Goal: Task Accomplishment & Management: Manage account settings

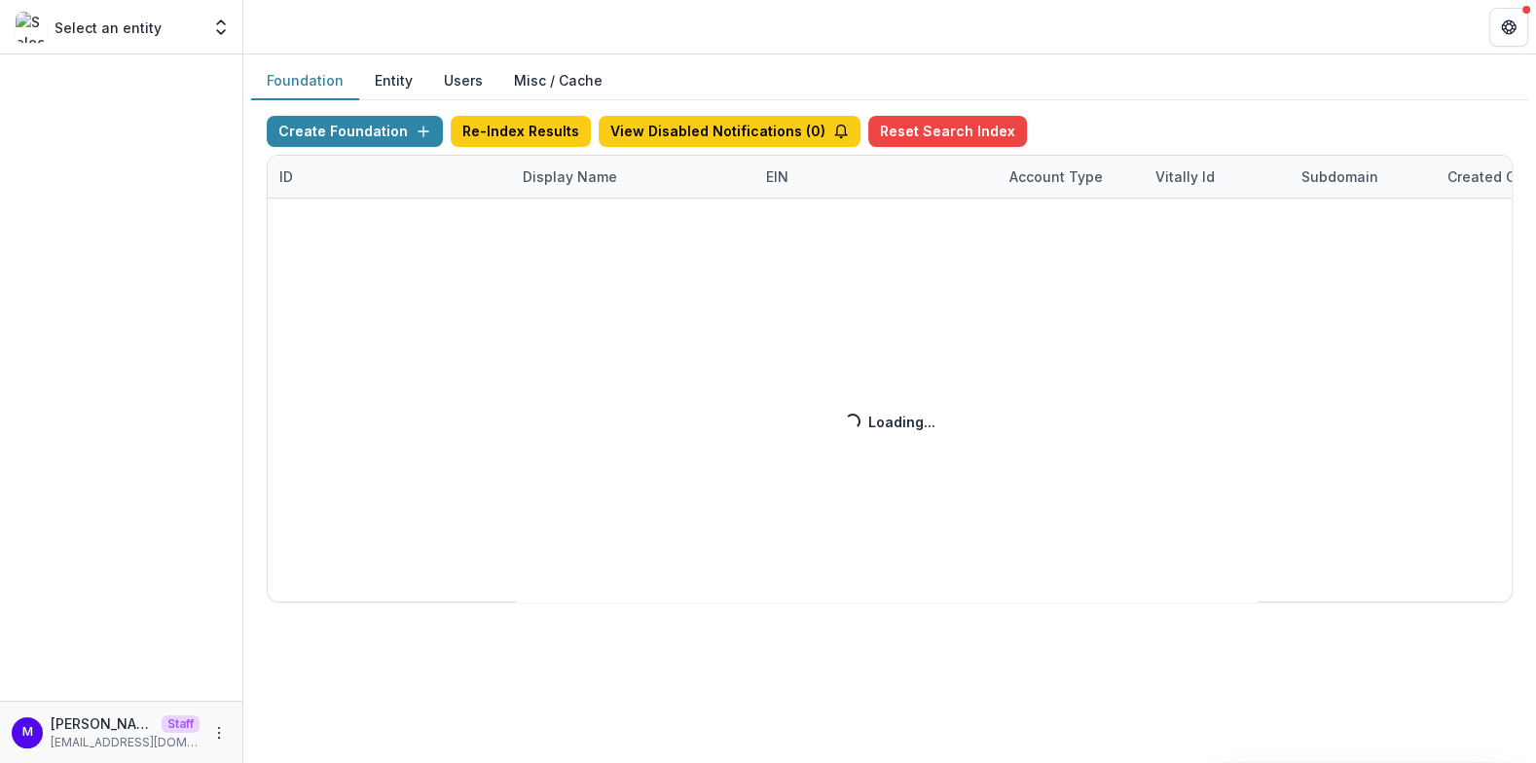
click at [555, 167] on div "Create Foundation Re-Index Results View Disabled Notifications ( 0 ) Reset Sear…" at bounding box center [890, 359] width 1246 height 487
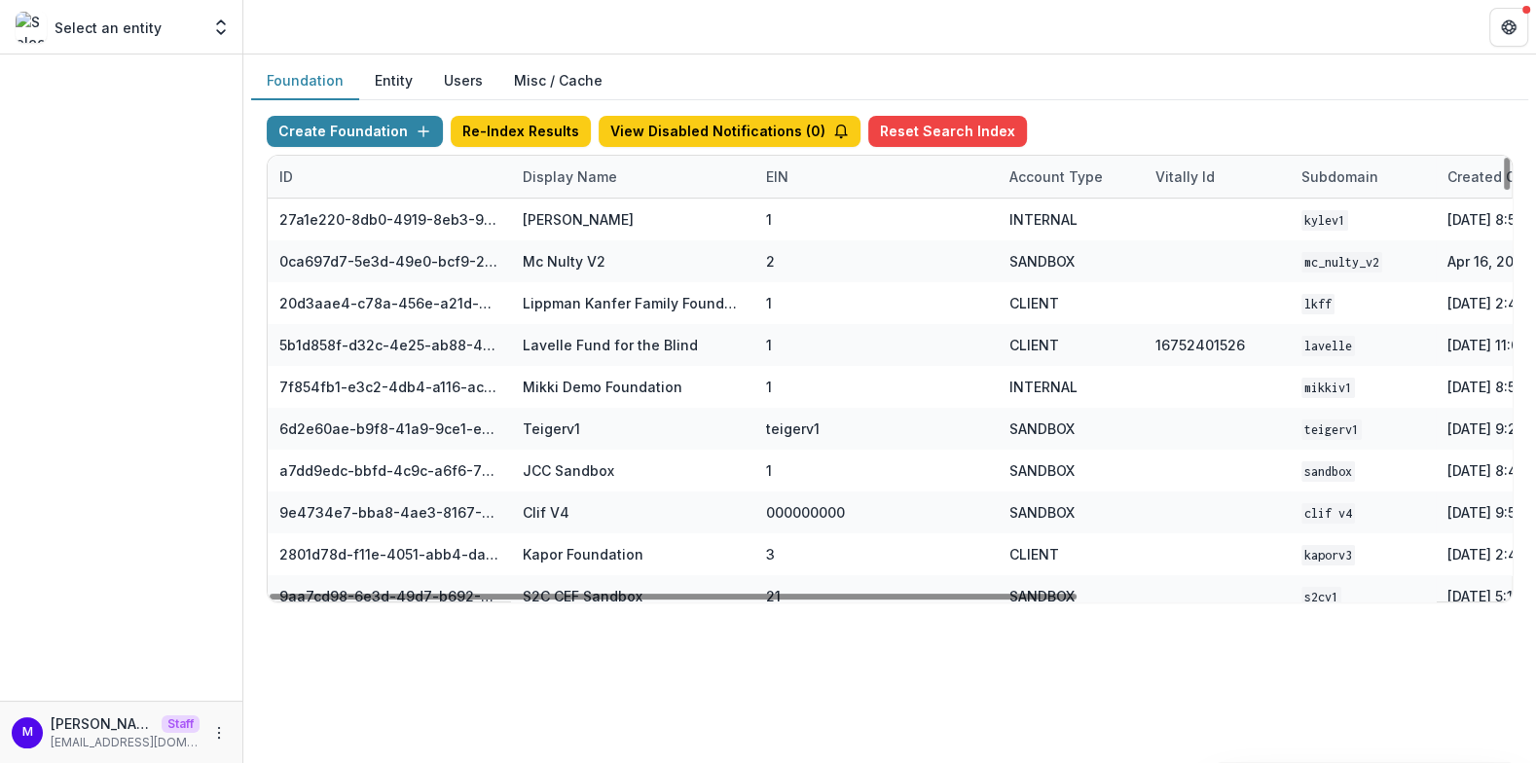
click at [554, 171] on div "Display Name" at bounding box center [570, 176] width 118 height 20
click at [555, 227] on input at bounding box center [631, 218] width 234 height 31
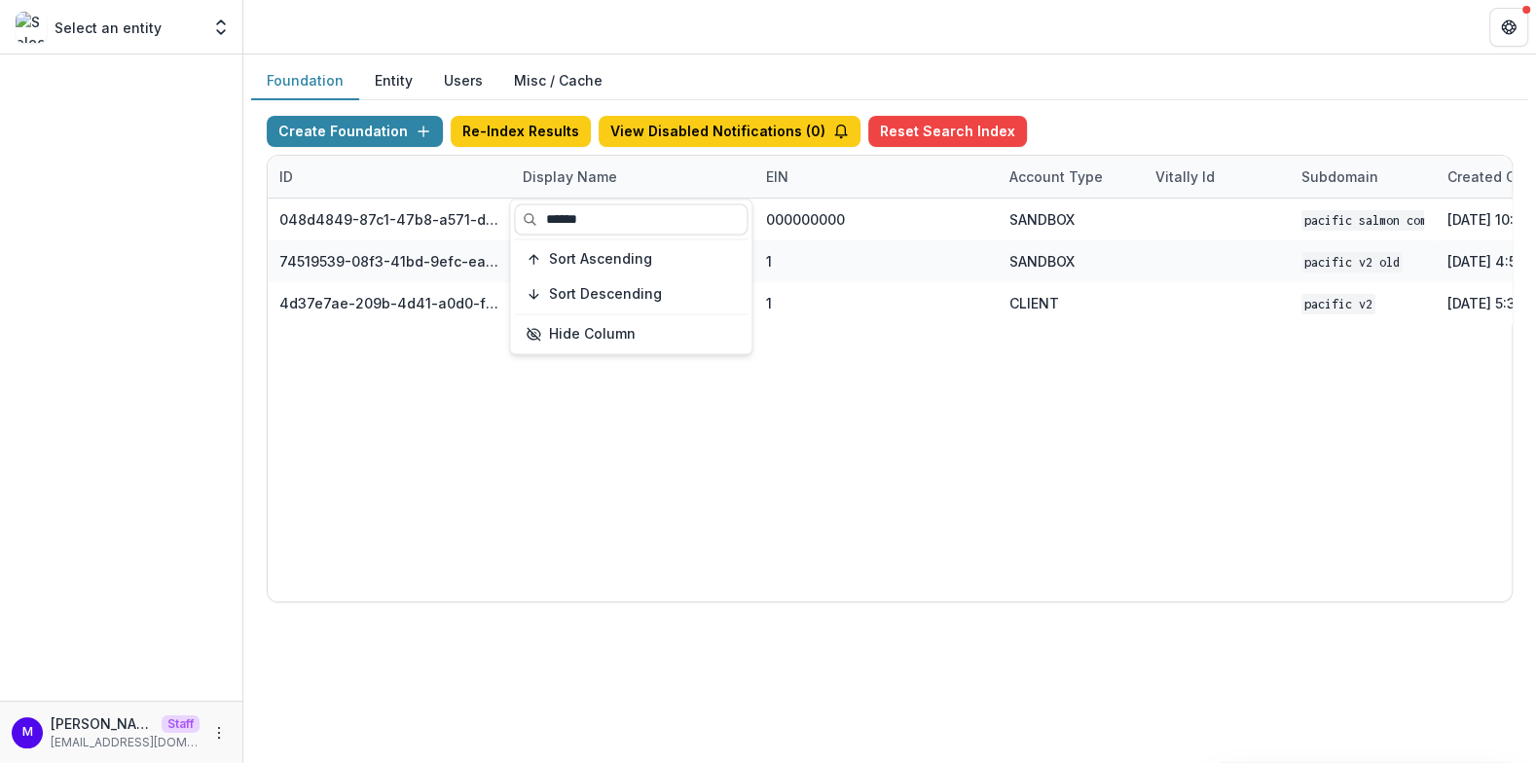
type input "******"
click at [737, 39] on header at bounding box center [889, 27] width 1293 height 54
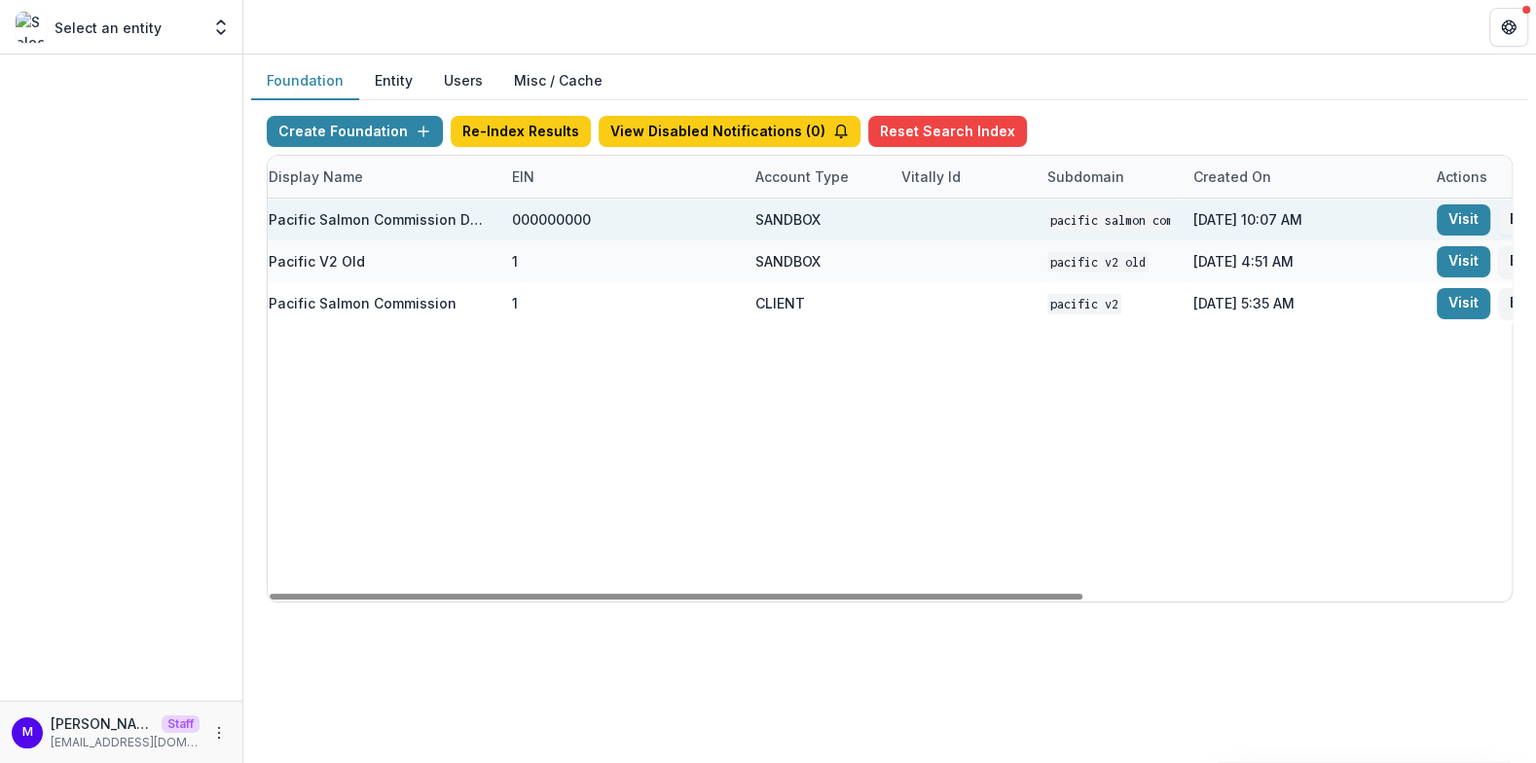
scroll to position [0, 373]
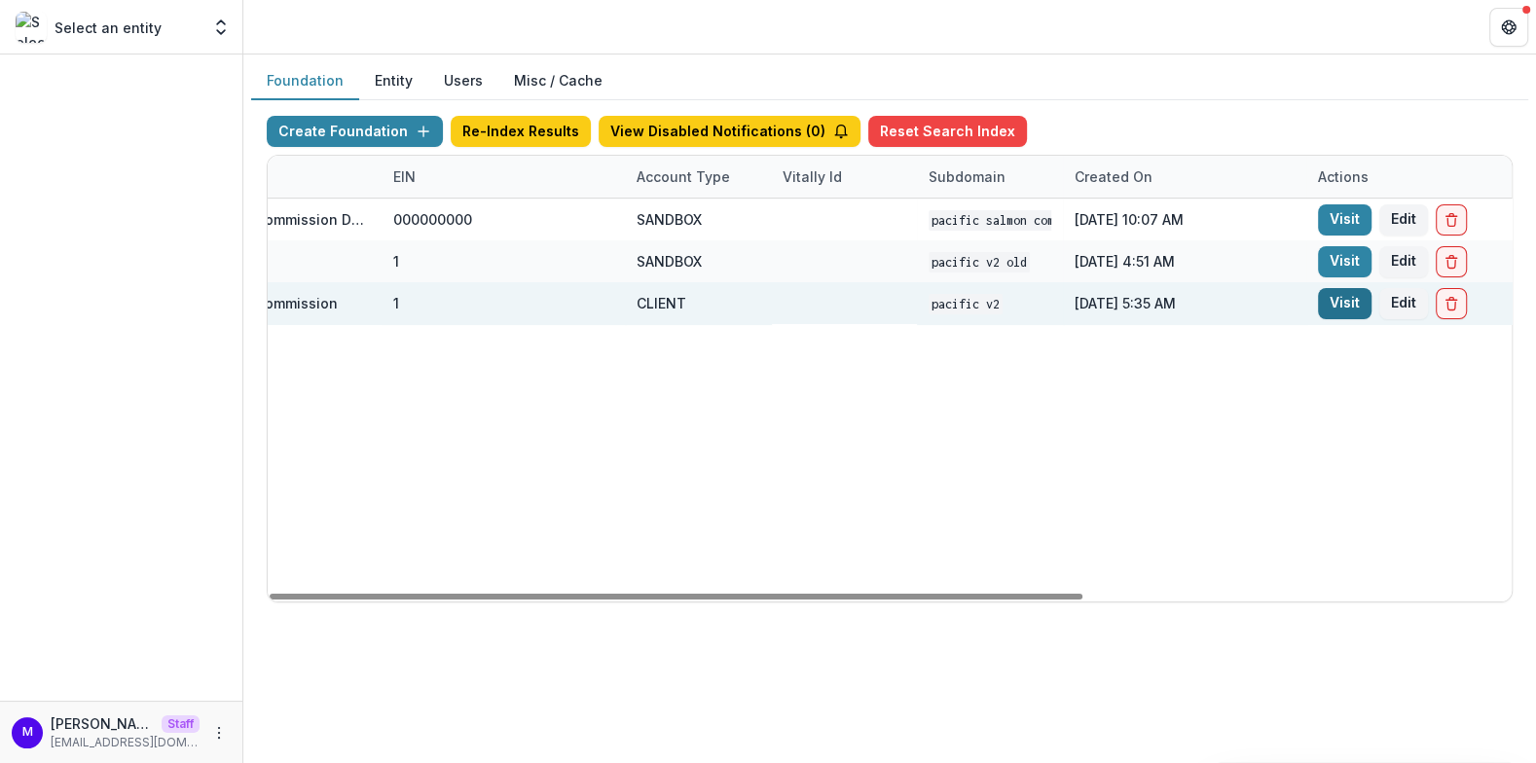
click at [1342, 304] on link "Visit" at bounding box center [1345, 303] width 54 height 31
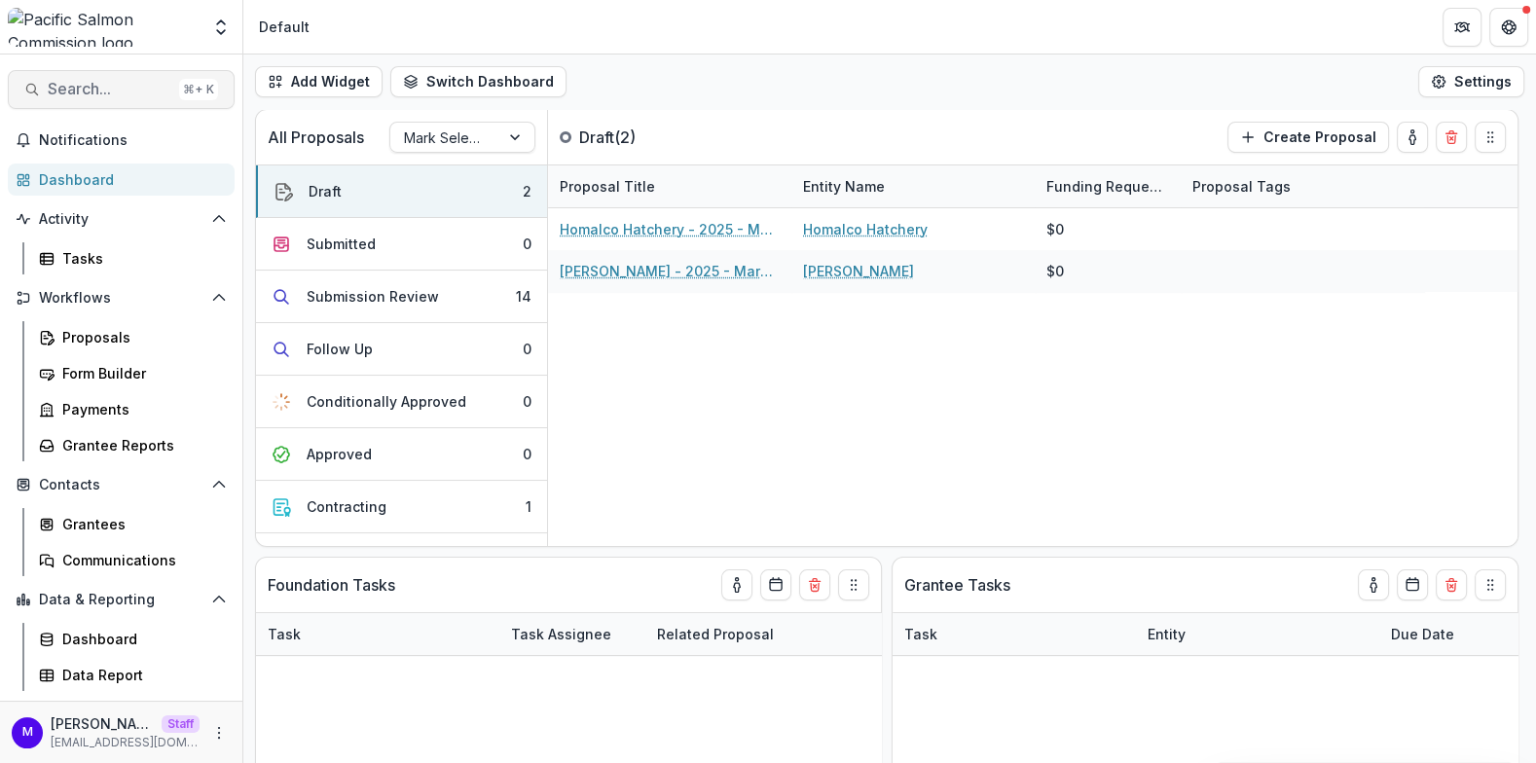
click at [114, 92] on span "Search..." at bounding box center [110, 89] width 124 height 18
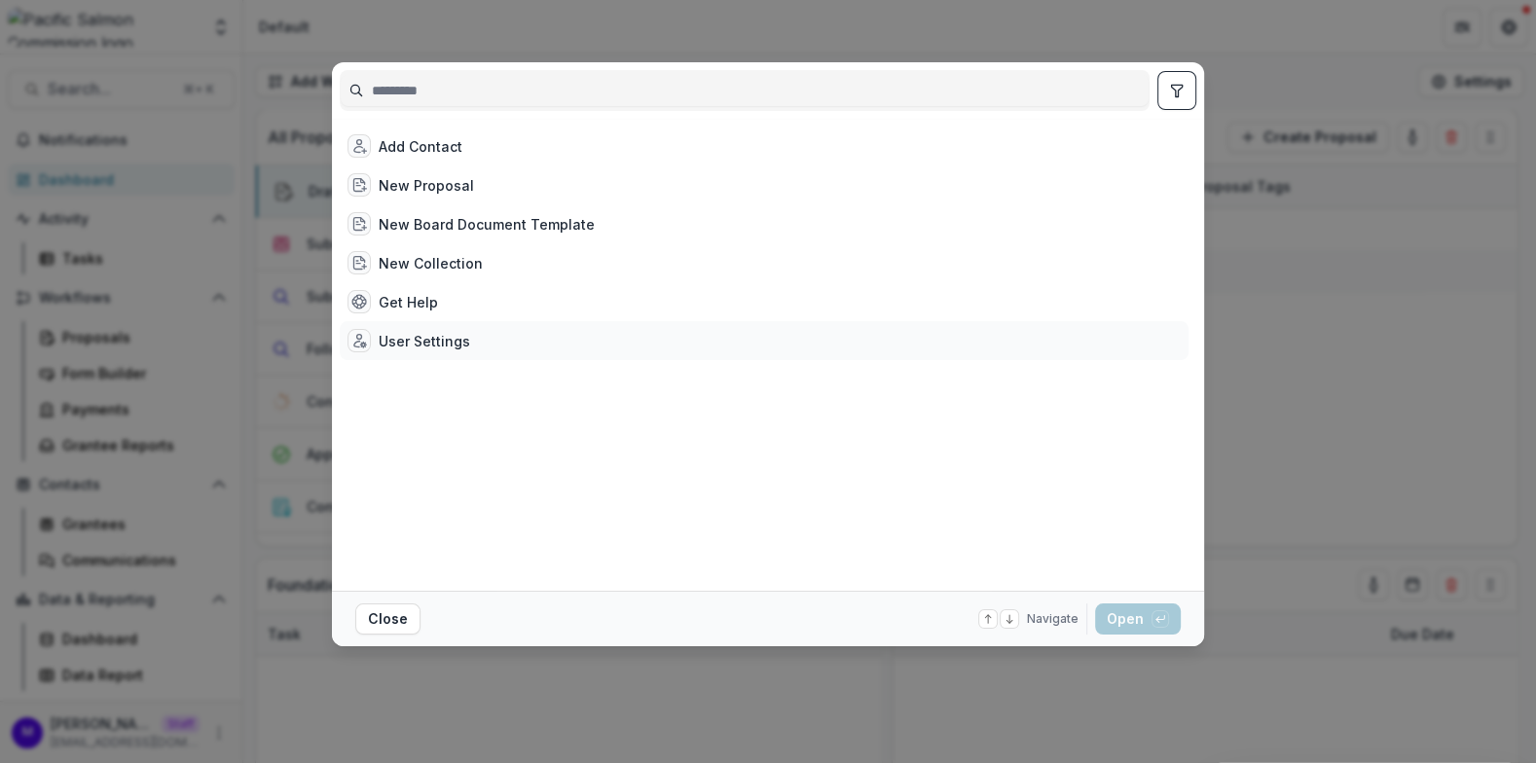
click at [410, 327] on div "User Settings" at bounding box center [764, 340] width 849 height 39
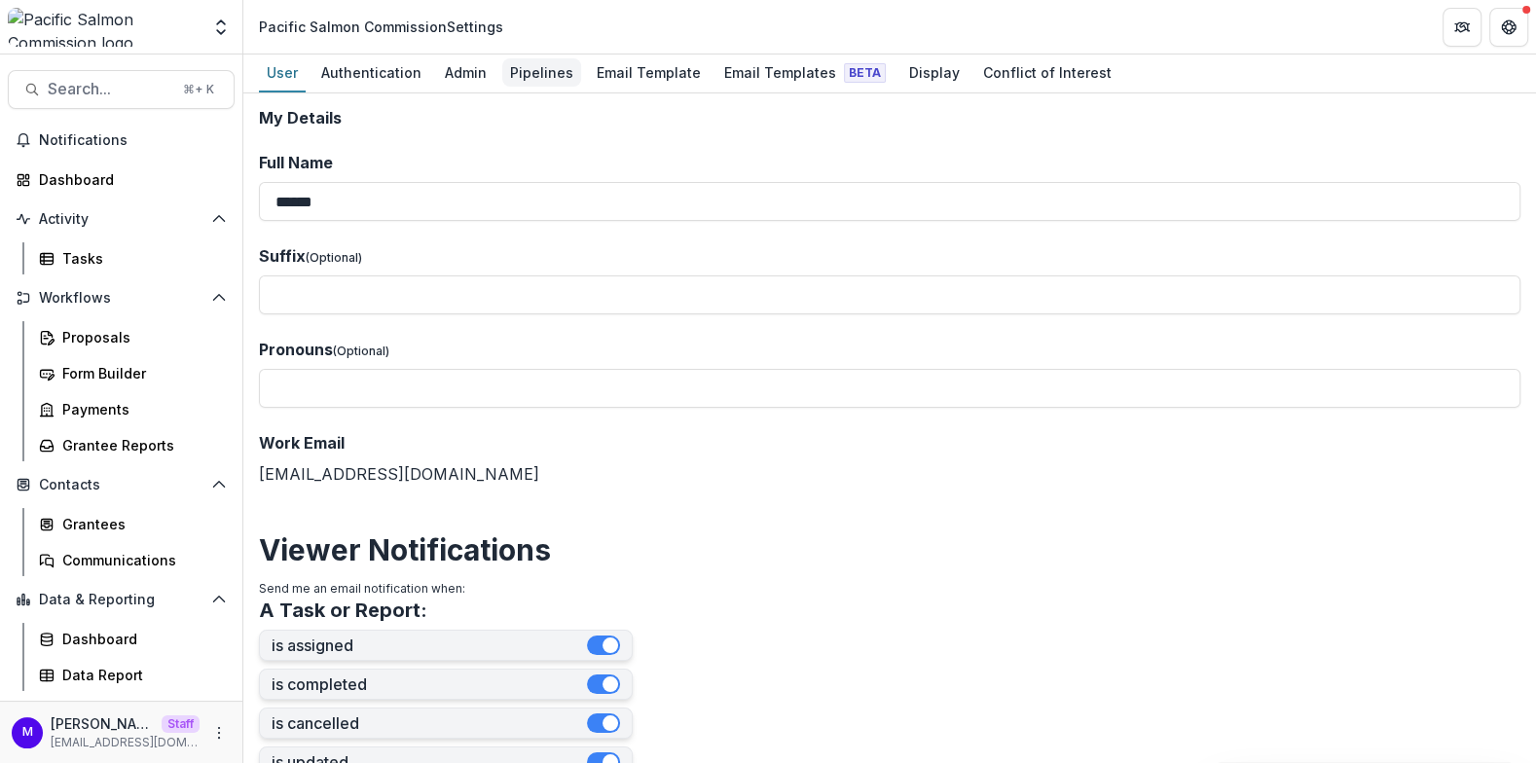
click at [519, 65] on div "Pipelines" at bounding box center [541, 72] width 79 height 28
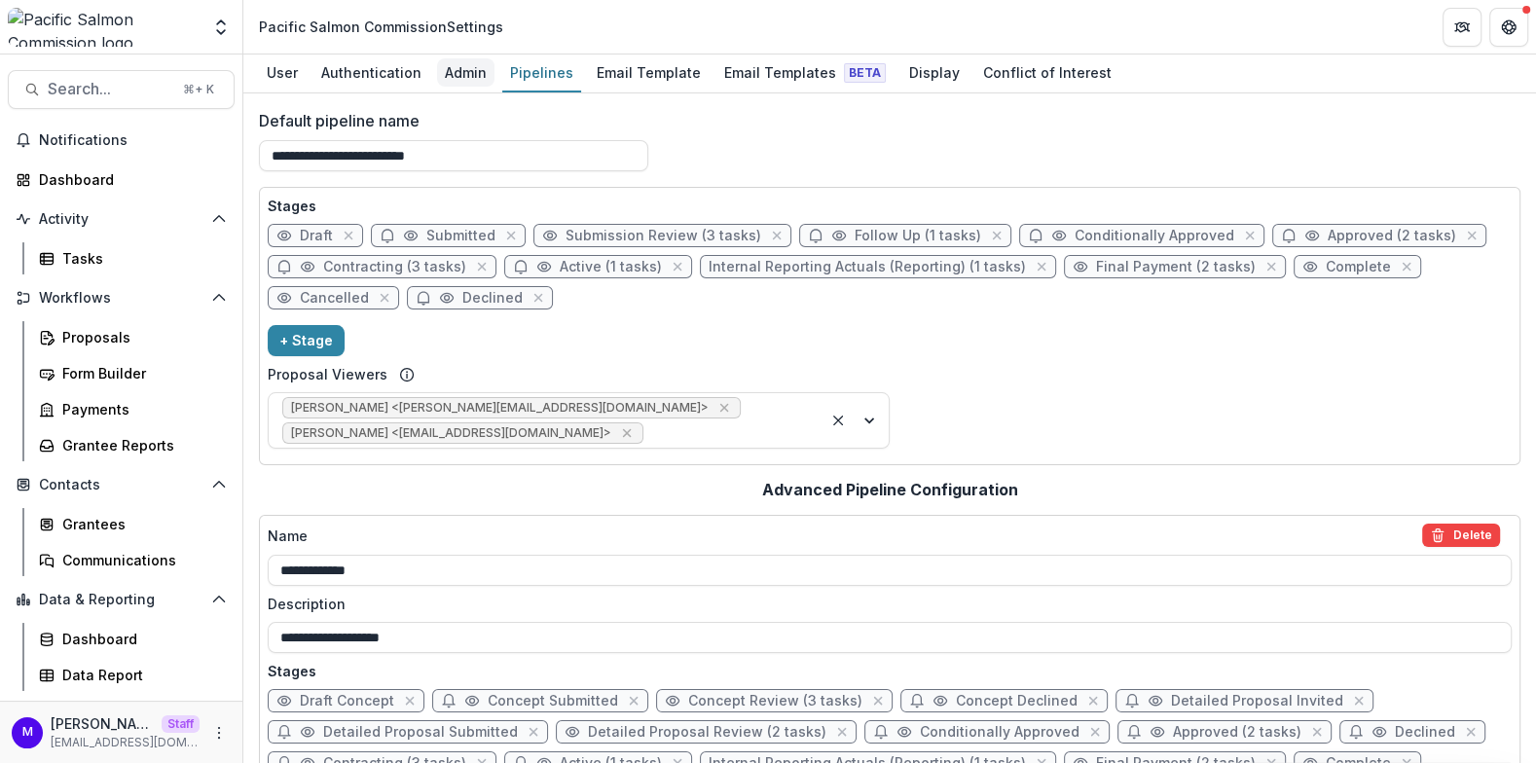
click at [472, 64] on div "Admin" at bounding box center [465, 72] width 57 height 28
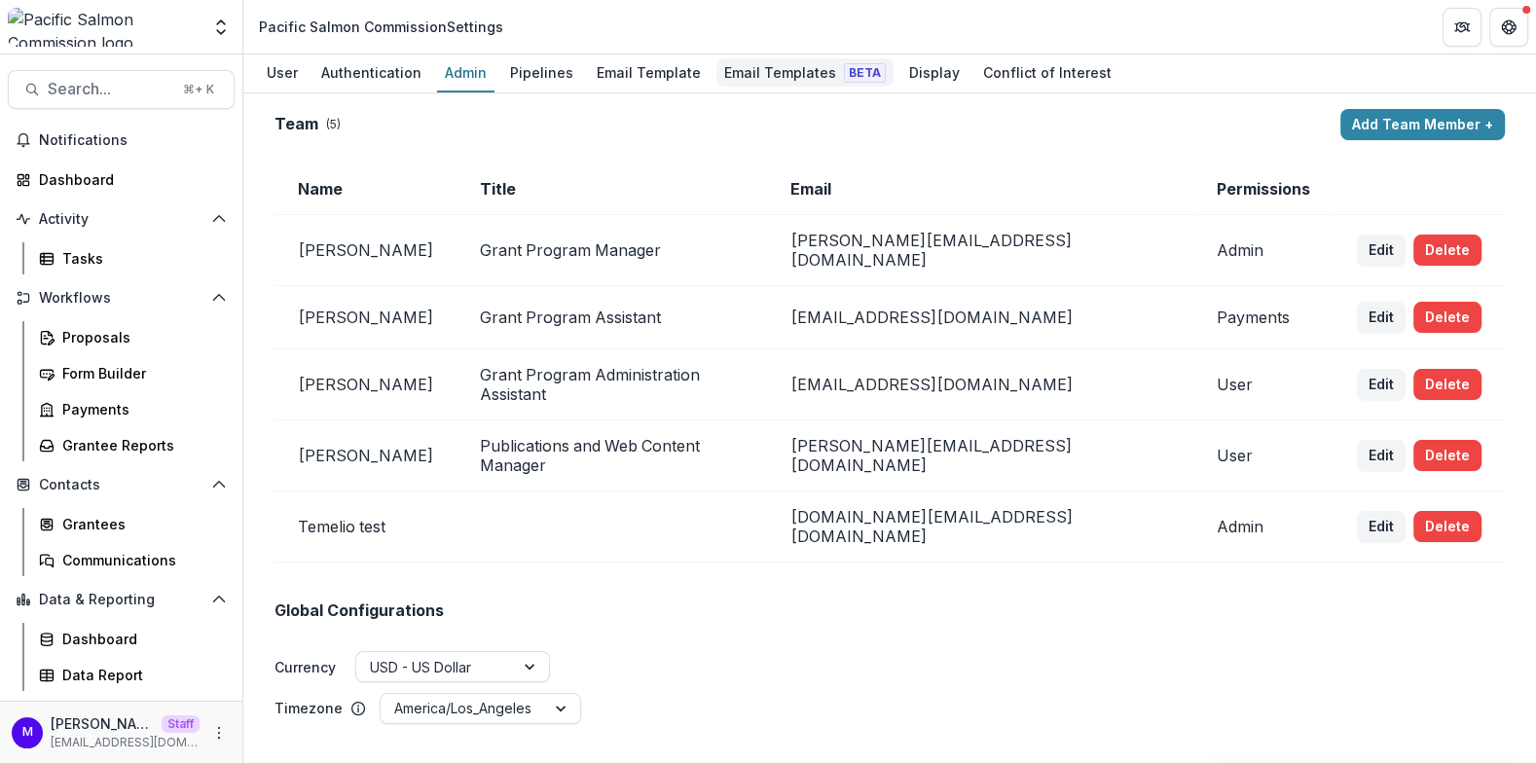
click at [790, 66] on div "Email Templates Beta" at bounding box center [805, 72] width 177 height 28
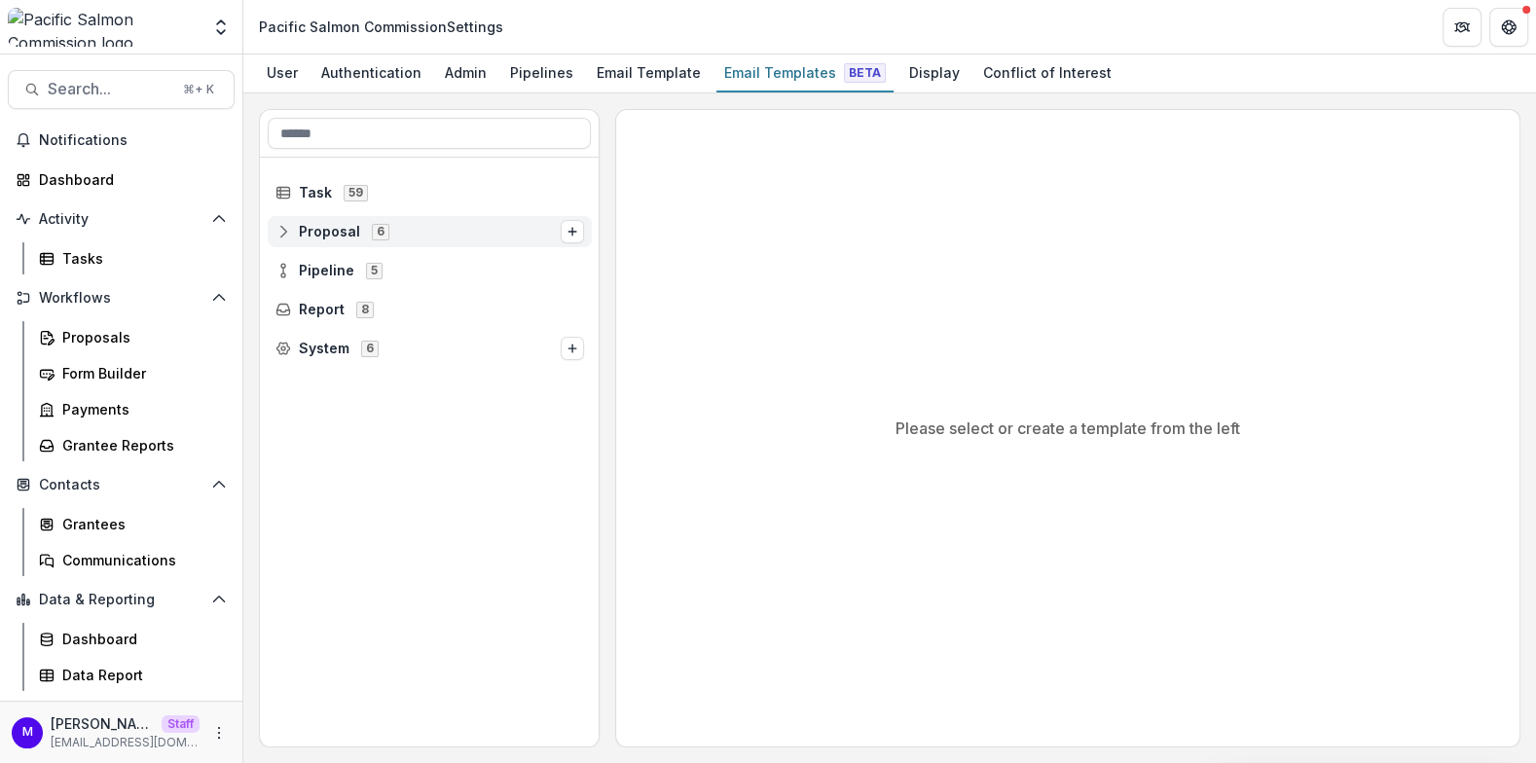
click at [363, 226] on span "Proposal 6" at bounding box center [418, 231] width 285 height 17
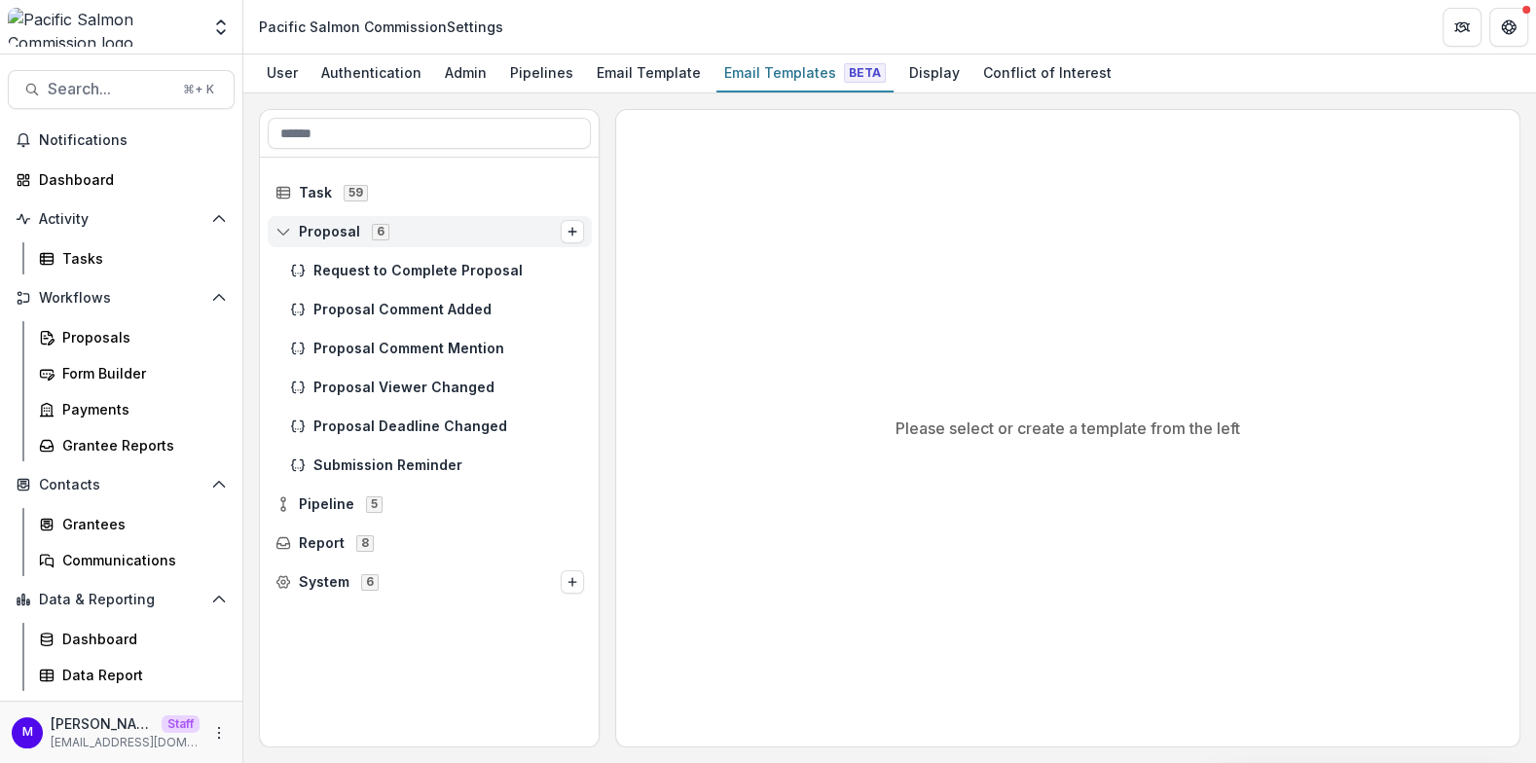
click at [357, 226] on span "Proposal 6" at bounding box center [418, 231] width 285 height 17
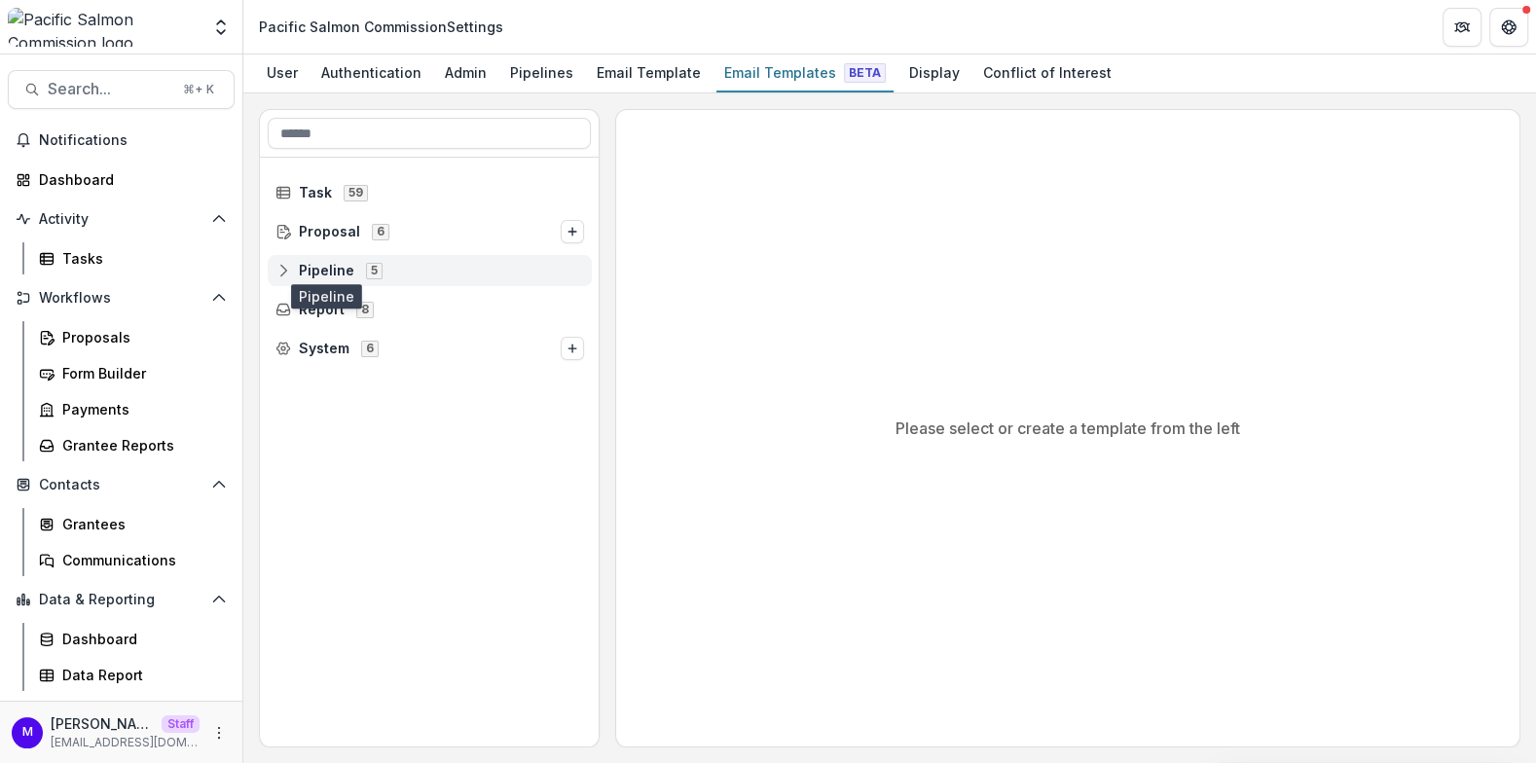
click at [336, 266] on span "Pipeline" at bounding box center [326, 271] width 55 height 17
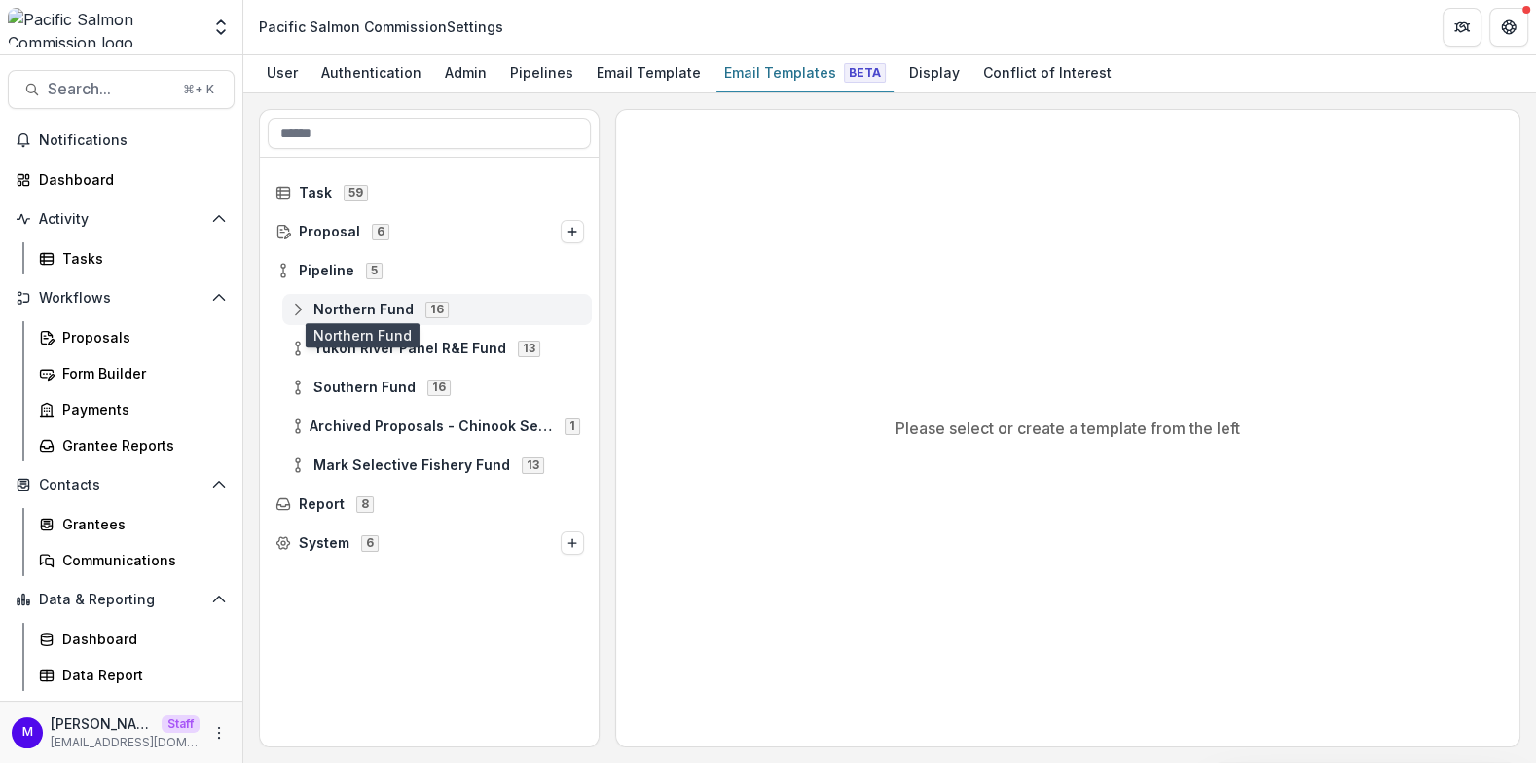
click at [364, 307] on span "Northern Fund" at bounding box center [363, 310] width 100 height 17
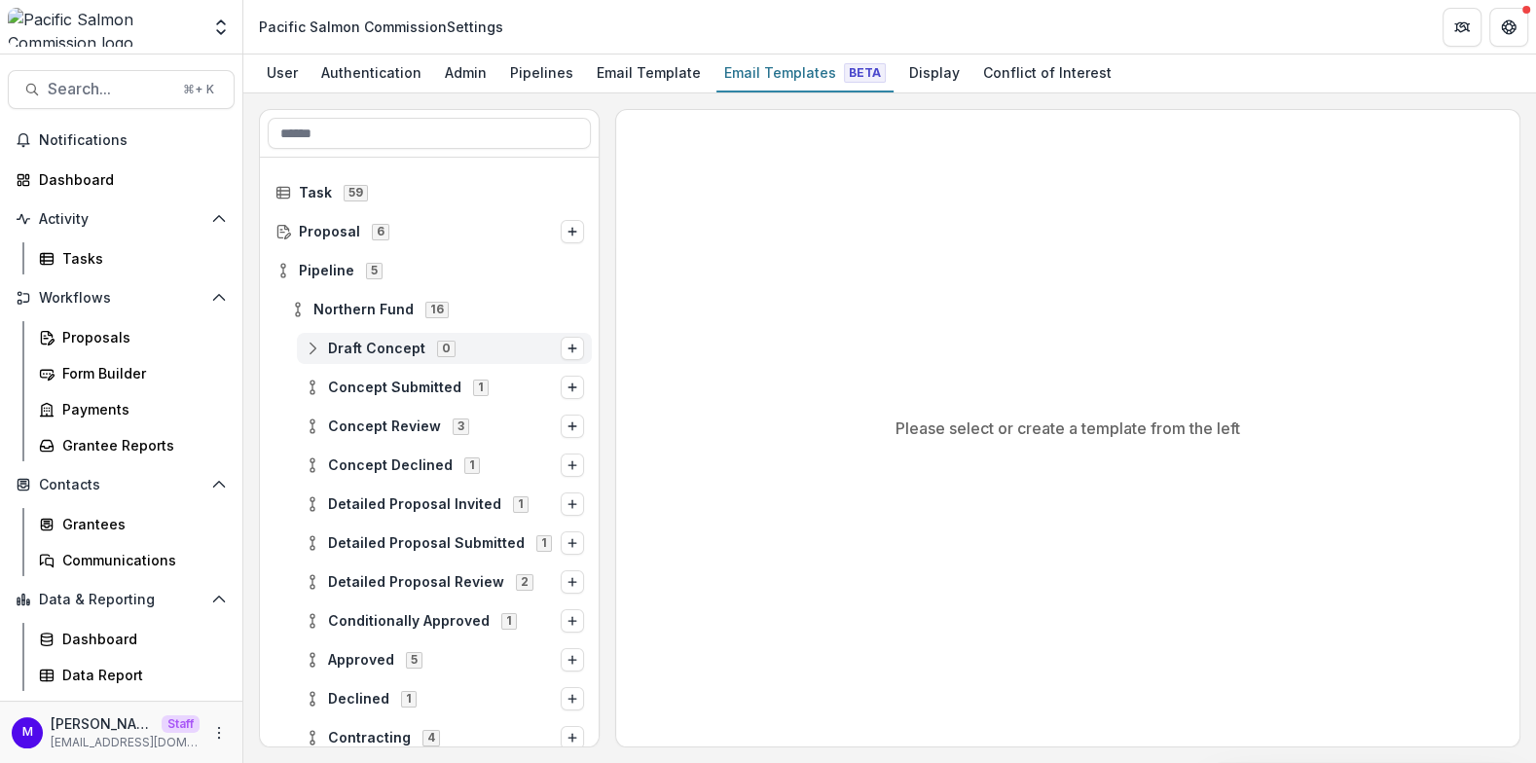
click at [389, 341] on span "Draft Concept" at bounding box center [376, 349] width 97 height 17
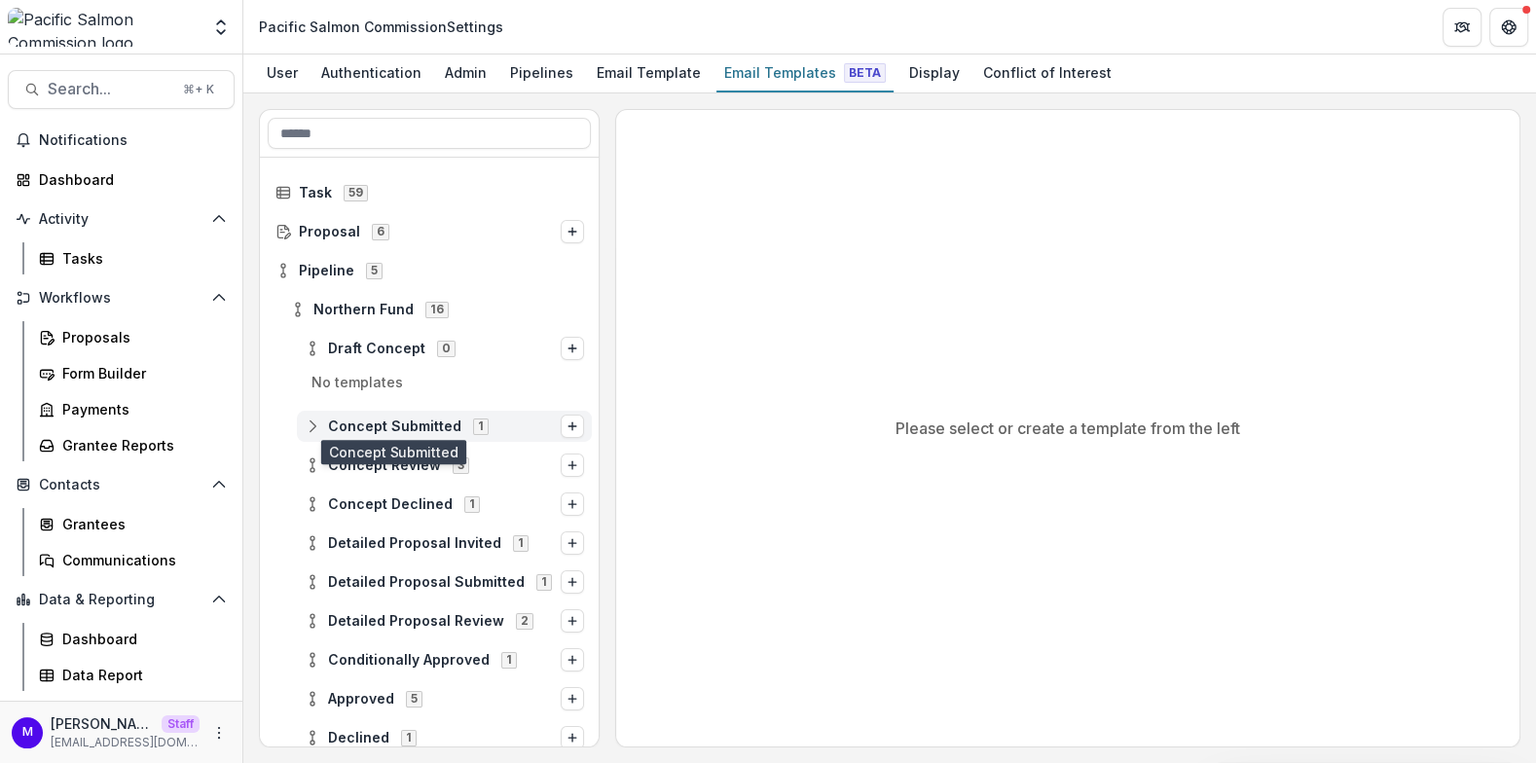
click at [399, 420] on span "Concept Submitted" at bounding box center [394, 427] width 133 height 17
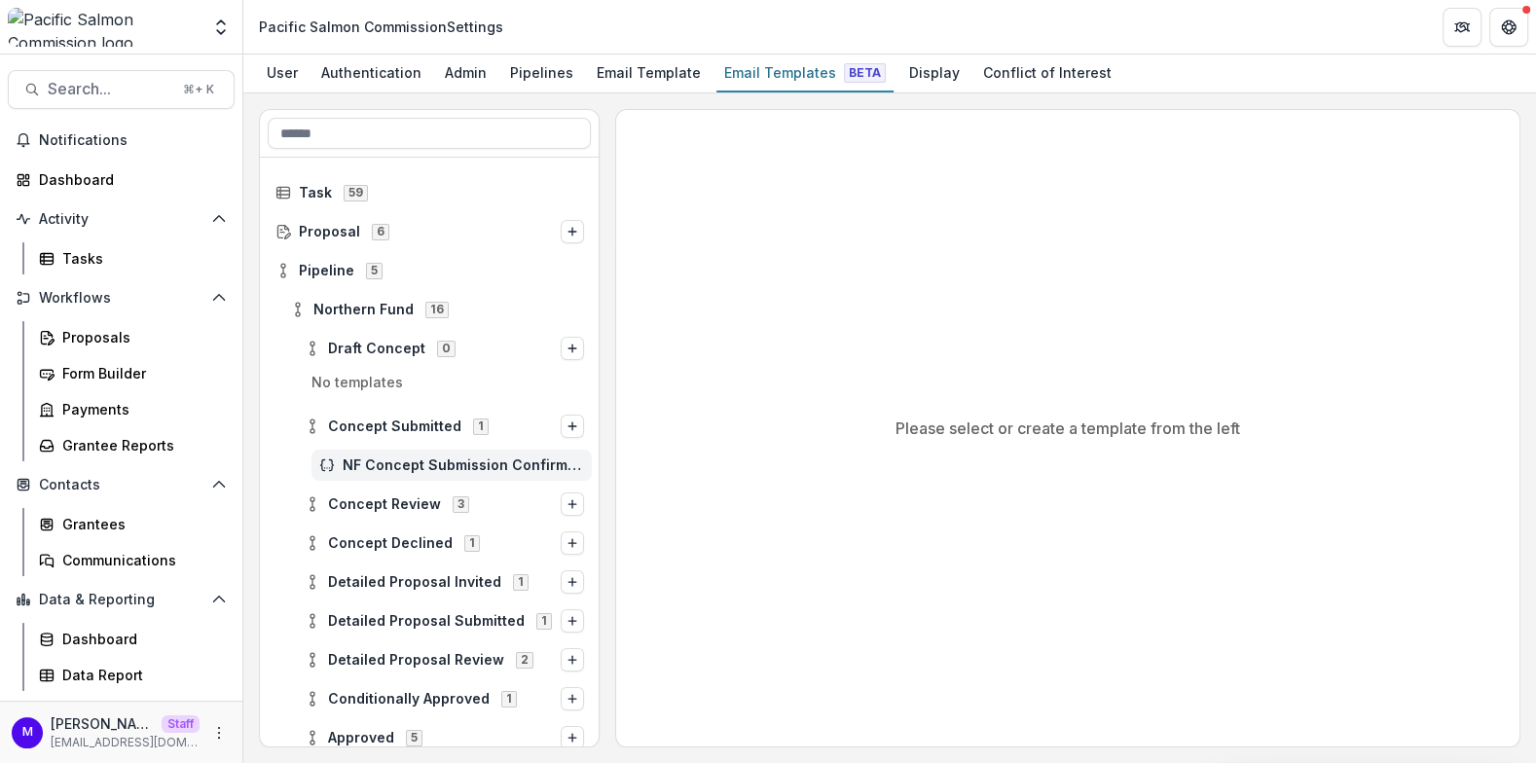
click at [406, 464] on span "NF Concept Submission Confirmation" at bounding box center [463, 466] width 241 height 17
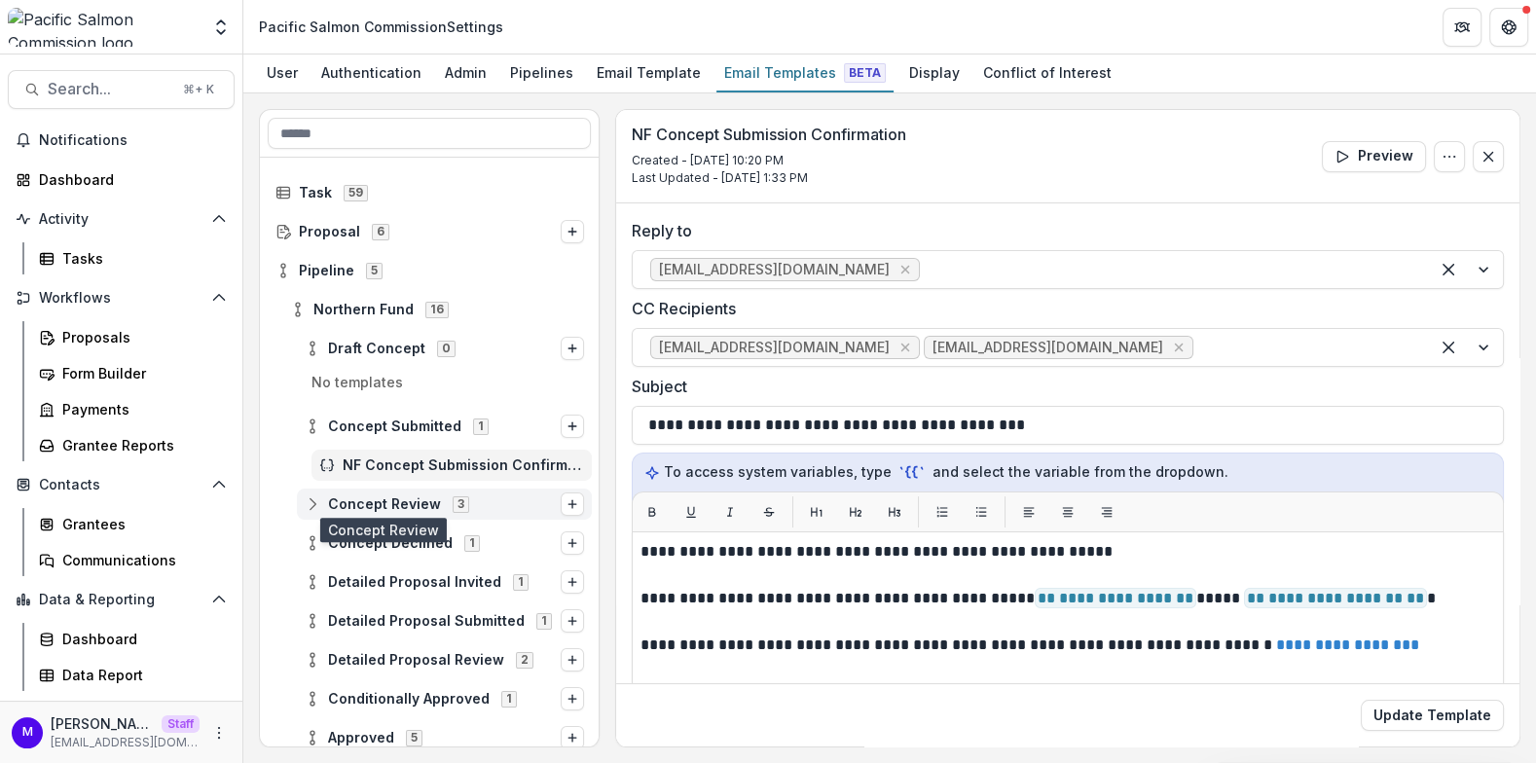
click at [394, 502] on span "Concept Review" at bounding box center [384, 505] width 113 height 17
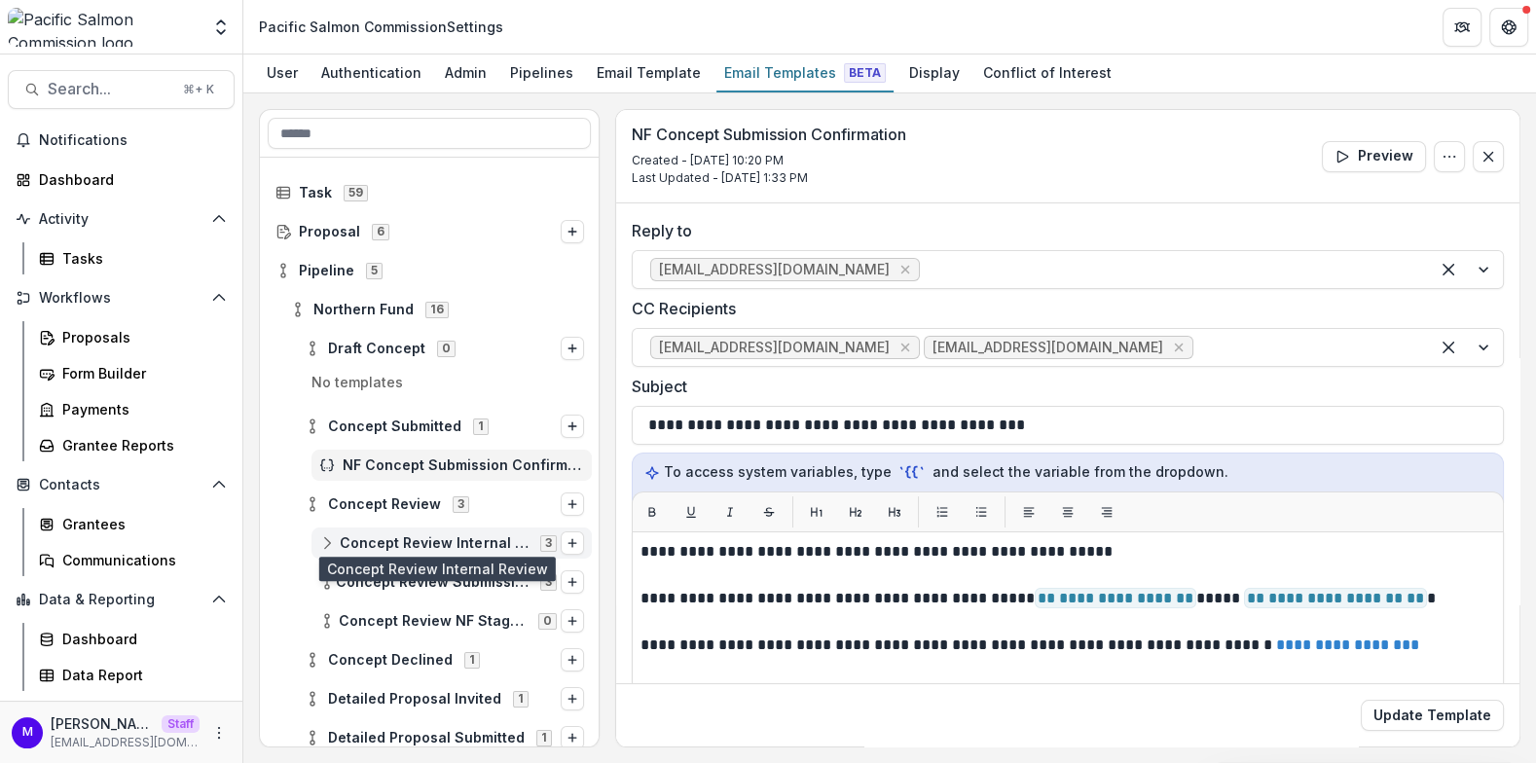
click at [400, 541] on span "Concept Review Internal Review" at bounding box center [434, 543] width 189 height 17
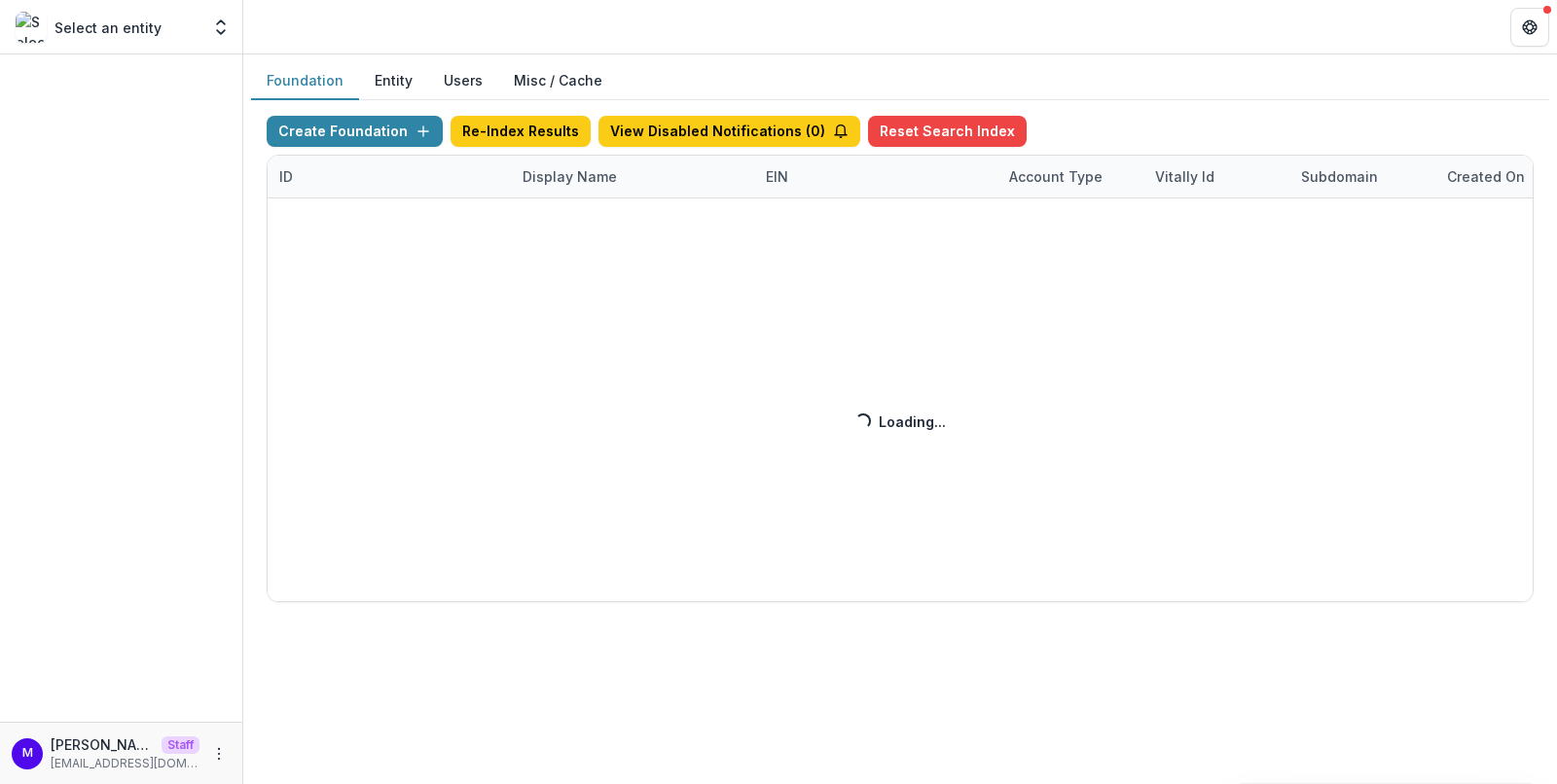
click at [577, 166] on div "Create Foundation Re-Index Results View Disabled Notifications ( 0 ) Reset Sear…" at bounding box center [900, 359] width 1267 height 486
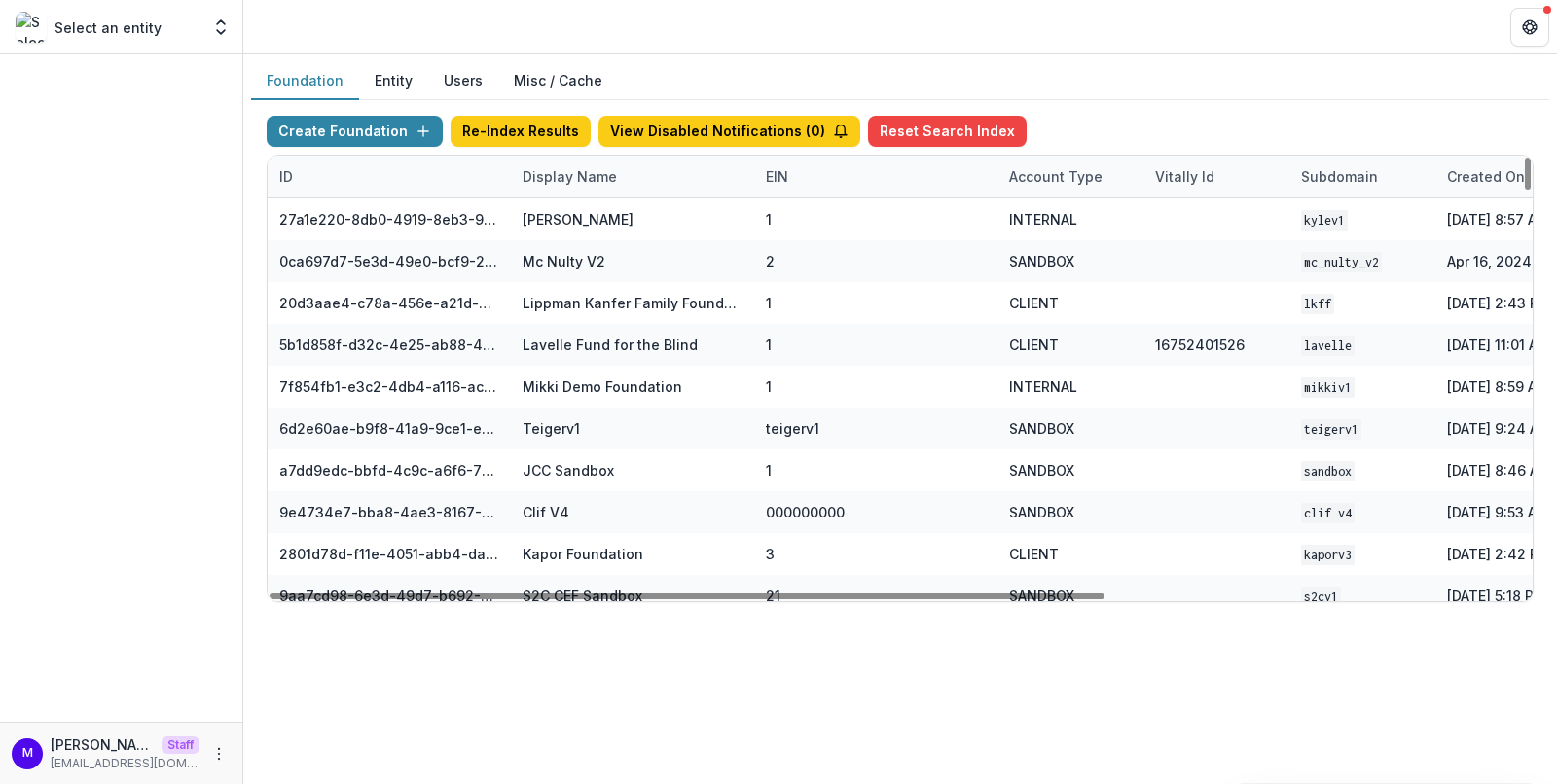
click at [568, 168] on div "Display Name" at bounding box center [570, 176] width 118 height 20
click at [574, 215] on input at bounding box center [631, 218] width 234 height 31
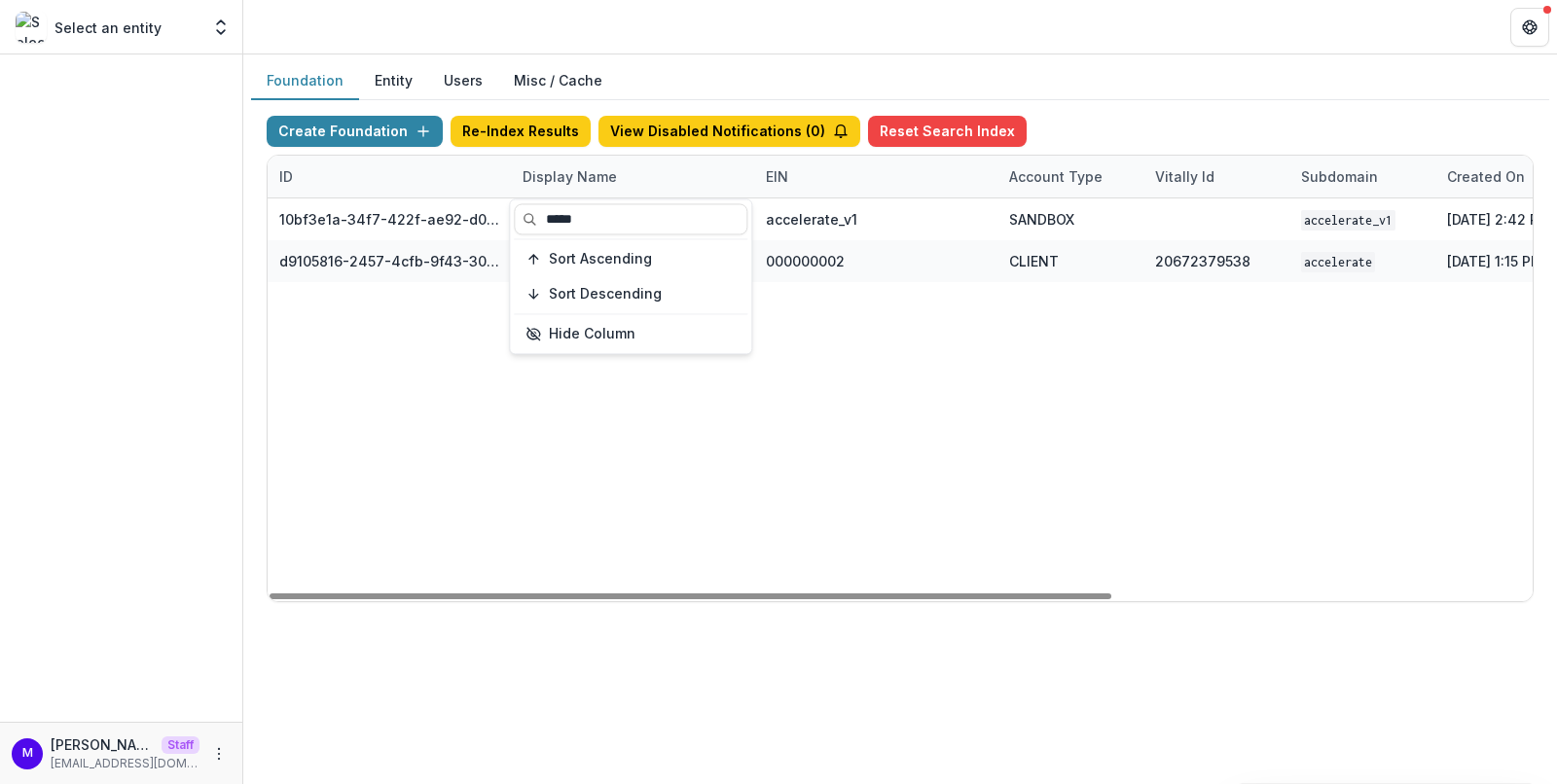
type input "*****"
click at [765, 80] on div "Foundation Entity Users Misc / Cache" at bounding box center [899, 81] width 1298 height 38
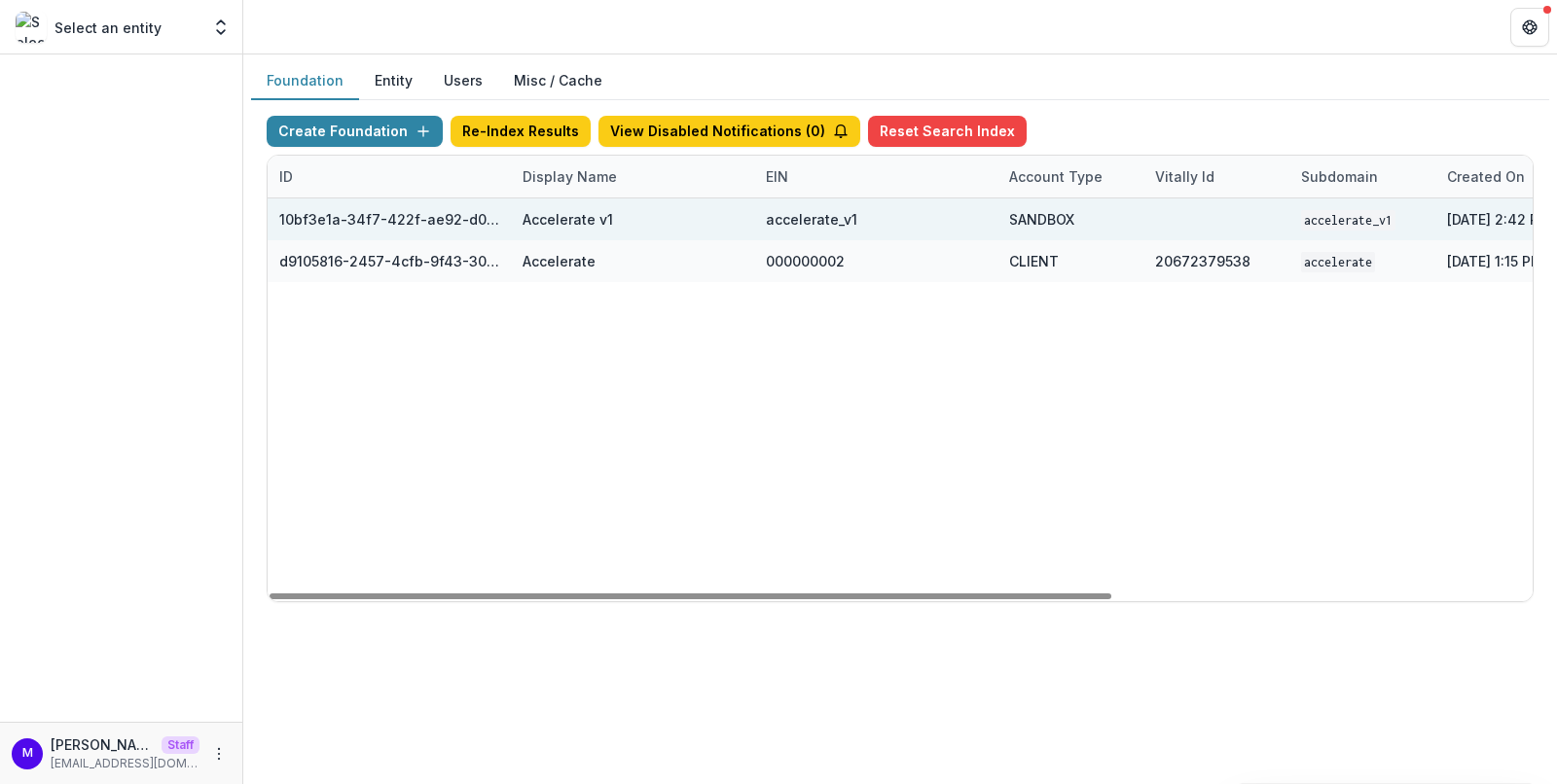
scroll to position [0, 631]
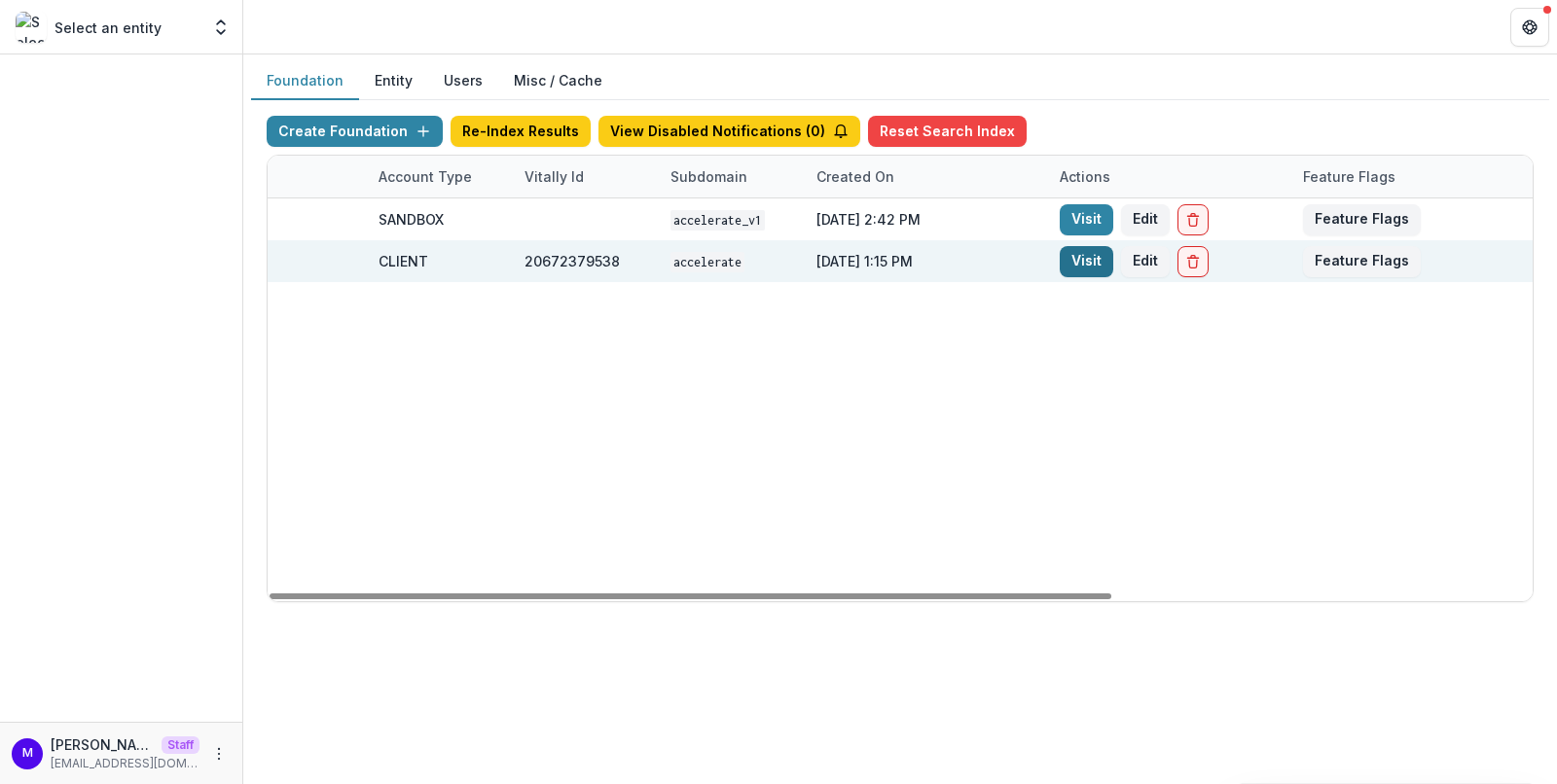
click at [1082, 250] on link "Visit" at bounding box center [1086, 261] width 54 height 31
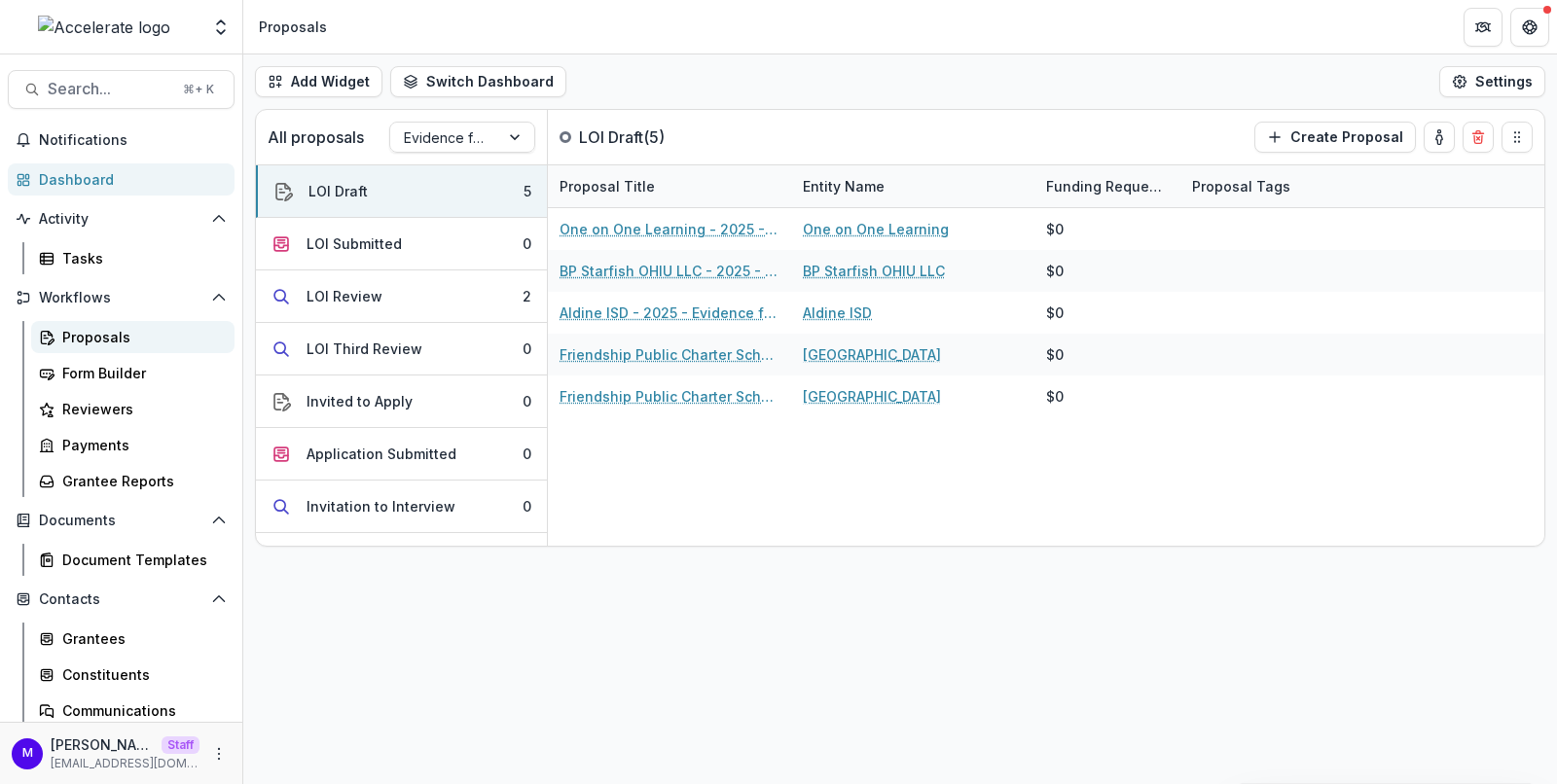
click at [127, 334] on div "Proposals" at bounding box center [140, 337] width 157 height 20
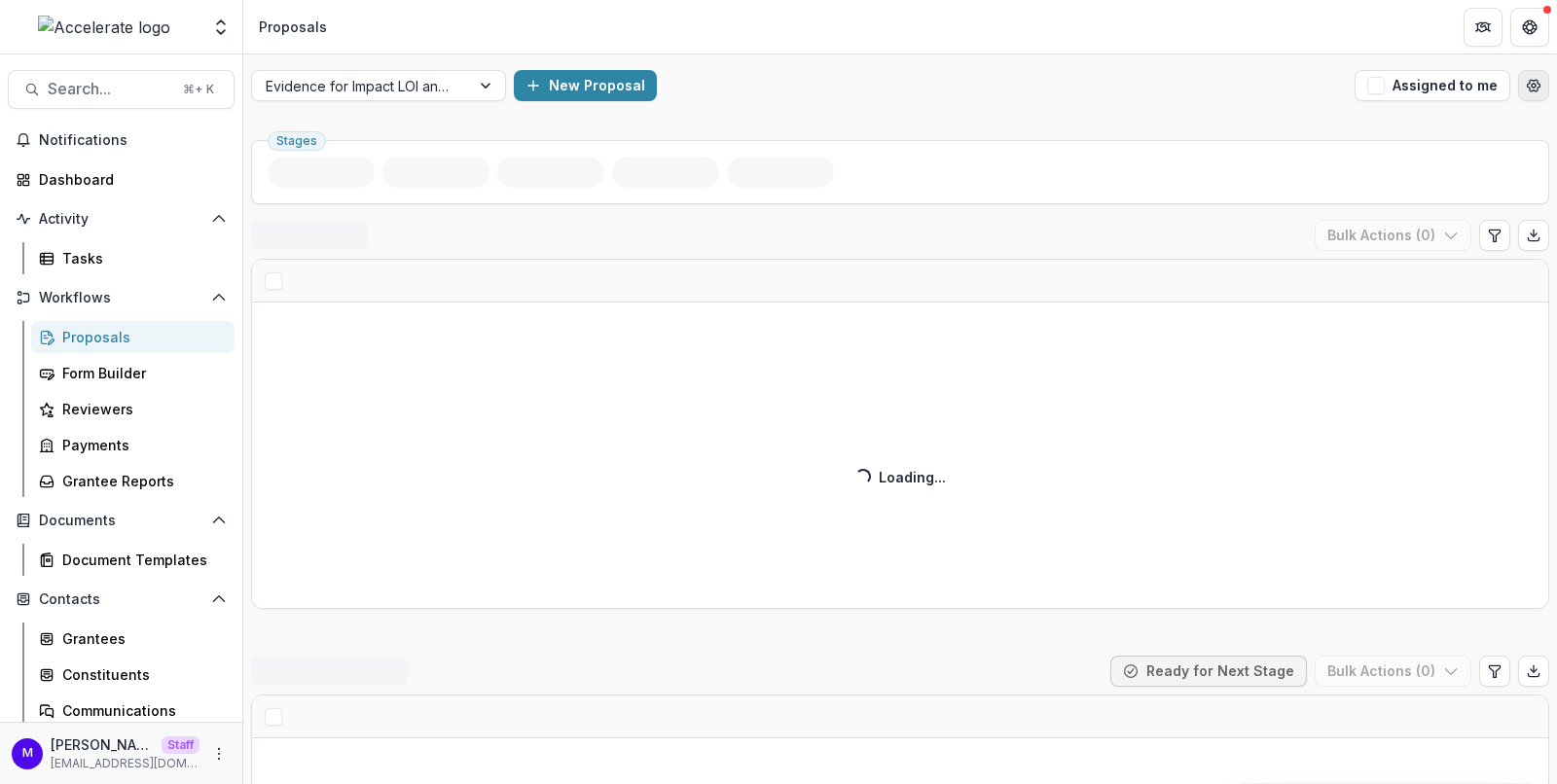
click at [1528, 92] on button "Open table manager" at bounding box center [1533, 85] width 31 height 31
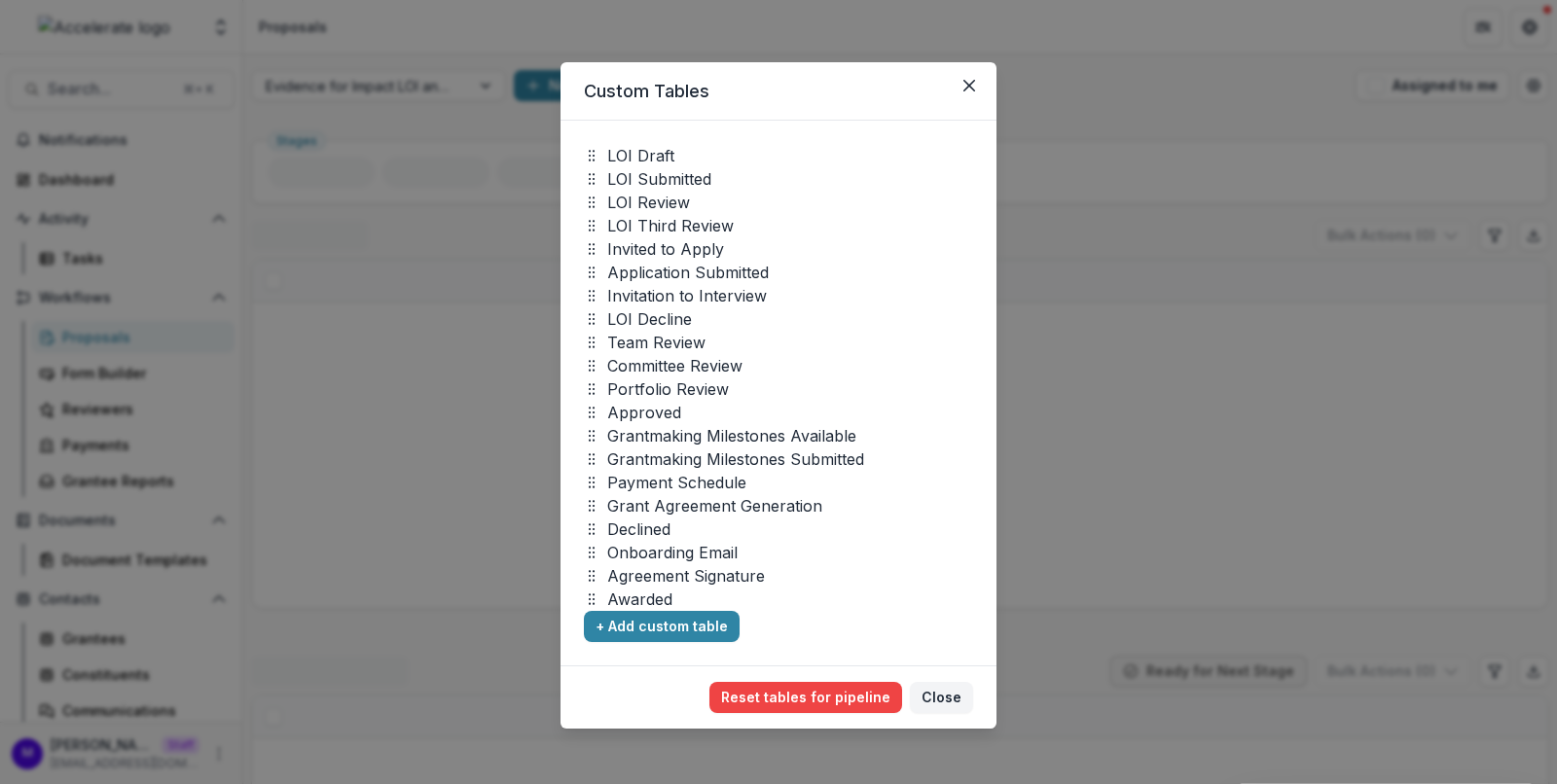
click at [1523, 102] on div "Custom Tables LOI Draft LOI Submitted LOI Review LOI Third Review Invited to Ap…" at bounding box center [778, 392] width 1557 height 784
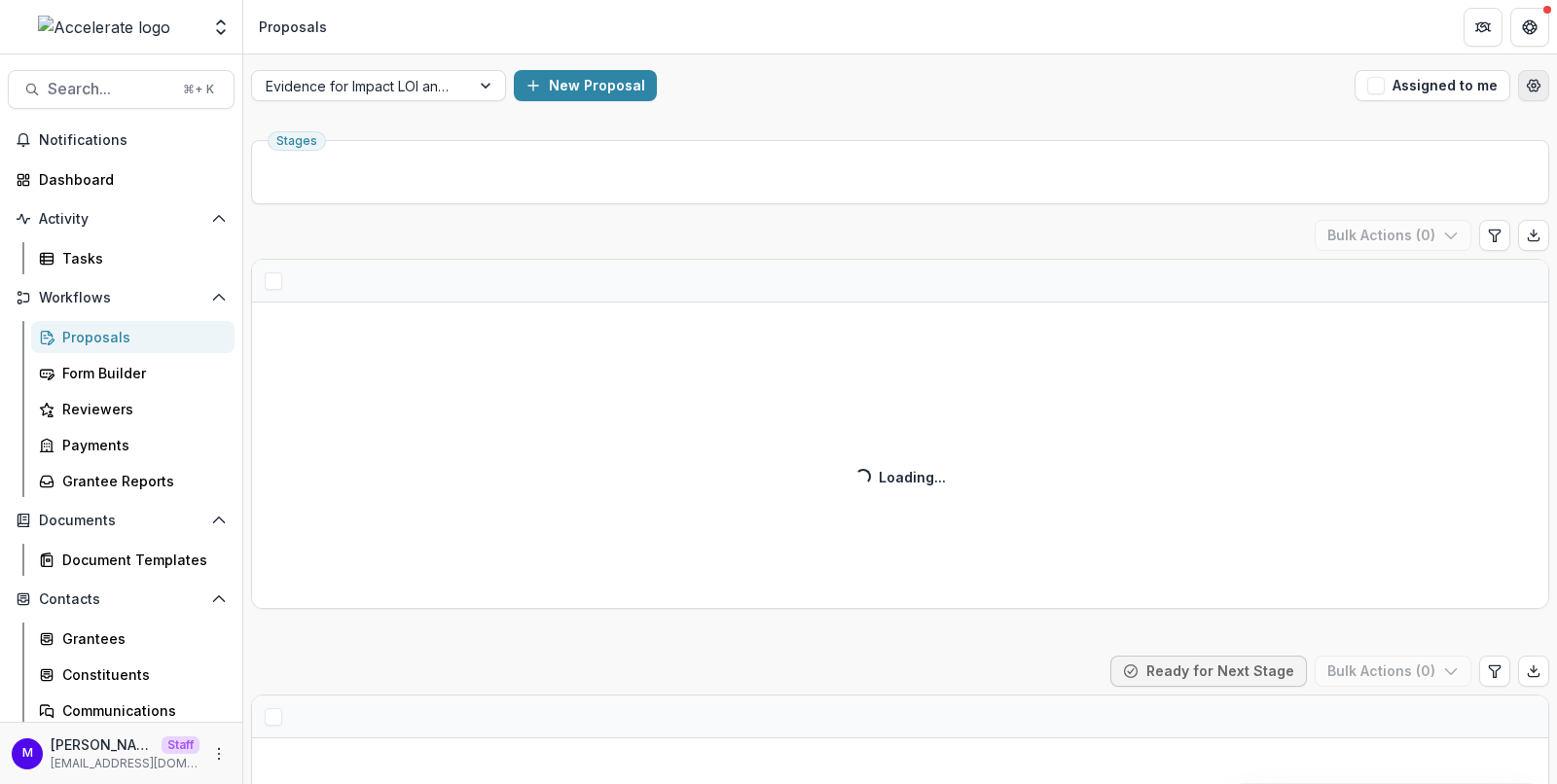
click at [1528, 90] on icon "Open table manager" at bounding box center [1534, 86] width 13 height 12
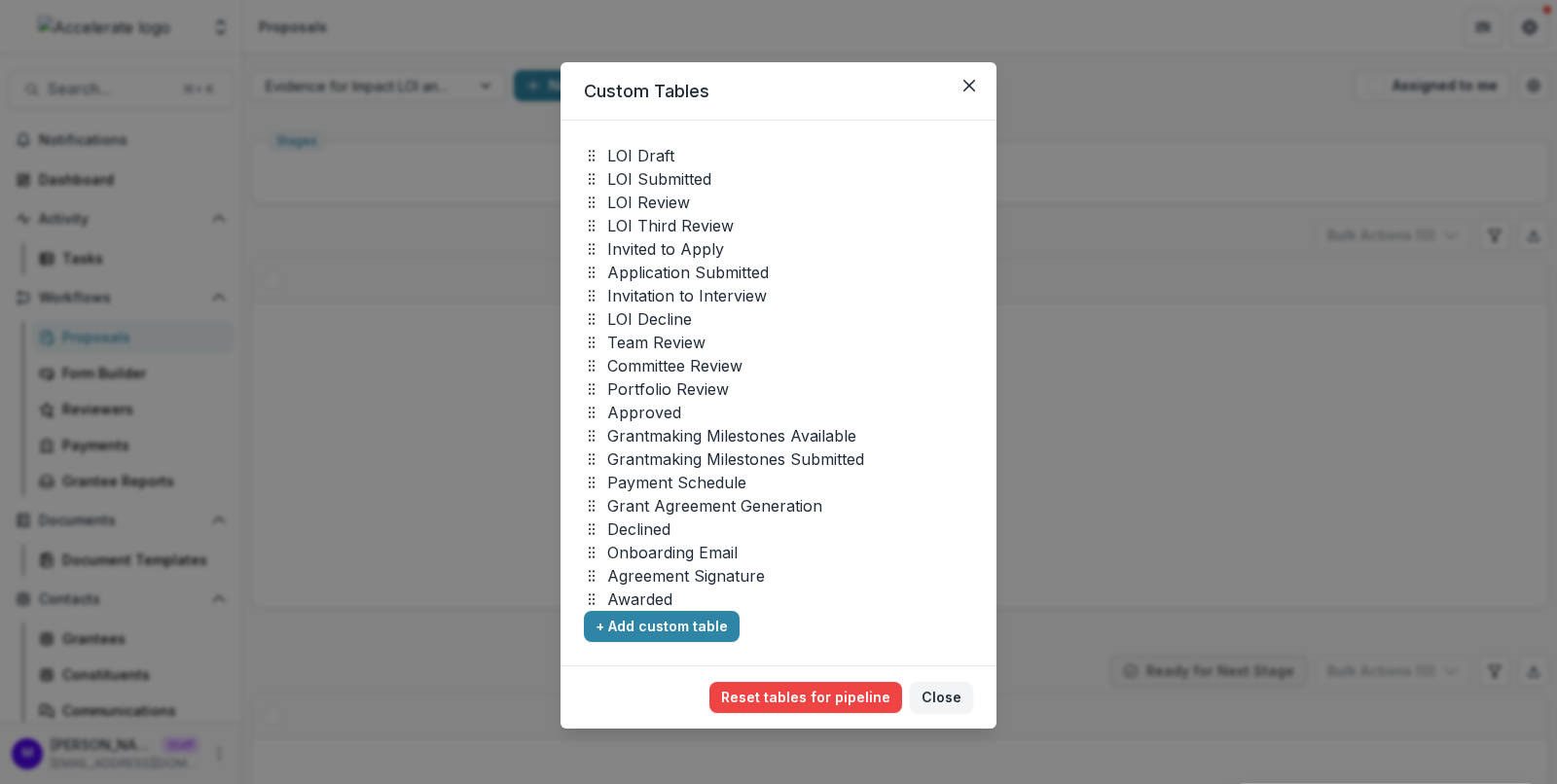
click at [1345, 117] on div "Custom Tables LOI Draft LOI Submitted LOI Review LOI Third Review Invited to Ap…" at bounding box center [778, 392] width 1557 height 784
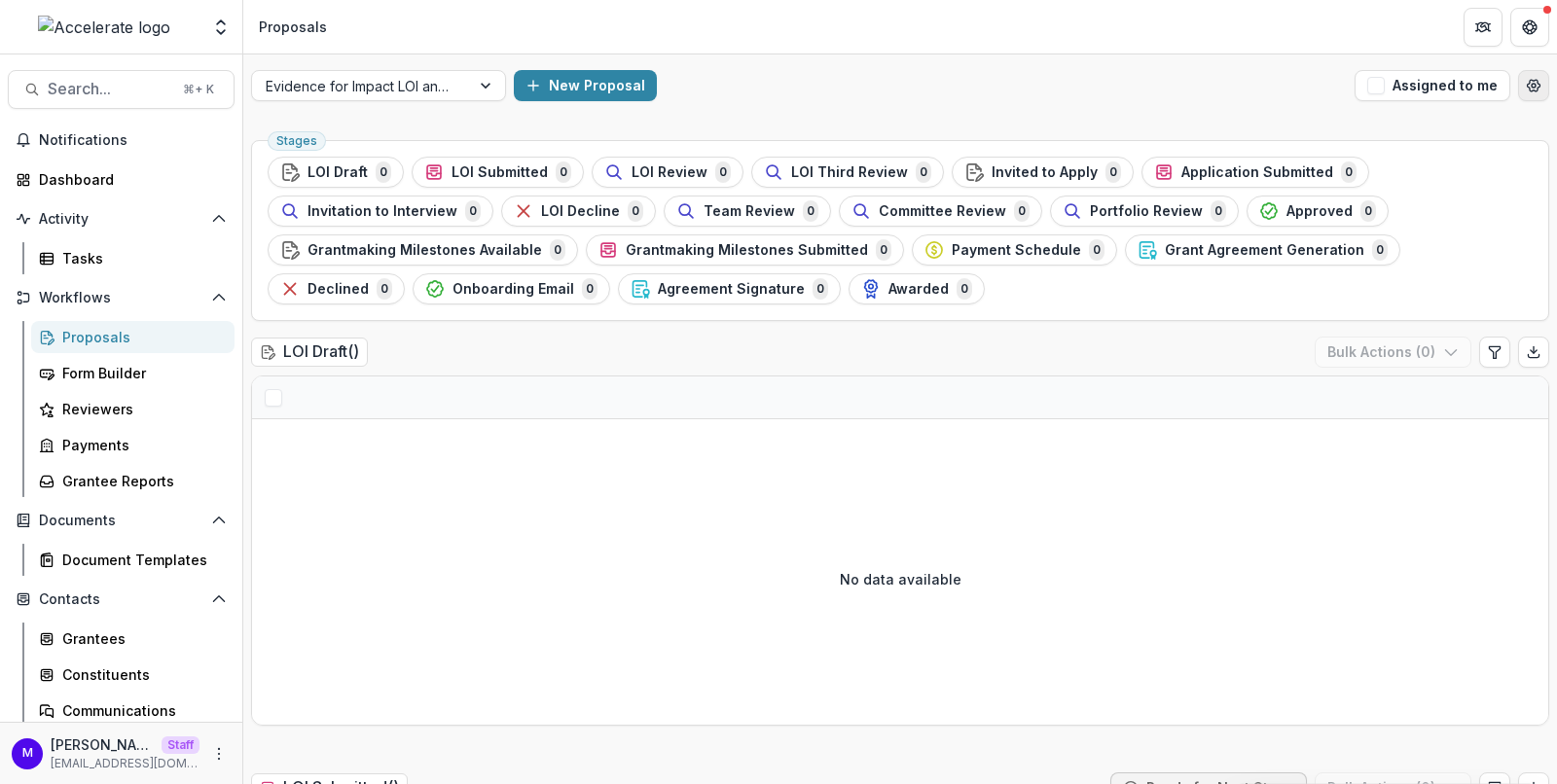
click at [1528, 86] on icon "Open table manager" at bounding box center [1534, 86] width 13 height 12
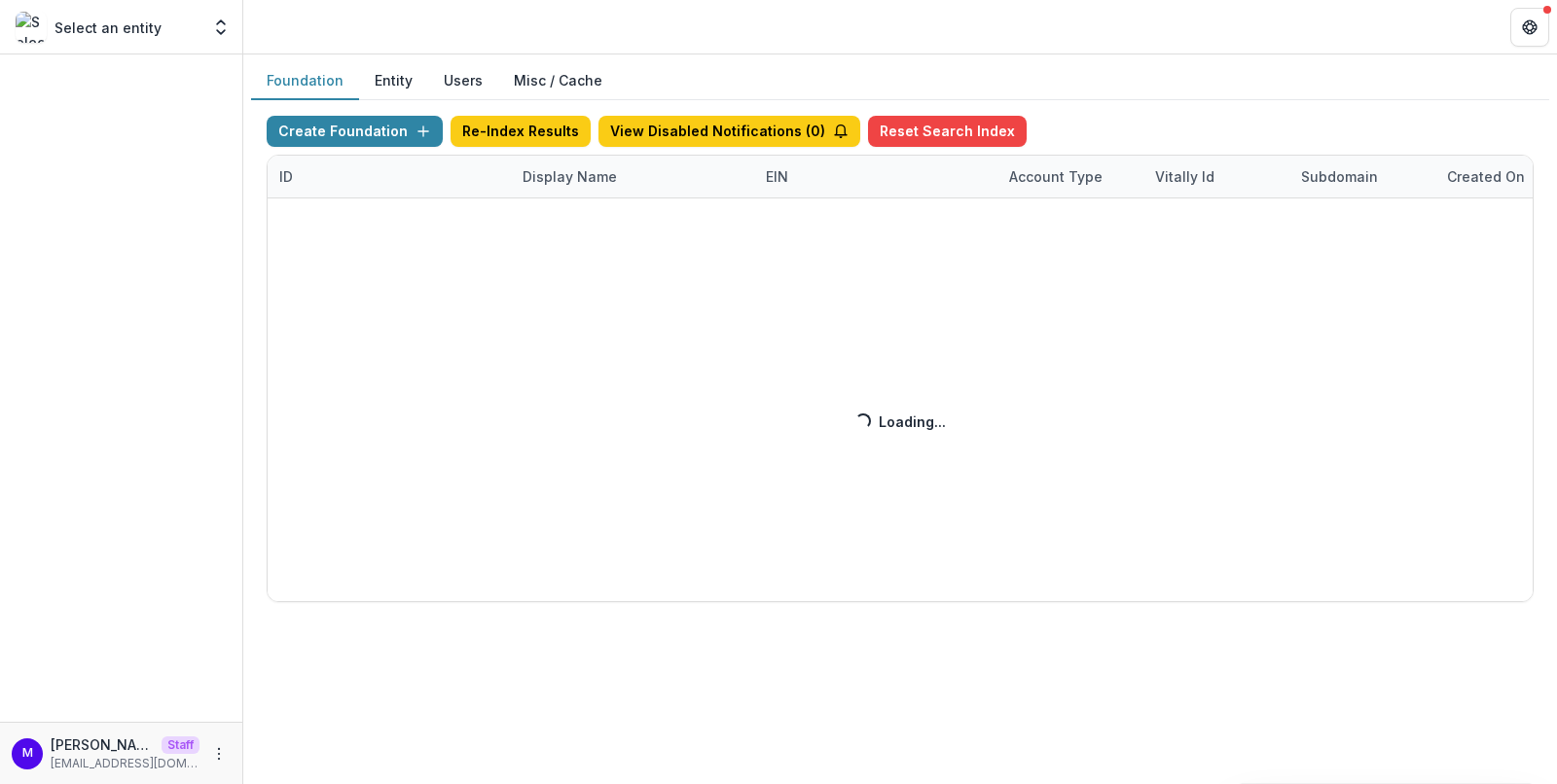
click at [560, 175] on div "Create Foundation Re-Index Results View Disabled Notifications ( 0 ) Reset Sear…" at bounding box center [900, 359] width 1267 height 486
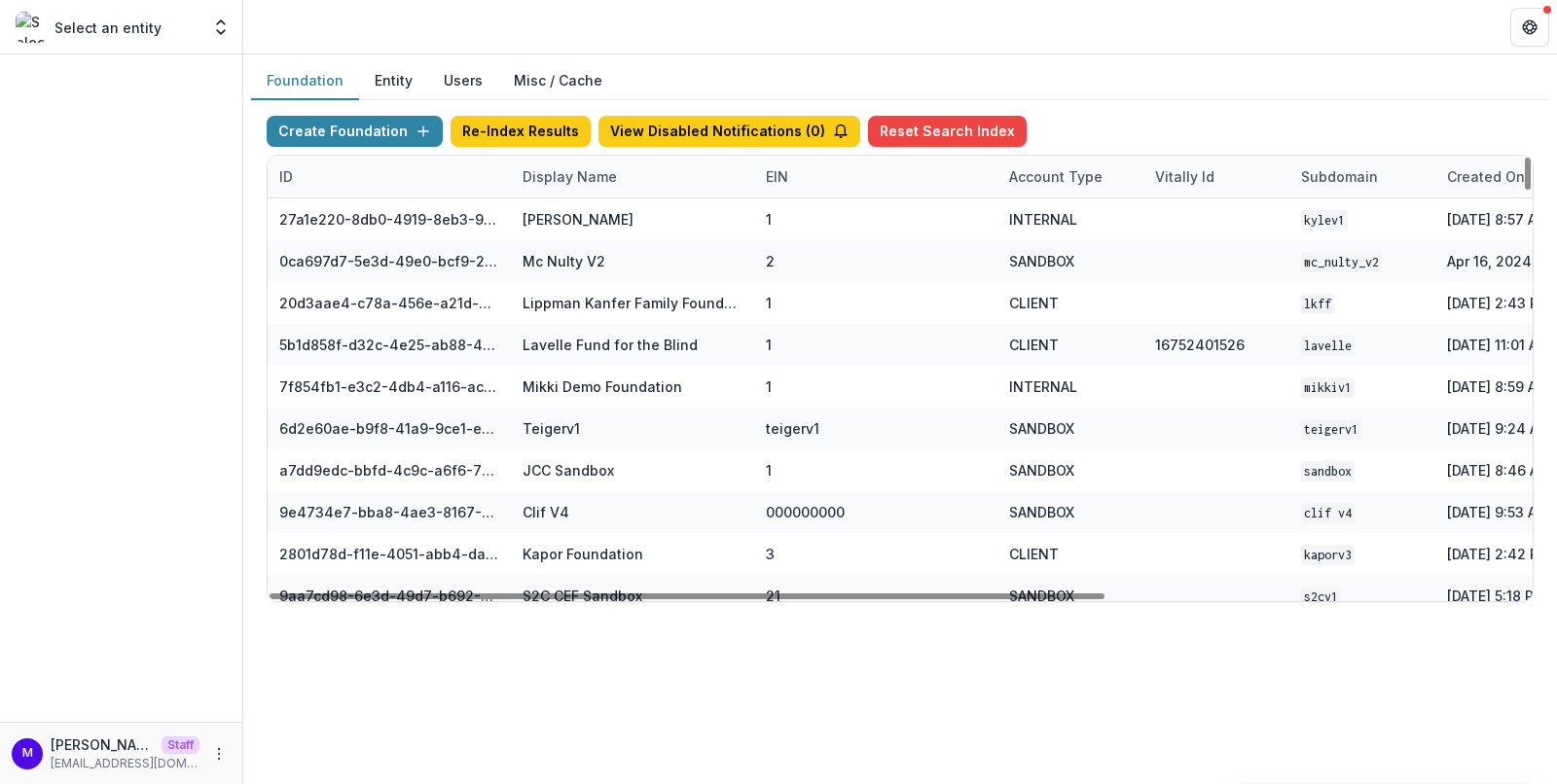
click at [545, 175] on div "Display Name" at bounding box center [570, 176] width 118 height 20
click at [564, 218] on input at bounding box center [631, 218] width 234 height 31
type input "******"
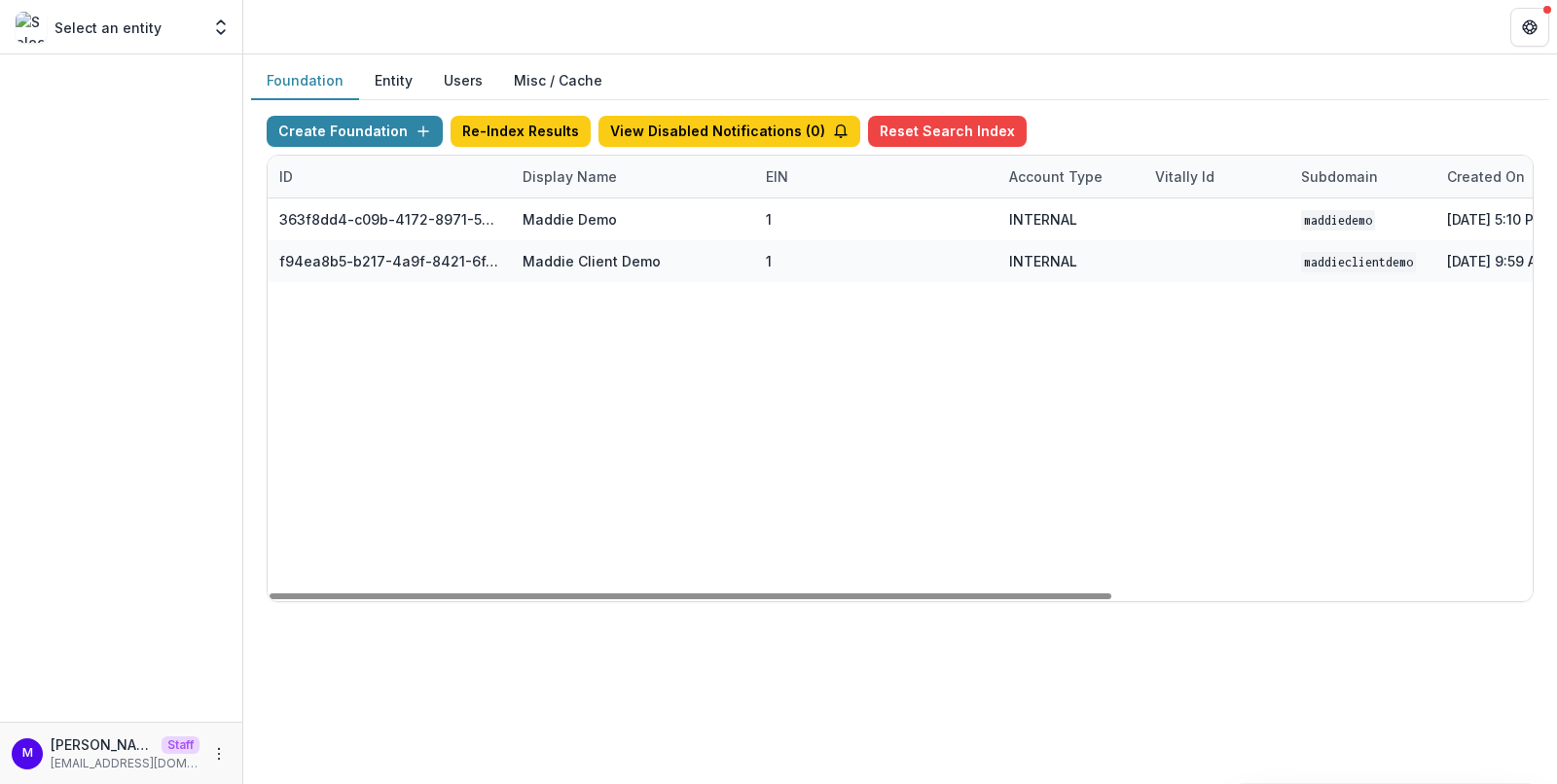
click at [713, 71] on div "Foundation Entity Users Misc / Cache" at bounding box center [899, 81] width 1298 height 38
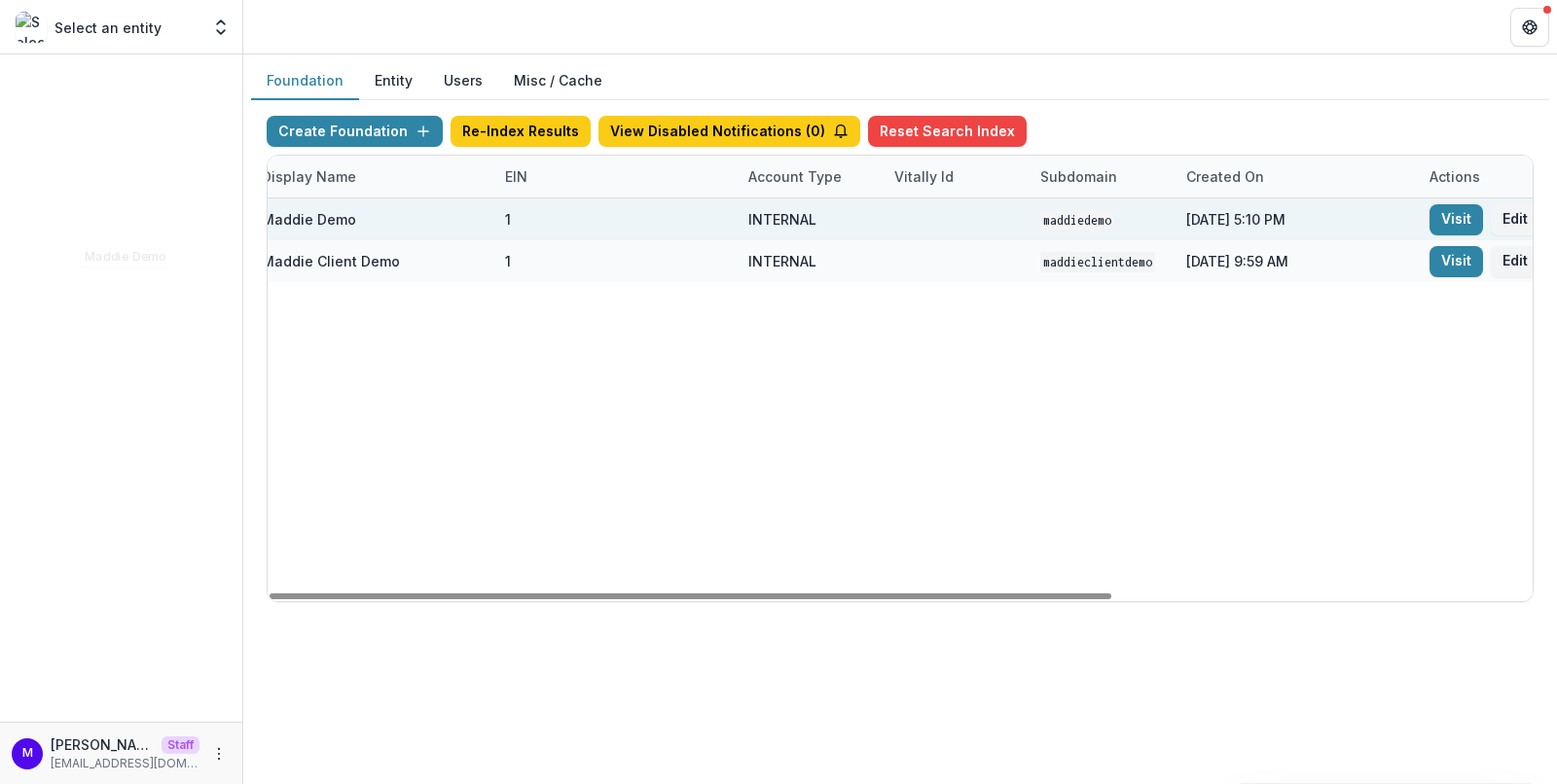
scroll to position [0, 631]
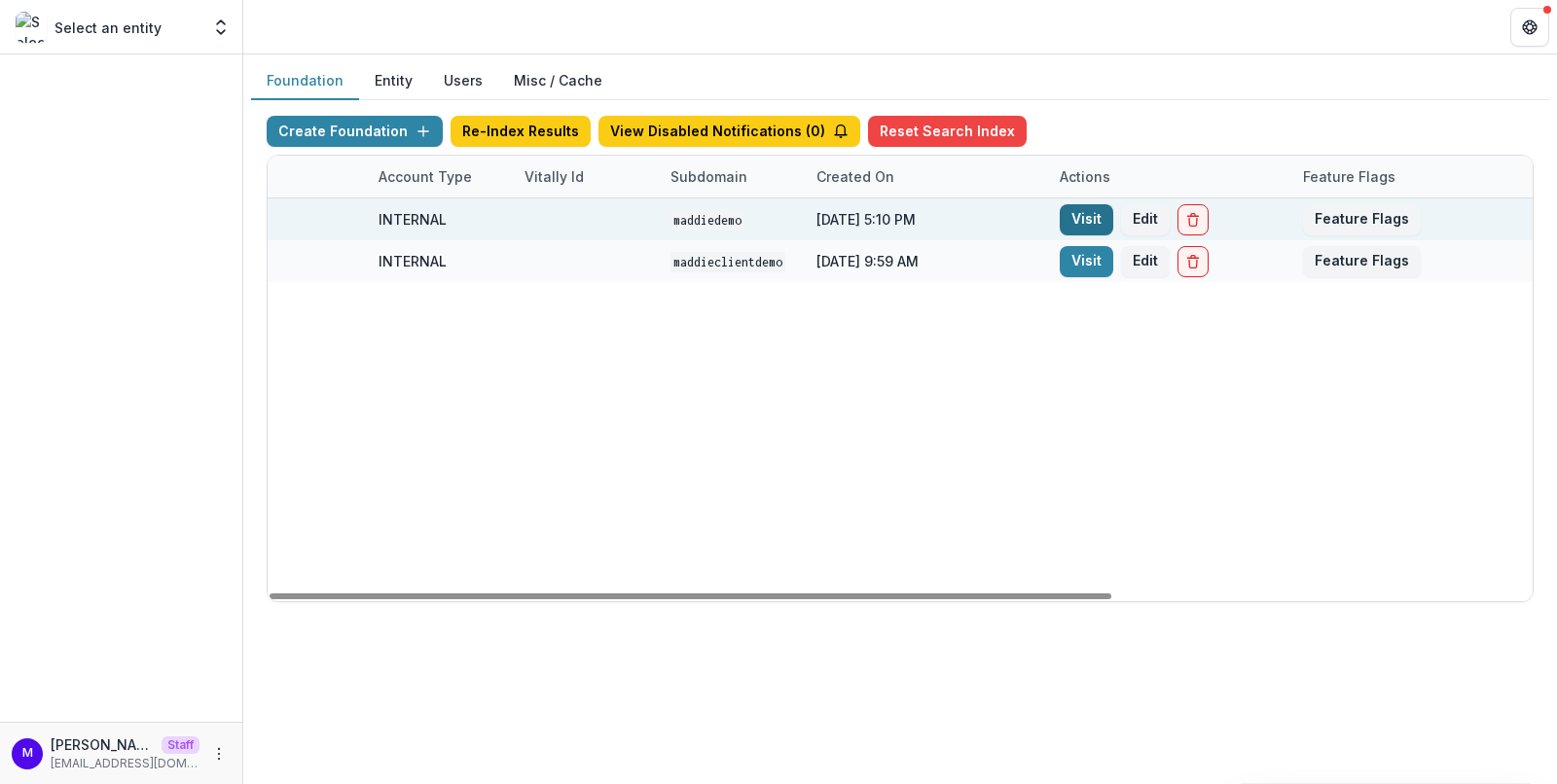
click at [1072, 224] on link "Visit" at bounding box center [1086, 219] width 54 height 31
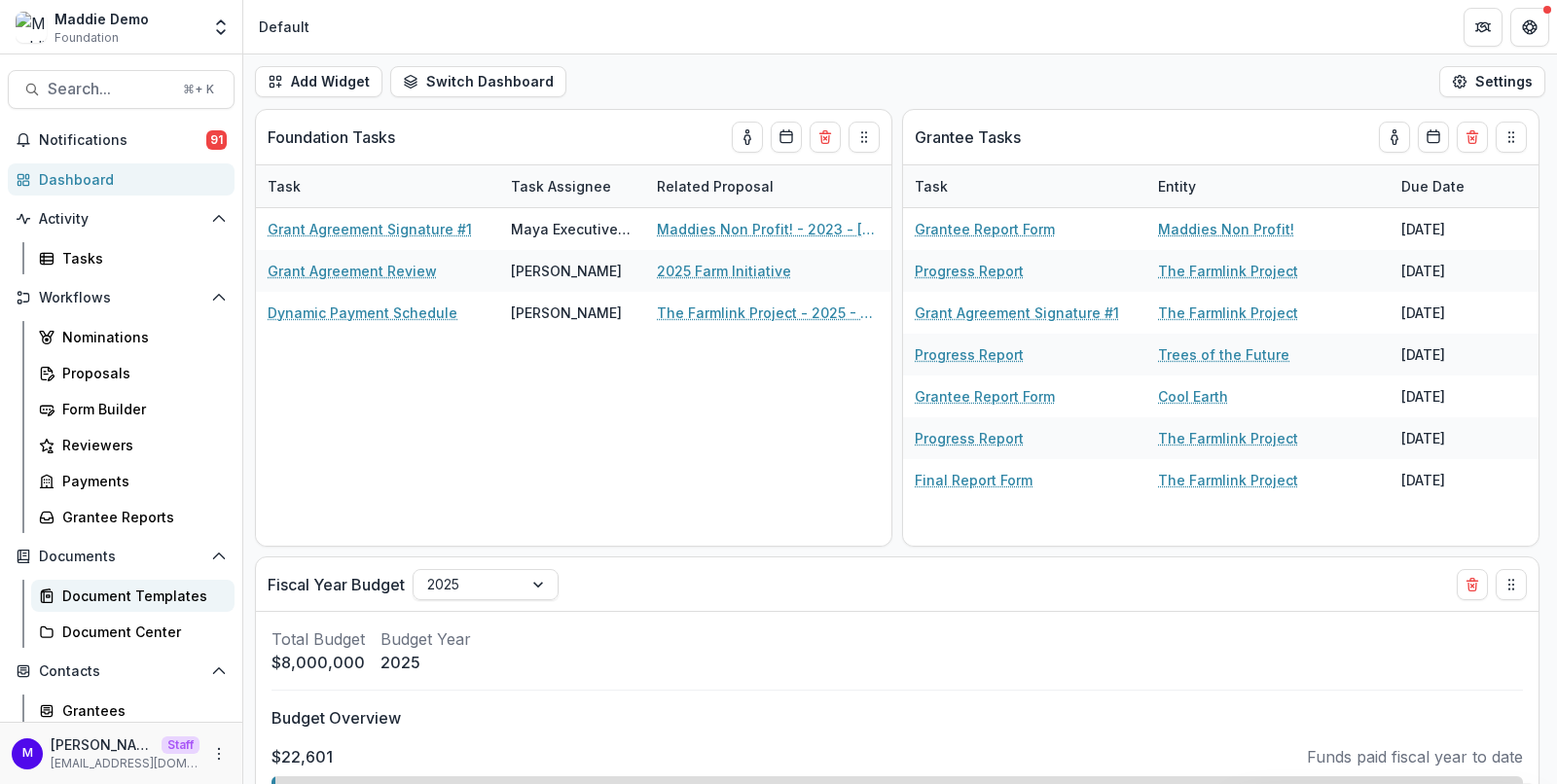
click at [120, 590] on div "Document Templates" at bounding box center [140, 595] width 157 height 20
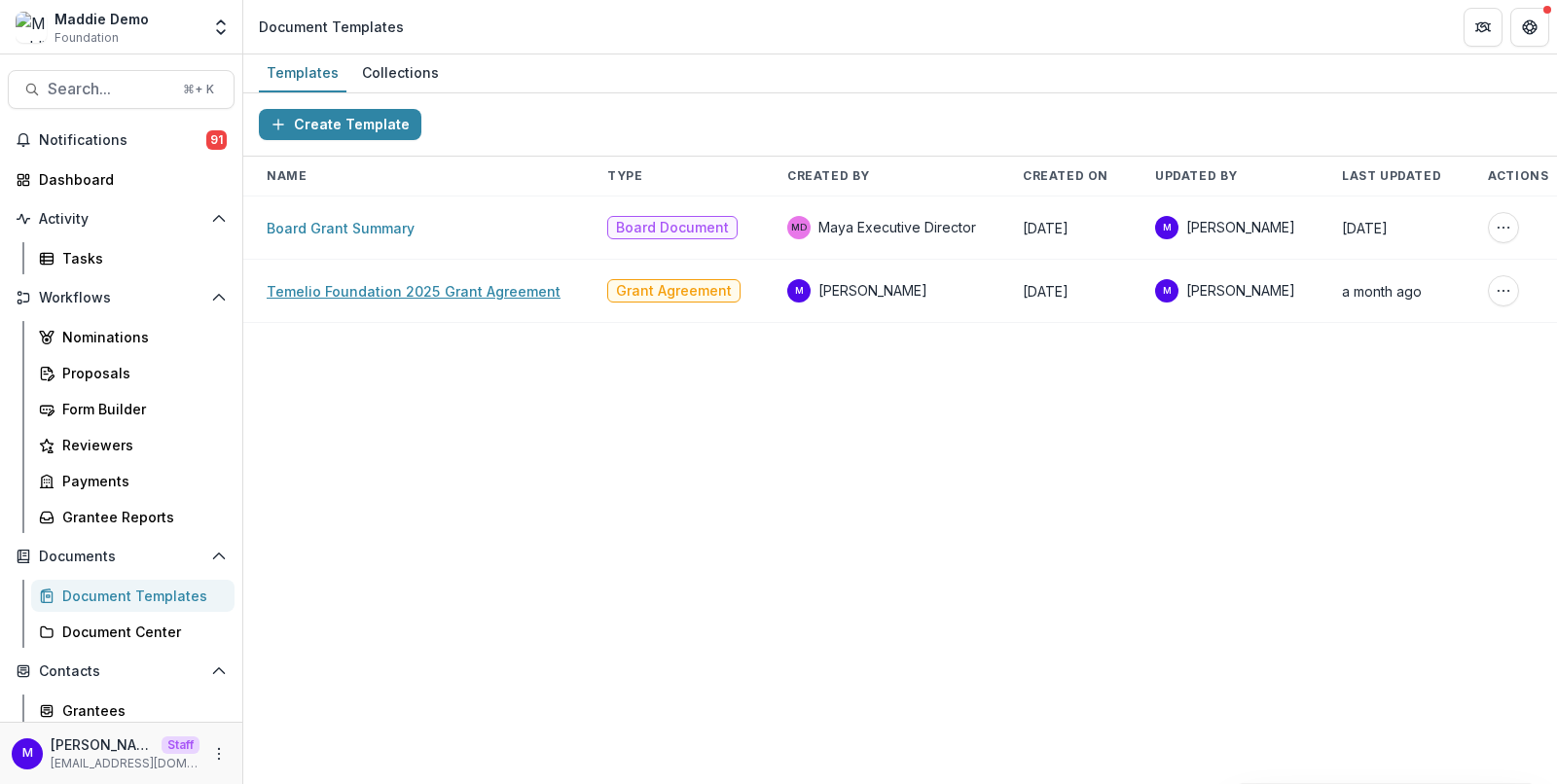
click at [370, 293] on link "Temelio Foundation 2025 Grant Agreement" at bounding box center [414, 291] width 294 height 17
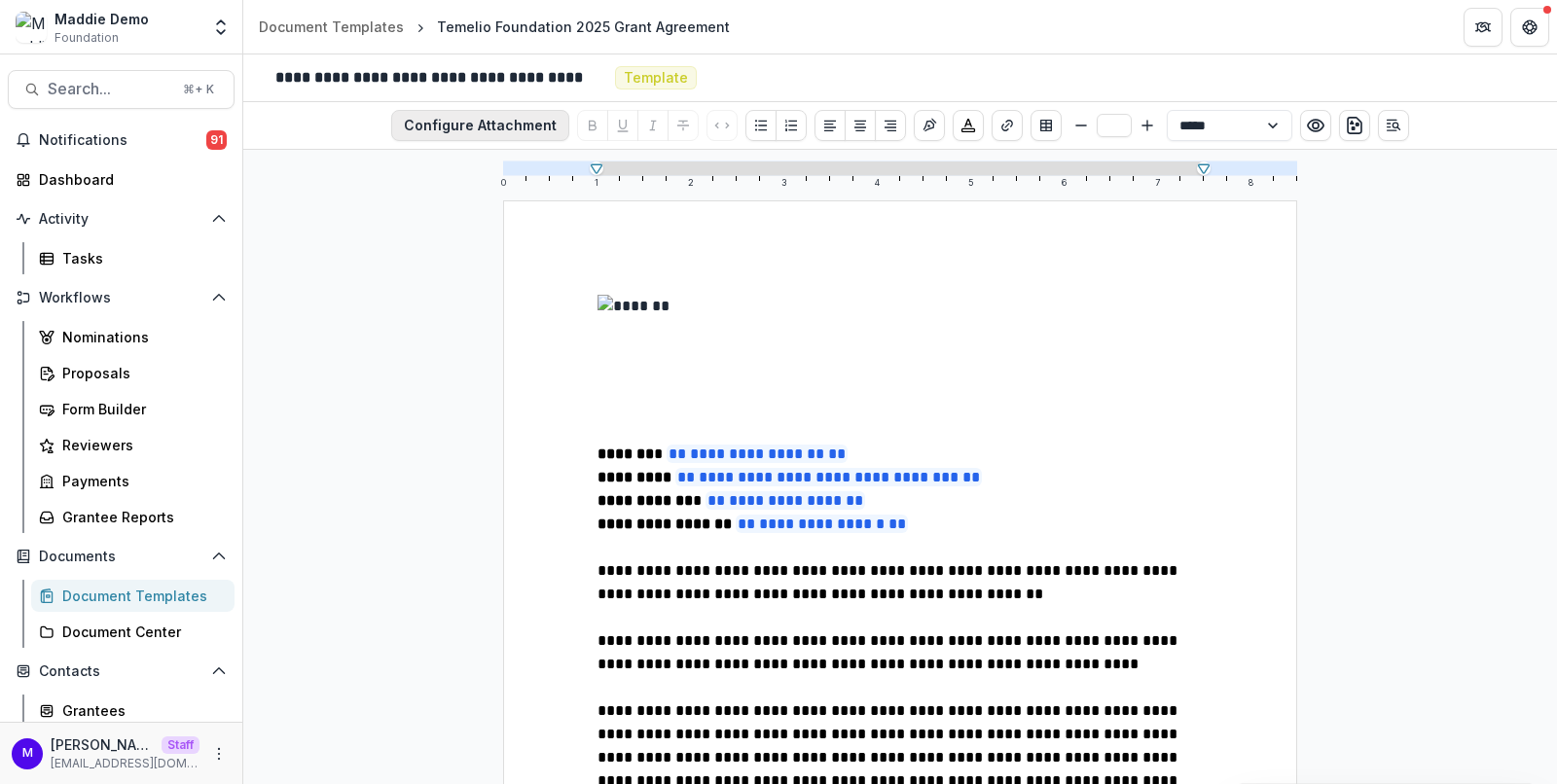
click at [467, 124] on button "Configure Attachment" at bounding box center [480, 125] width 178 height 31
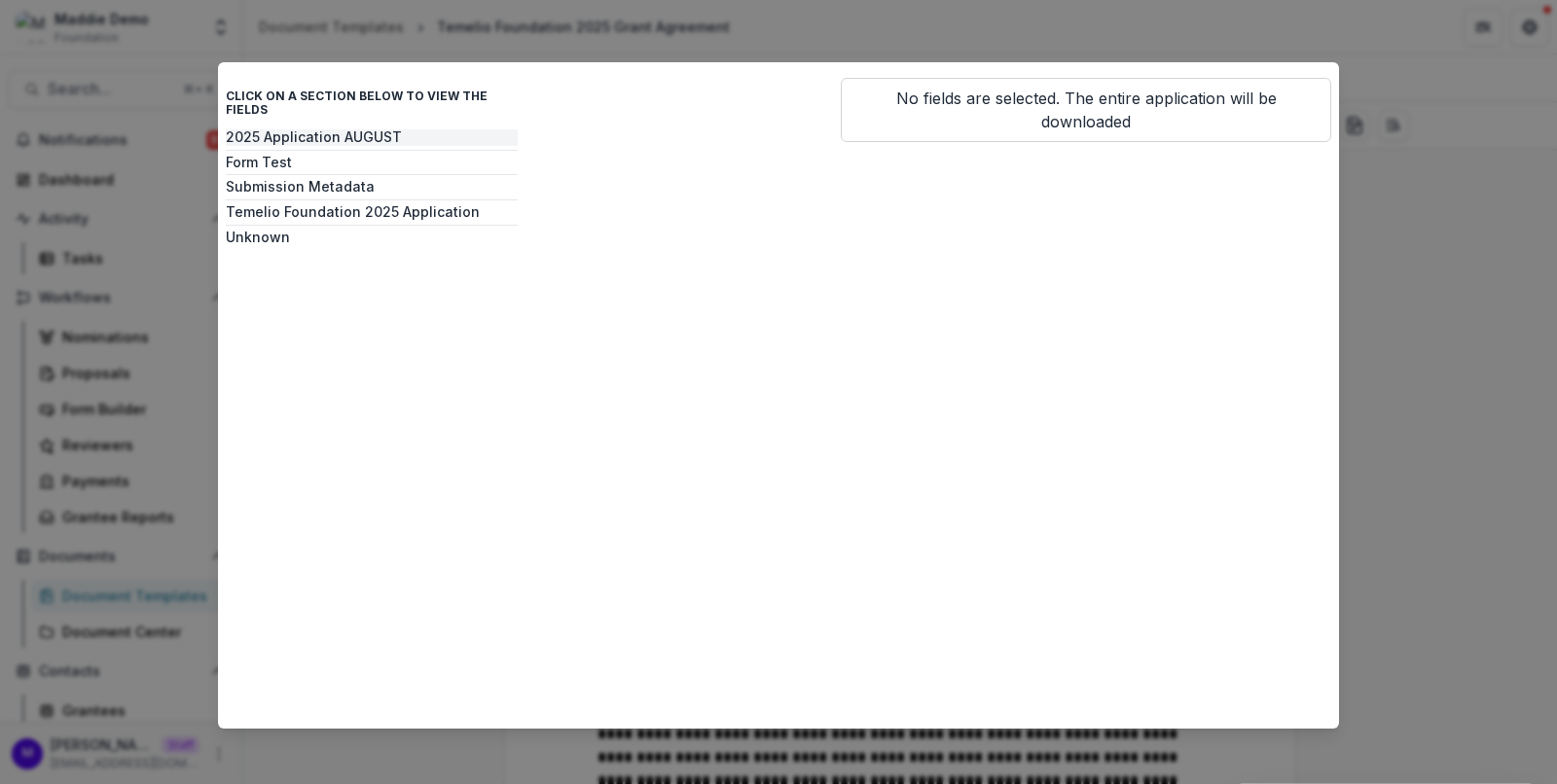
click at [372, 129] on button "2025 Application AUGUST" at bounding box center [372, 137] width 292 height 17
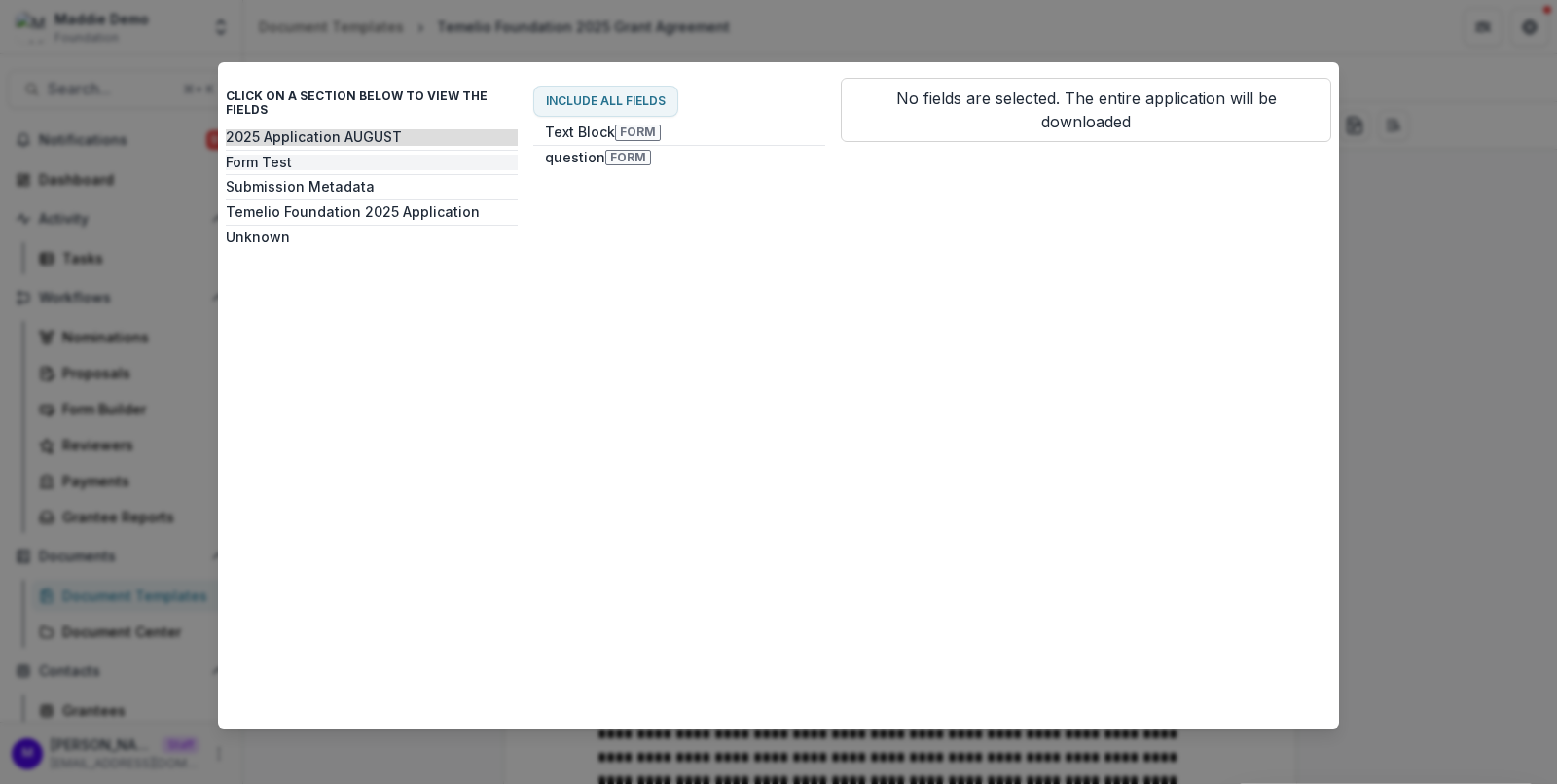
click at [293, 155] on button "Form Test" at bounding box center [372, 163] width 292 height 17
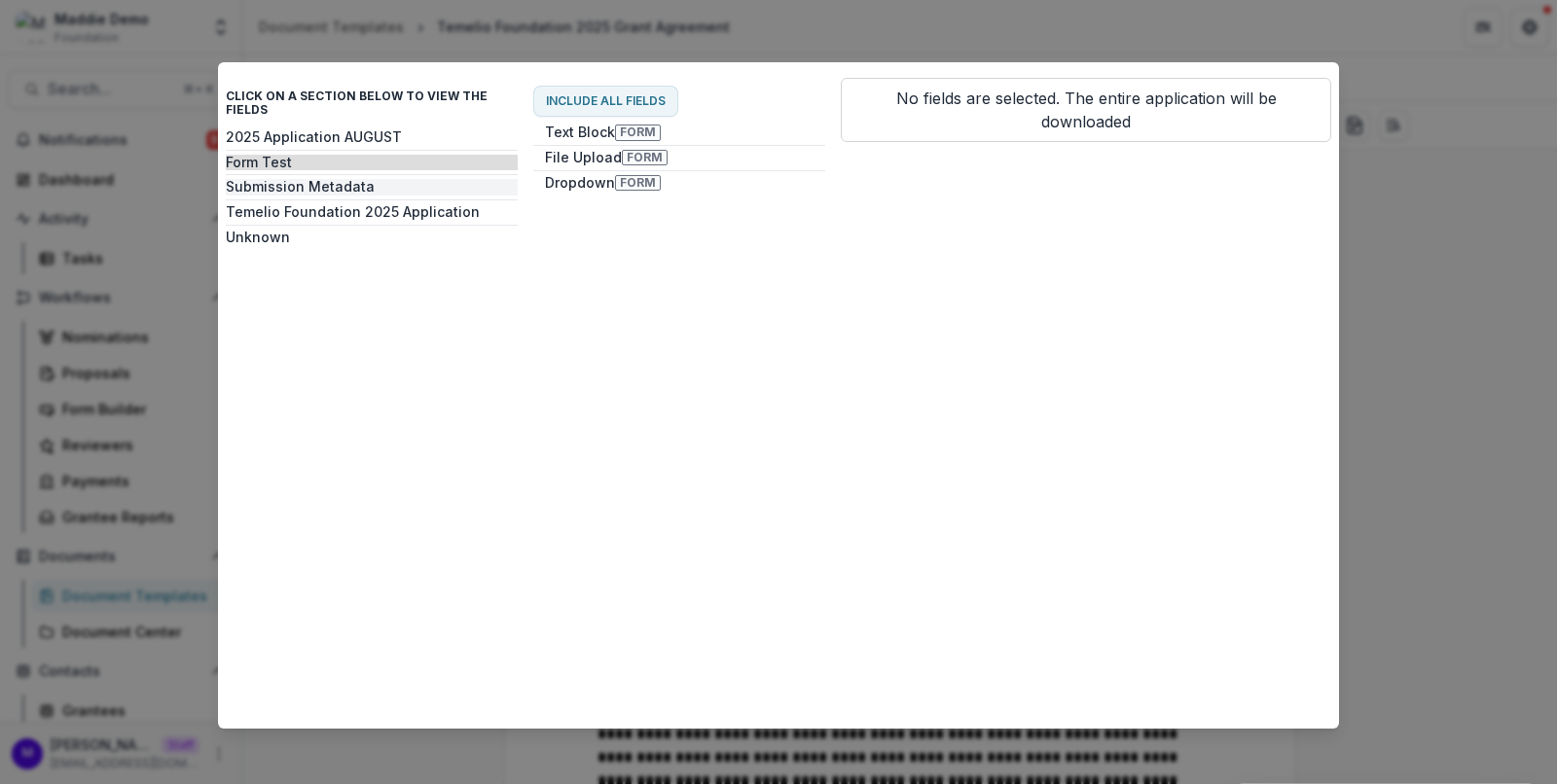
click at [287, 179] on button "Submission Metadata" at bounding box center [372, 187] width 292 height 17
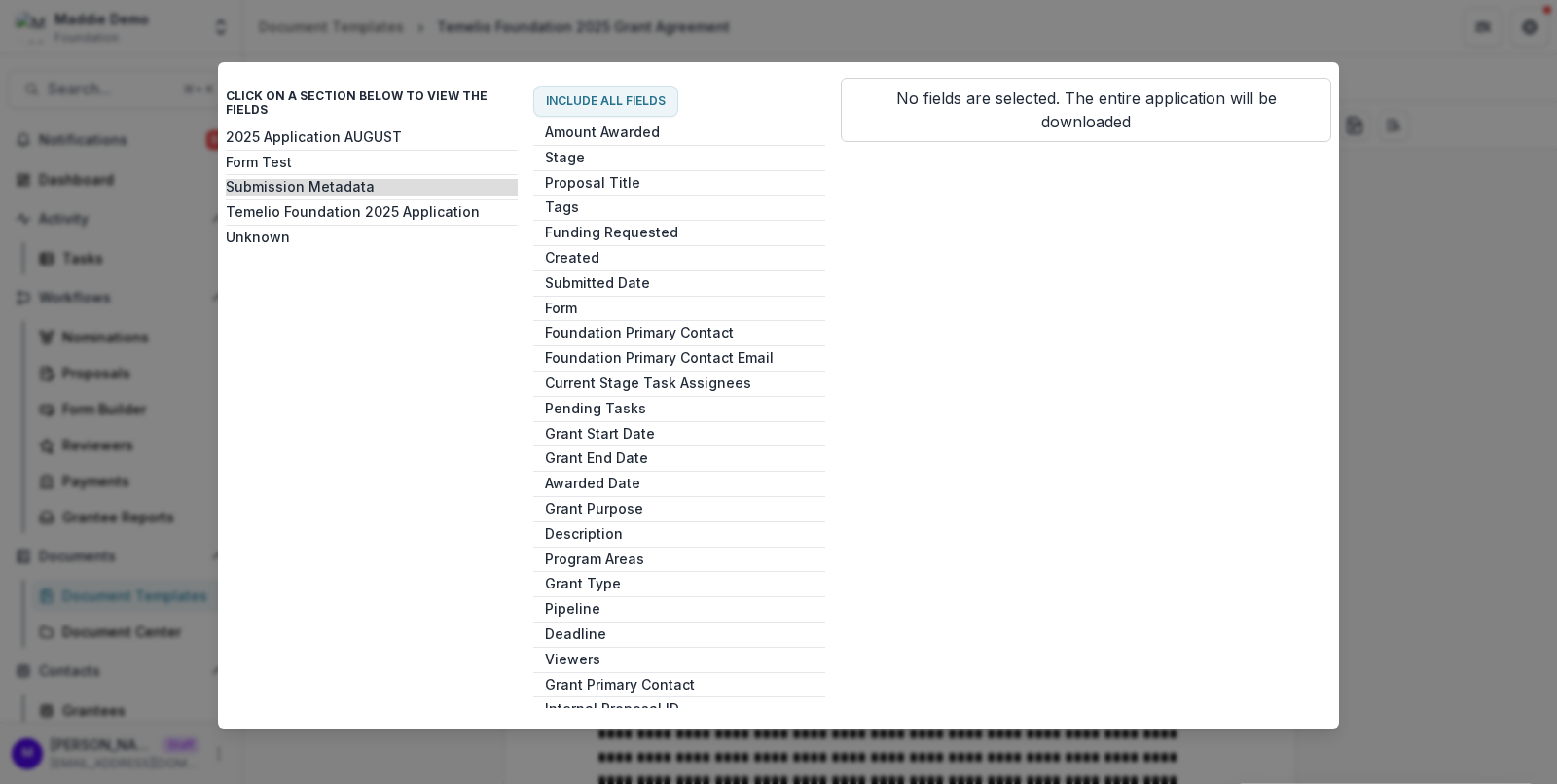
click at [1506, 345] on div "Click on a section below to view the fields 2025 Application AUGUST Form Test S…" at bounding box center [778, 392] width 1557 height 784
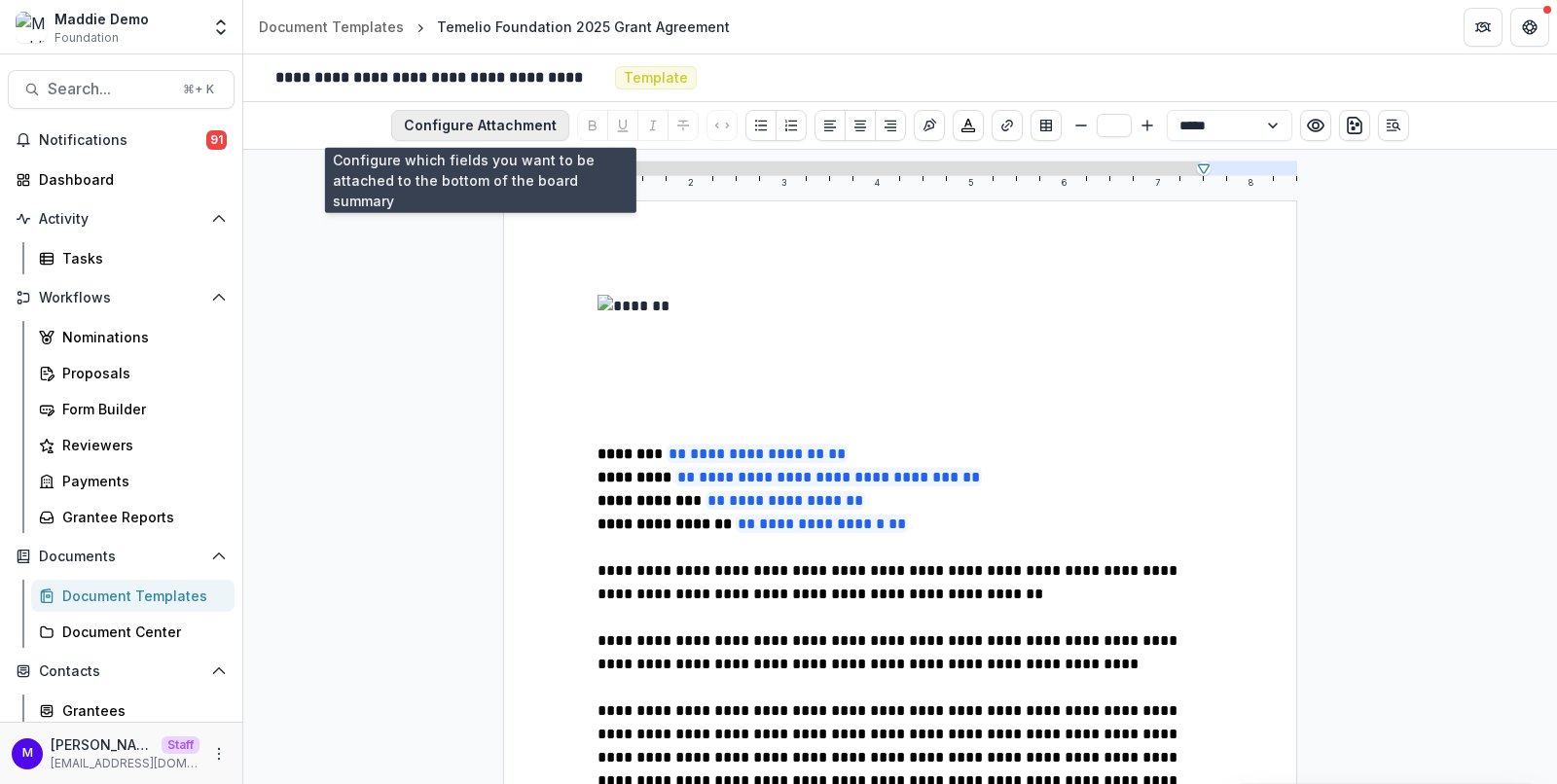
click at [522, 125] on button "Configure Attachment" at bounding box center [480, 125] width 178 height 31
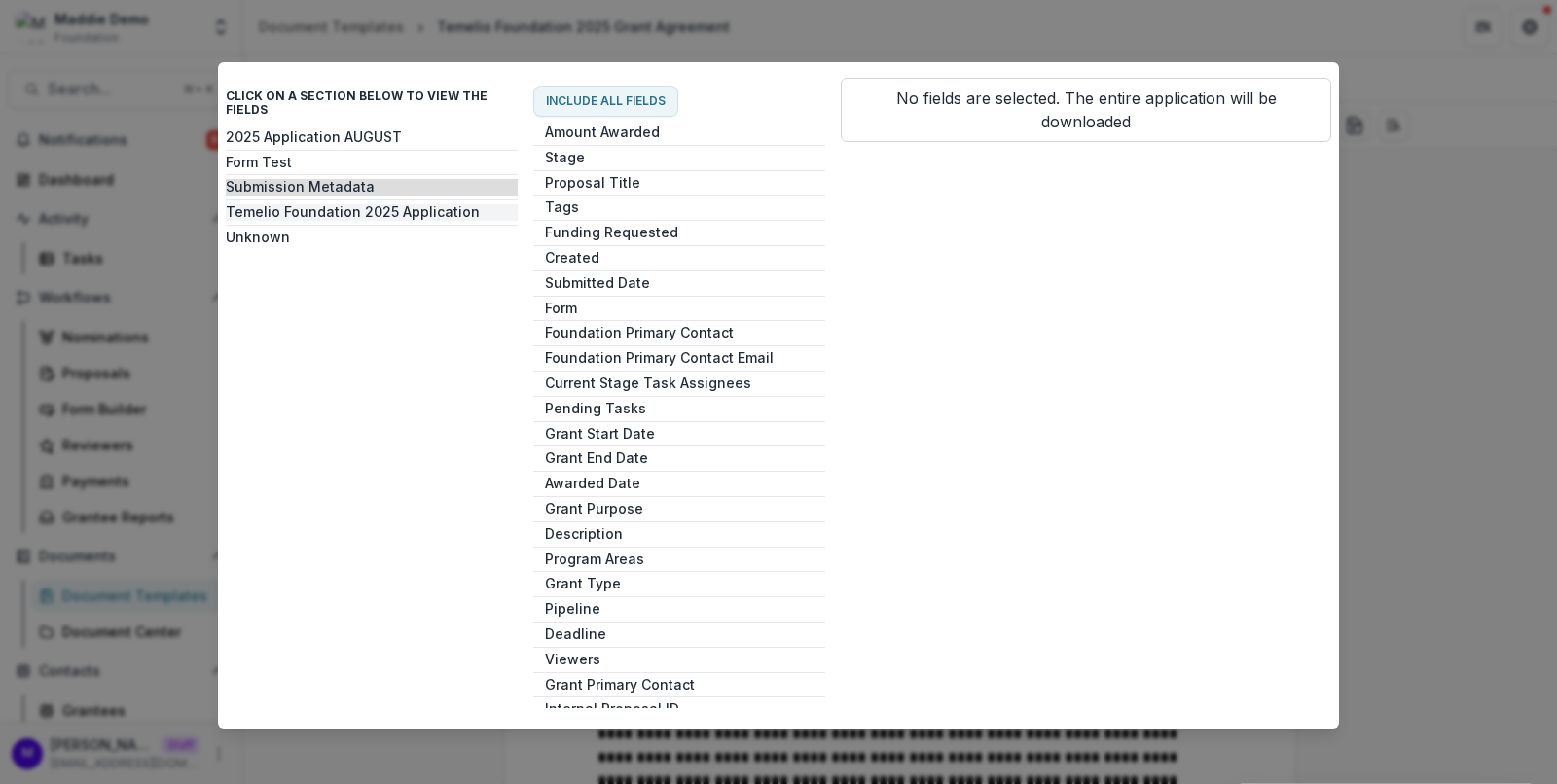
click at [363, 204] on button "Temelio Foundation 2025 Application" at bounding box center [372, 212] width 292 height 17
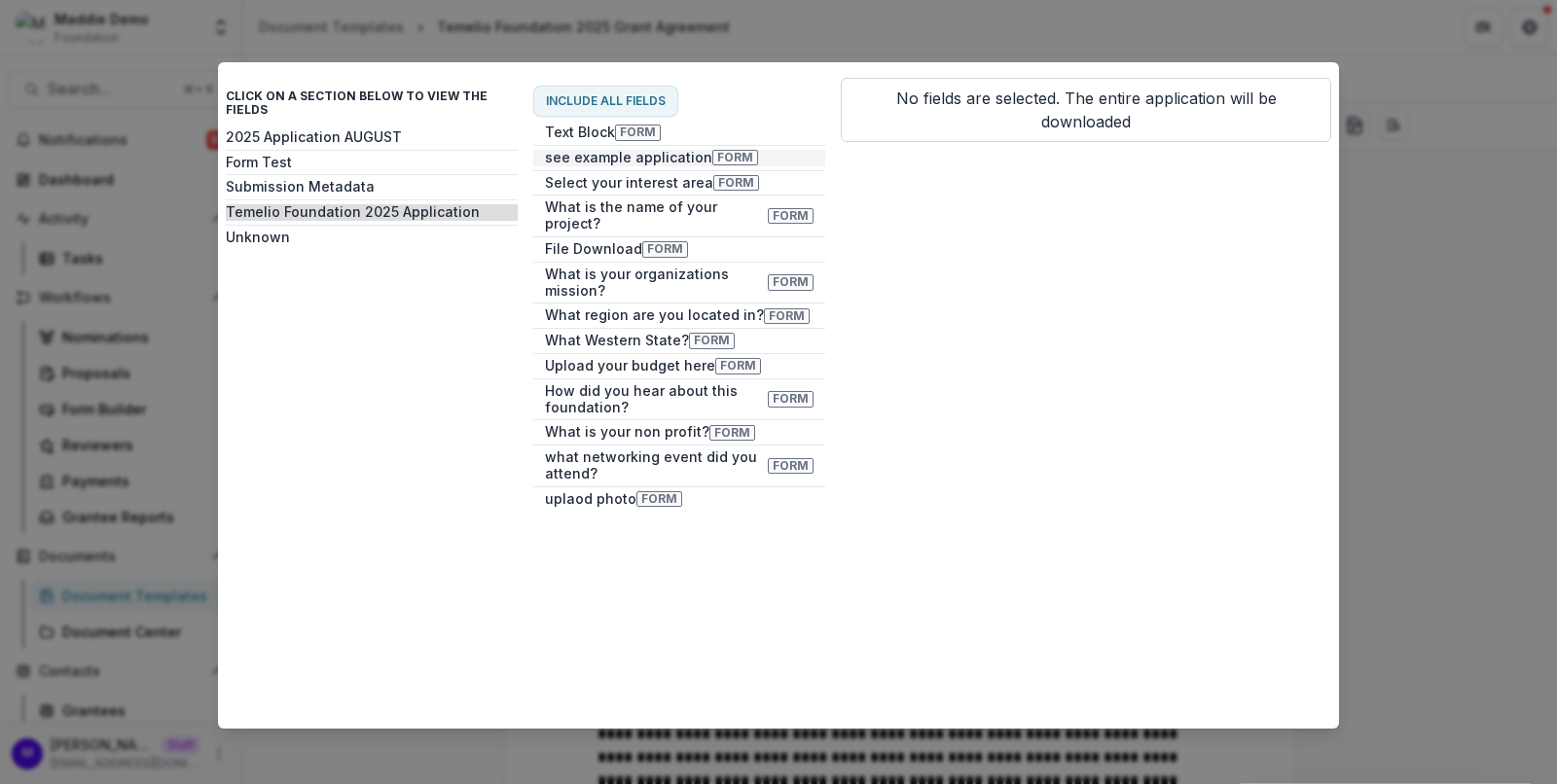
click at [559, 155] on button "see example application Form" at bounding box center [680, 158] width 292 height 17
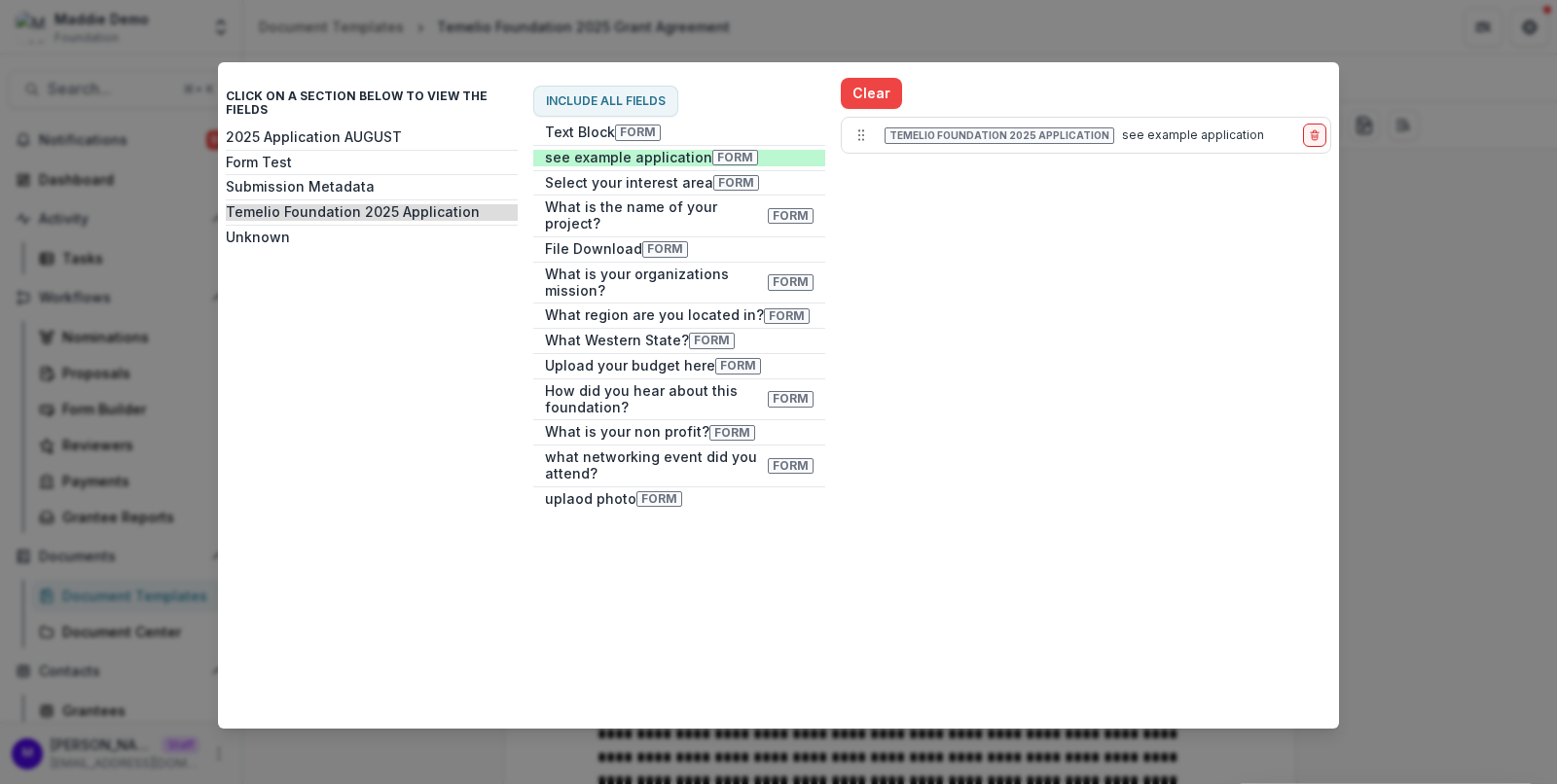
click at [1452, 346] on div "Click on a section below to view the fields 2025 Application AUGUST Form Test S…" at bounding box center [778, 392] width 1557 height 784
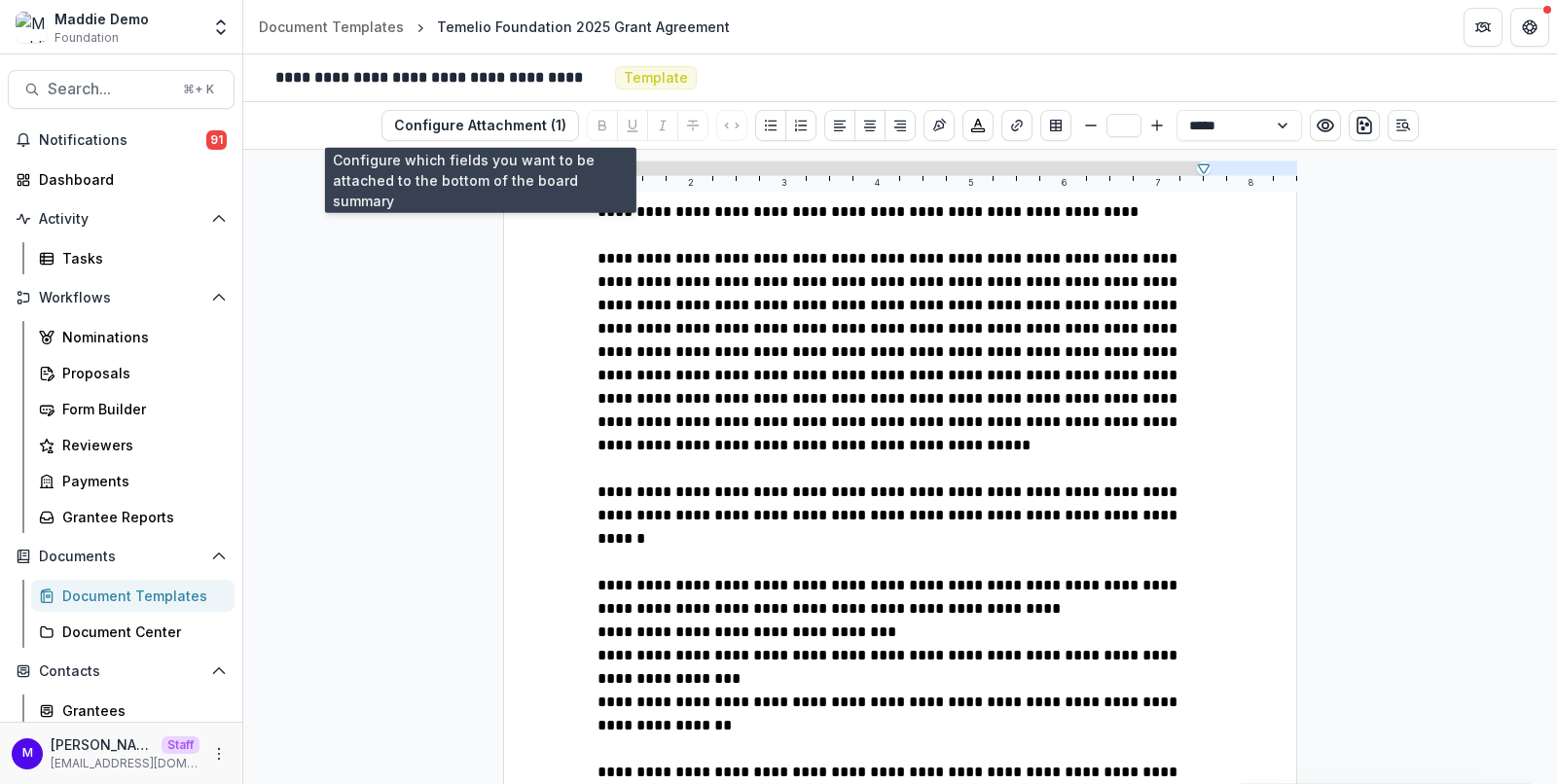
scroll to position [1441, 0]
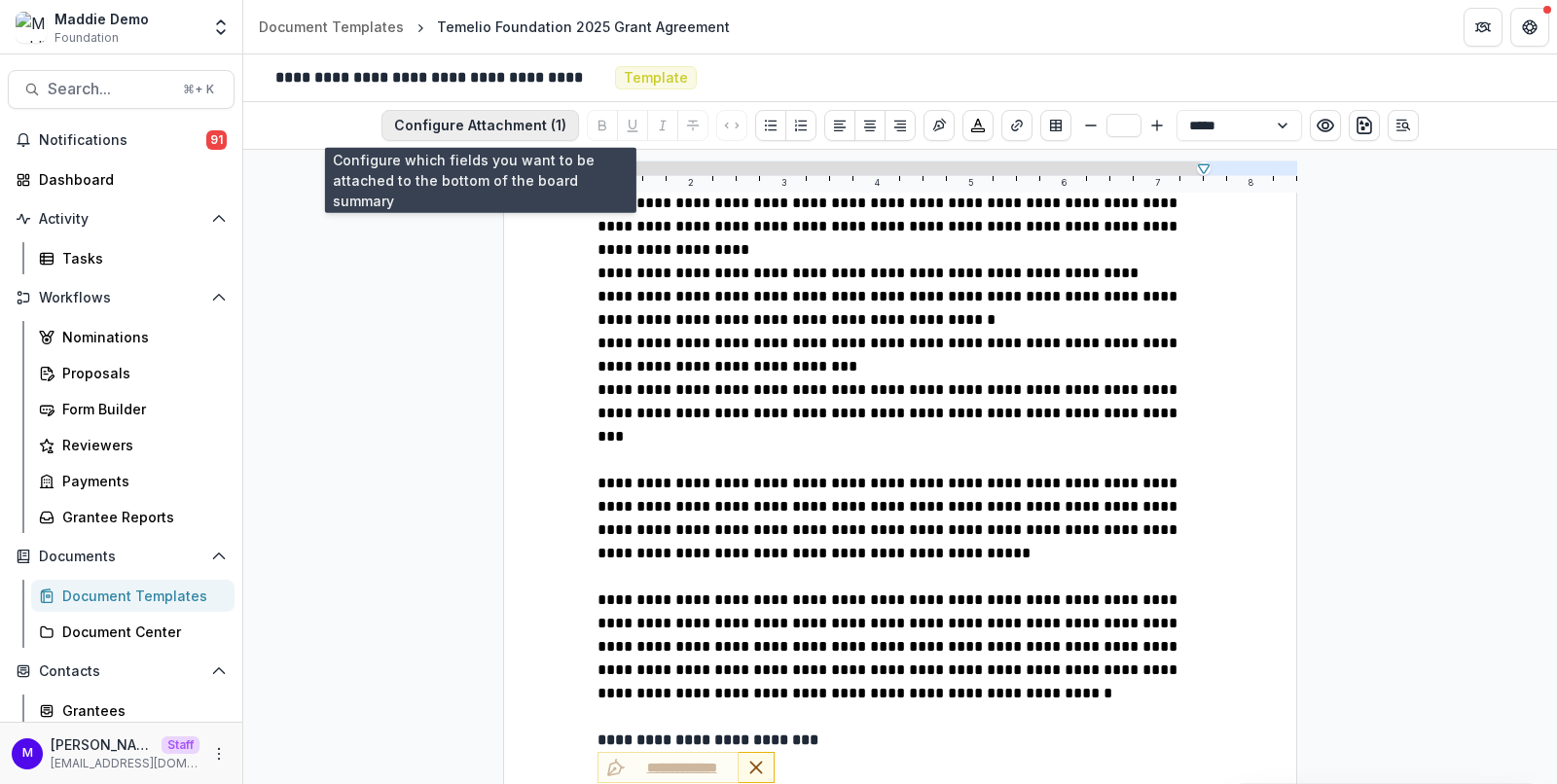
click at [474, 120] on button "Configure Attachment (1)" at bounding box center [481, 125] width 198 height 31
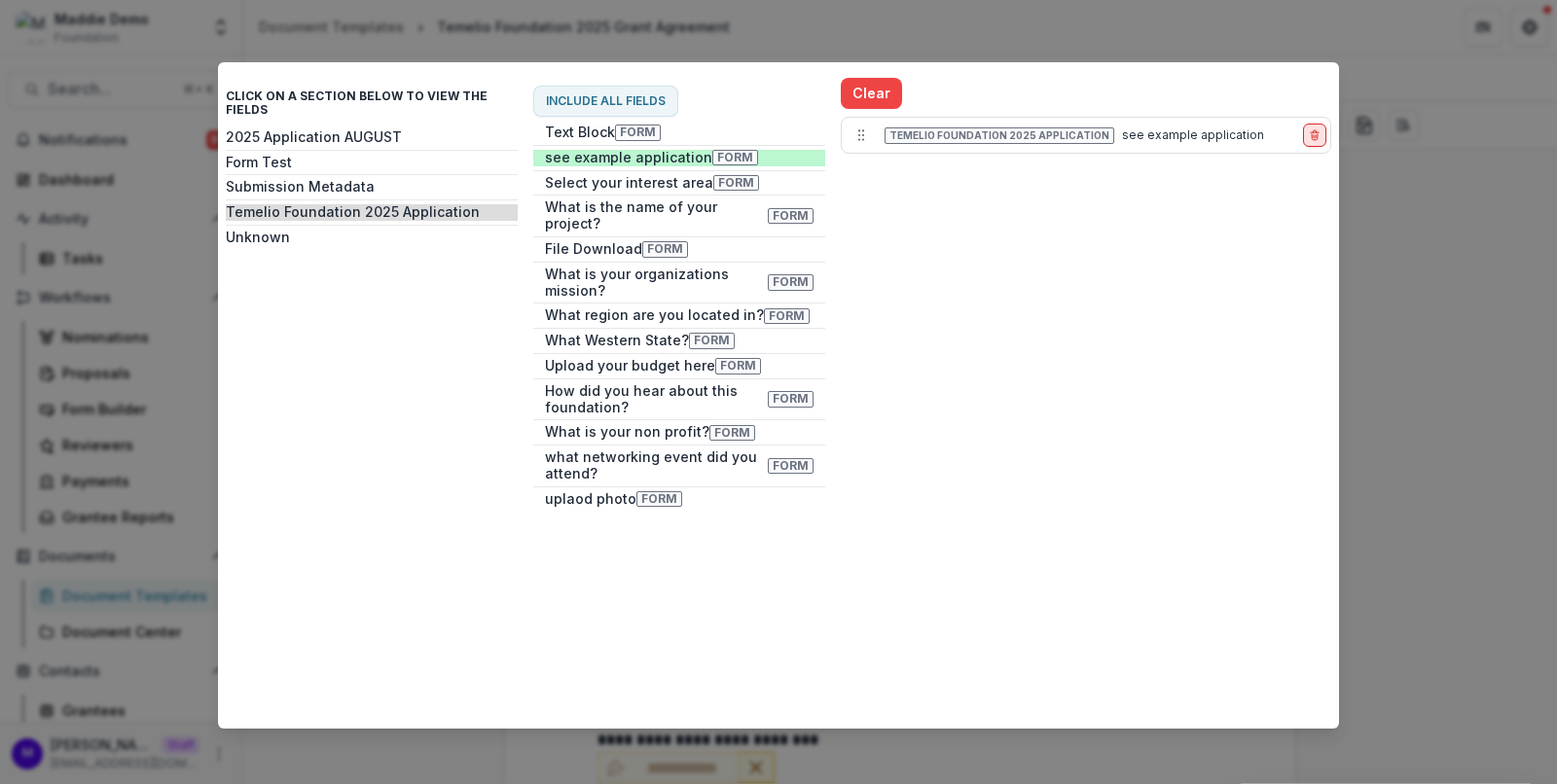
click at [1312, 133] on icon "delete-item" at bounding box center [1314, 135] width 12 height 12
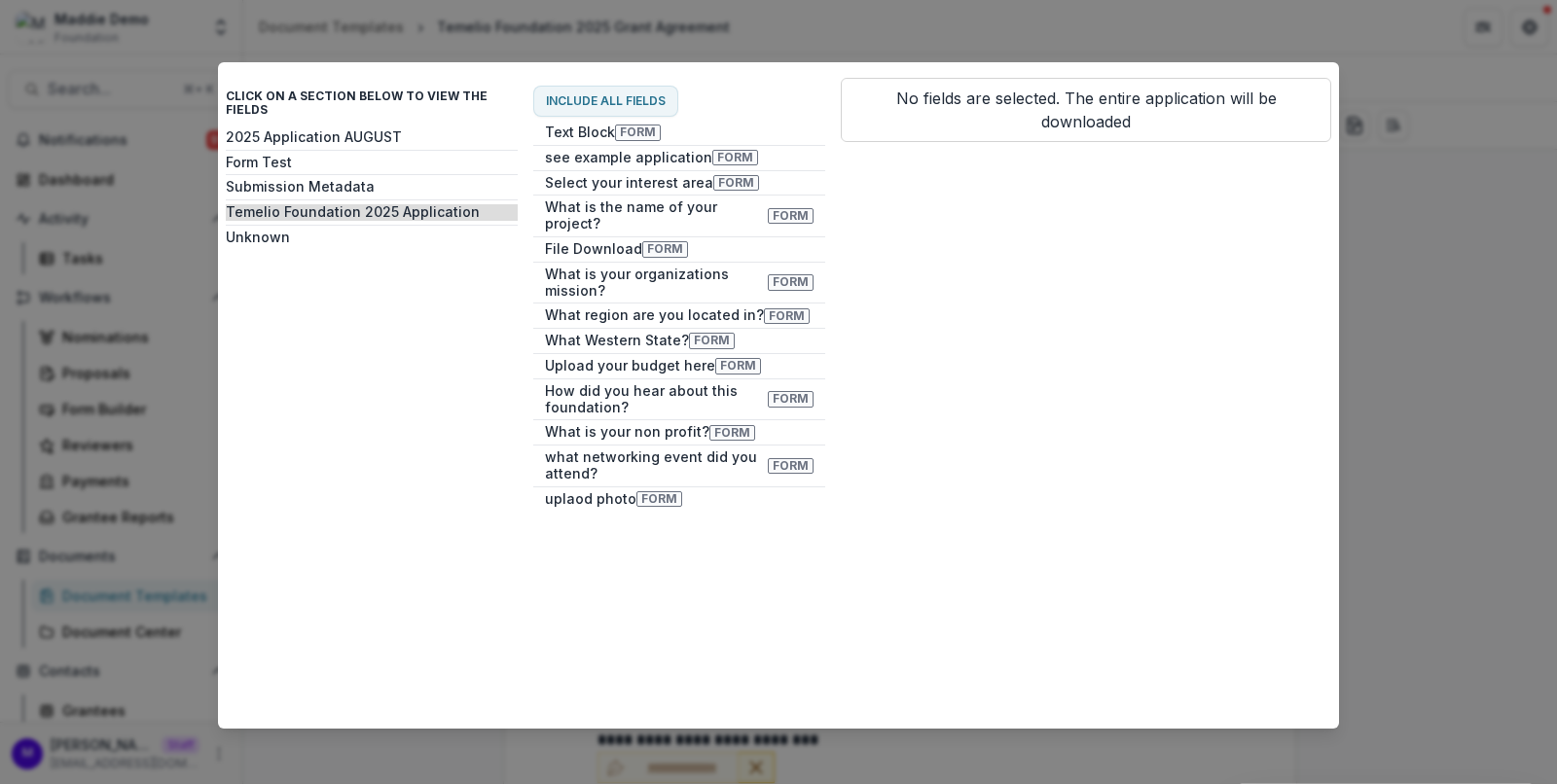
click at [1425, 303] on div "Click on a section below to view the fields 2025 Application AUGUST Form Test S…" at bounding box center [778, 392] width 1557 height 784
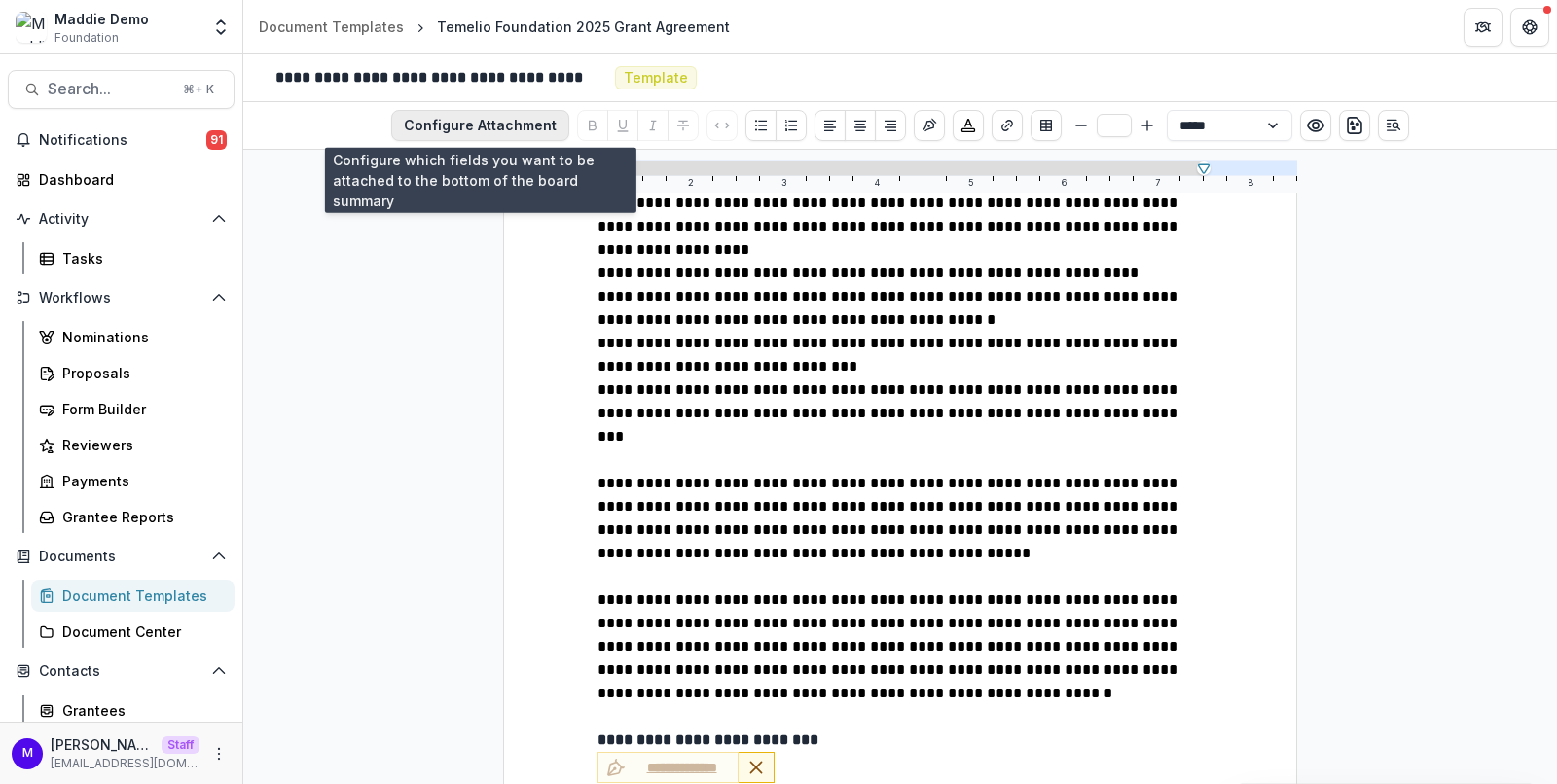
click at [503, 125] on button "Configure Attachment" at bounding box center [480, 125] width 178 height 31
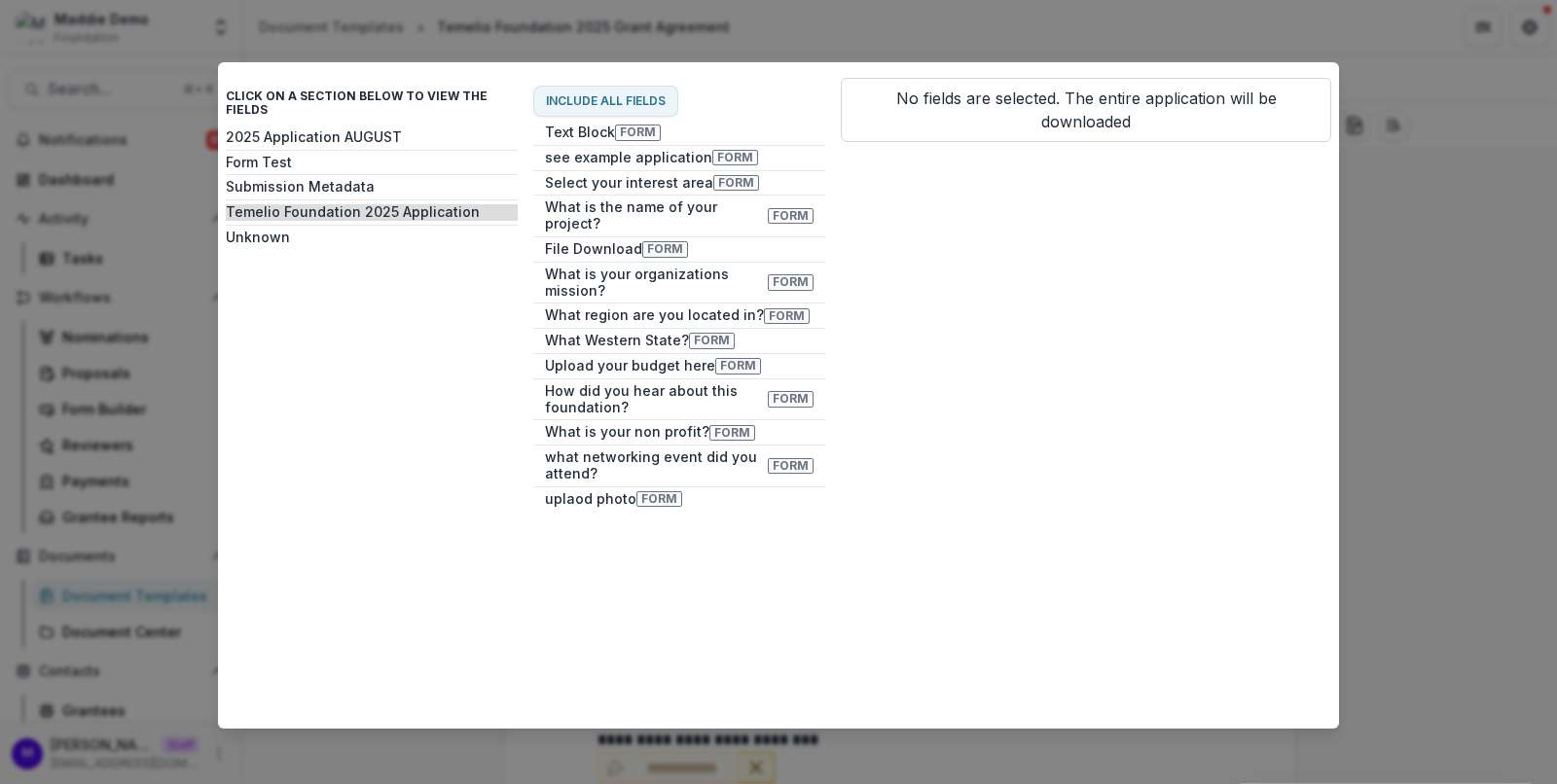
click at [1422, 368] on div "Click on a section below to view the fields 2025 Application AUGUST Form Test S…" at bounding box center [778, 392] width 1557 height 784
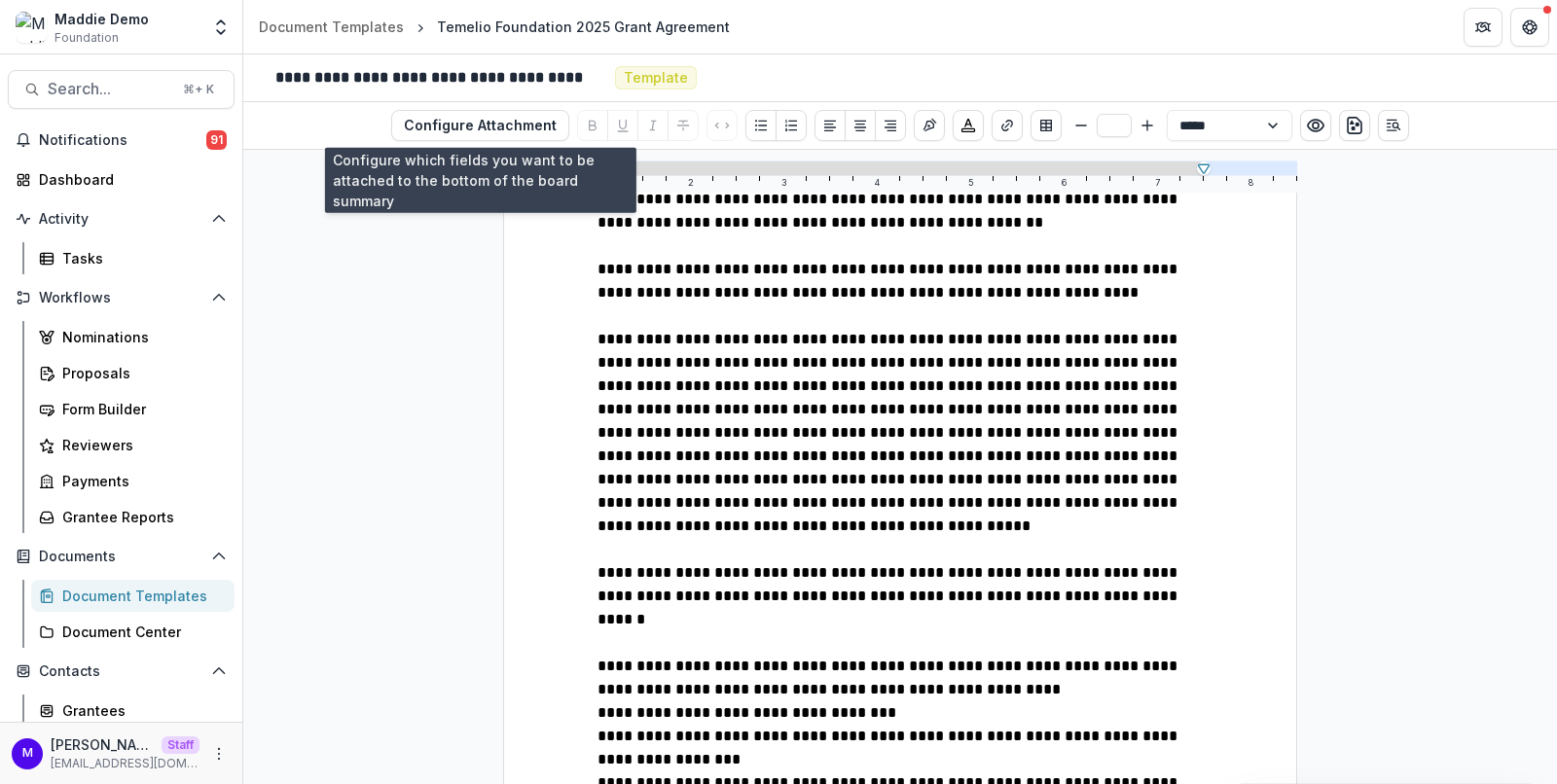
scroll to position [0, 0]
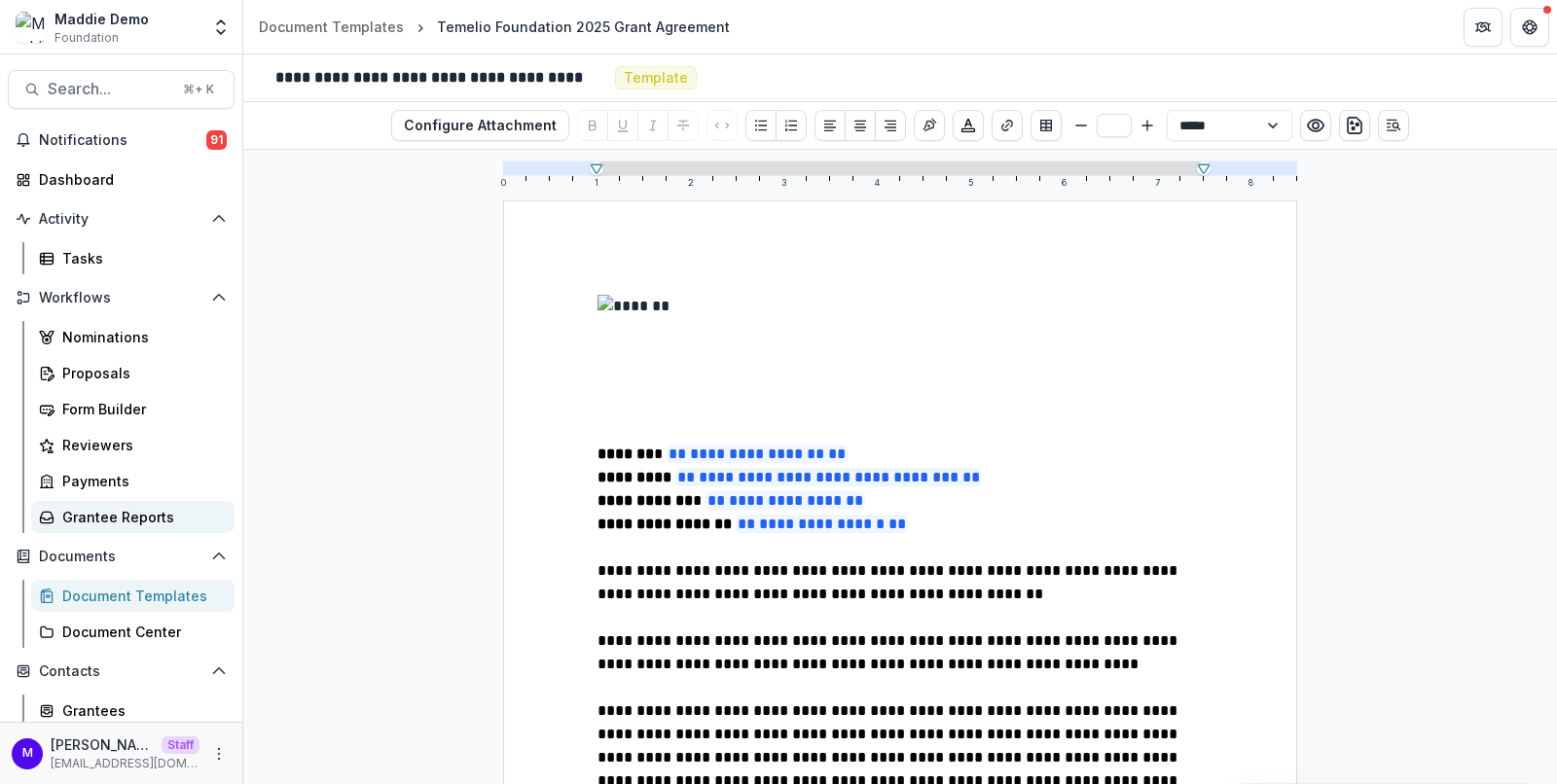
click at [141, 515] on div "Grantee Reports" at bounding box center [140, 516] width 157 height 20
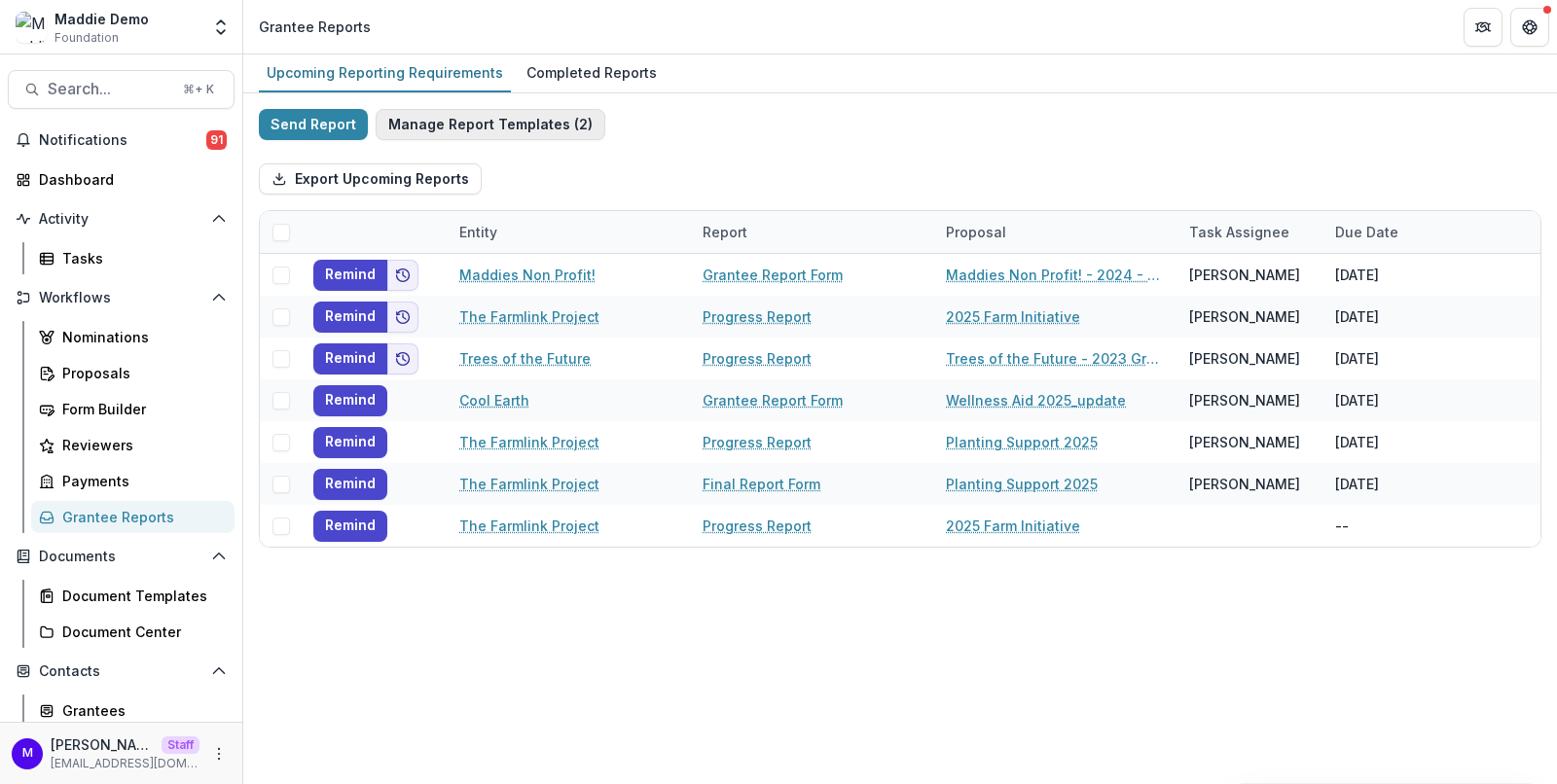
click at [547, 132] on button "Manage Report Templates ( 2 )" at bounding box center [491, 124] width 230 height 31
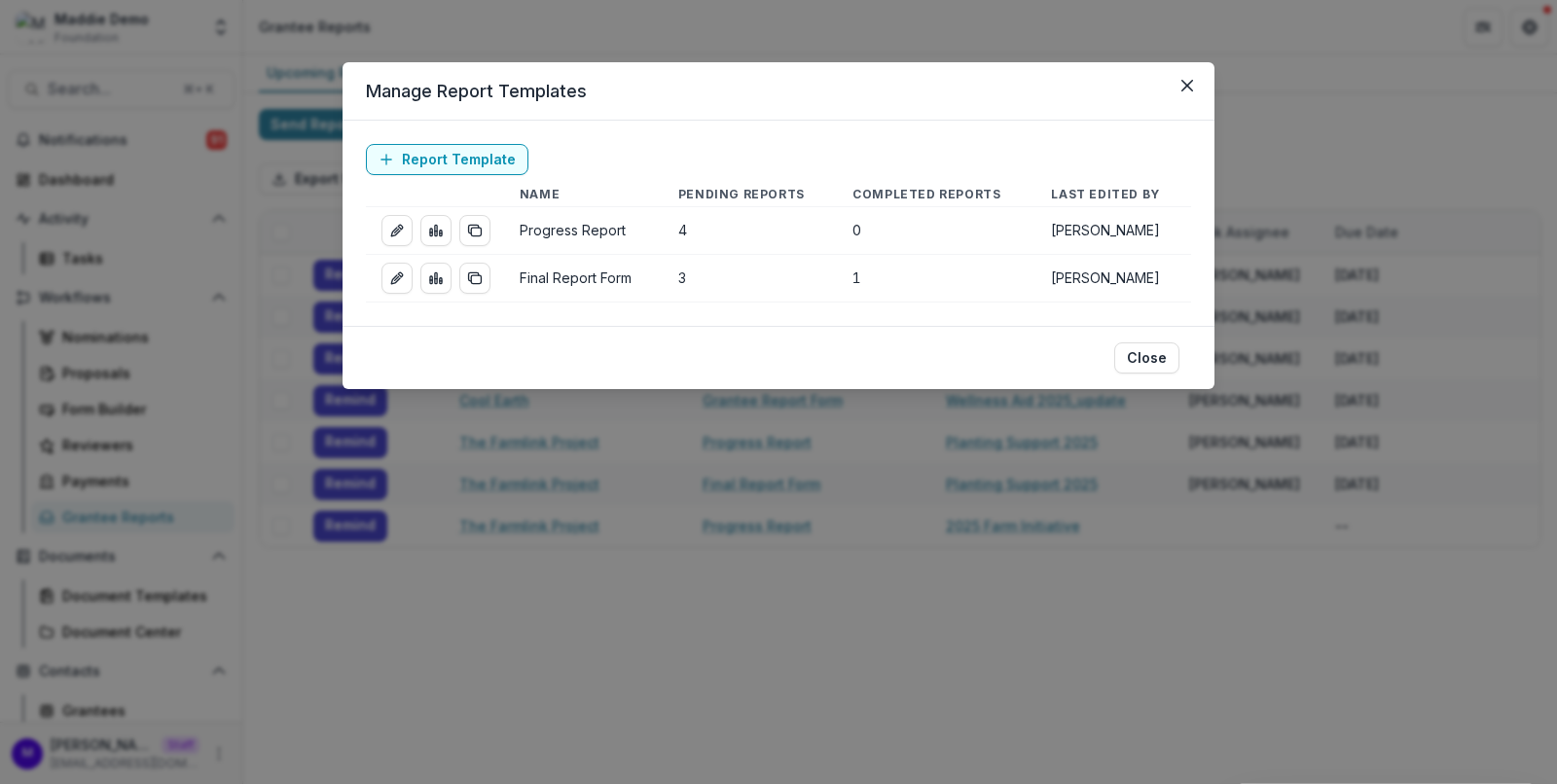
click at [689, 31] on div "Manage Report Templates Report Template Name Pending Reports Completed Reports …" at bounding box center [778, 392] width 1557 height 784
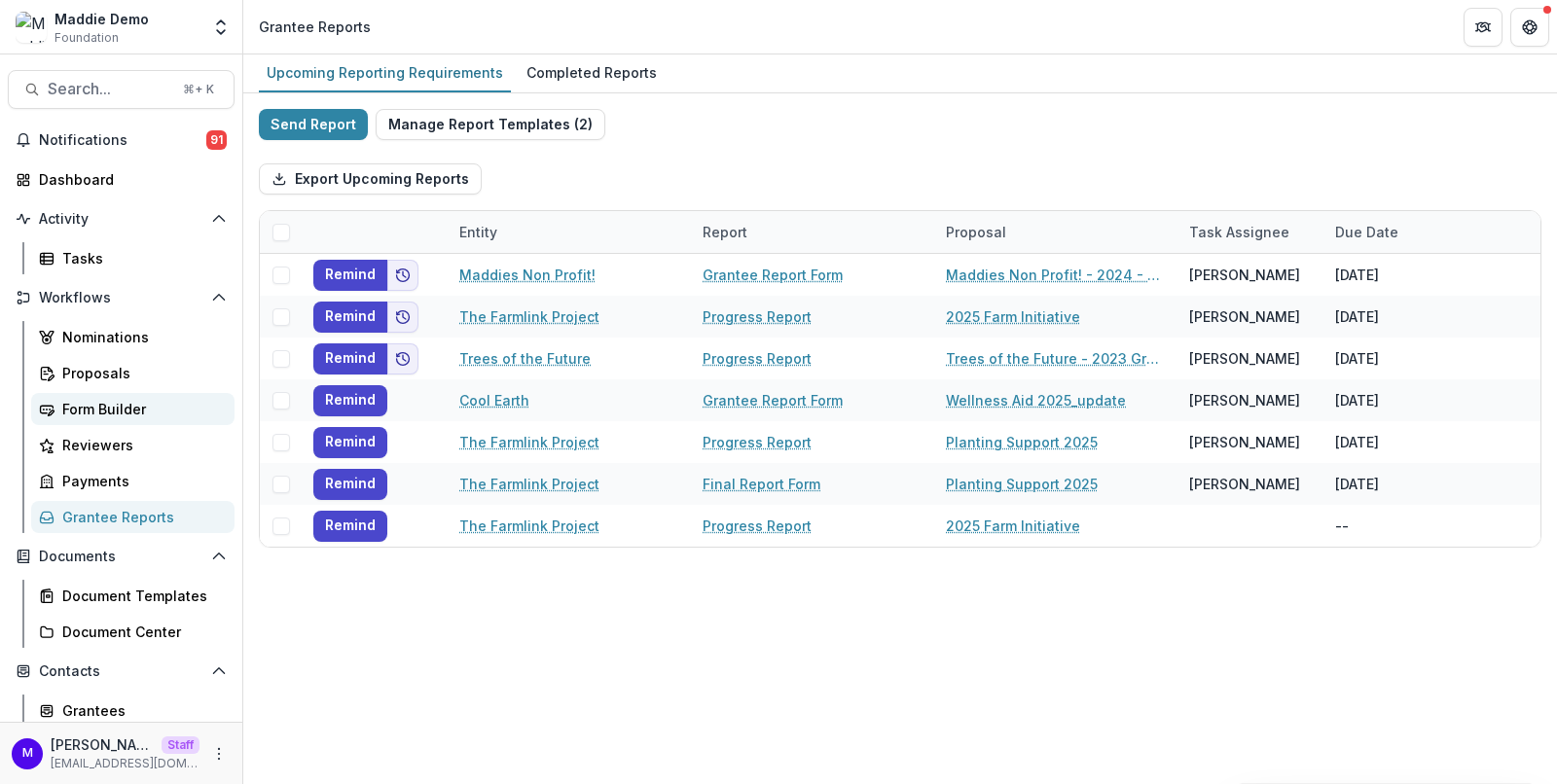
click at [126, 403] on div "Form Builder" at bounding box center [140, 408] width 157 height 20
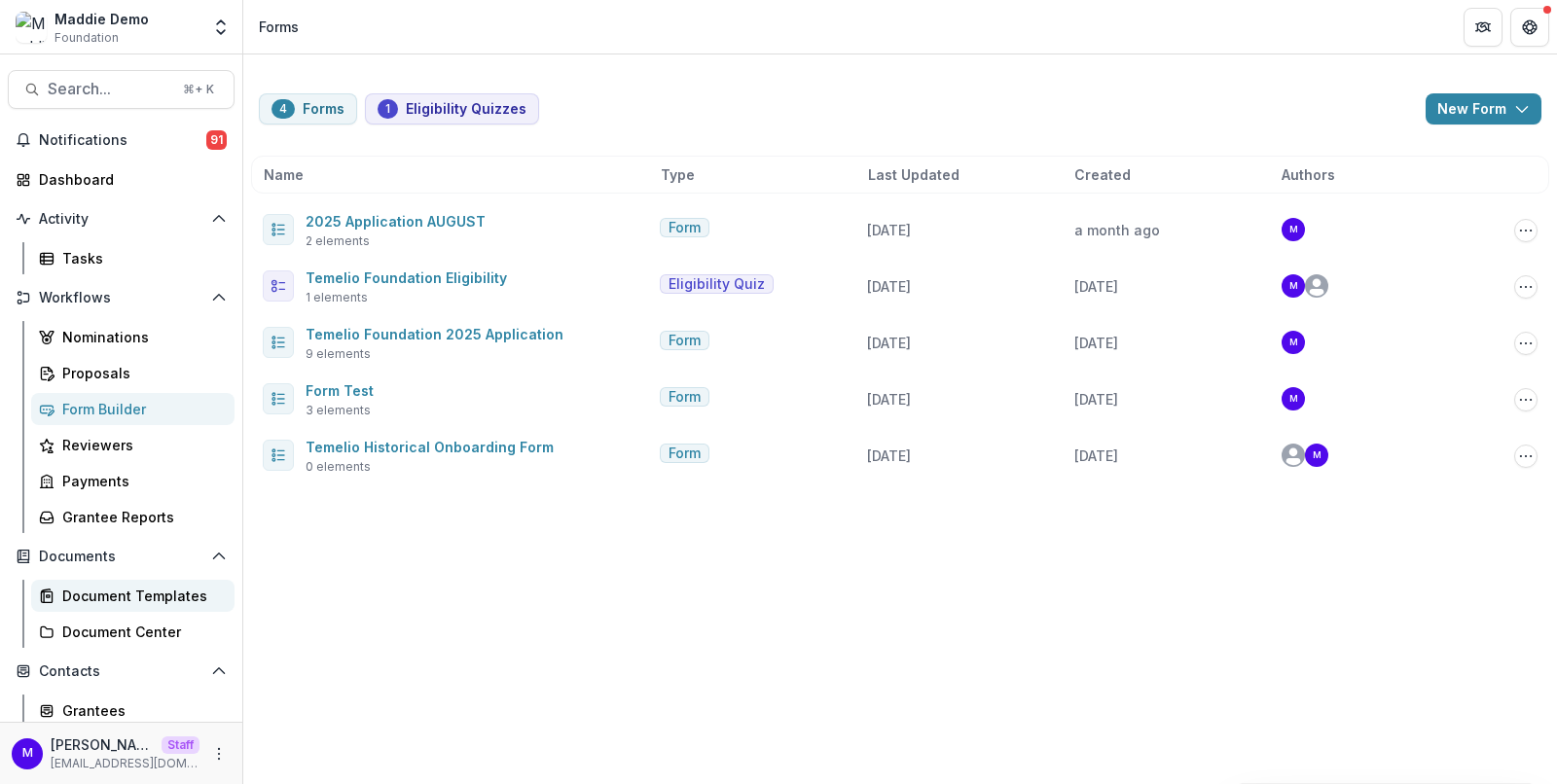
click at [131, 585] on div "Document Templates" at bounding box center [140, 595] width 157 height 20
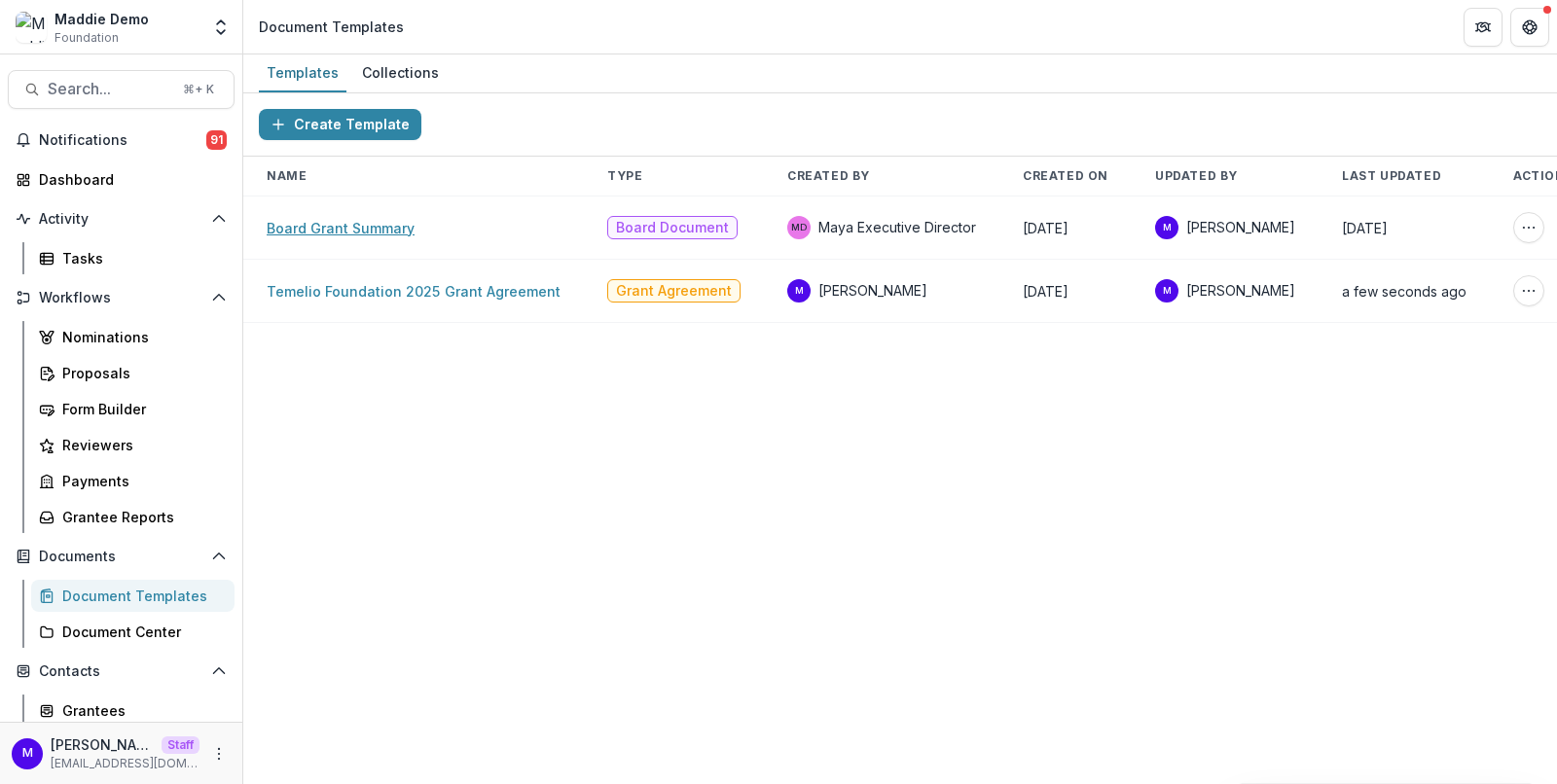
click at [387, 221] on link "Board Grant Summary" at bounding box center [341, 228] width 148 height 17
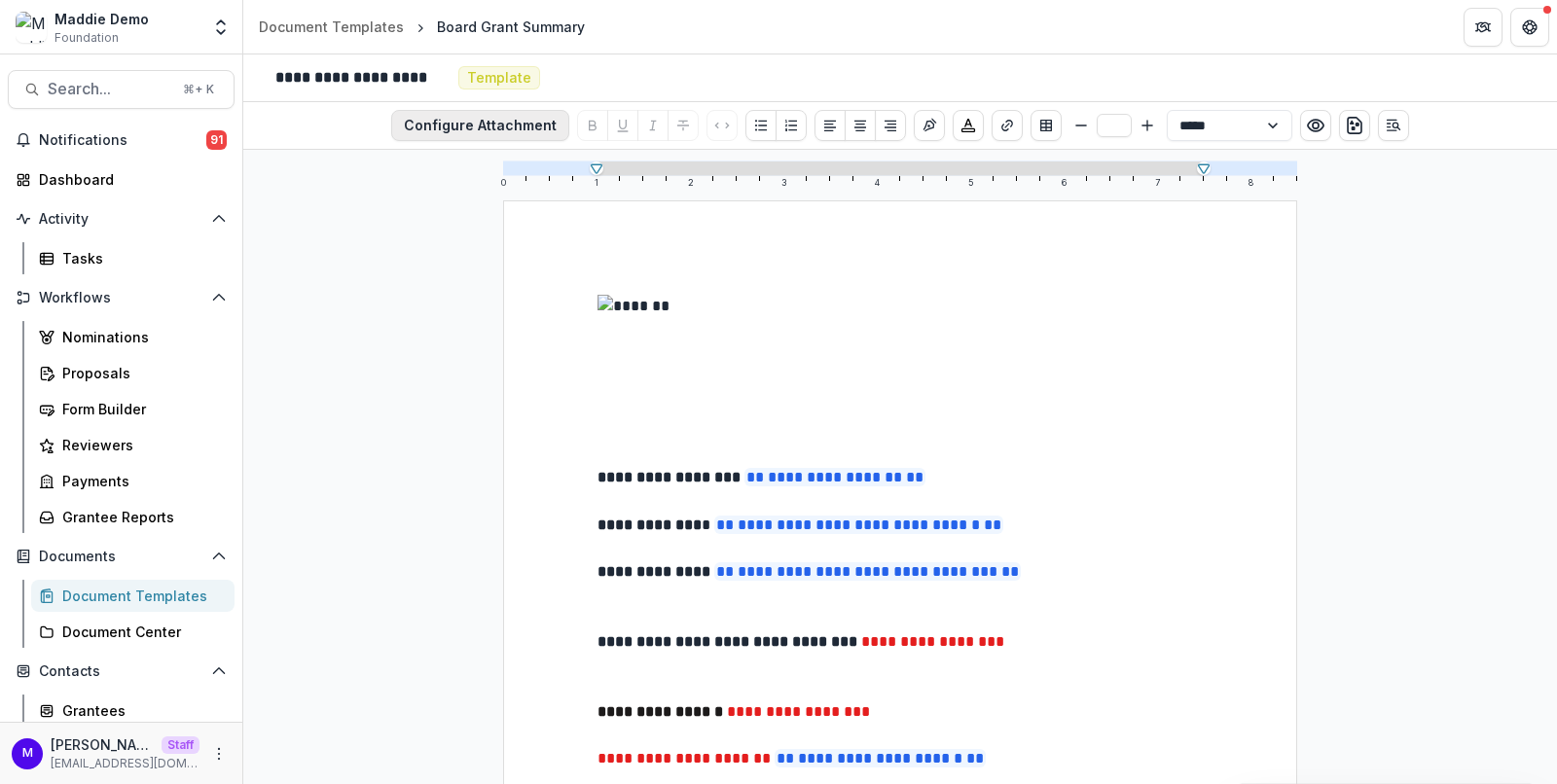
click at [477, 128] on button "Configure Attachment" at bounding box center [480, 125] width 178 height 31
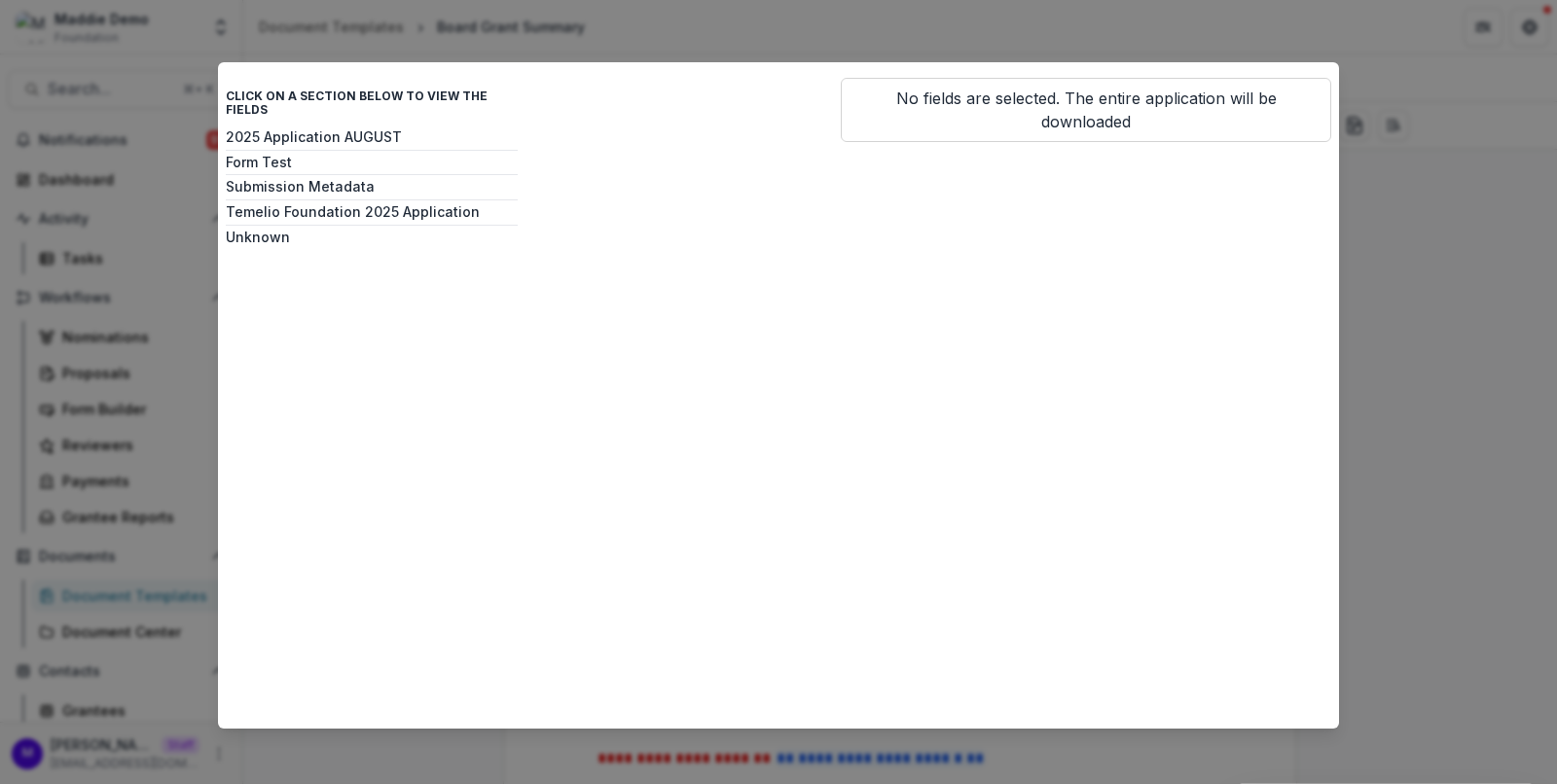
click at [1462, 339] on div "Click on a section below to view the fields 2025 Application AUGUST Form Test S…" at bounding box center [778, 392] width 1557 height 784
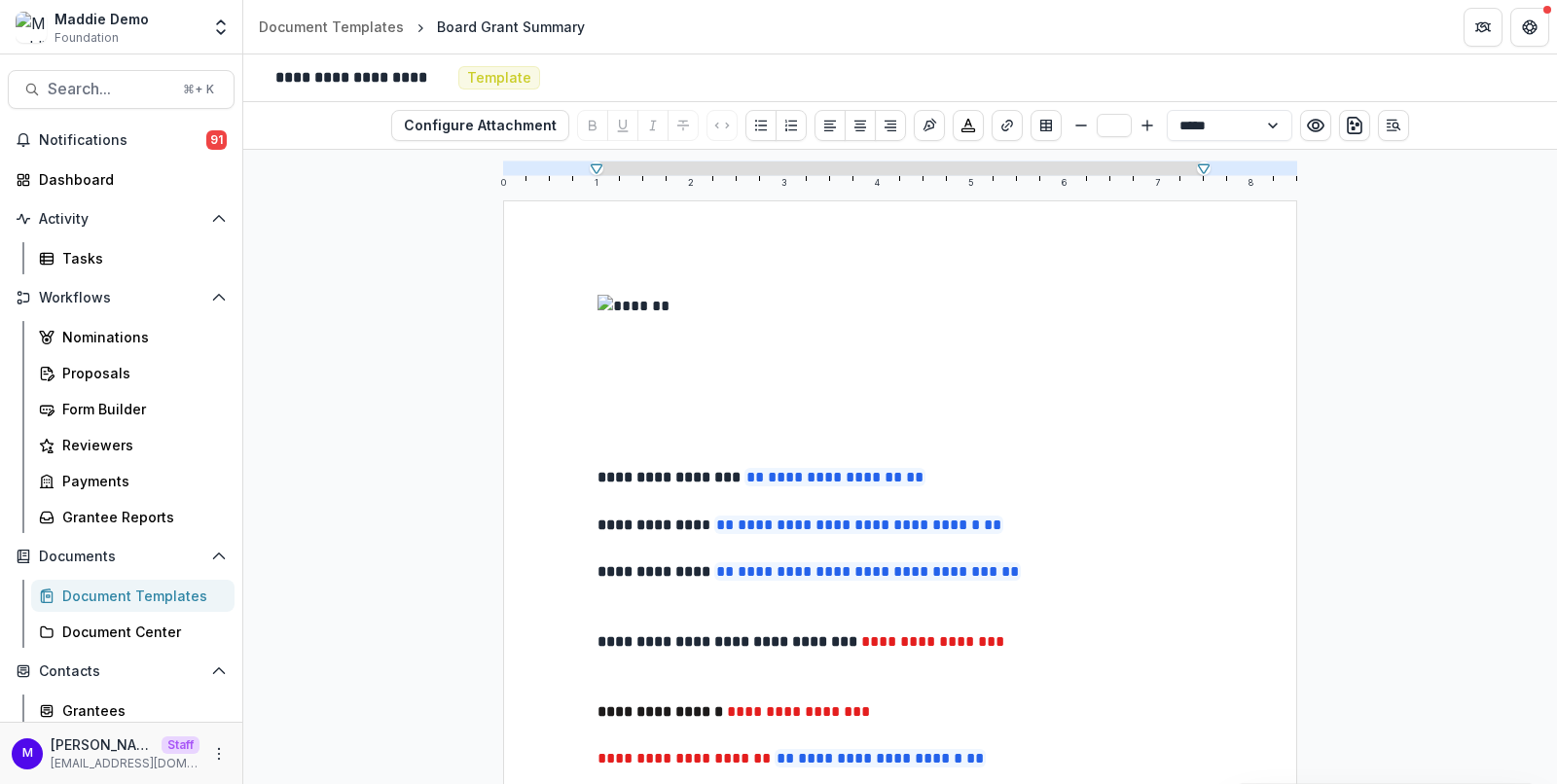
click at [134, 592] on div "Document Templates" at bounding box center [140, 595] width 157 height 20
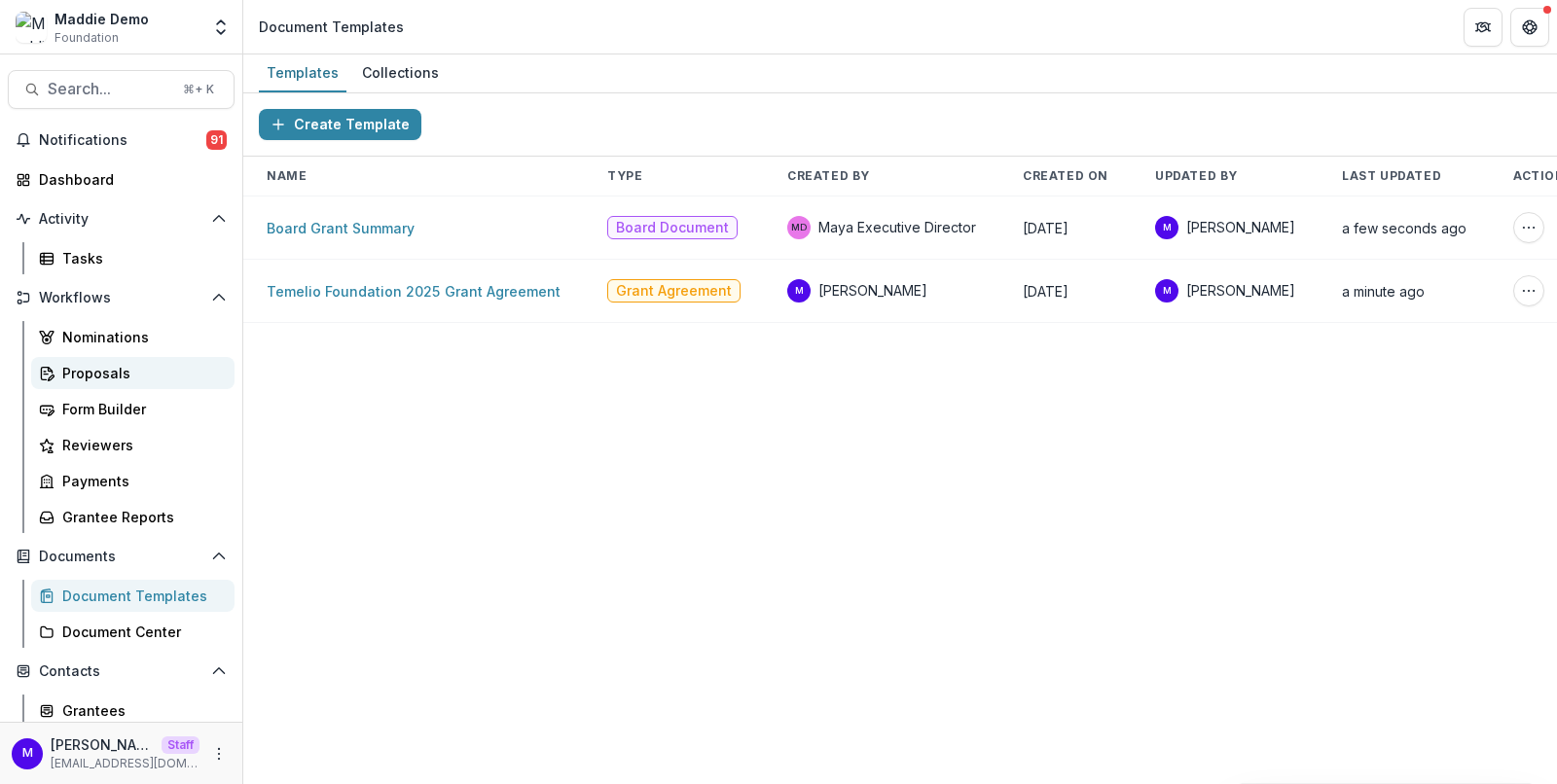
click at [157, 373] on div "Proposals" at bounding box center [140, 373] width 157 height 20
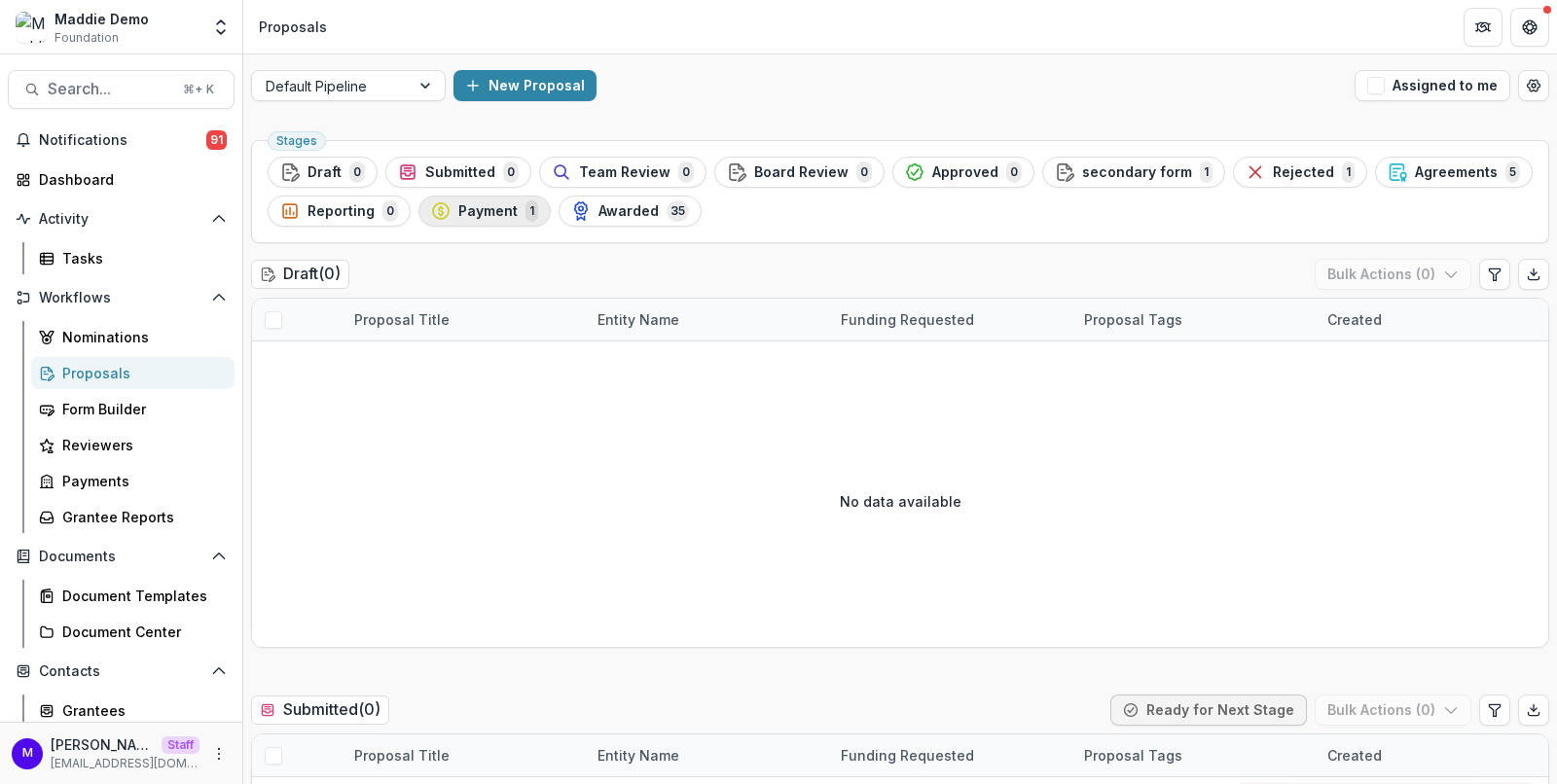
click at [503, 213] on span "Payment" at bounding box center [488, 211] width 59 height 17
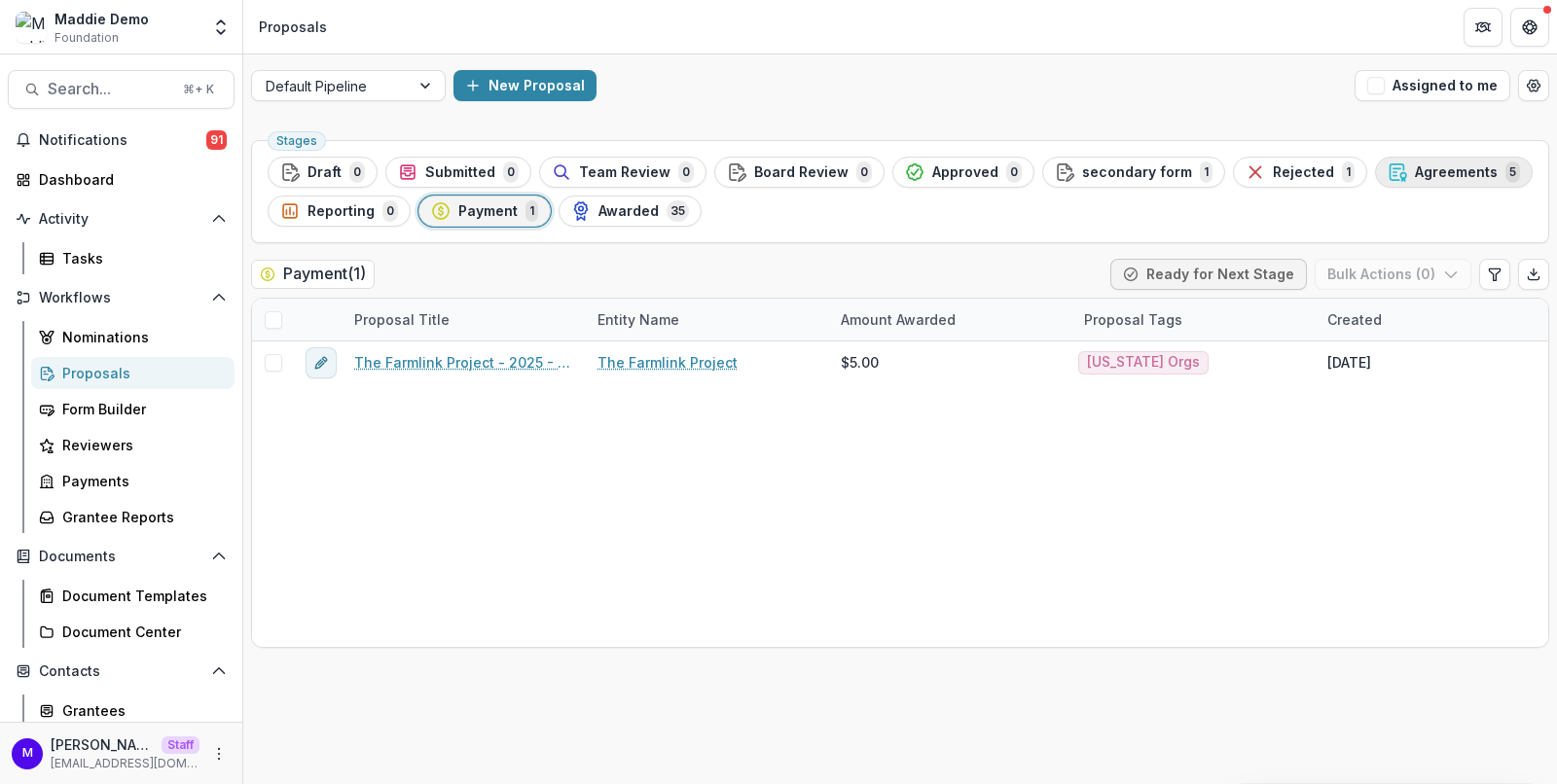
click at [1415, 165] on span "Agreements" at bounding box center [1456, 173] width 83 height 17
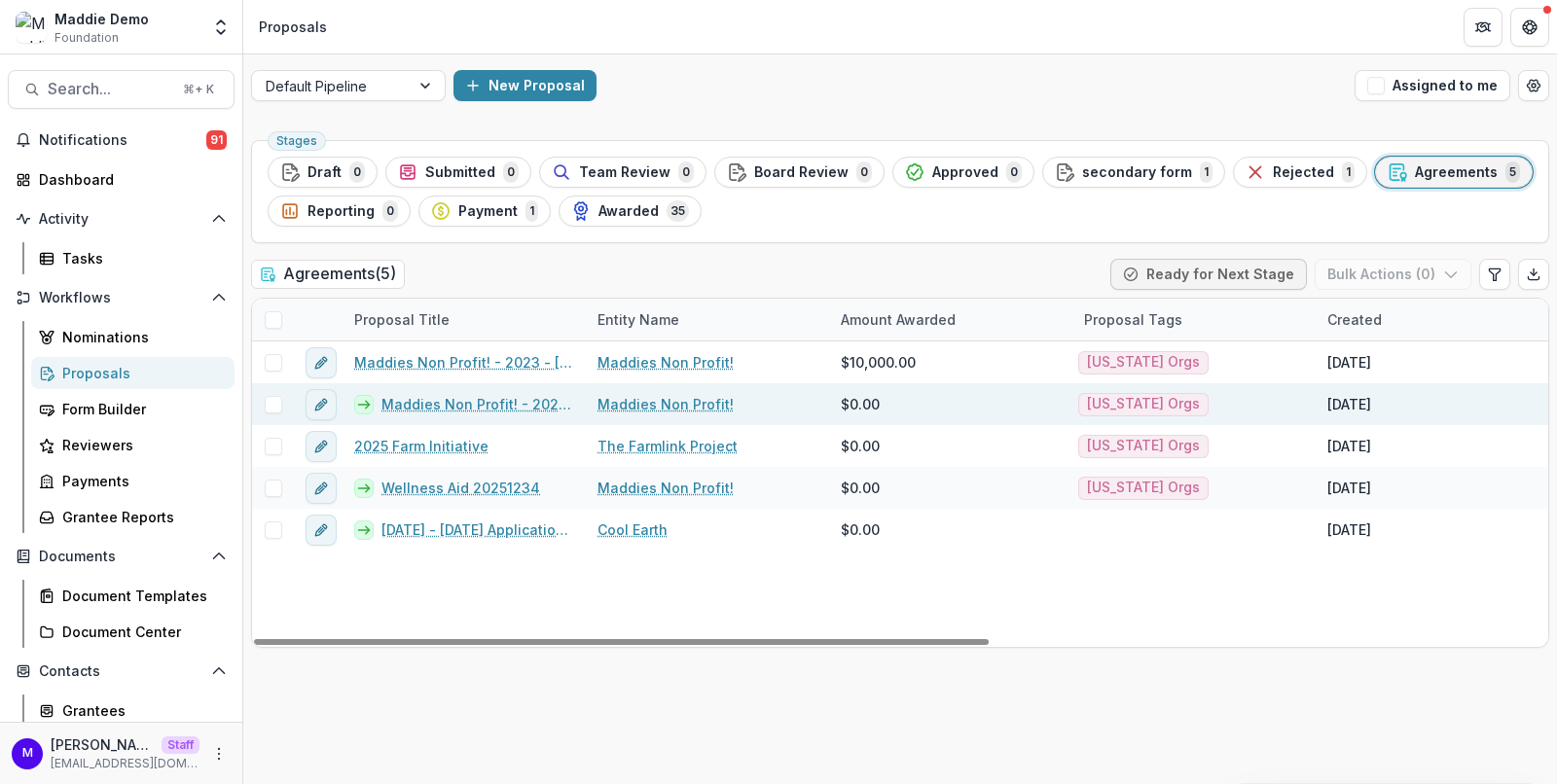
click at [471, 398] on link "Maddies Non Profit! - 2025 - Temelio Foundation 2025 Application" at bounding box center [478, 403] width 193 height 20
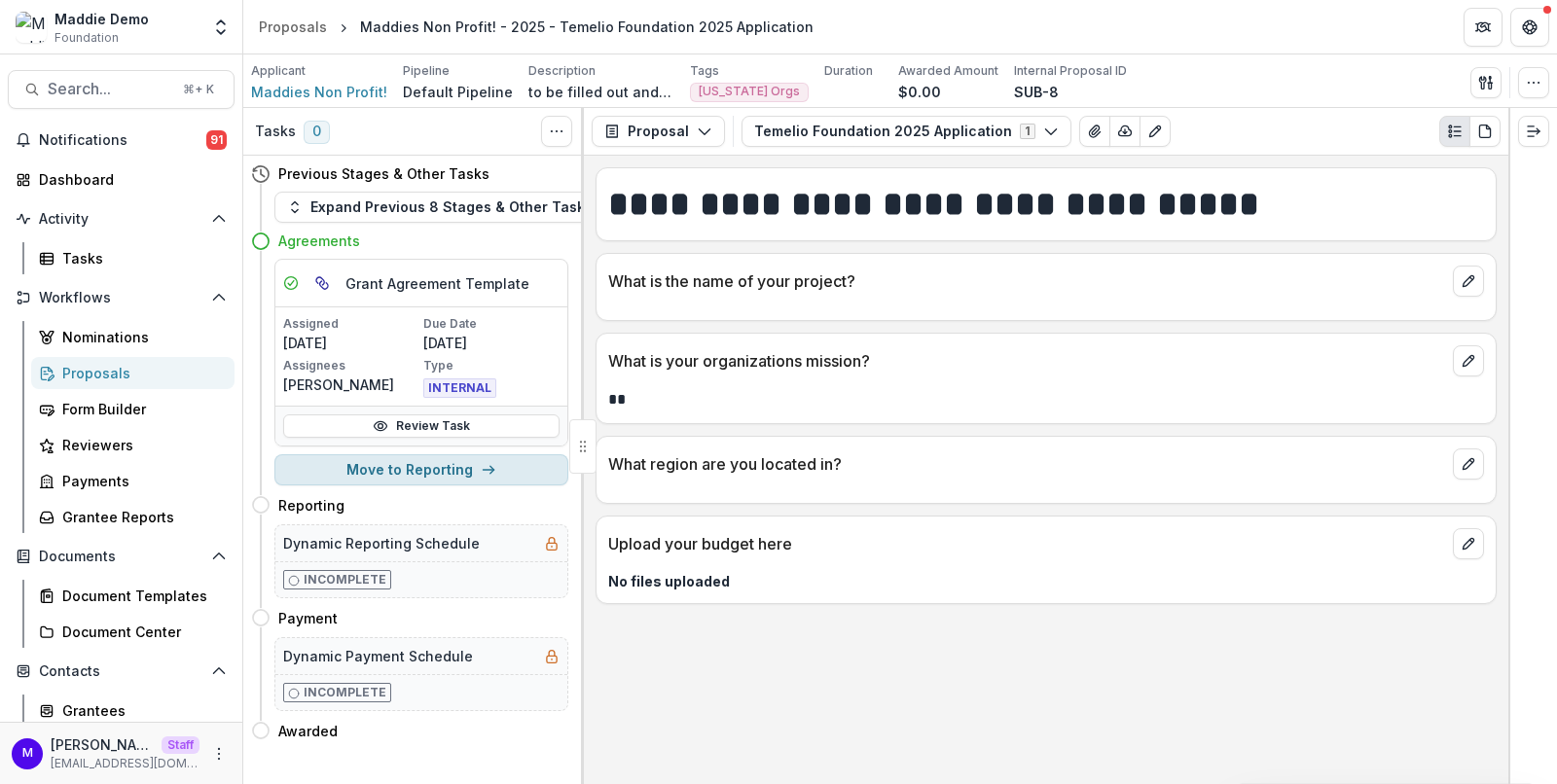
click at [459, 461] on button "Move to Reporting" at bounding box center [422, 469] width 294 height 31
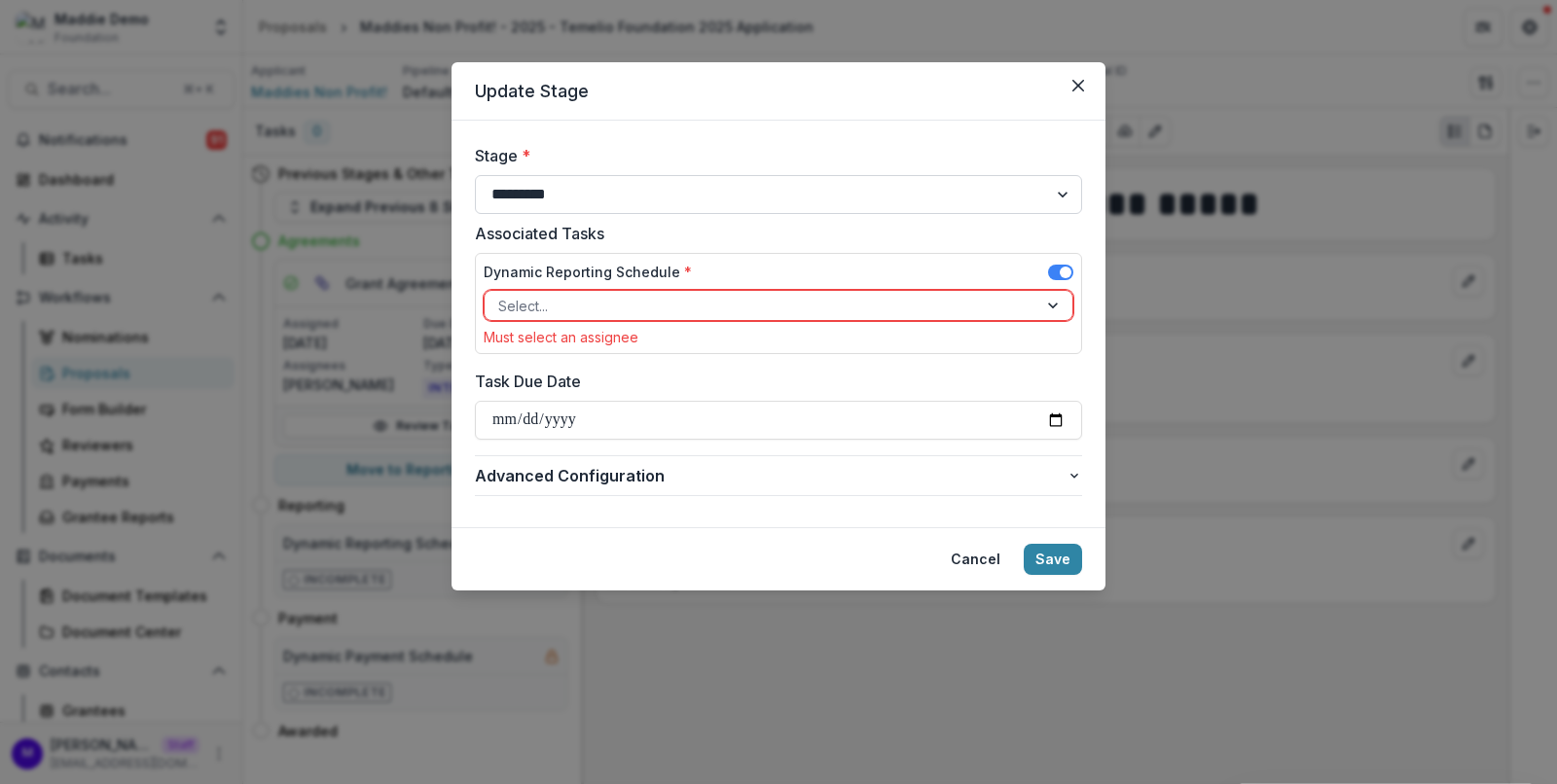
click at [527, 198] on select "**********" at bounding box center [778, 194] width 608 height 39
select select "**********"
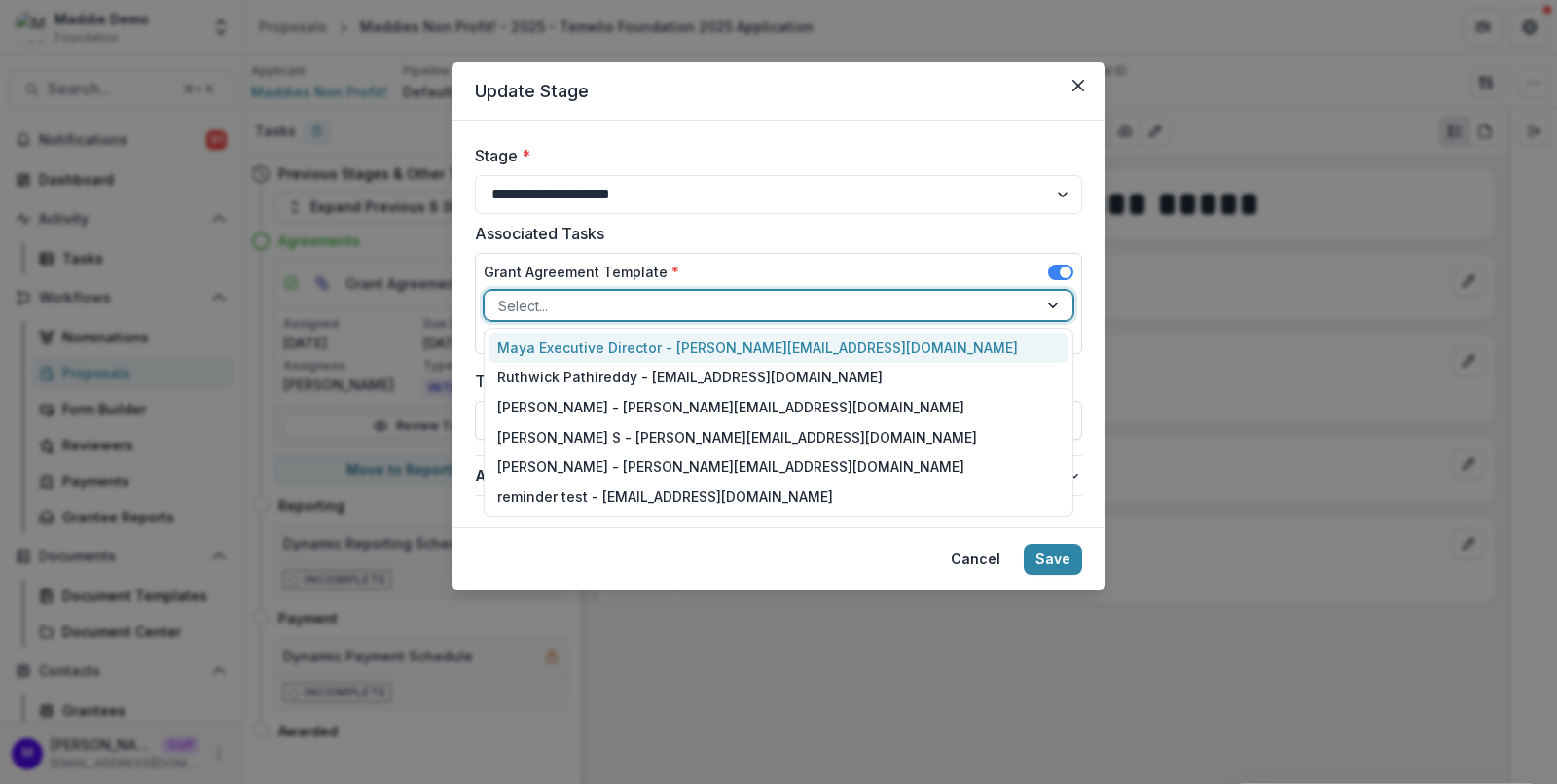
click at [802, 314] on div at bounding box center [761, 306] width 526 height 24
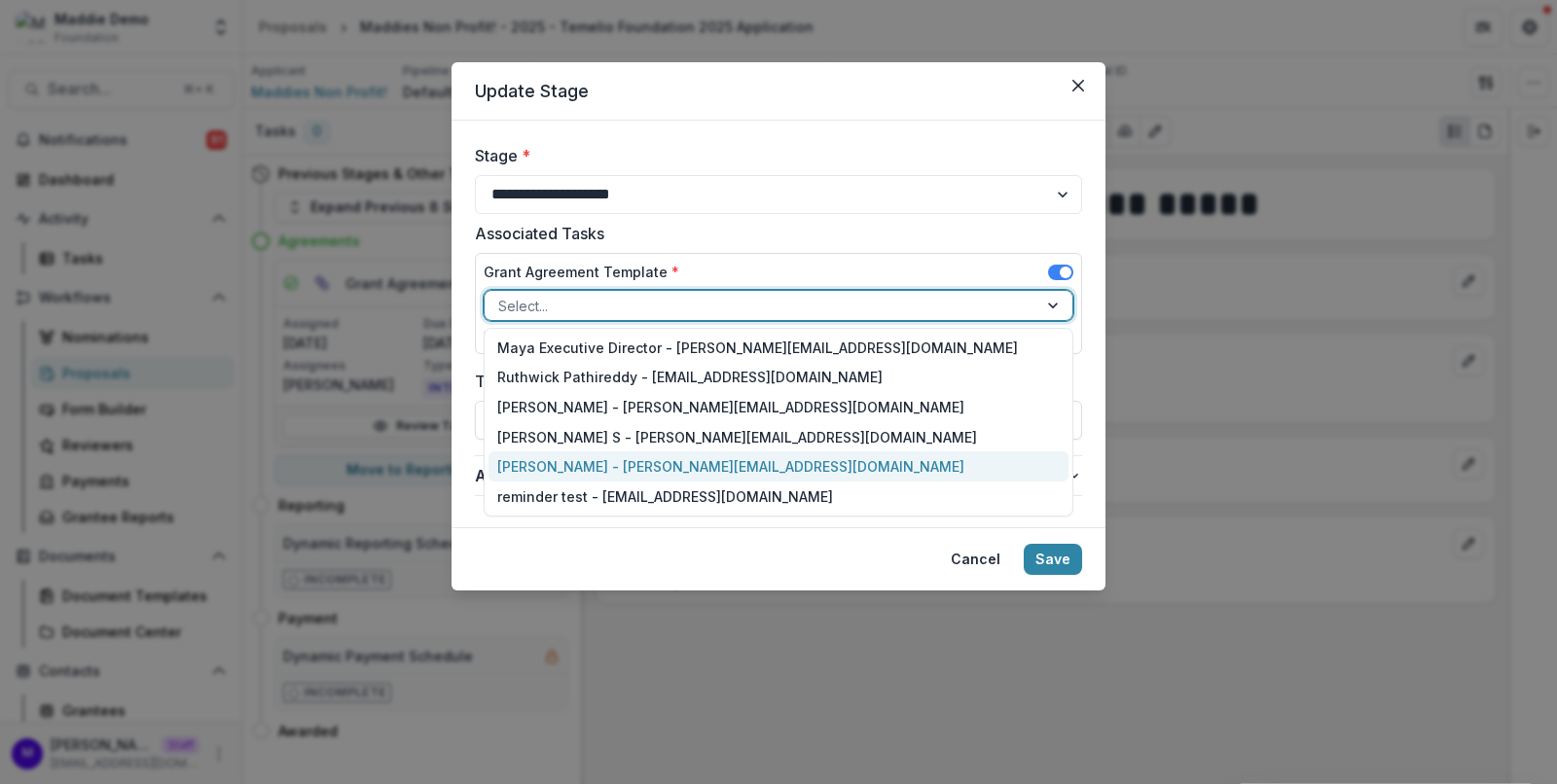
click at [747, 460] on div "[PERSON_NAME] - [PERSON_NAME][EMAIL_ADDRESS][DOMAIN_NAME]" at bounding box center [778, 466] width 581 height 30
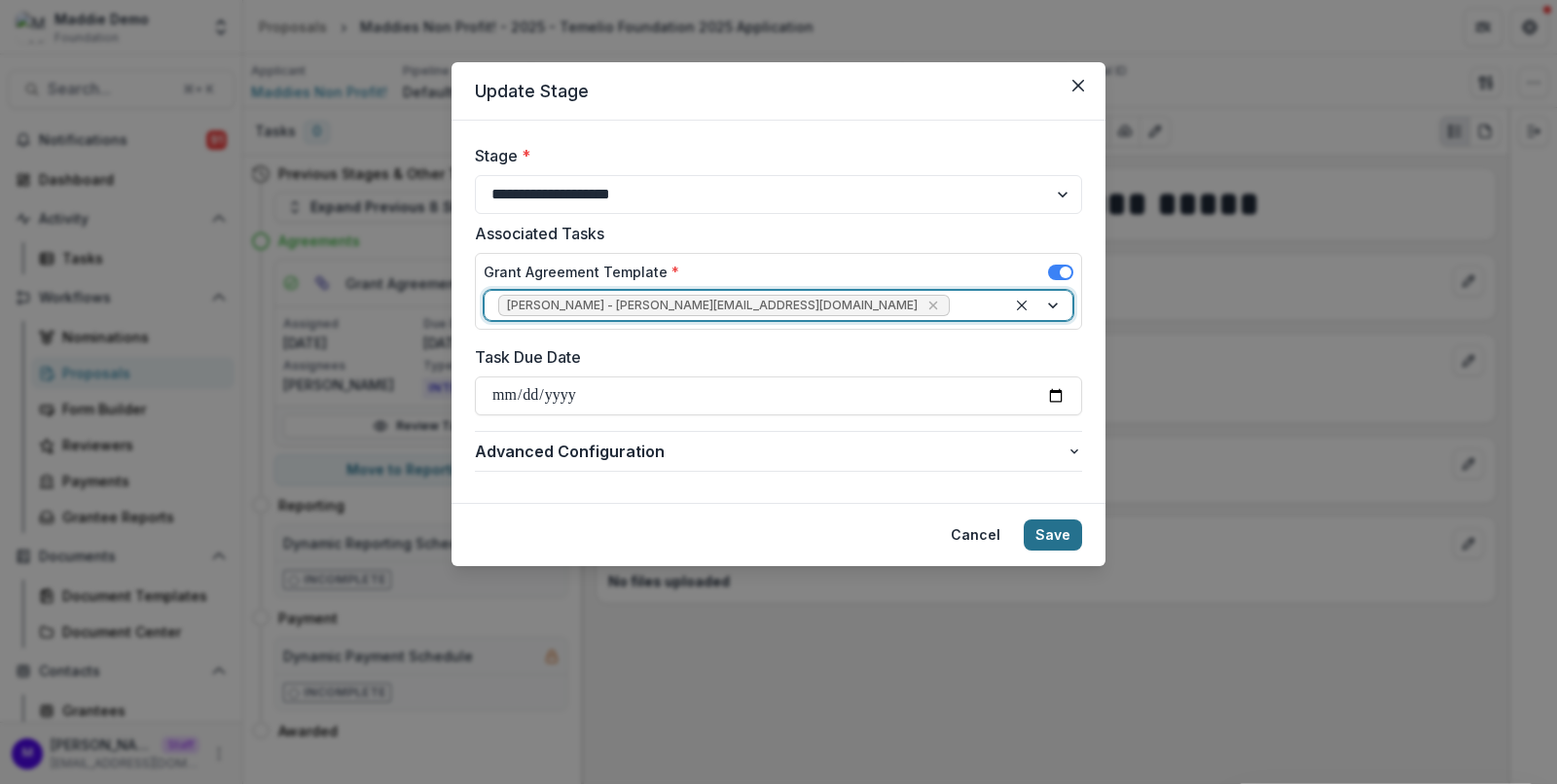
click at [1069, 531] on button "Save" at bounding box center [1052, 534] width 58 height 31
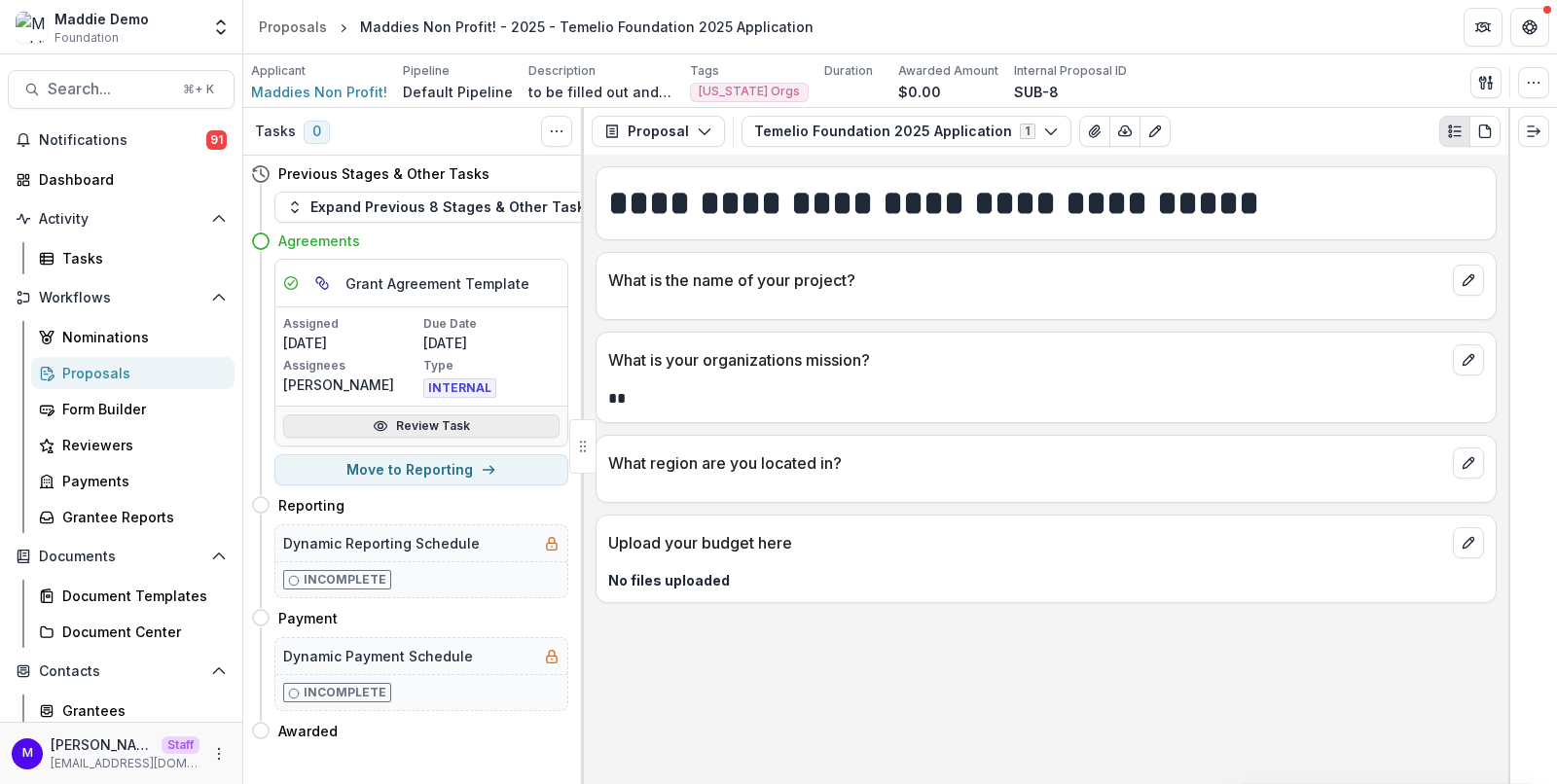
click at [430, 419] on link "Review Task" at bounding box center [421, 425] width 276 height 23
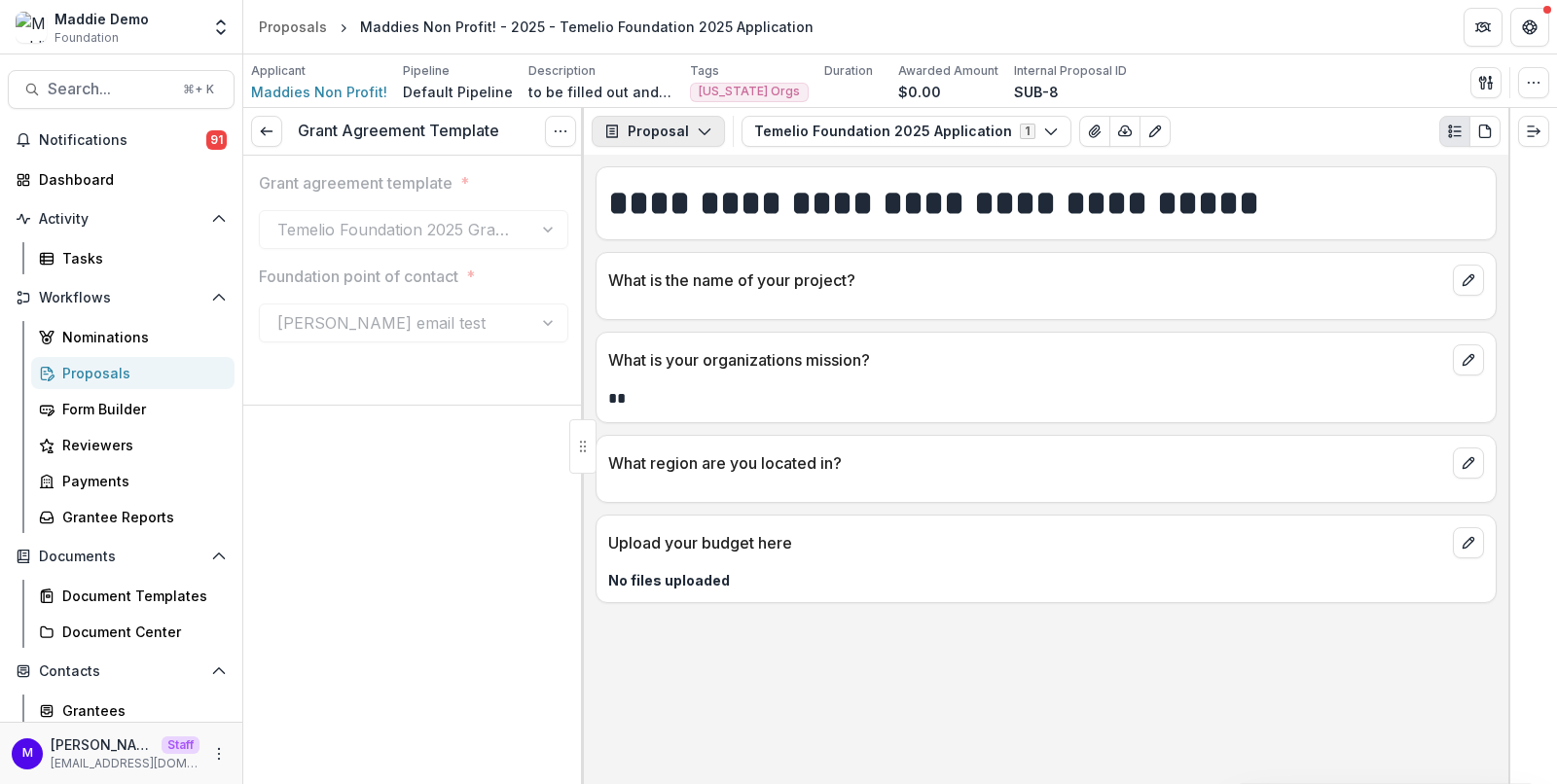
click at [680, 128] on button "Proposal" at bounding box center [658, 131] width 133 height 31
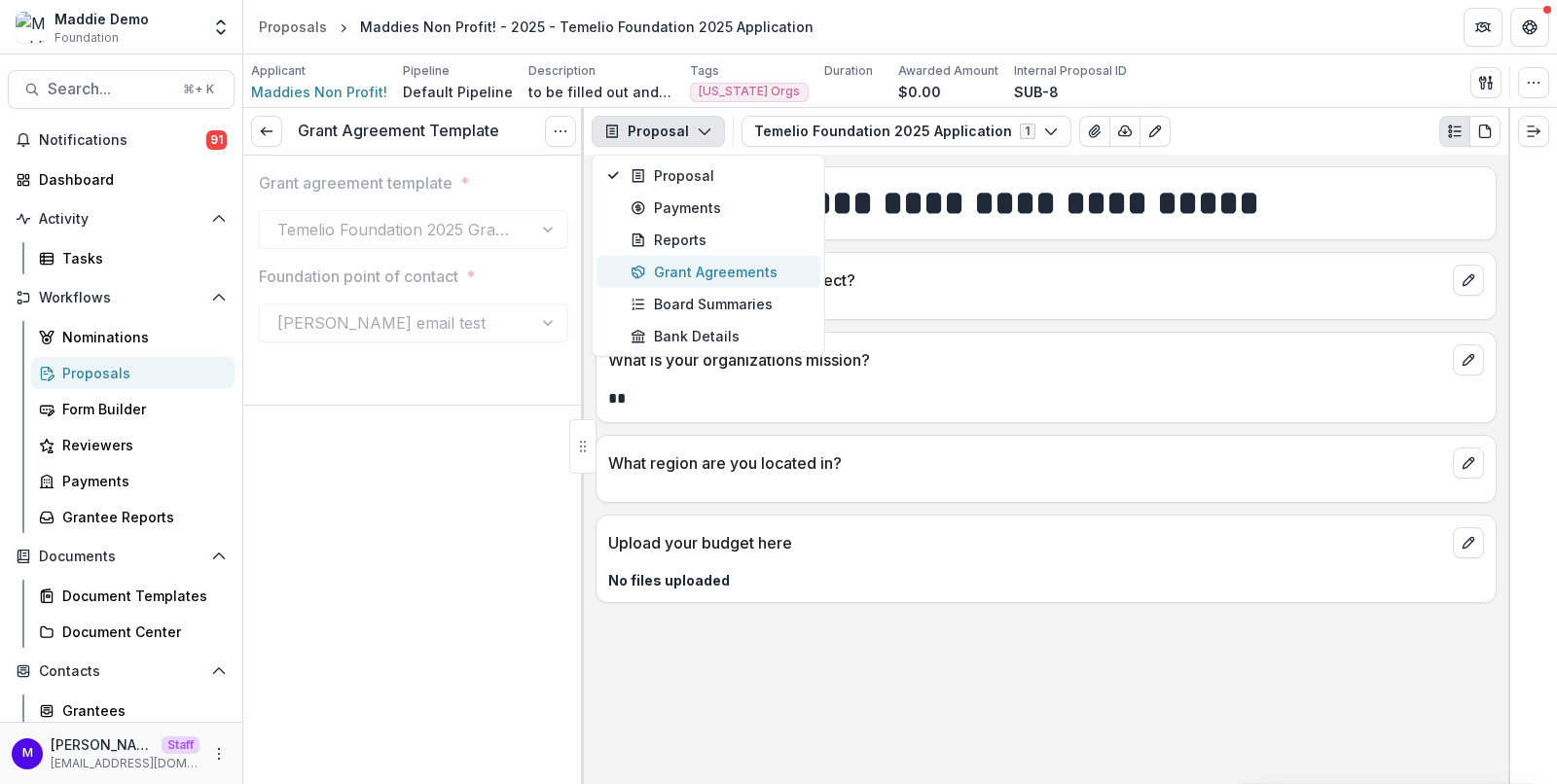
click at [715, 264] on div "Grant Agreements" at bounding box center [720, 272] width 178 height 20
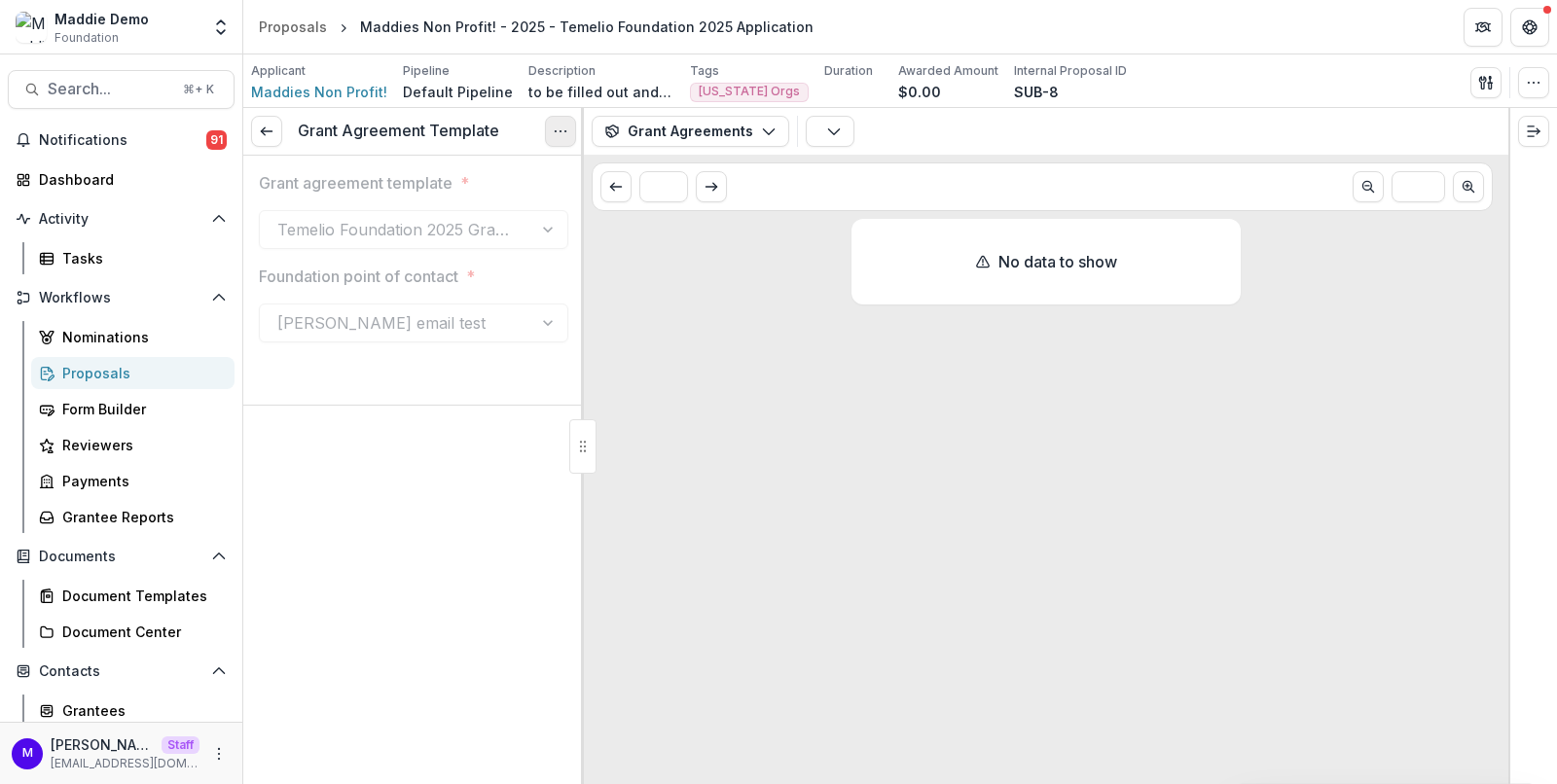
click at [555, 126] on icon "Options" at bounding box center [561, 132] width 16 height 16
click at [455, 216] on button "Reopen Task" at bounding box center [467, 217] width 208 height 32
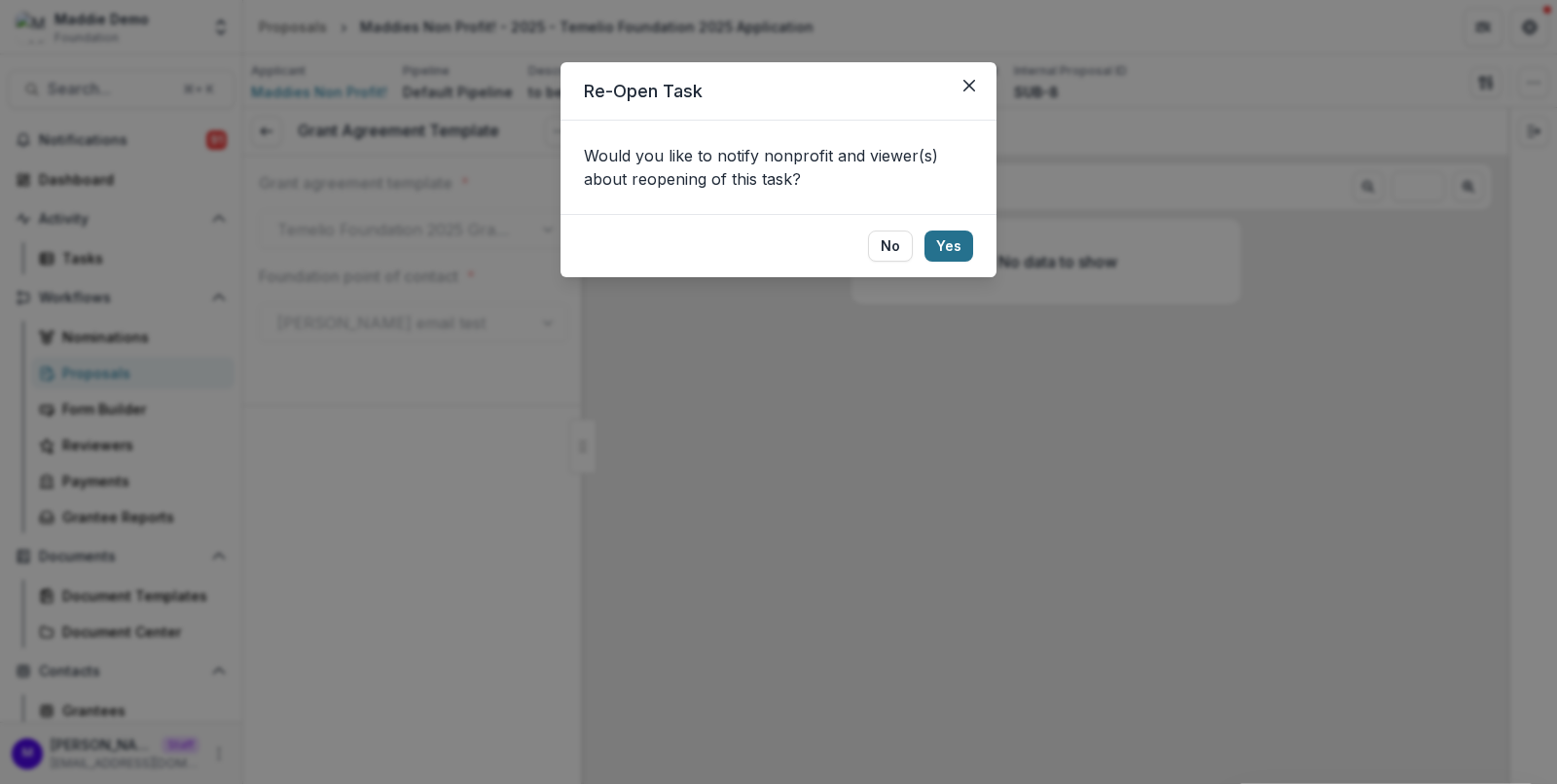
click at [952, 247] on button "Yes" at bounding box center [948, 246] width 49 height 31
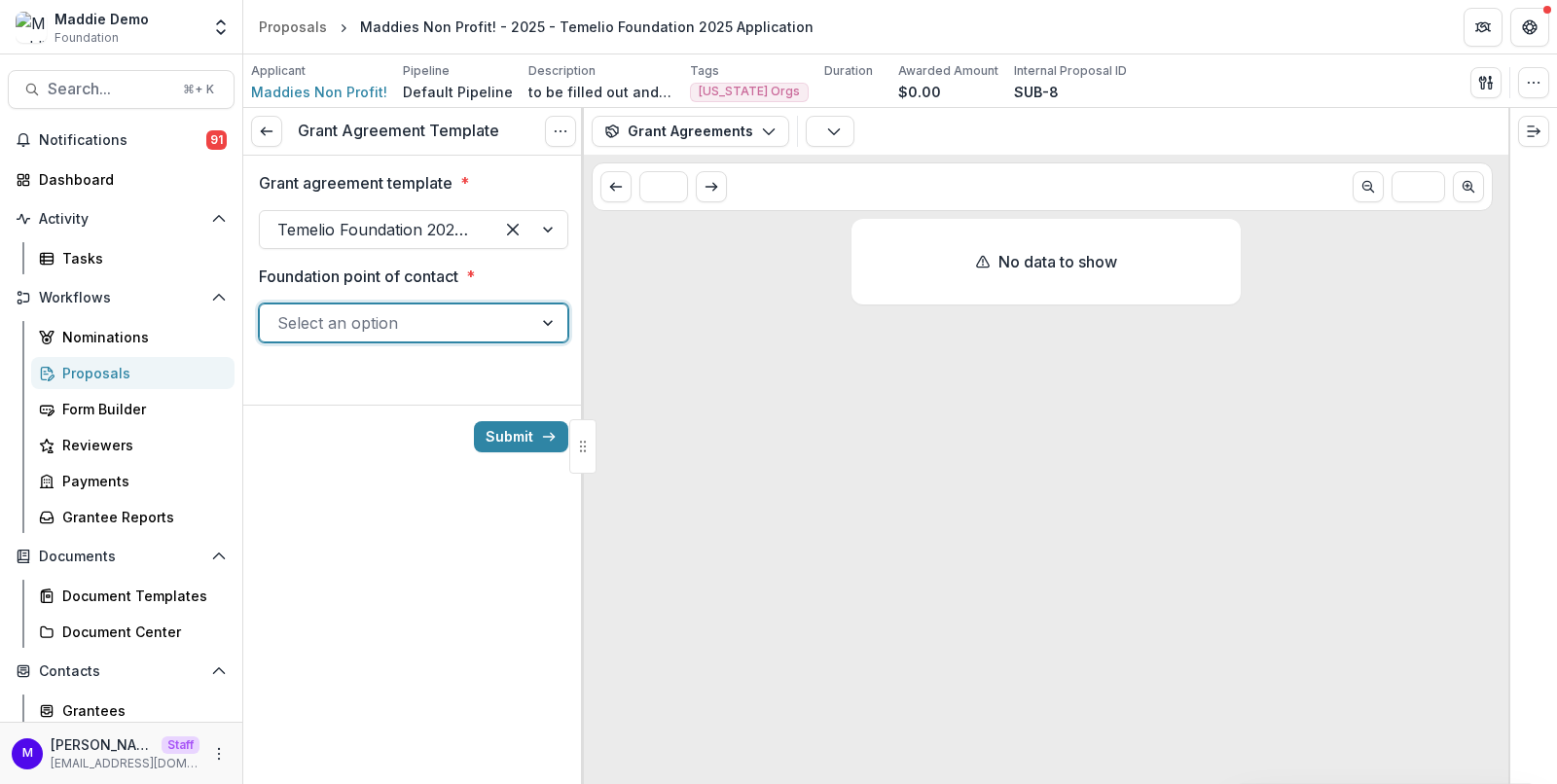
click at [458, 322] on div at bounding box center [396, 323] width 238 height 27
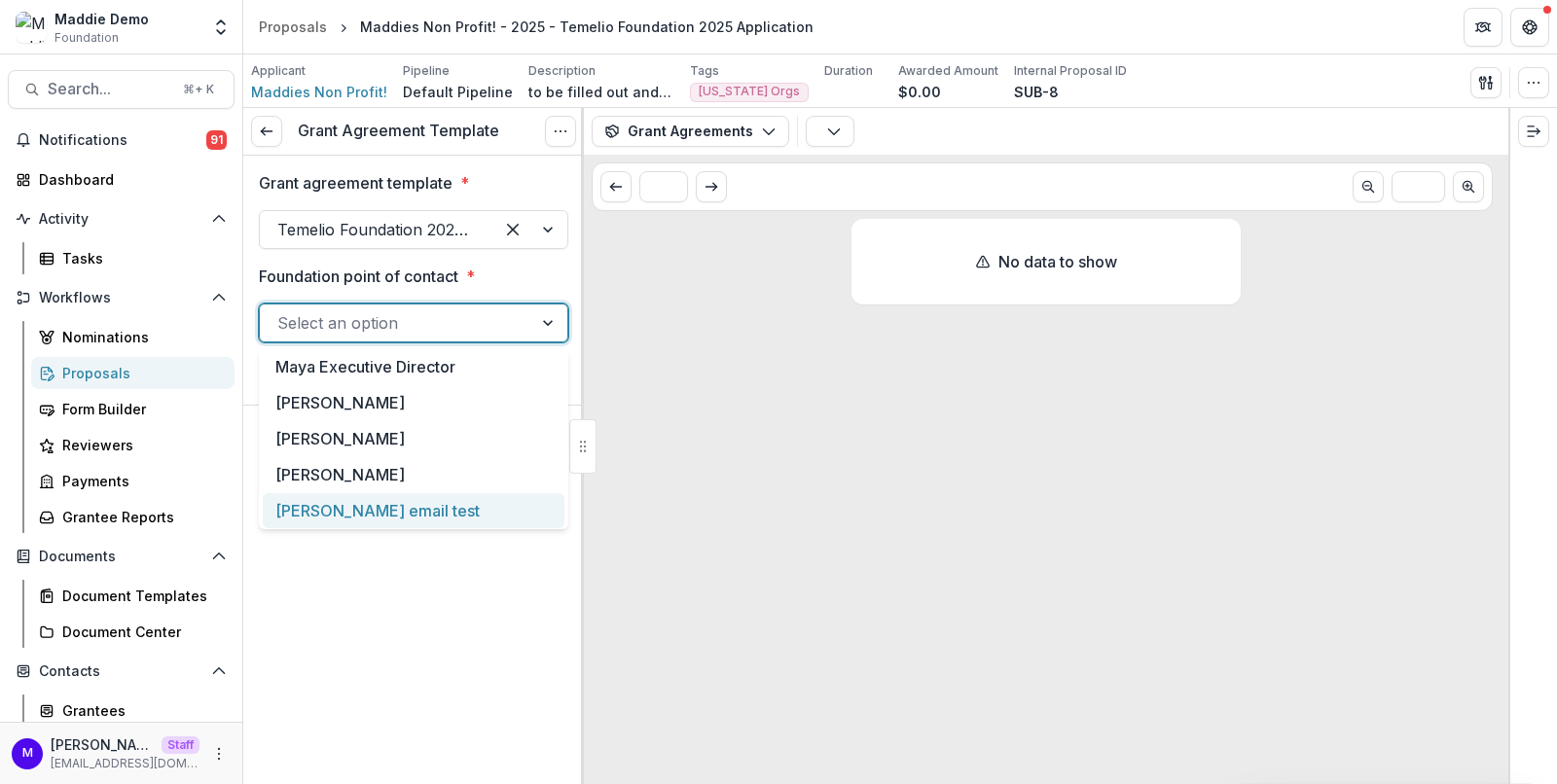
click at [414, 493] on div "Maddie email test" at bounding box center [414, 511] width 302 height 36
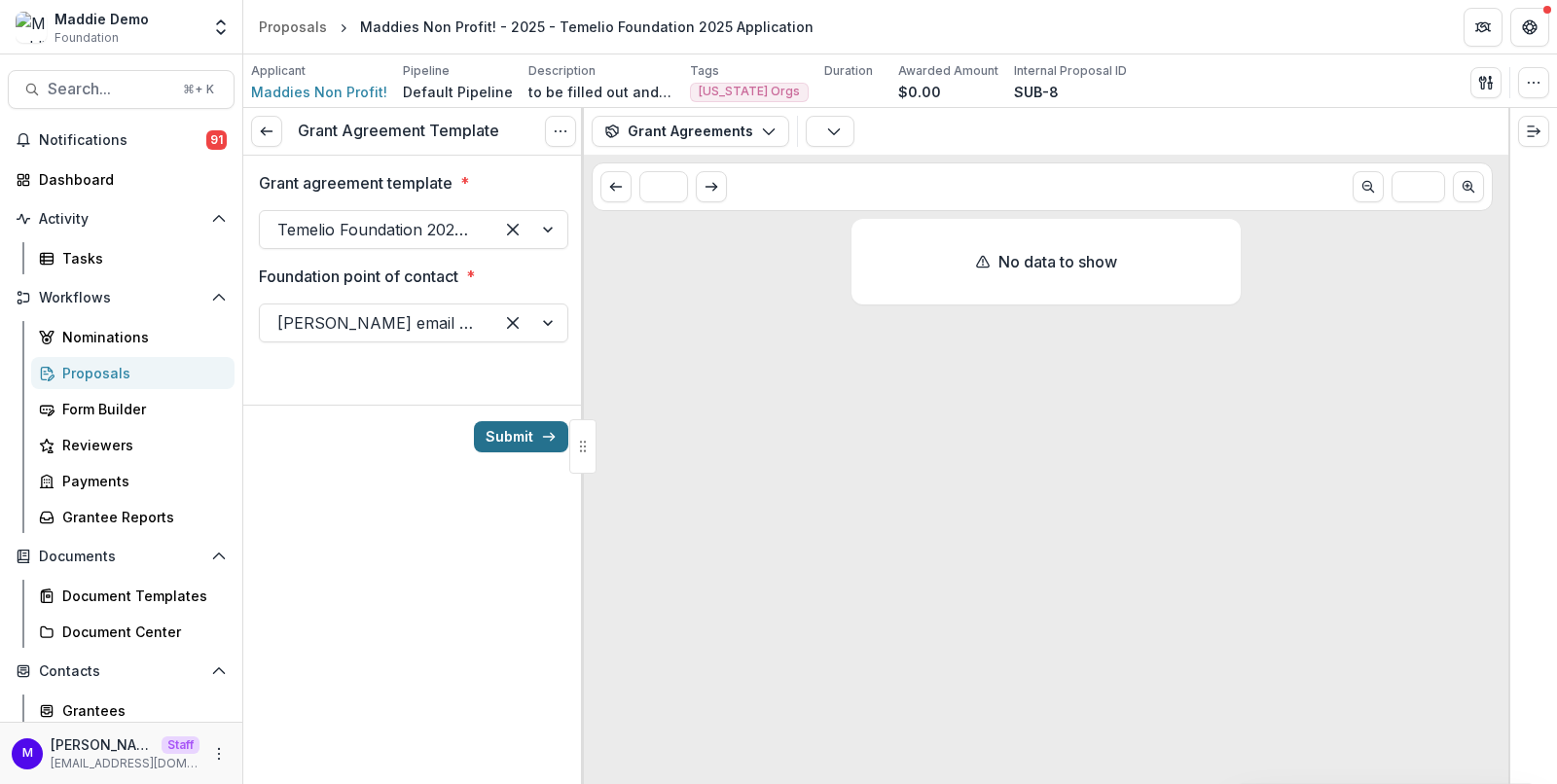
click at [499, 431] on button "Submit" at bounding box center [521, 436] width 94 height 31
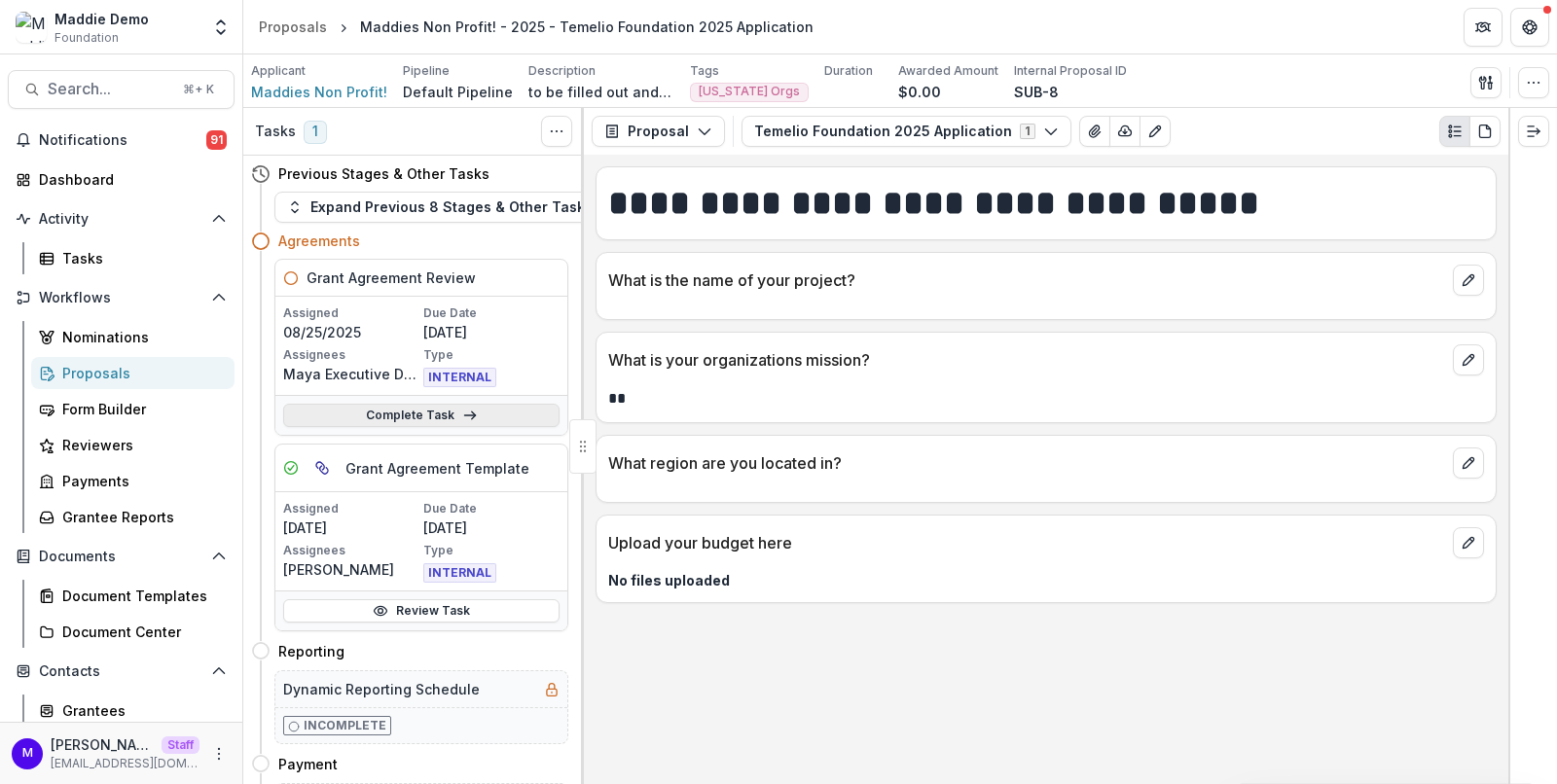
click at [416, 414] on link "Complete Task" at bounding box center [421, 414] width 276 height 23
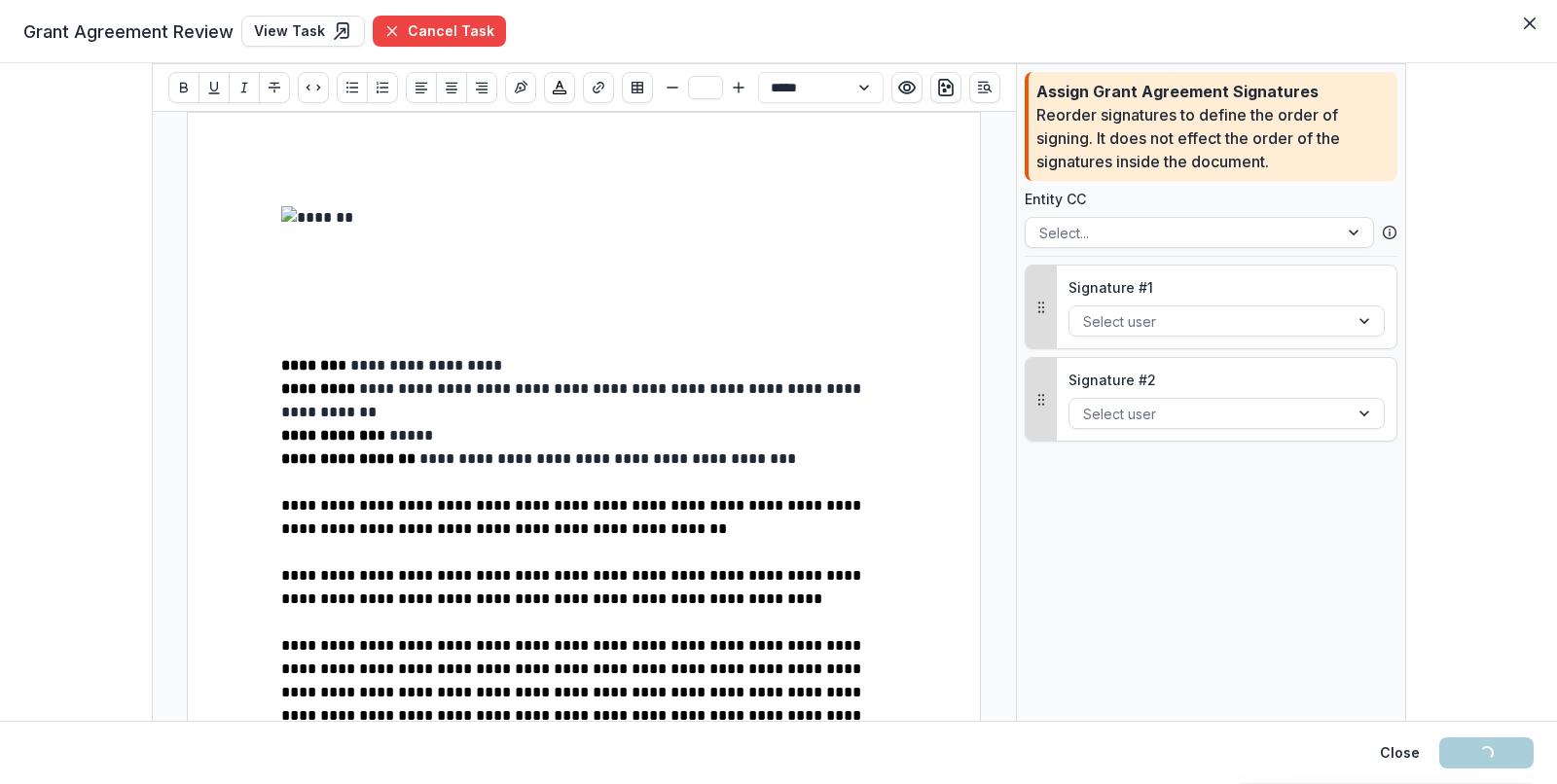
scroll to position [1440, 0]
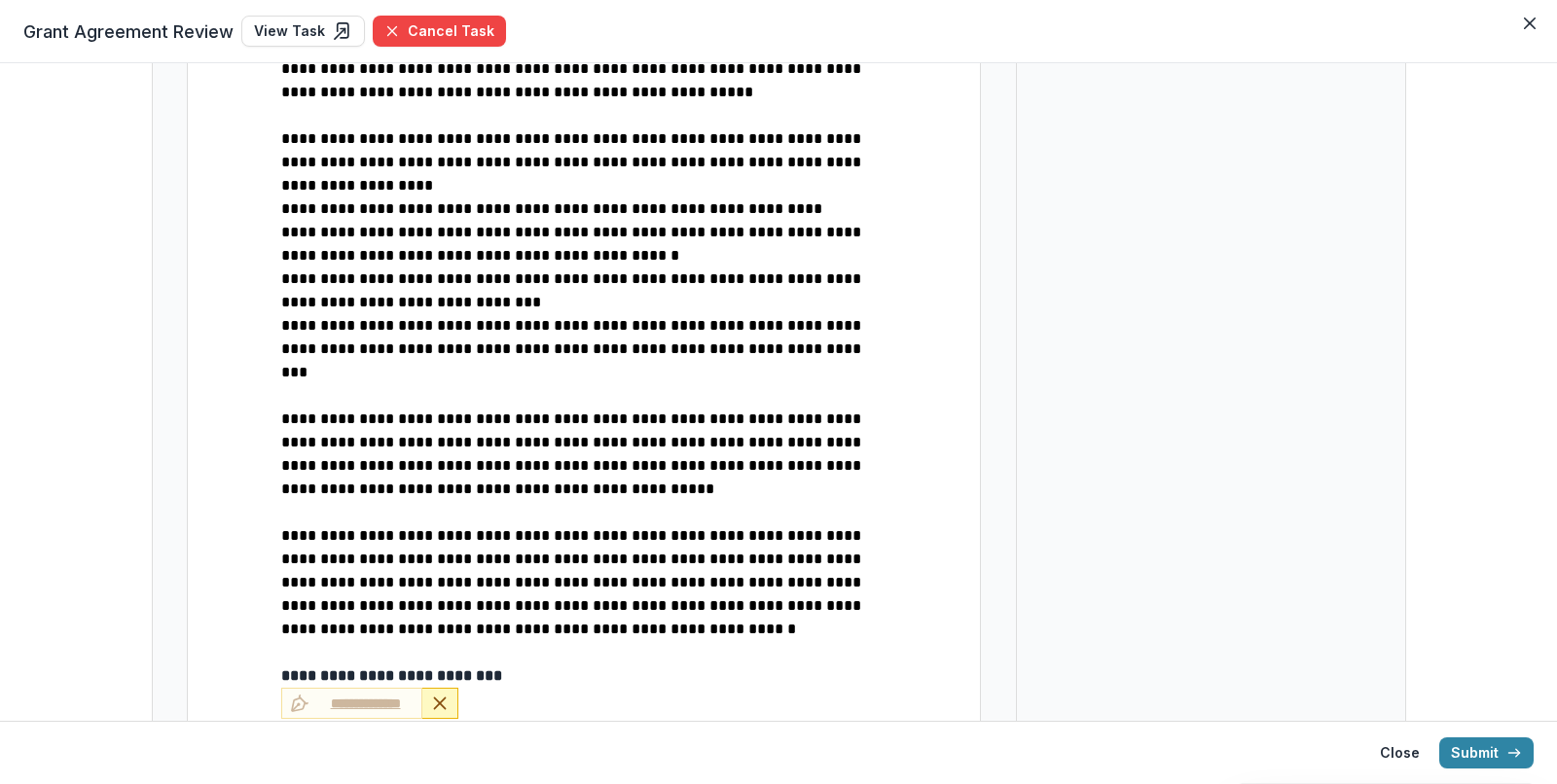
click at [435, 697] on line "Remove Signature" at bounding box center [440, 702] width 11 height 11
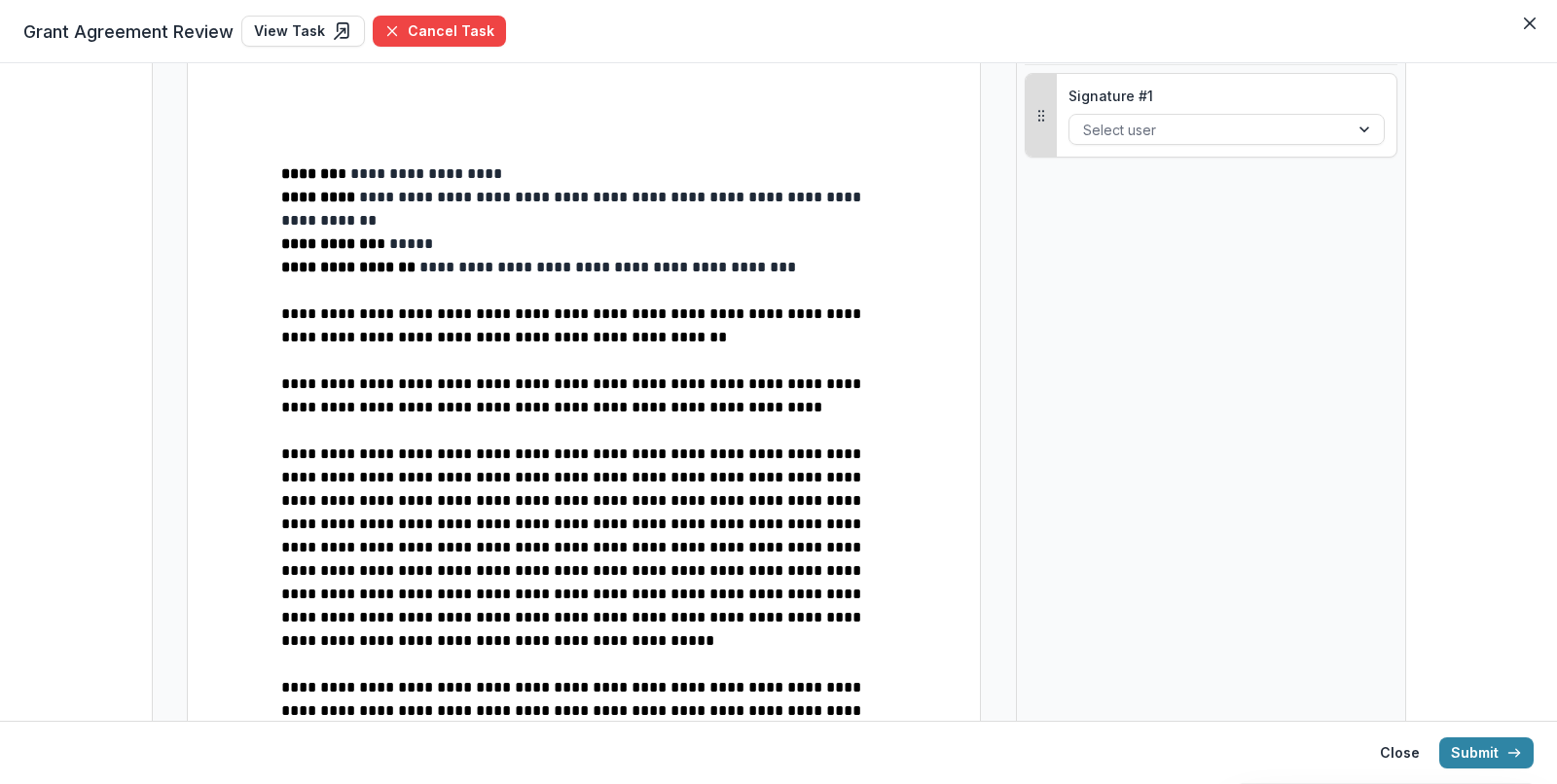
scroll to position [0, 0]
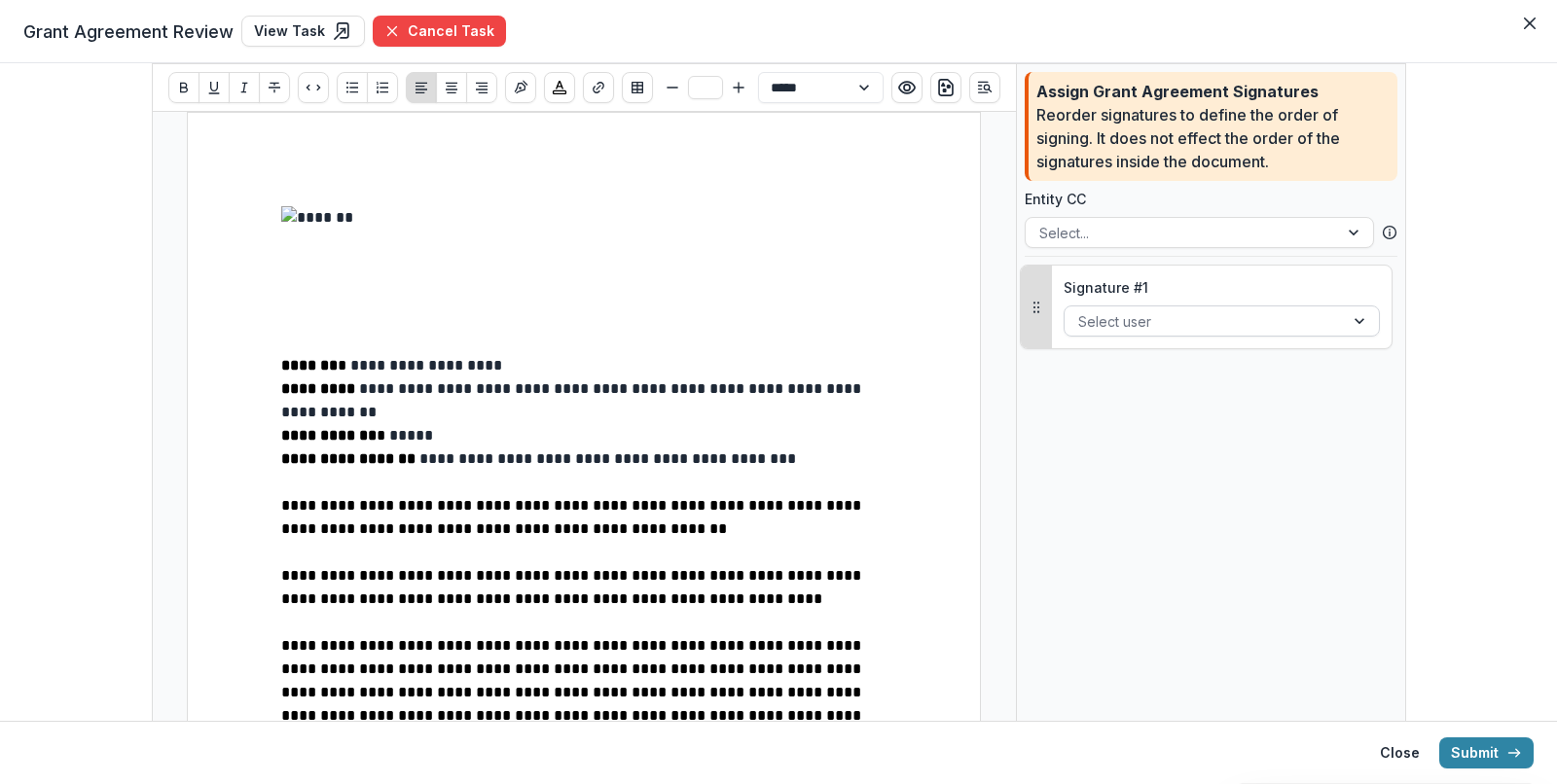
click at [1087, 318] on div at bounding box center [1204, 322] width 252 height 24
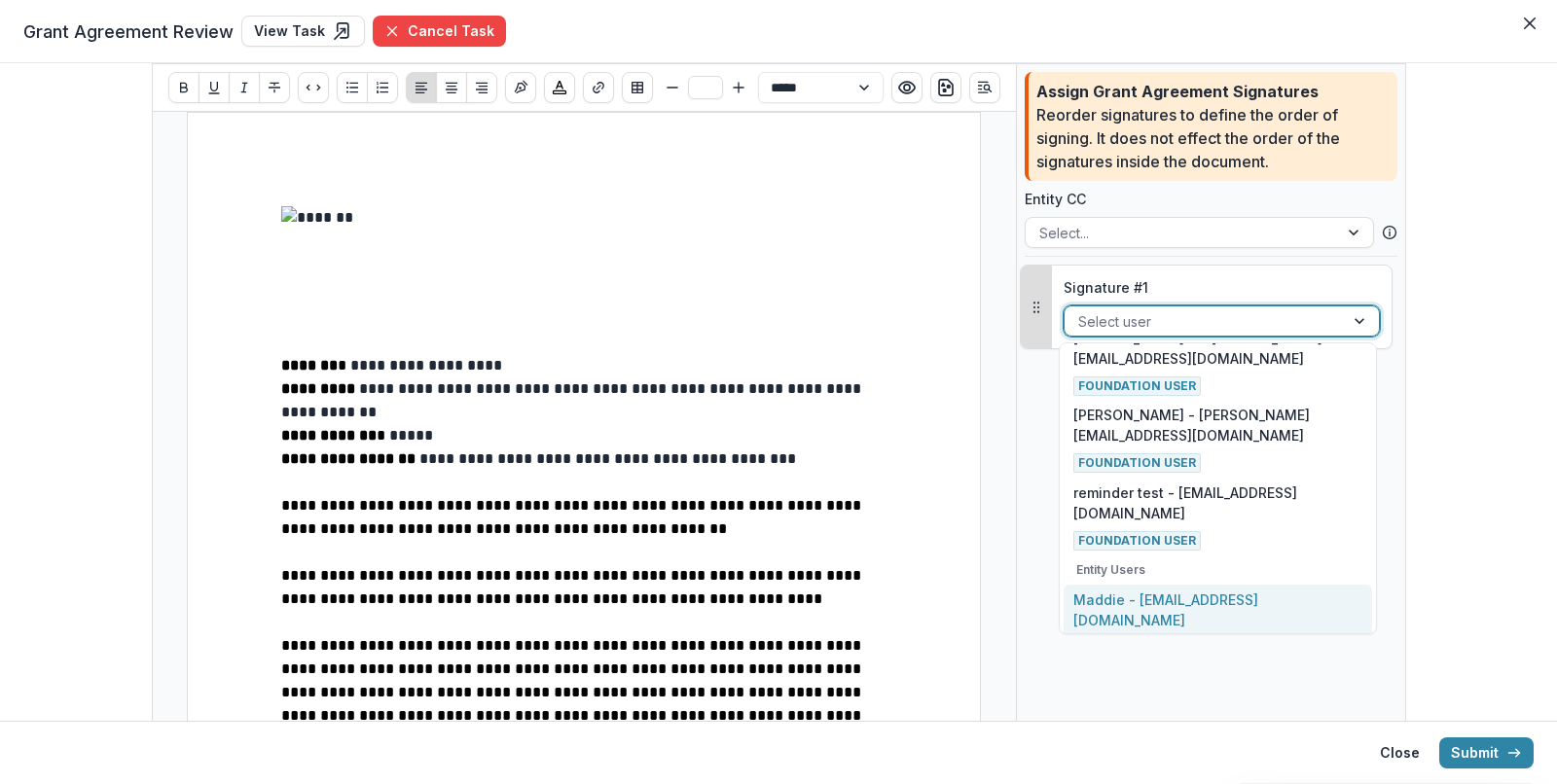
scroll to position [299, 0]
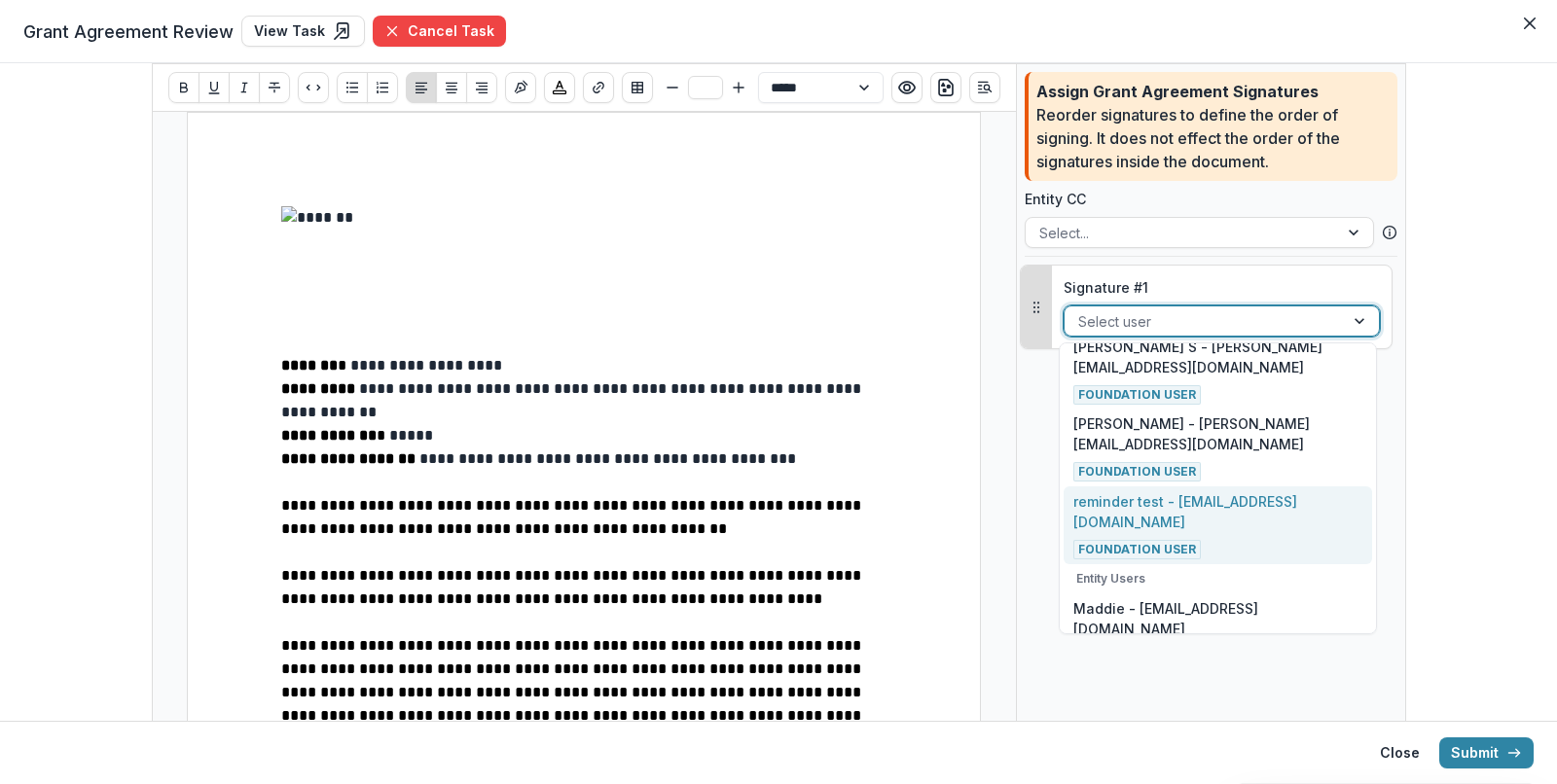
click at [1223, 491] on div "reminder test - maddie@gmail.com Foundation User" at bounding box center [1217, 525] width 289 height 68
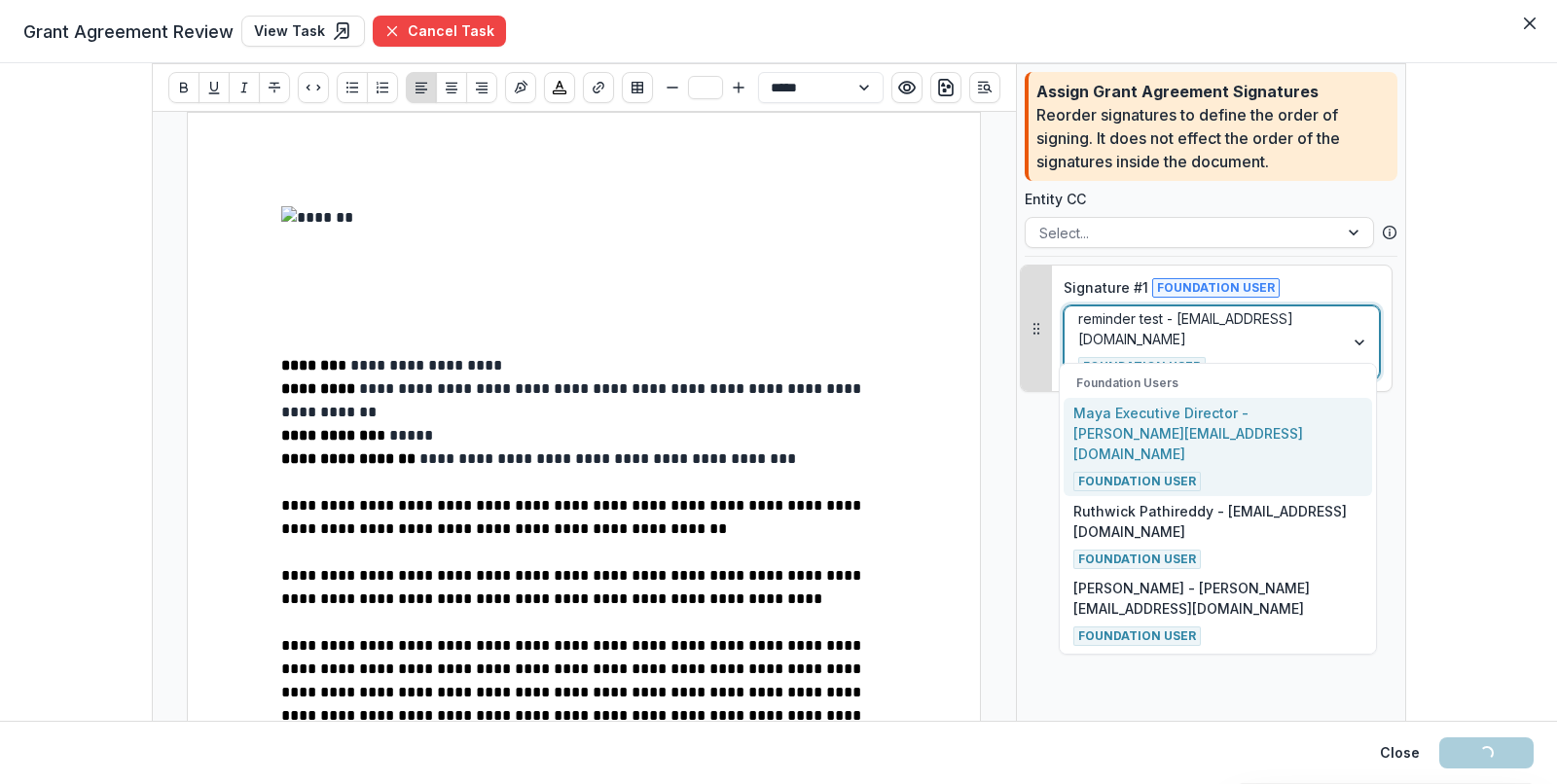
click at [1356, 328] on div at bounding box center [1361, 343] width 35 height 72
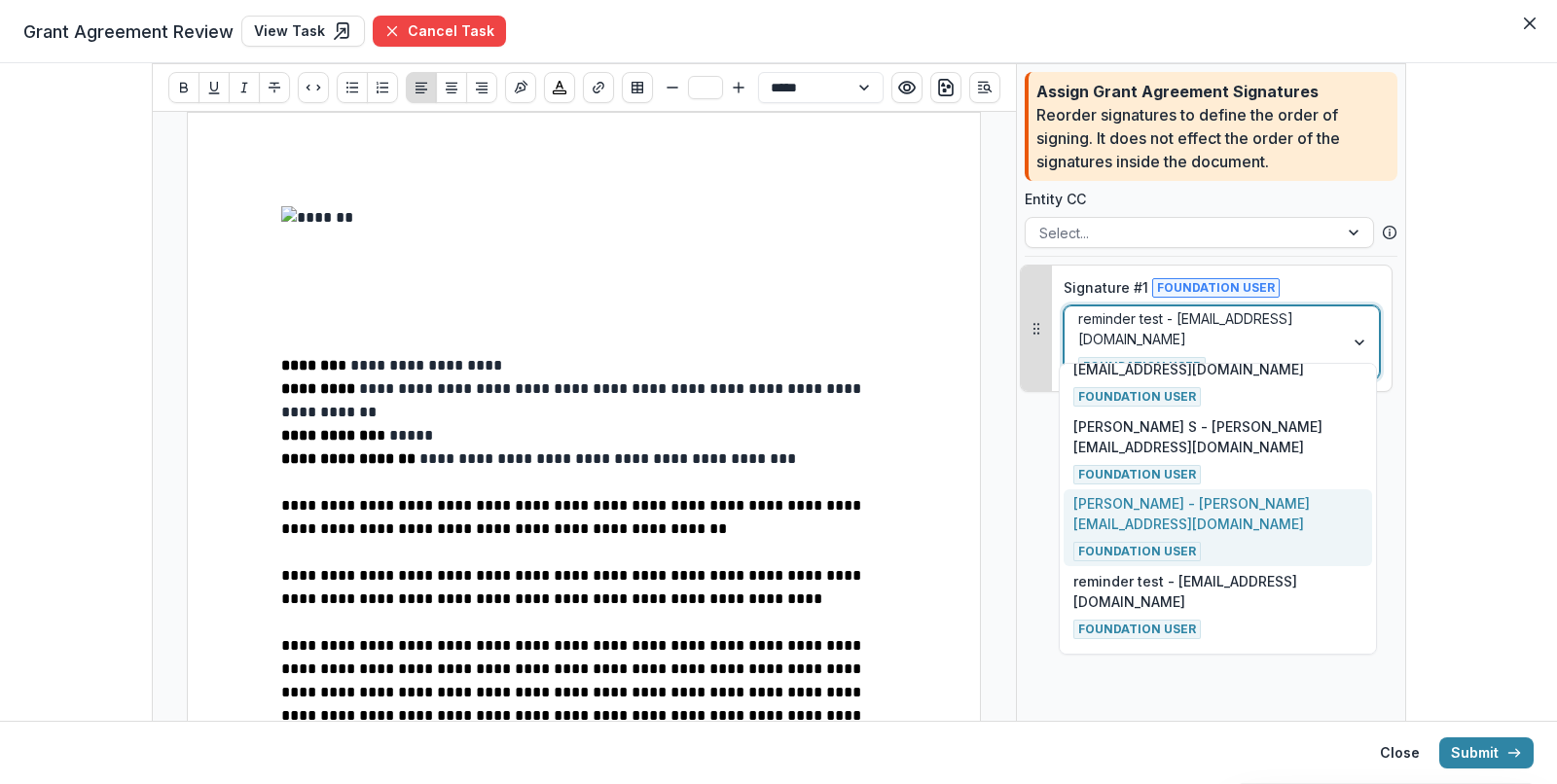
scroll to position [250, 0]
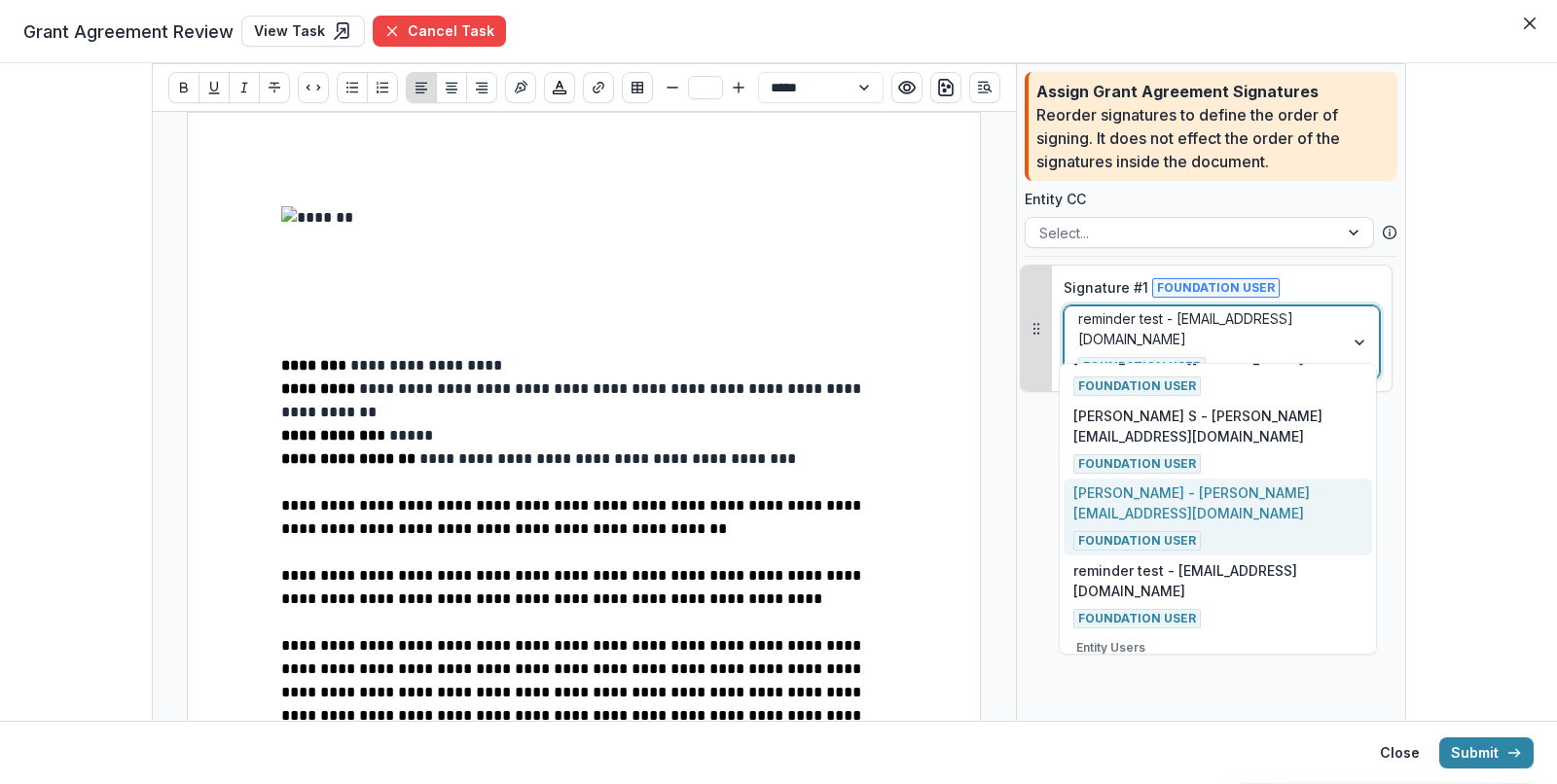
click at [1282, 483] on div "Maddie - maddie@trytemelio.com Foundation User" at bounding box center [1217, 516] width 289 height 68
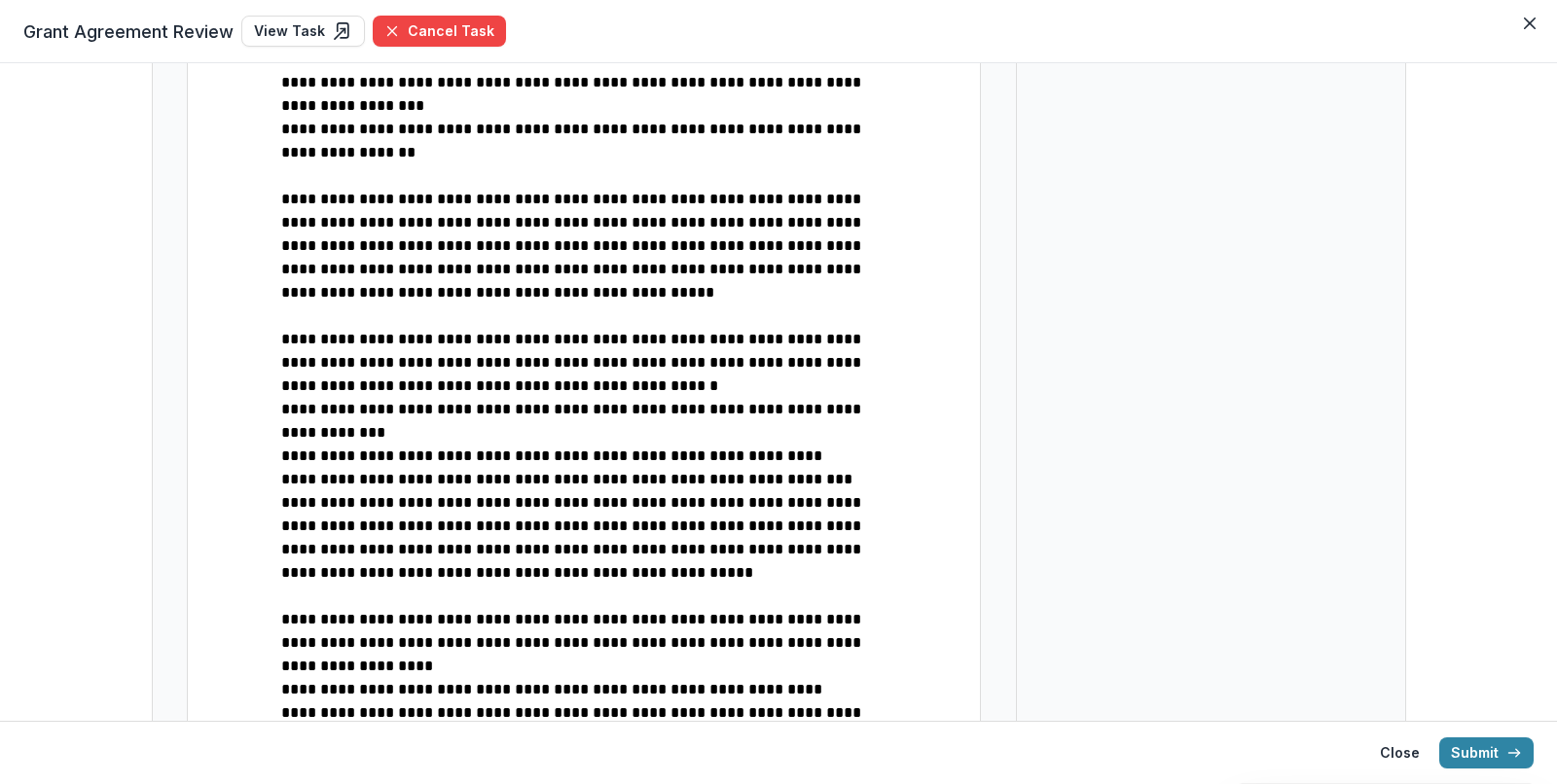
scroll to position [1409, 0]
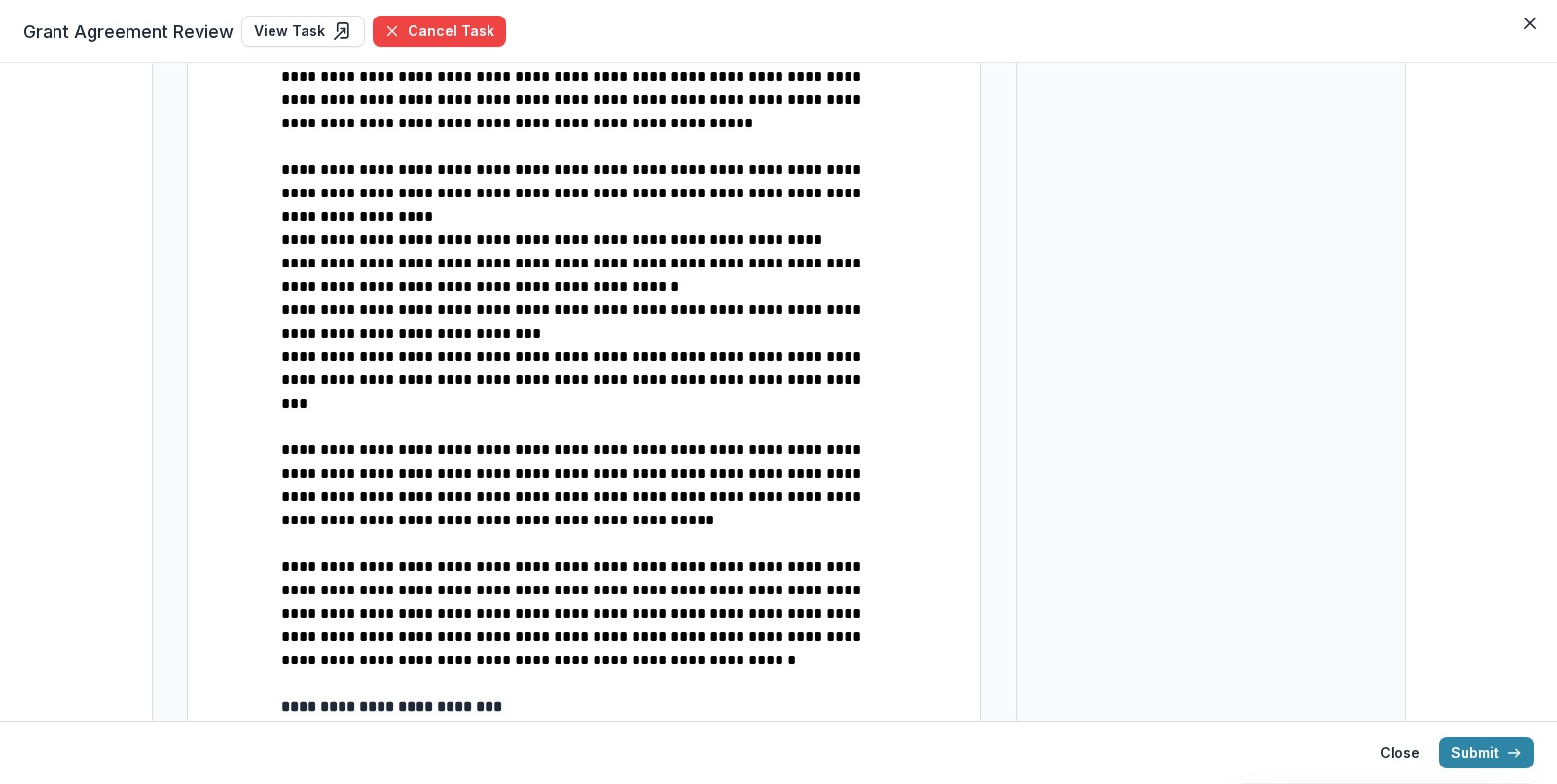
click at [517, 695] on p "**********" at bounding box center [584, 706] width 606 height 23
click at [549, 699] on strong "**********" at bounding box center [430, 706] width 299 height 15
click at [635, 695] on p "**********" at bounding box center [584, 706] width 606 height 23
click at [1473, 741] on button "Submit" at bounding box center [1486, 752] width 94 height 31
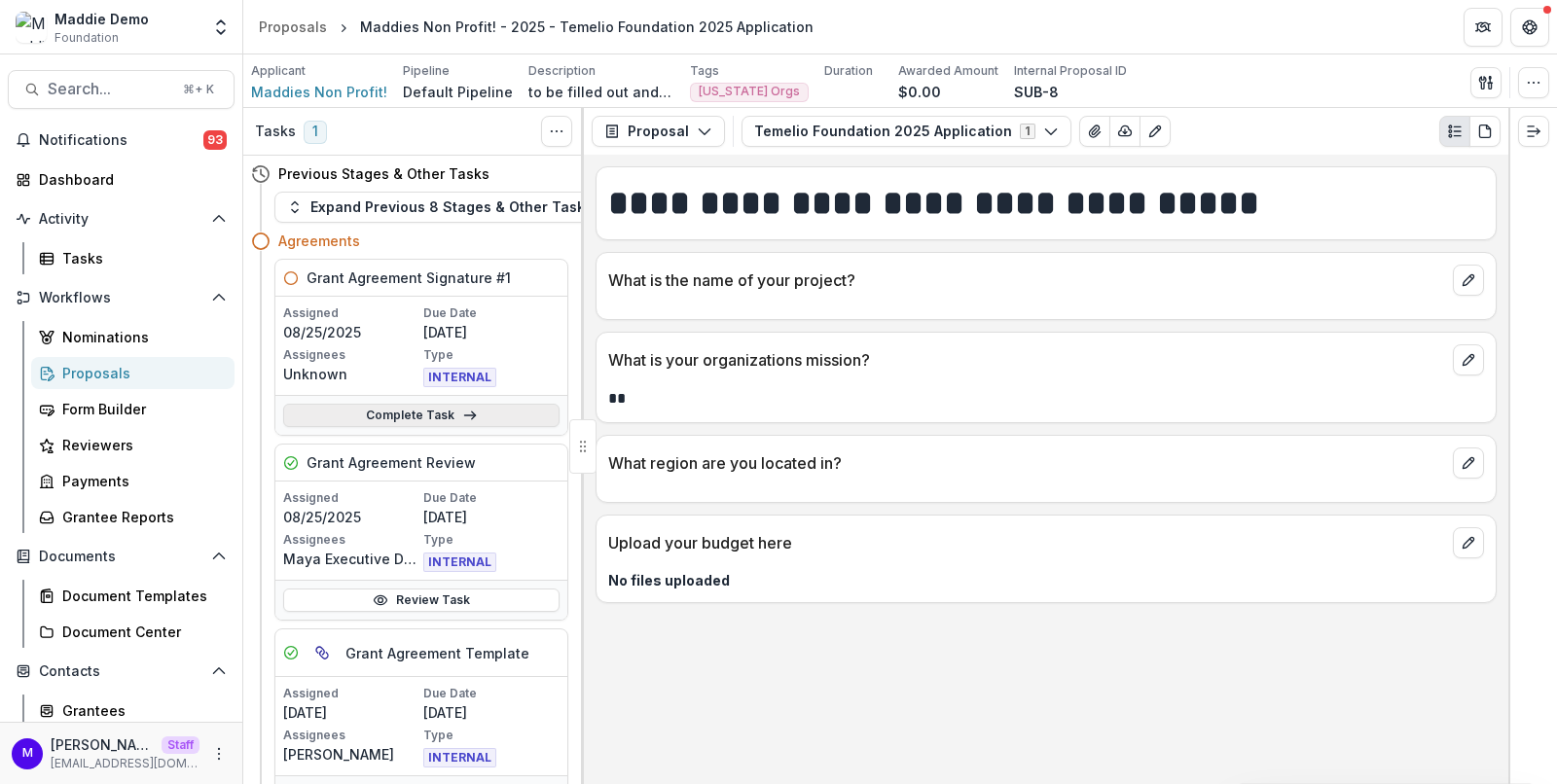
click at [479, 404] on link "Complete Task" at bounding box center [421, 414] width 276 height 23
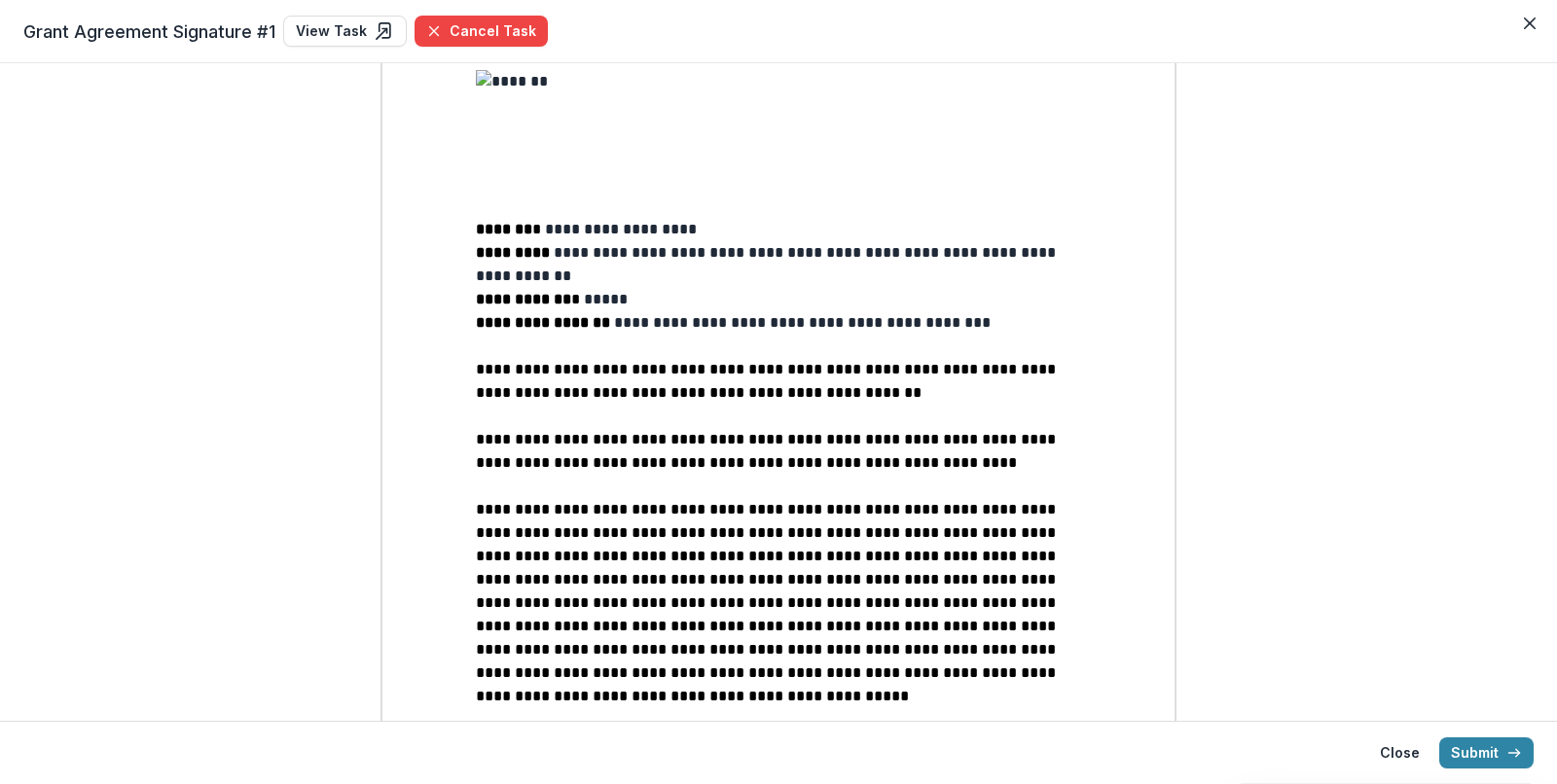
click at [737, 533] on span "**********" at bounding box center [768, 602] width 584 height 202
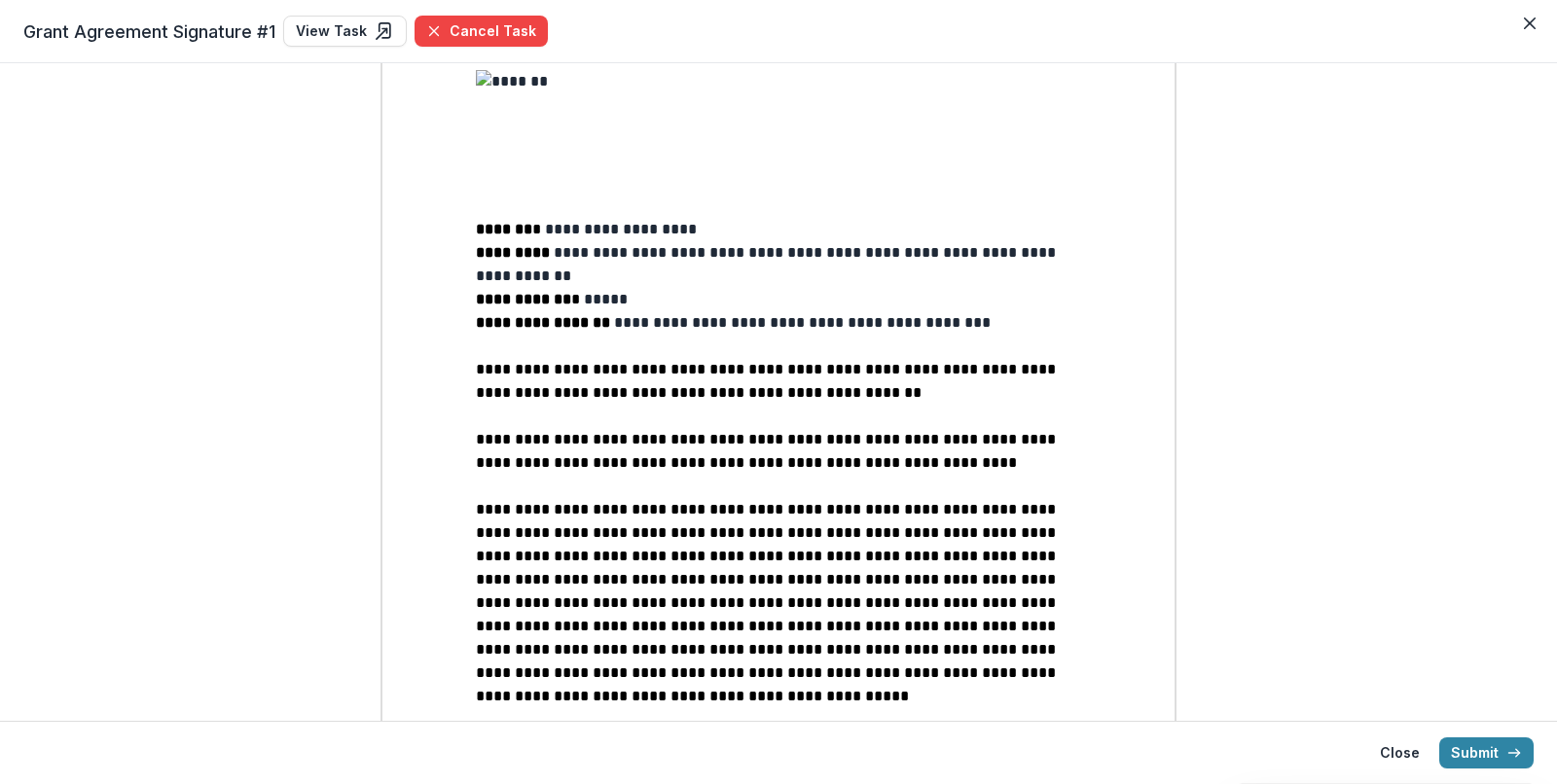
click at [738, 529] on p "**********" at bounding box center [778, 602] width 606 height 210
click at [761, 556] on p "**********" at bounding box center [778, 602] width 606 height 210
click at [518, 27] on button "Cancel Task" at bounding box center [481, 31] width 133 height 31
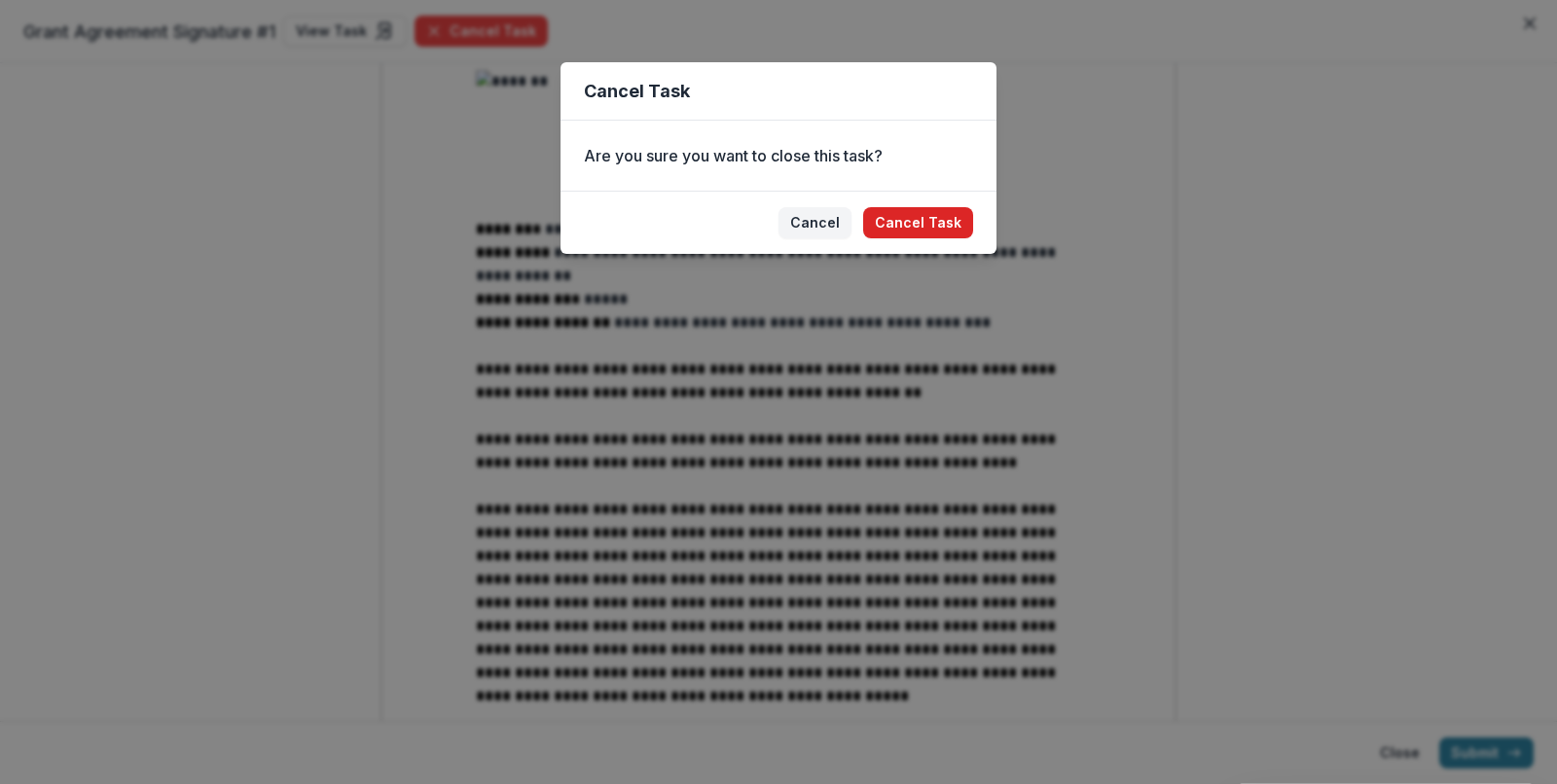
click at [932, 214] on button "Cancel Task" at bounding box center [918, 222] width 110 height 31
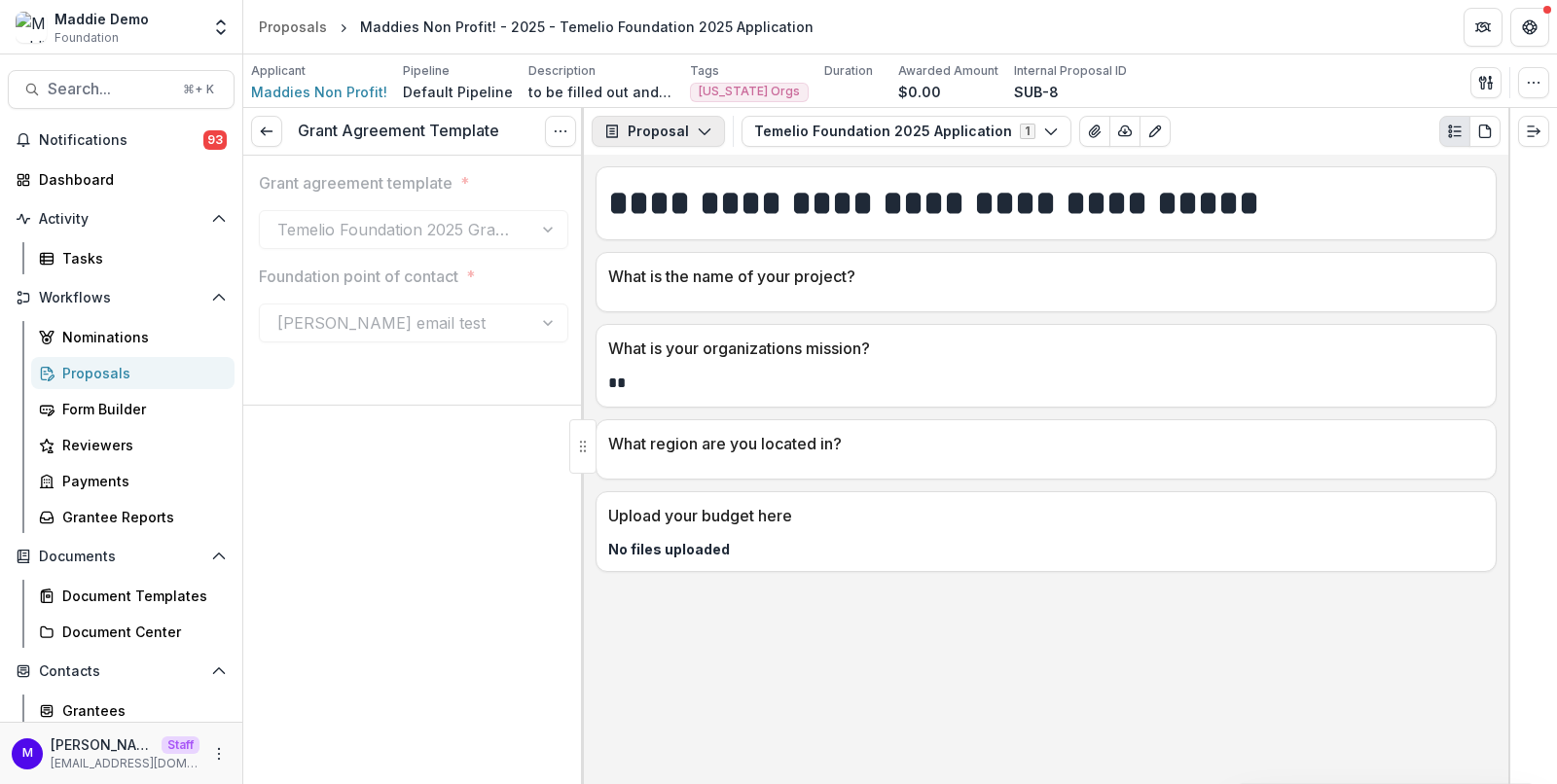
click at [677, 134] on button "Proposal" at bounding box center [658, 131] width 133 height 31
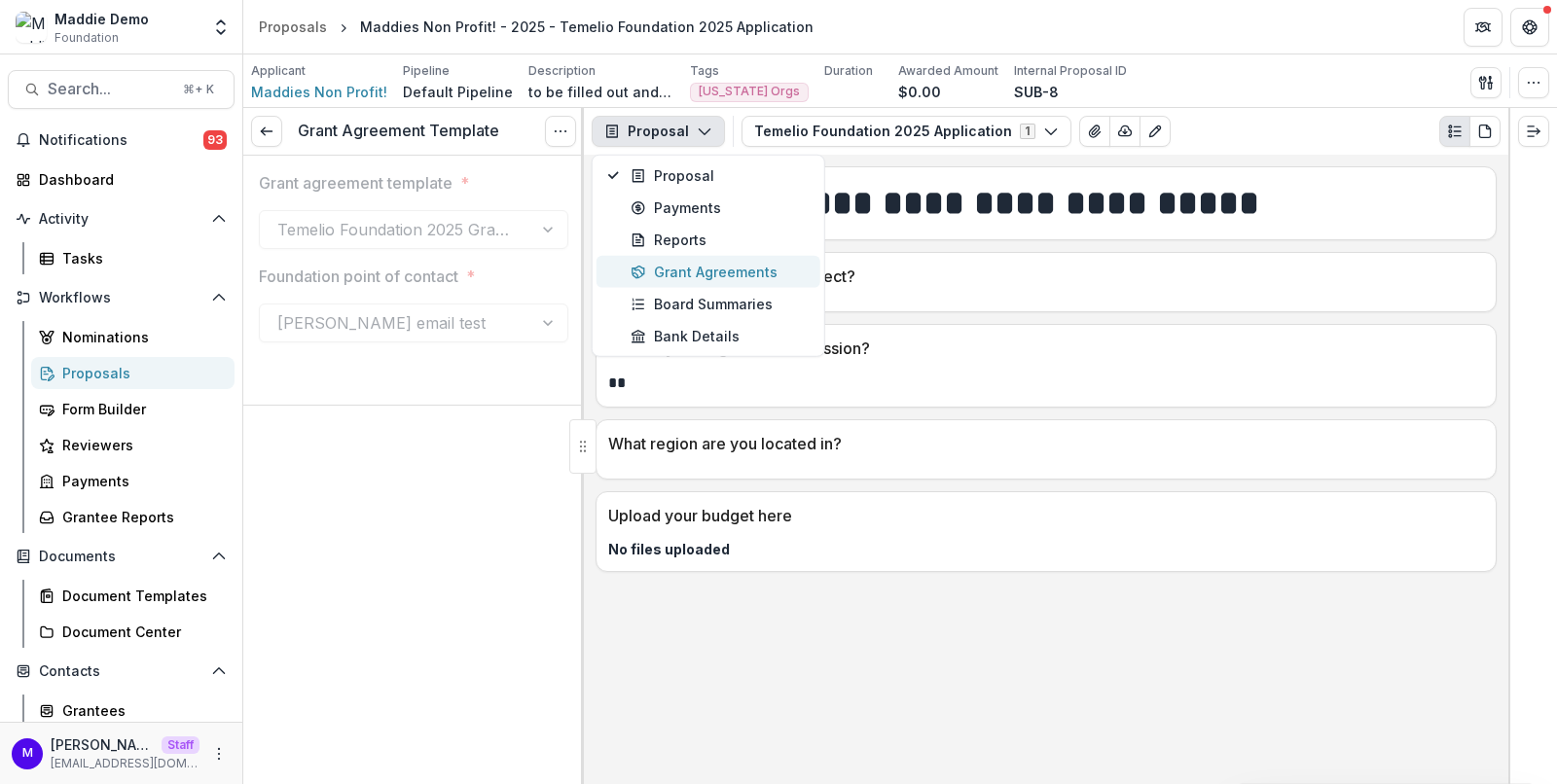
click at [696, 266] on div "Grant Agreements" at bounding box center [720, 272] width 178 height 20
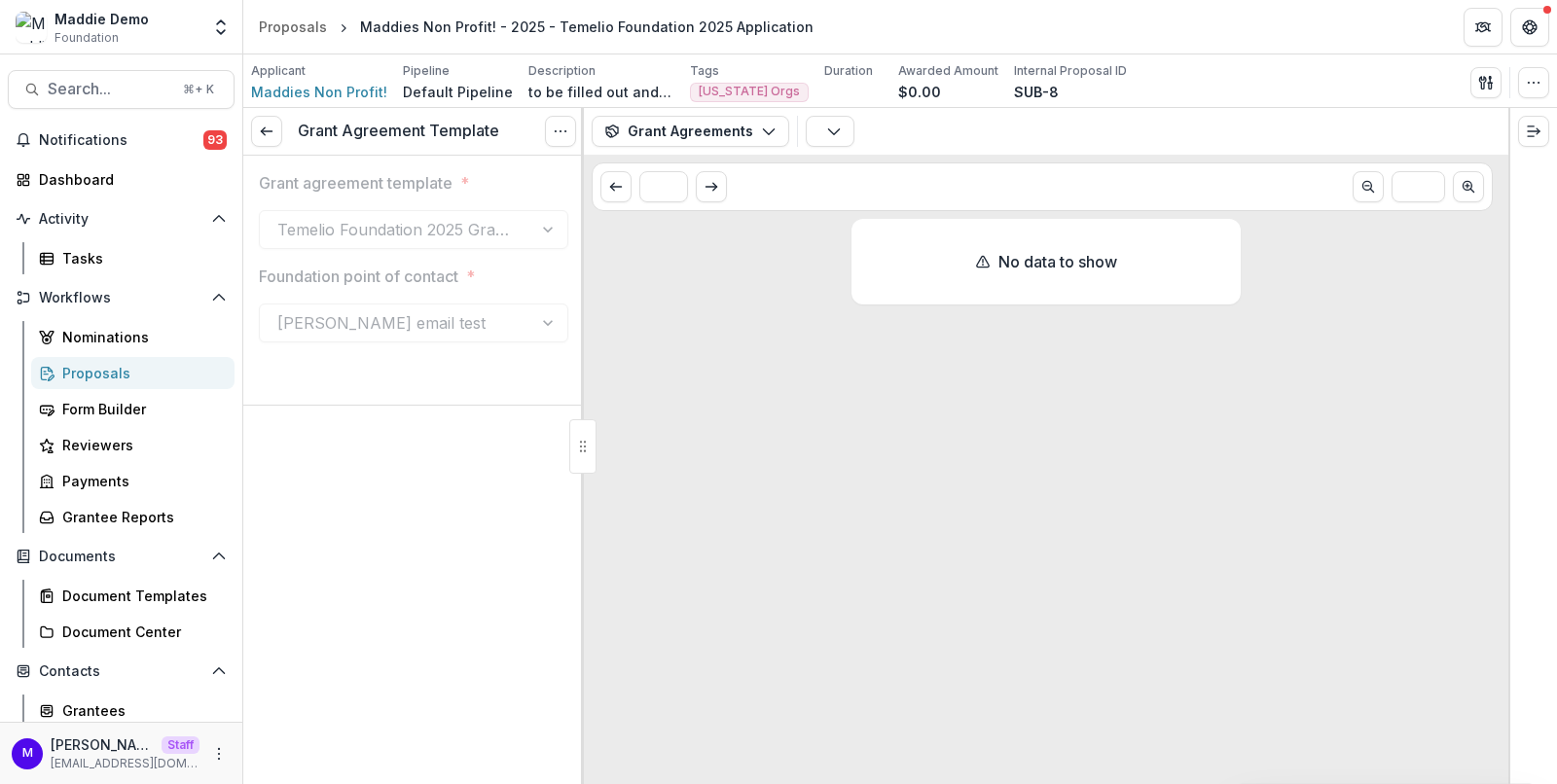
click at [852, 137] on div "Agreements No Agreements" at bounding box center [1152, 131] width 695 height 31
click at [830, 129] on polyline "button" at bounding box center [833, 132] width 11 height 6
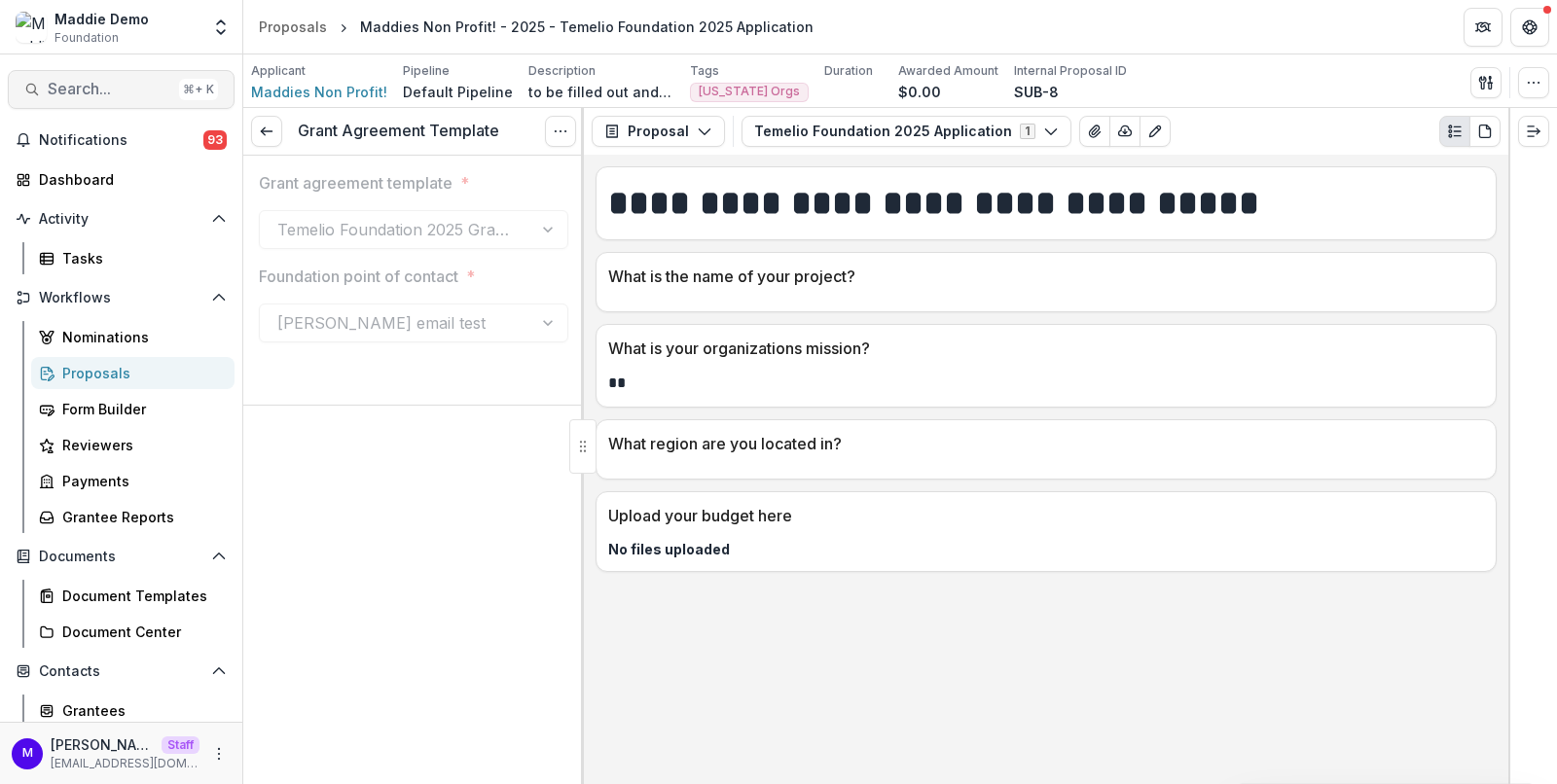
click at [114, 92] on span "Search..." at bounding box center [110, 89] width 124 height 18
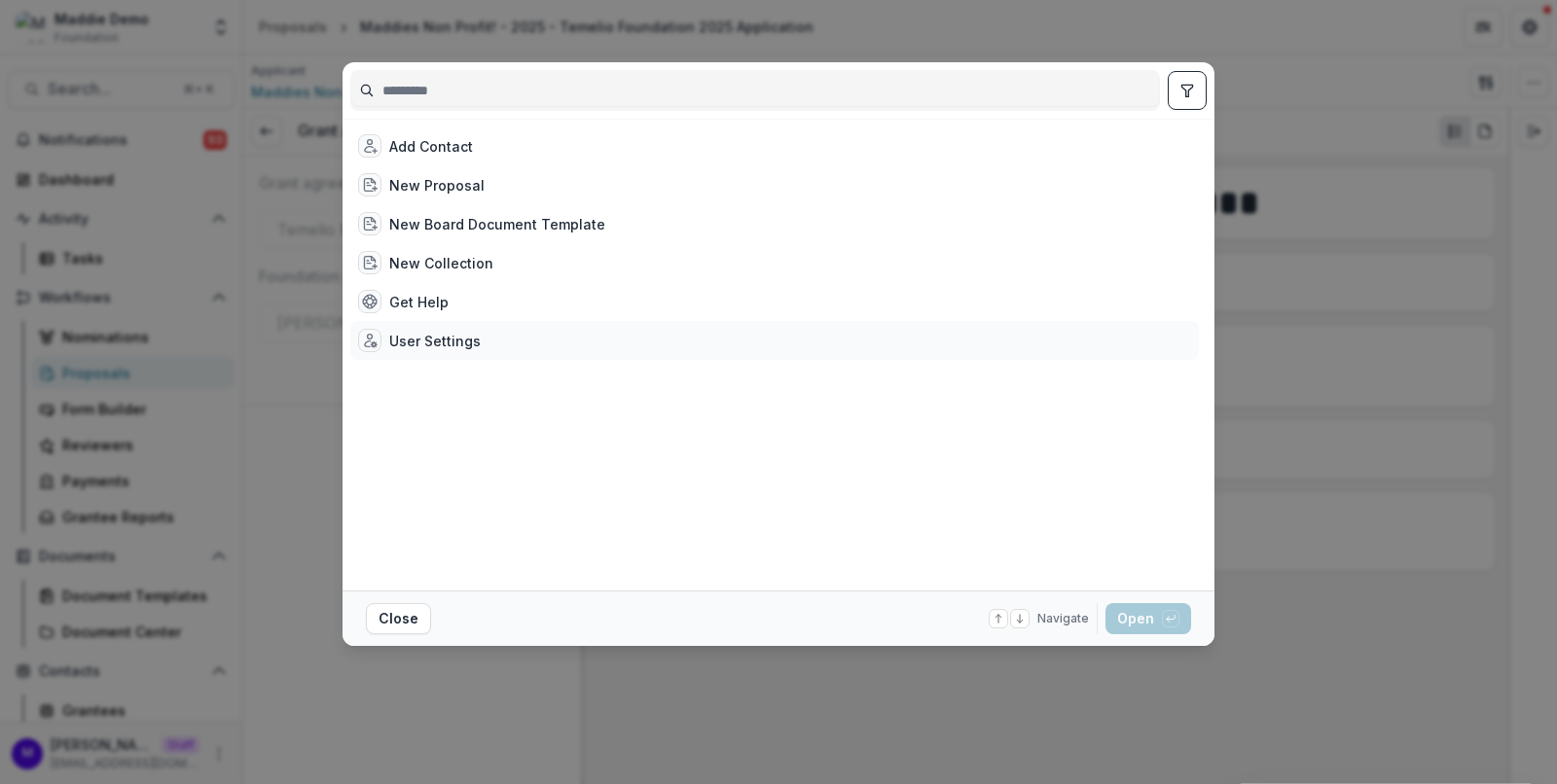
click at [394, 331] on div "User Settings" at bounding box center [435, 341] width 92 height 20
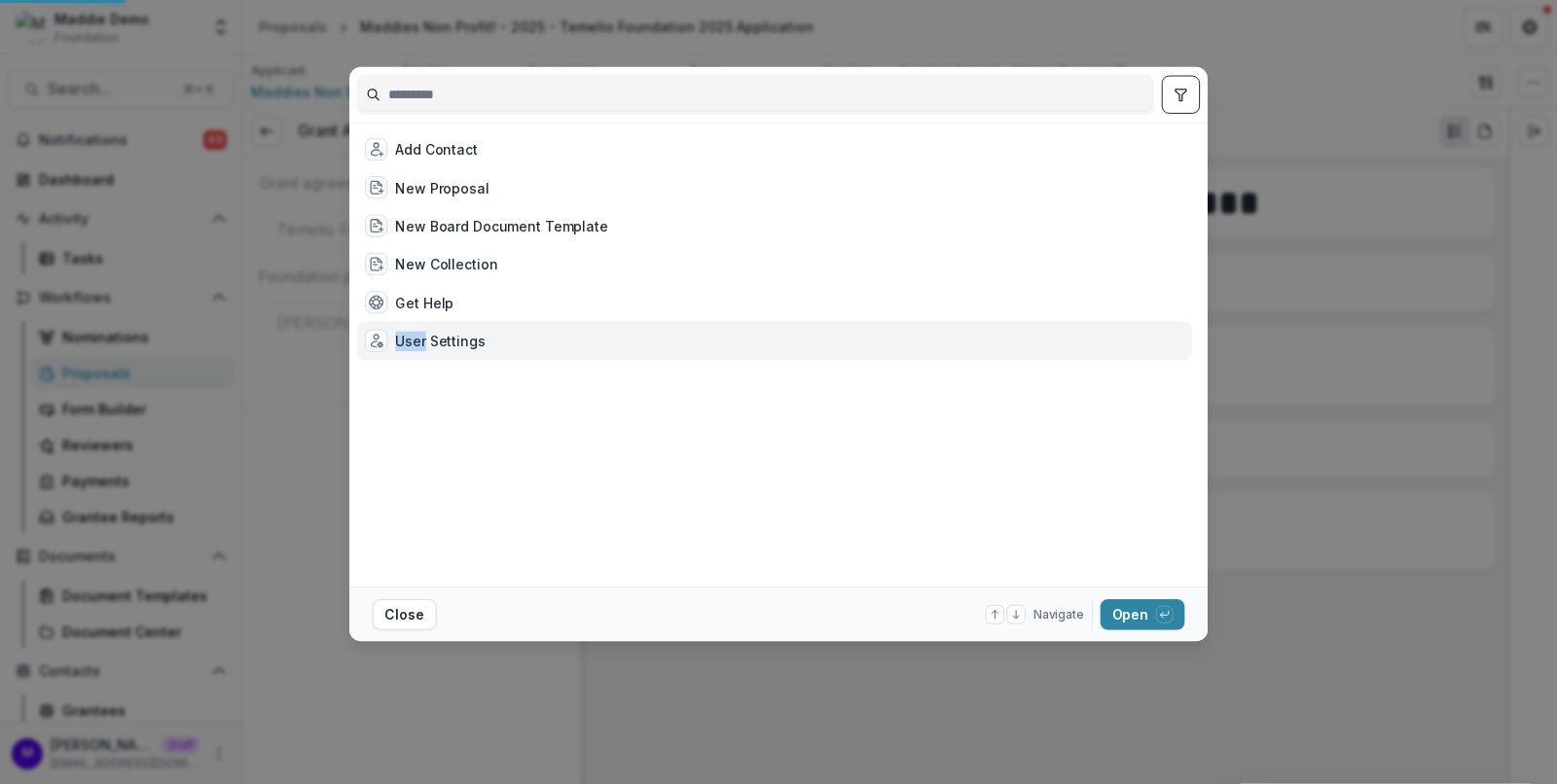
select select "**********"
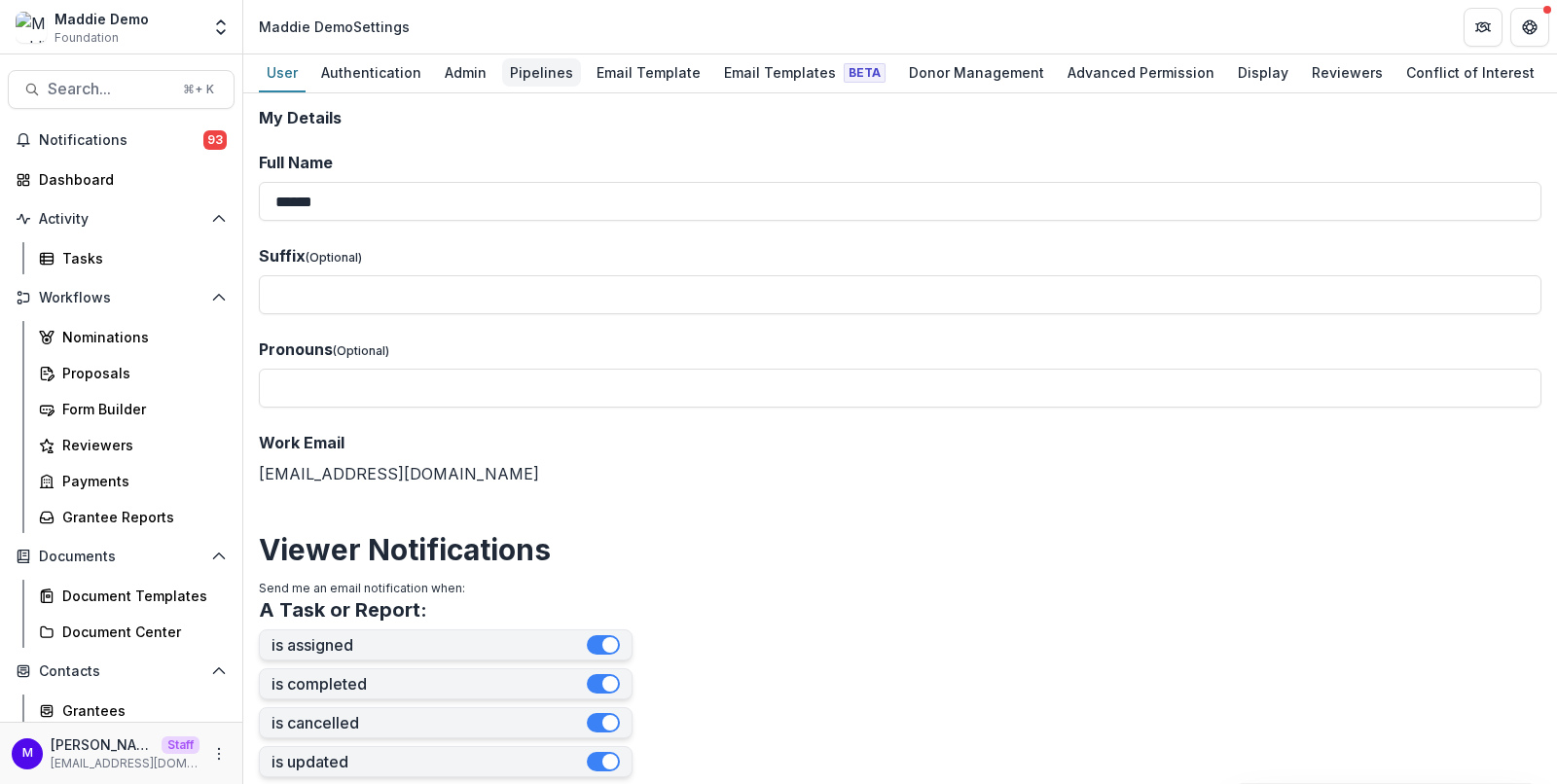
click at [566, 67] on div "Pipelines" at bounding box center [541, 72] width 79 height 28
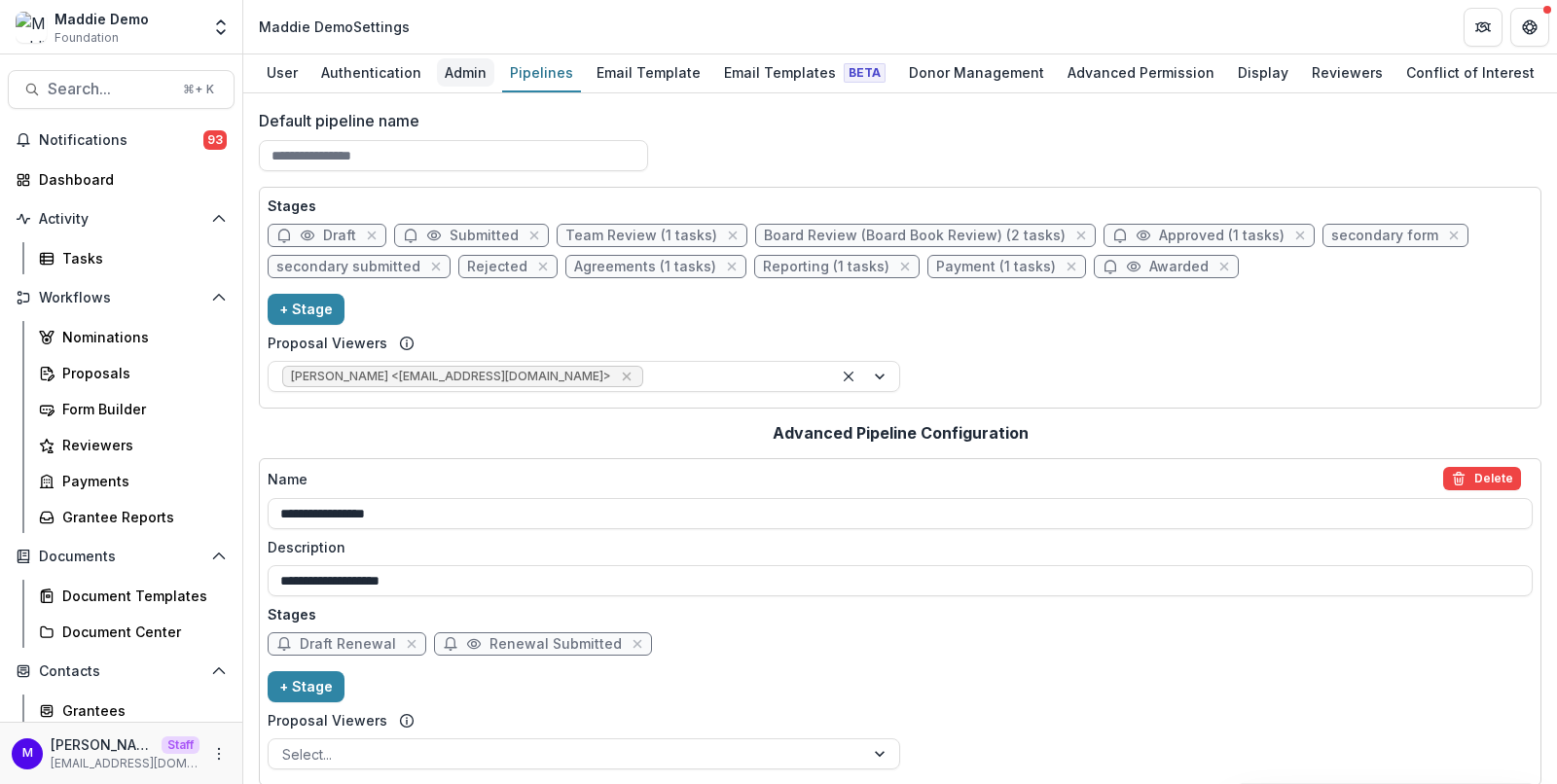
click at [472, 62] on div "Admin" at bounding box center [465, 72] width 57 height 28
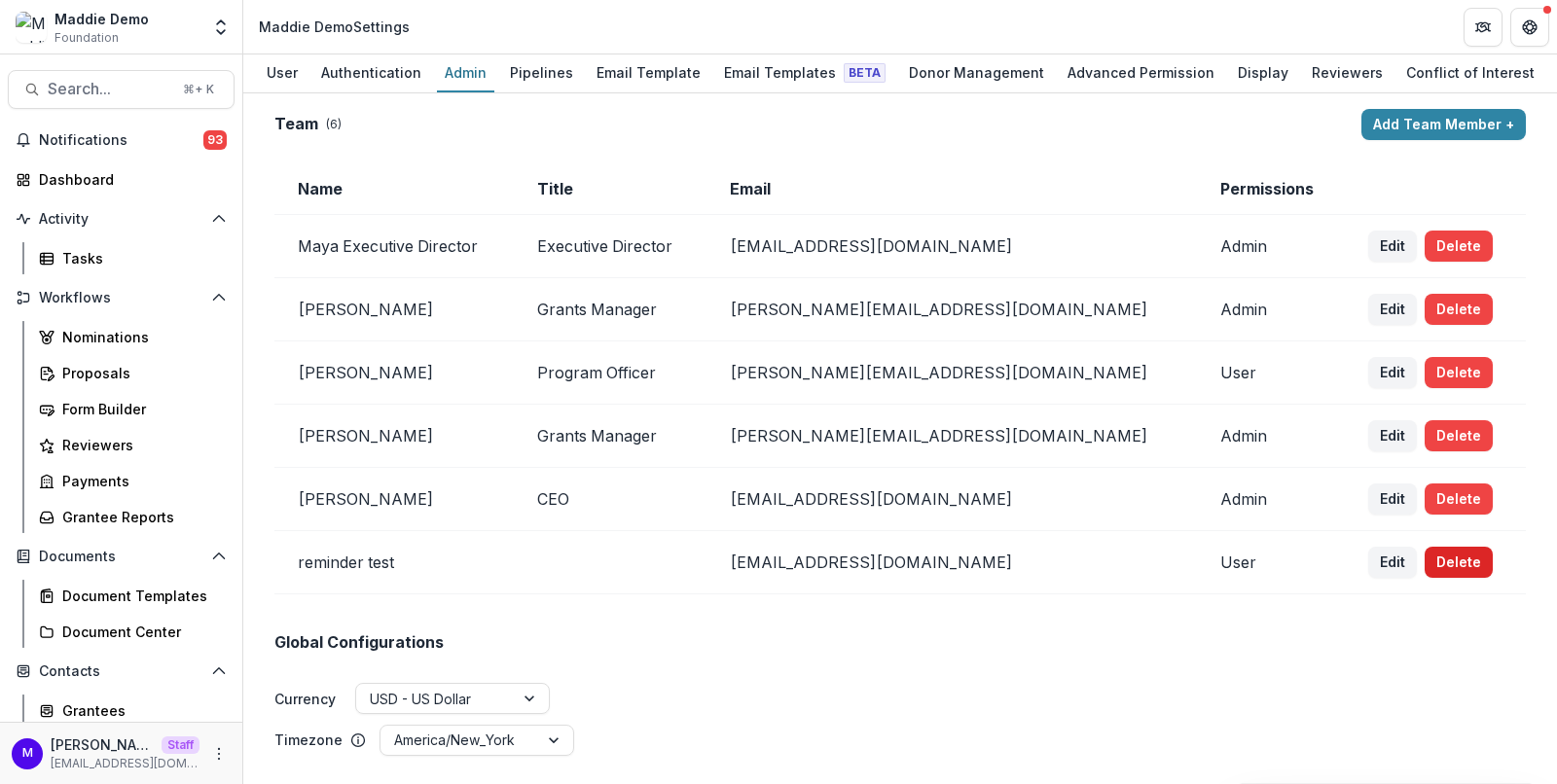
click at [1439, 561] on button "Delete" at bounding box center [1458, 561] width 68 height 31
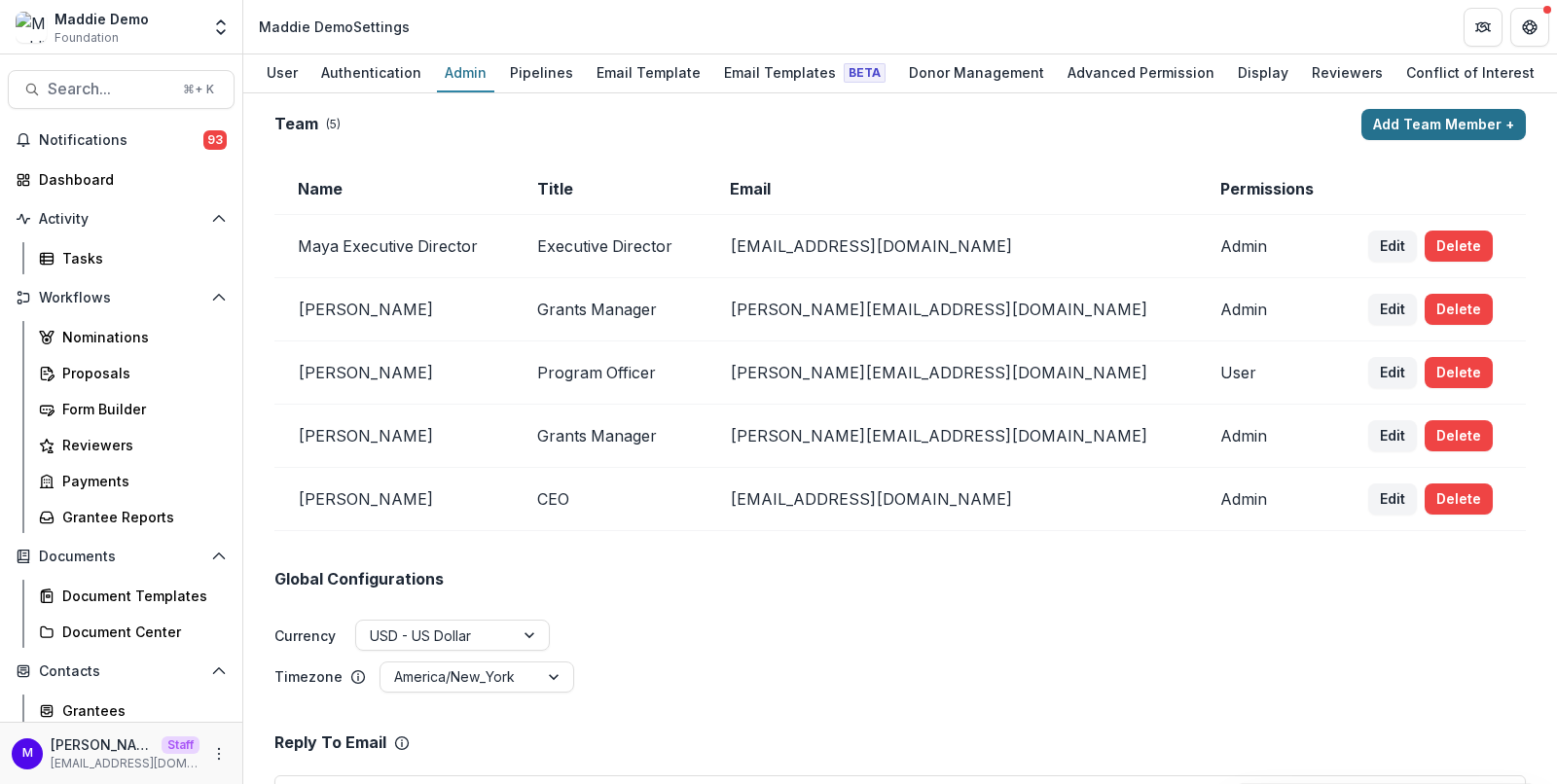
click at [1409, 124] on button "Add Team Member +" at bounding box center [1443, 124] width 165 height 31
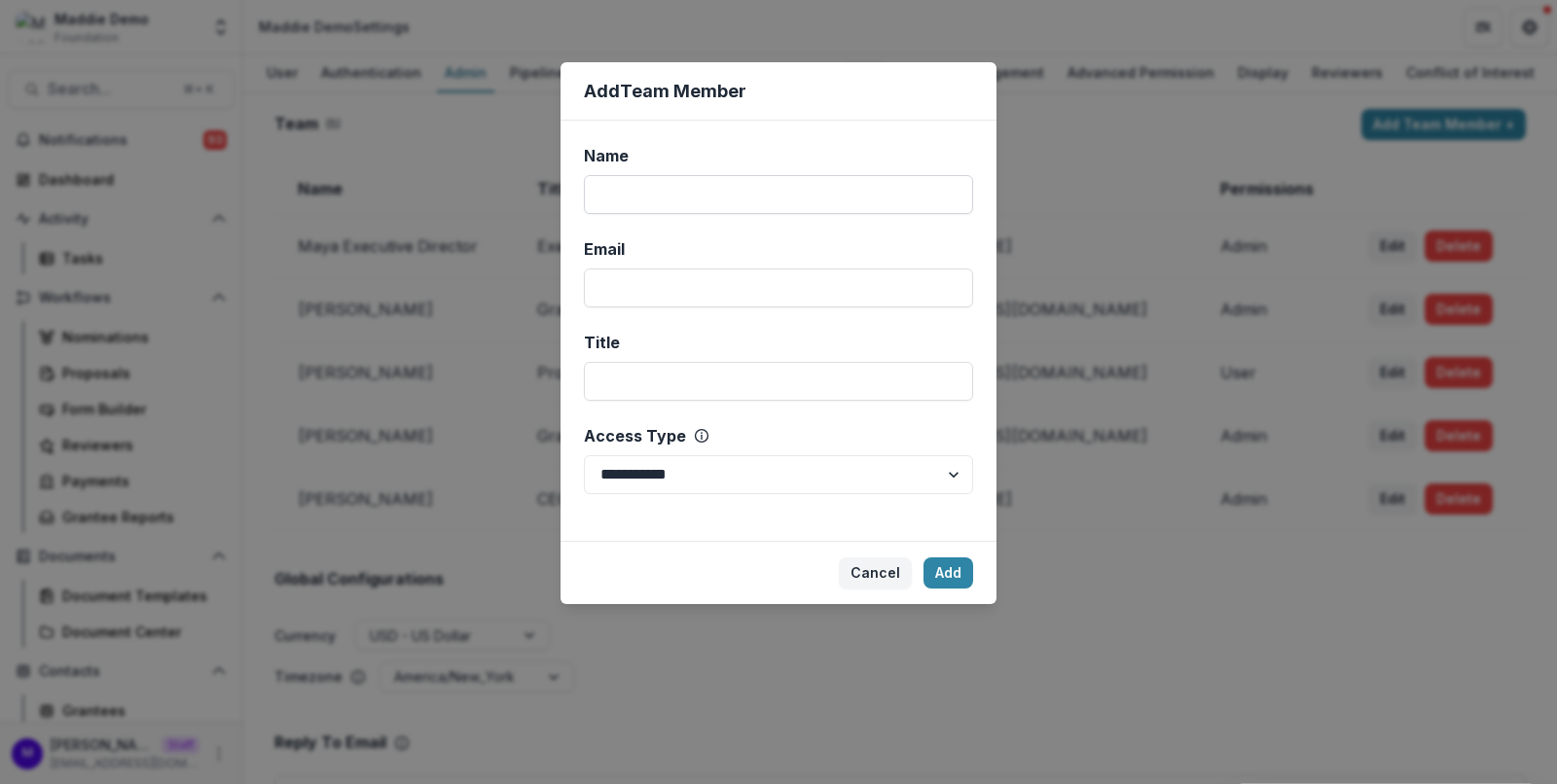
click at [778, 184] on input "Name" at bounding box center [778, 194] width 389 height 39
type input "*"
type input "**********"
click at [744, 288] on input "Email" at bounding box center [778, 288] width 389 height 39
type input "**********"
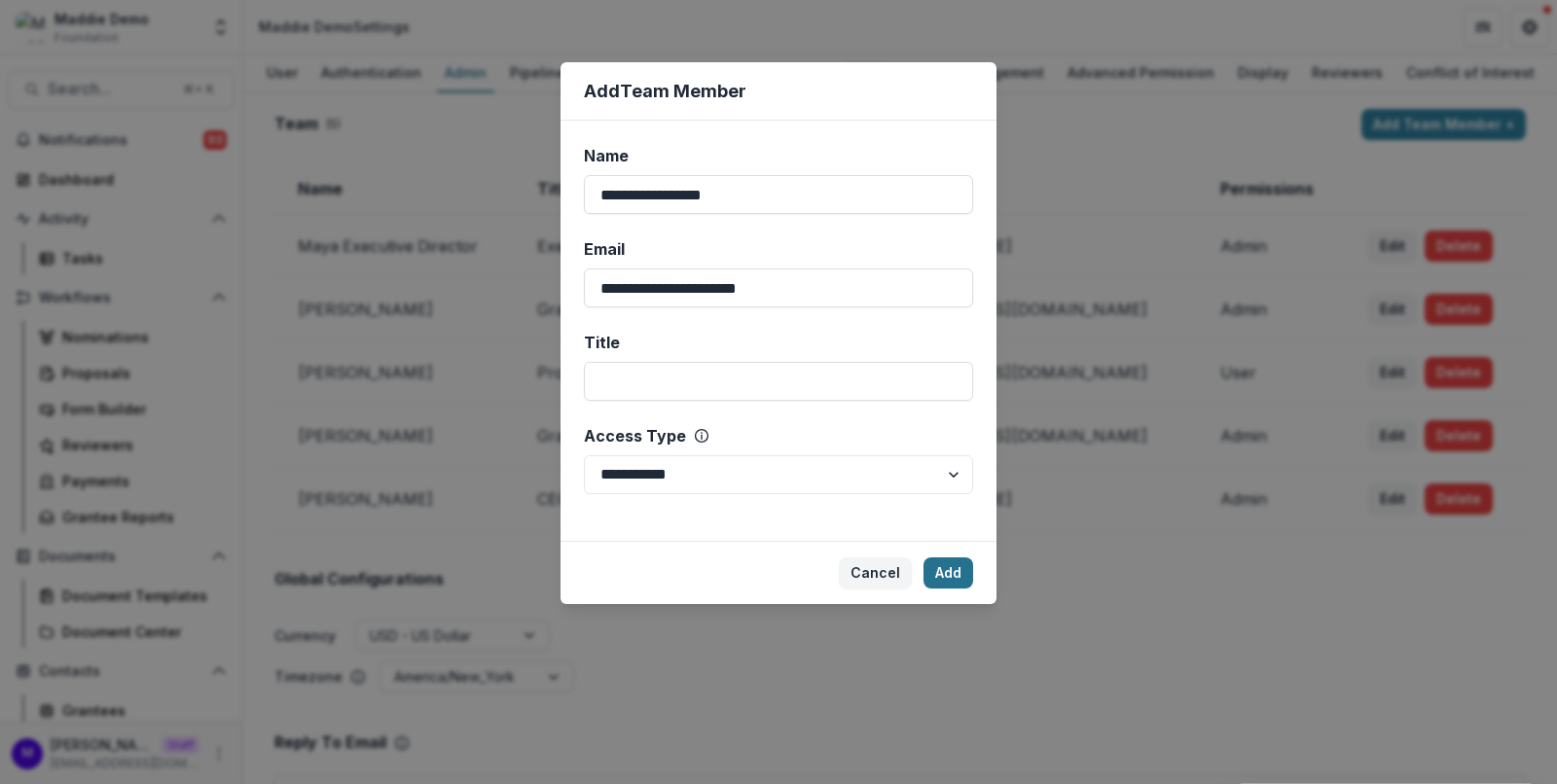
click at [962, 561] on button "Add" at bounding box center [948, 572] width 50 height 31
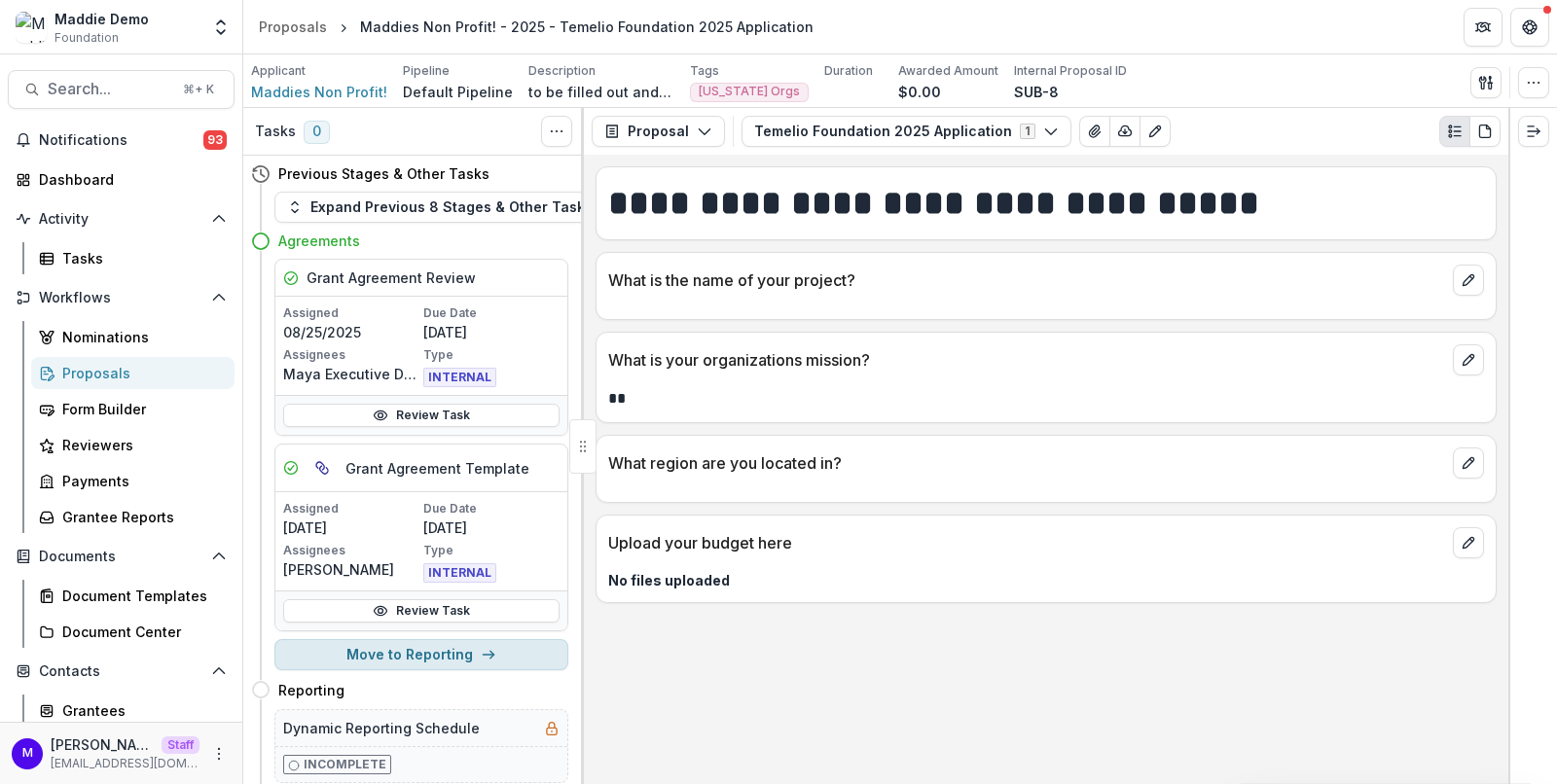
click at [433, 639] on button "Move to Reporting" at bounding box center [422, 654] width 294 height 31
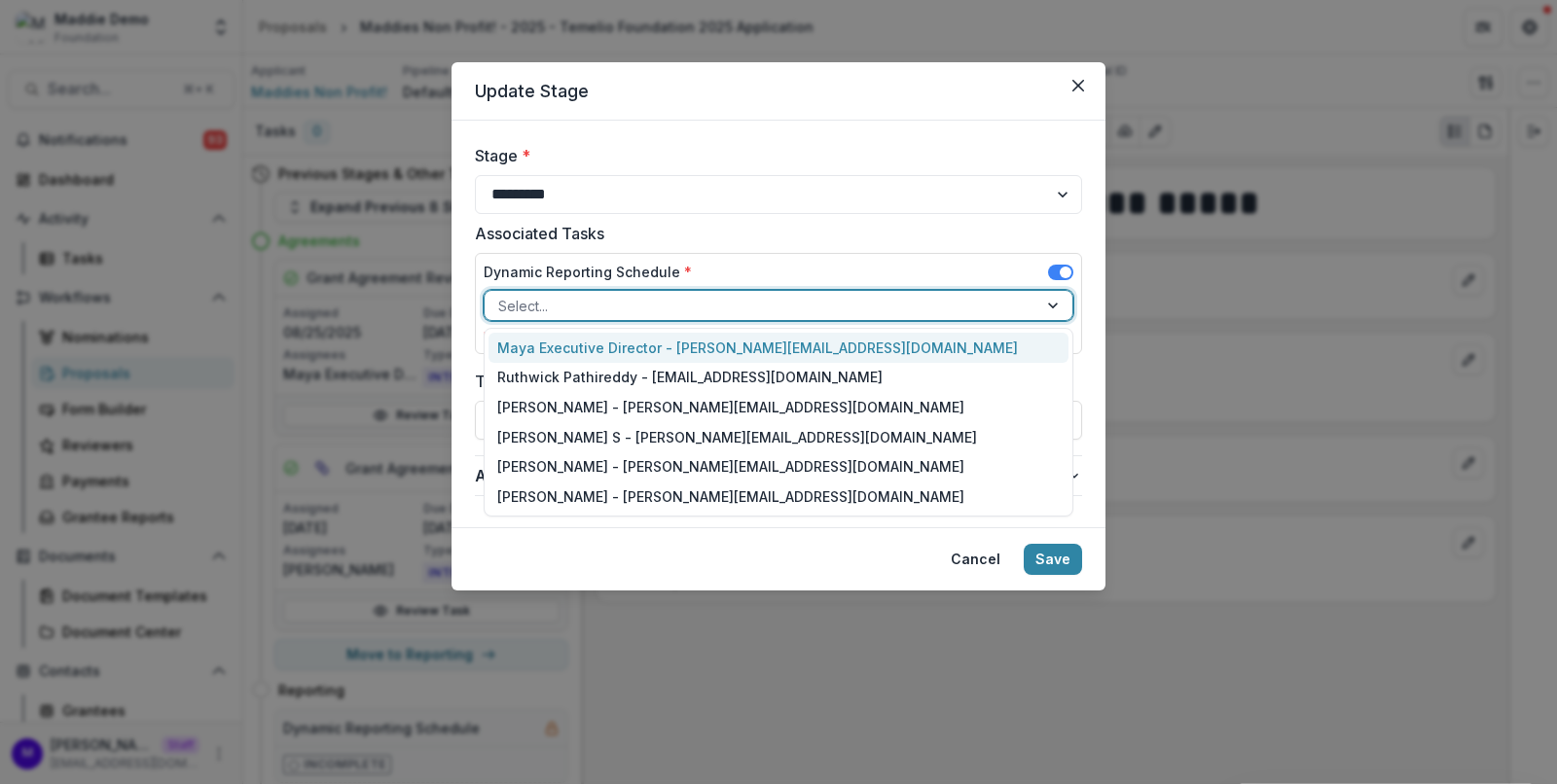
click at [630, 302] on div at bounding box center [761, 306] width 526 height 24
click at [629, 204] on select "**********" at bounding box center [778, 194] width 608 height 39
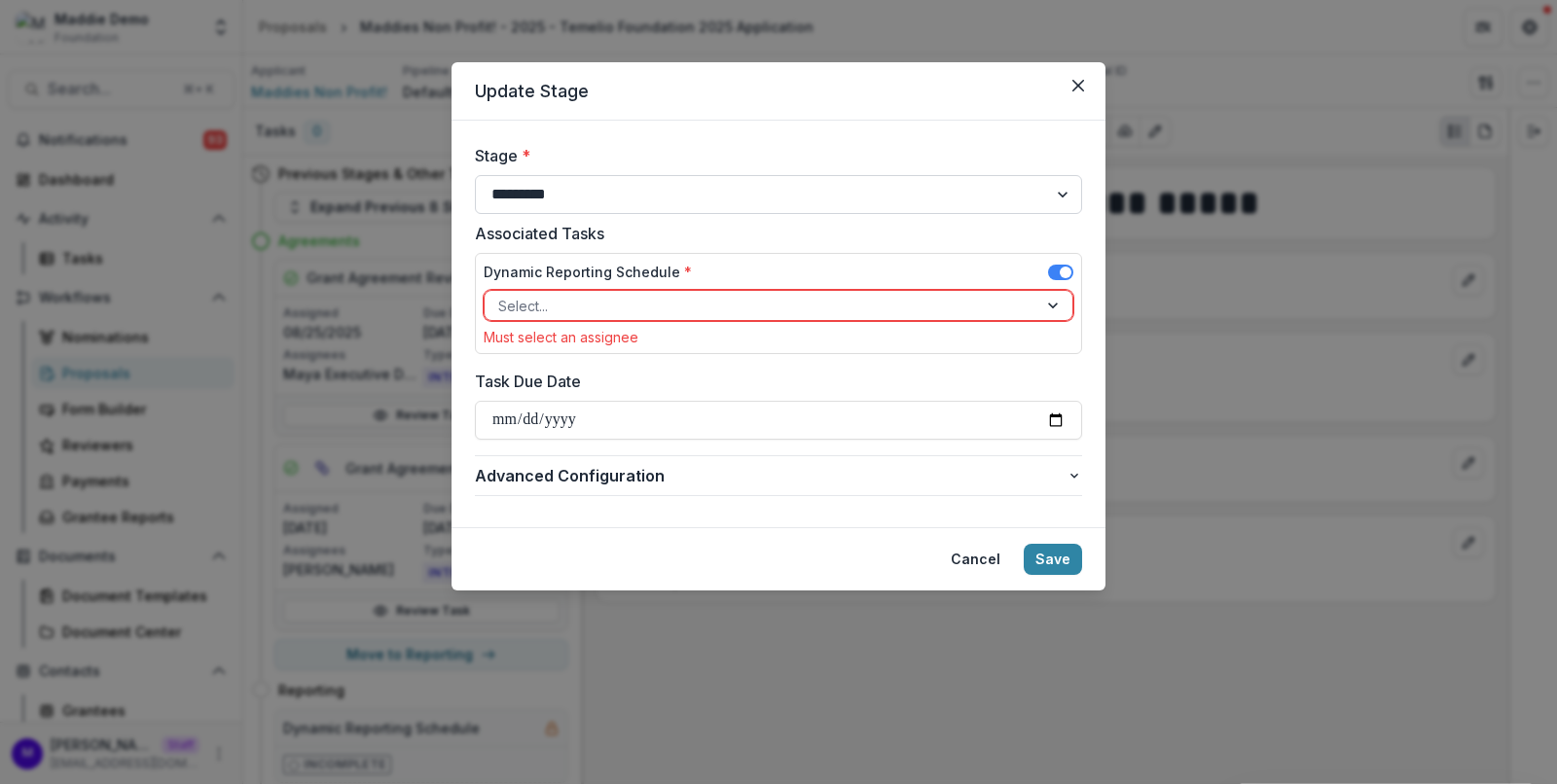
select select "**********"
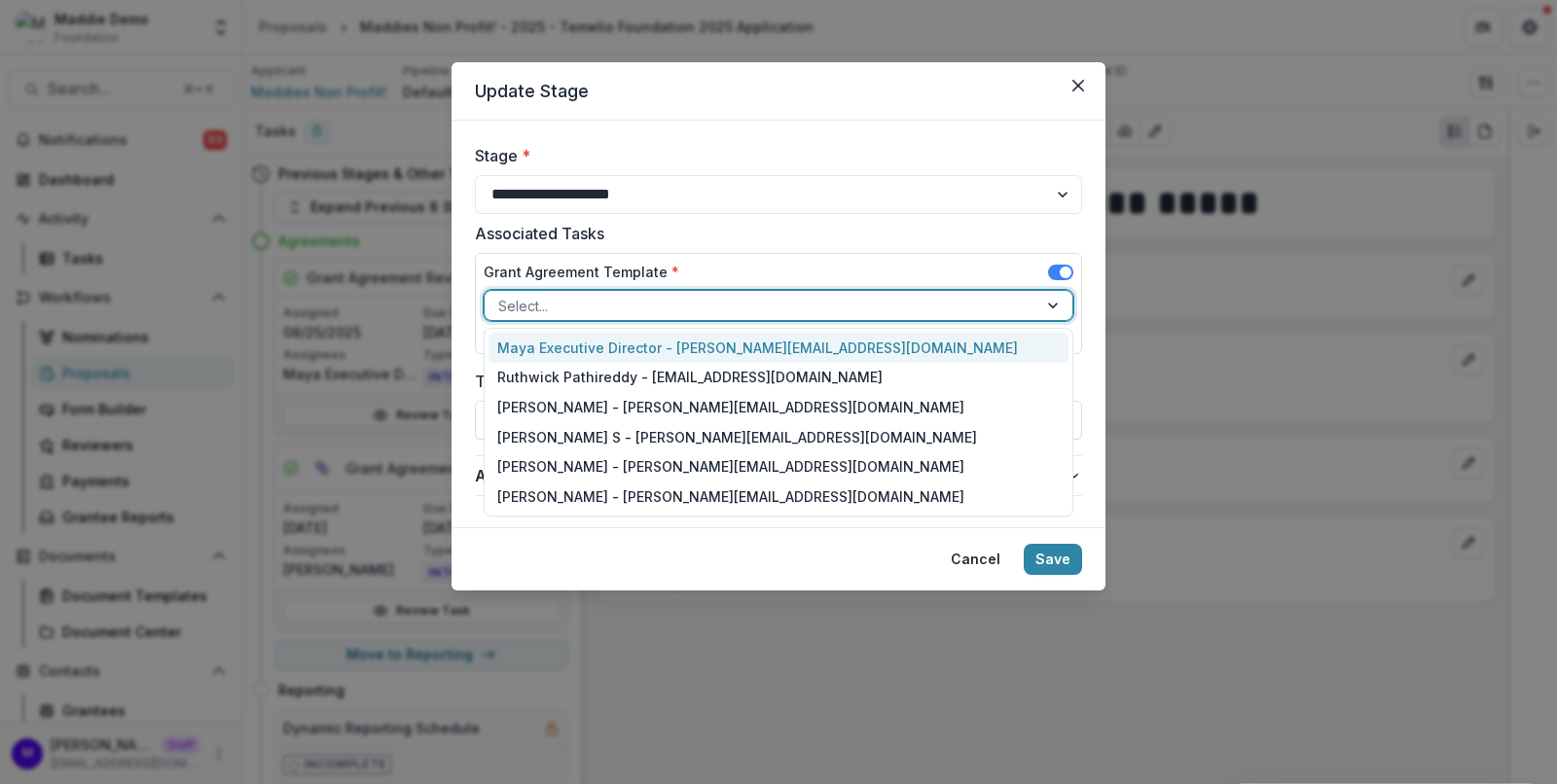
click at [851, 312] on div at bounding box center [761, 306] width 526 height 24
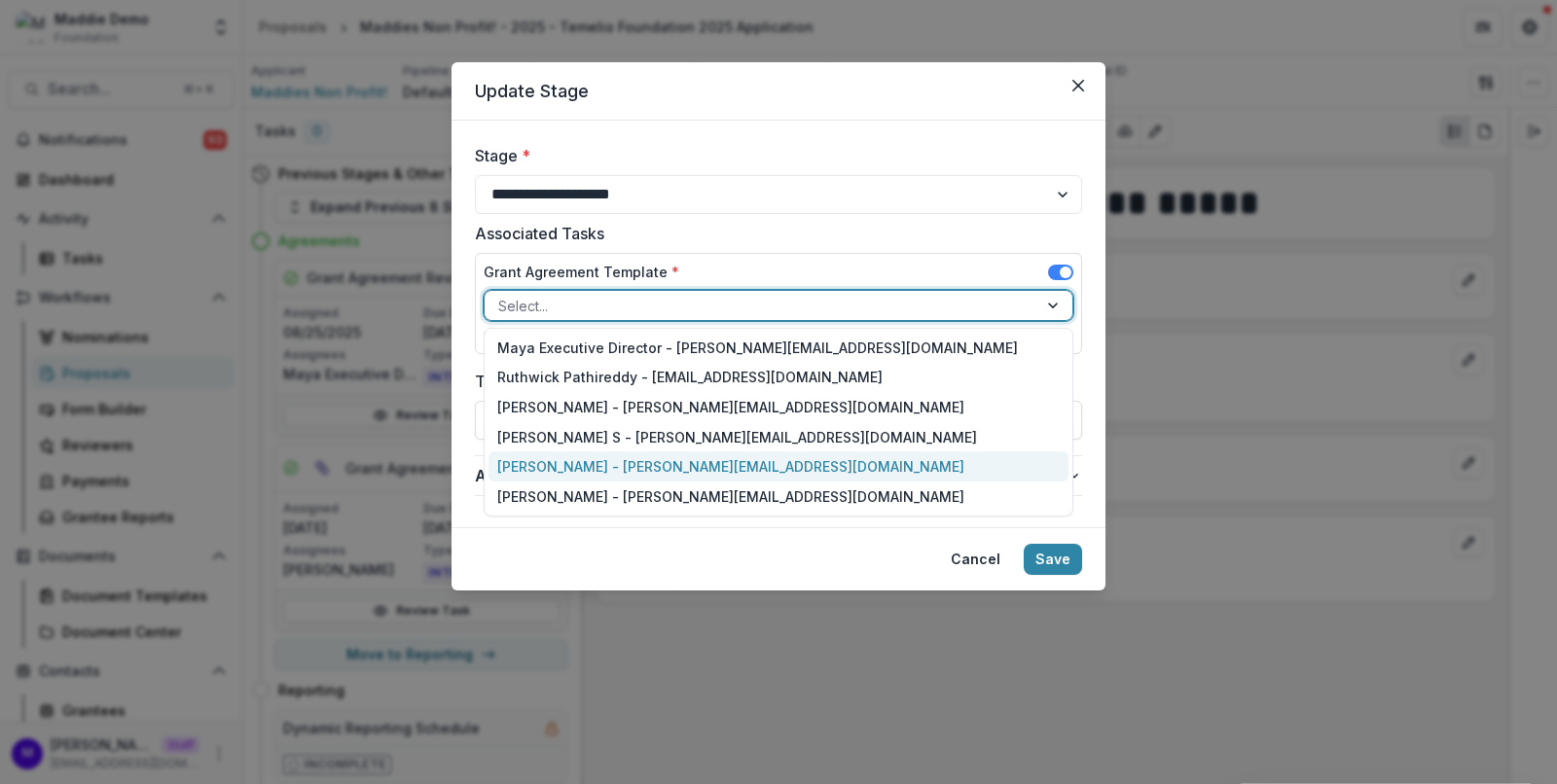
click at [710, 463] on div "[PERSON_NAME] - [PERSON_NAME][EMAIL_ADDRESS][DOMAIN_NAME]" at bounding box center [778, 466] width 581 height 30
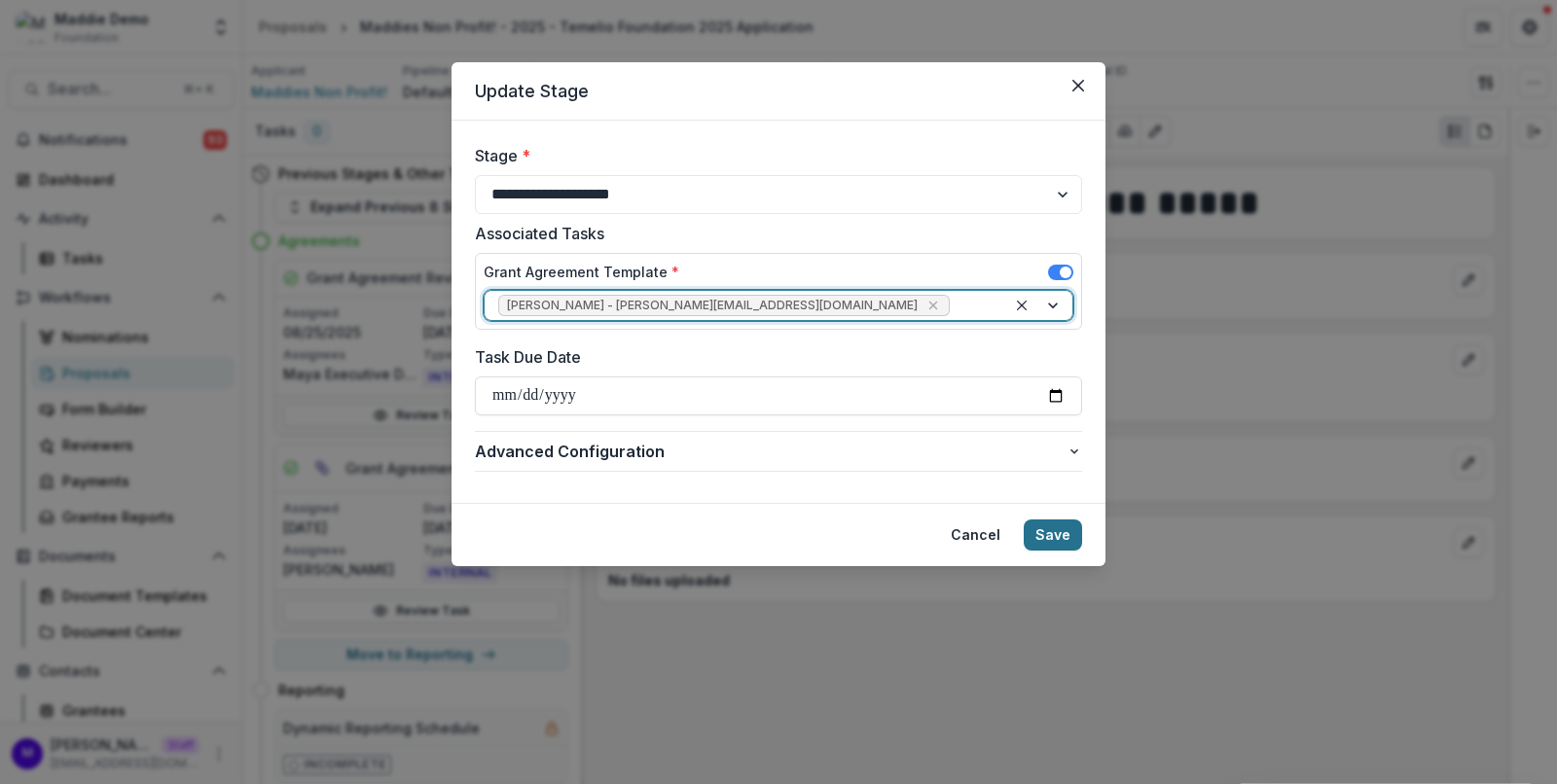
click at [1071, 530] on button "Save" at bounding box center [1052, 534] width 58 height 31
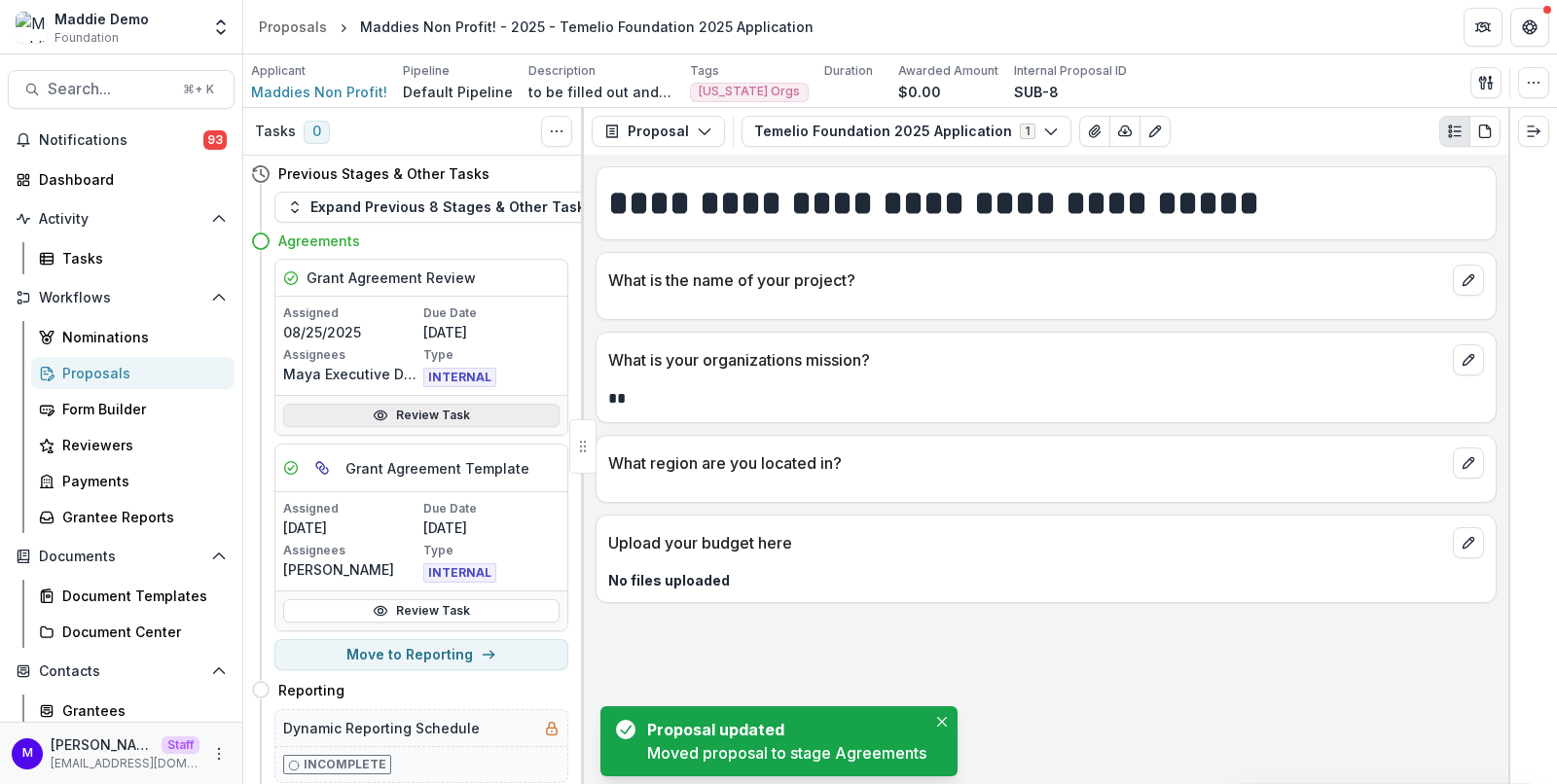
click at [451, 417] on link "Review Task" at bounding box center [421, 414] width 276 height 23
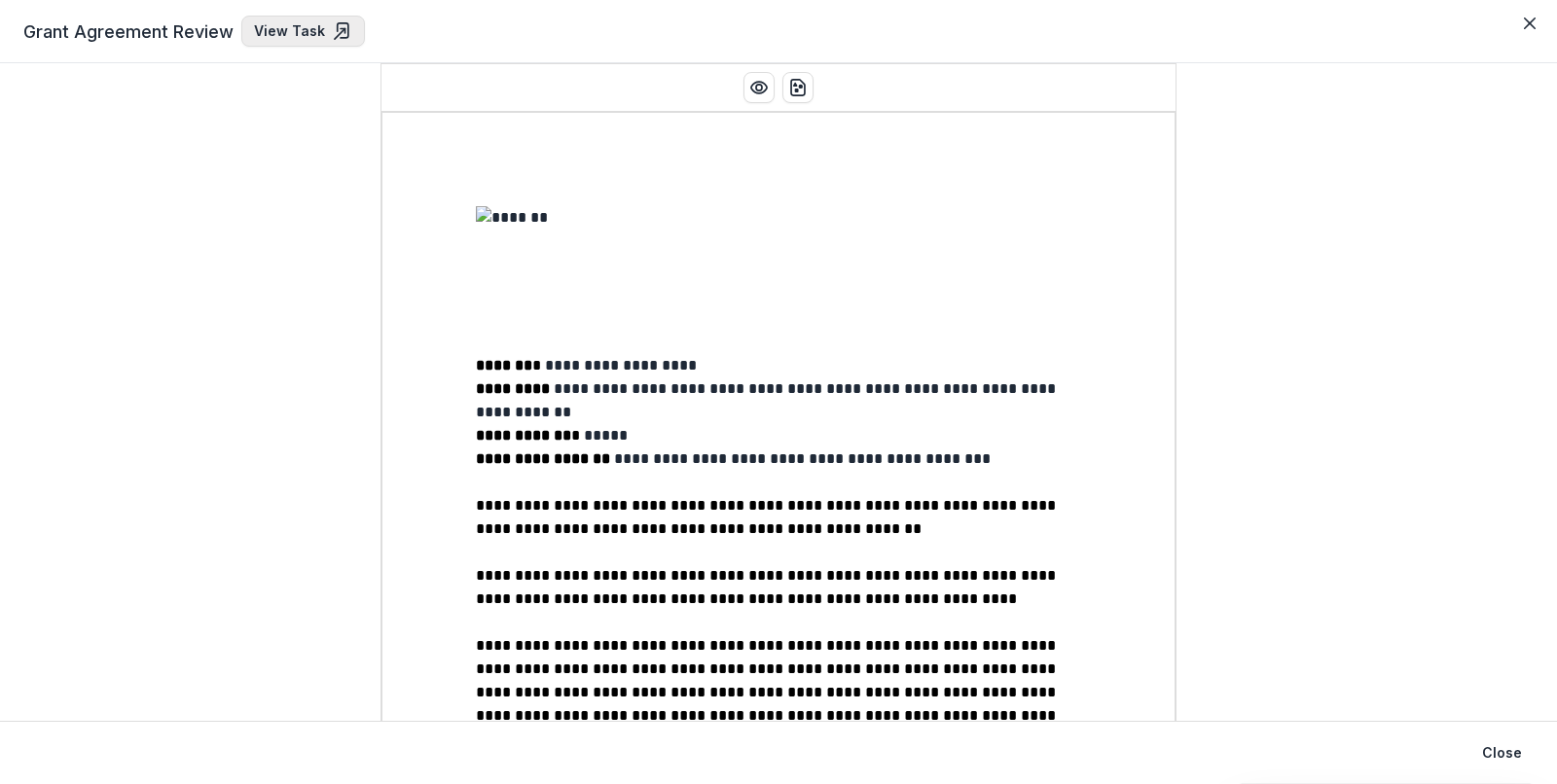
click at [311, 23] on link "View Task" at bounding box center [303, 31] width 124 height 31
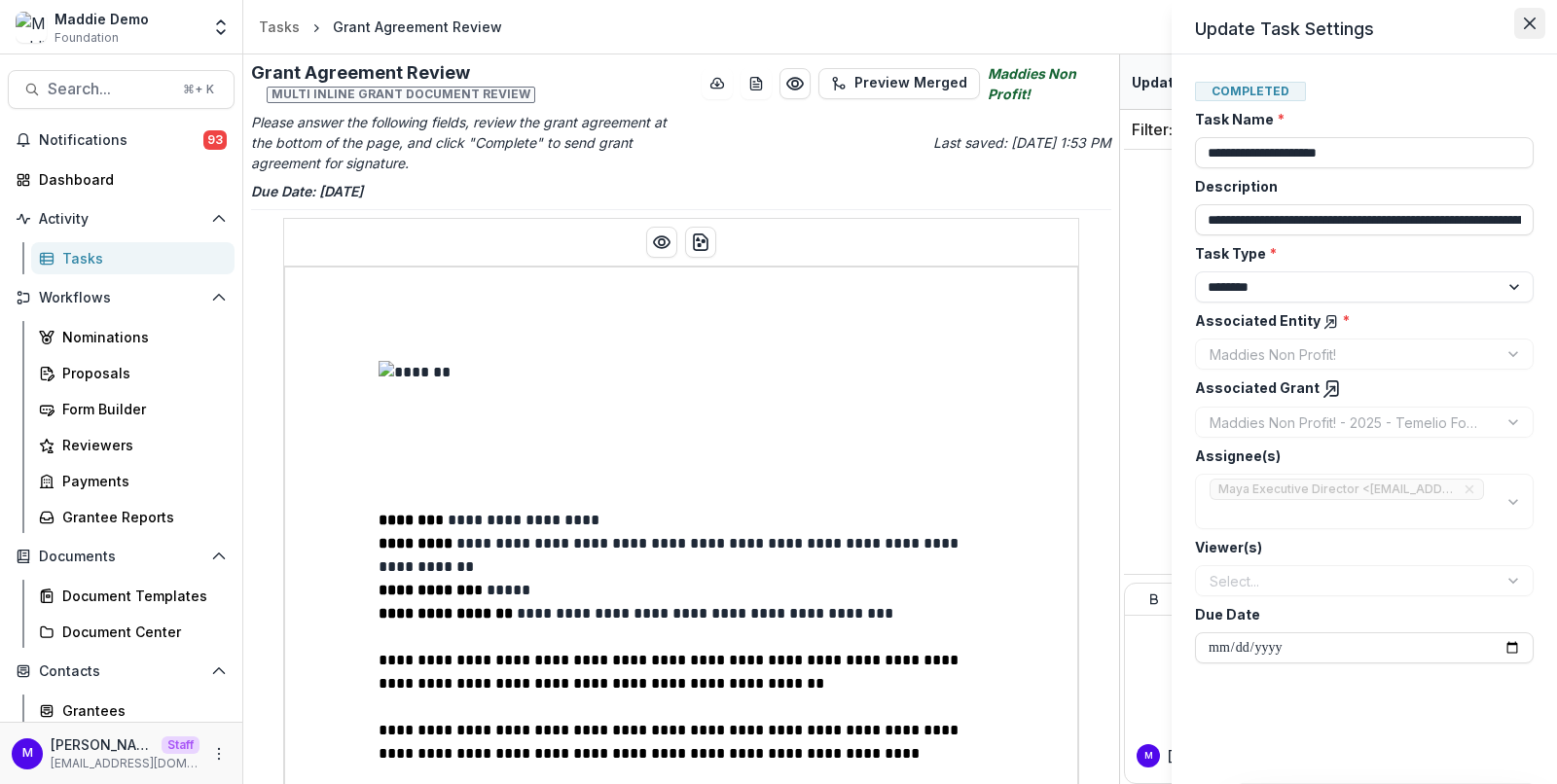
click at [1520, 19] on button "Close" at bounding box center [1529, 23] width 31 height 31
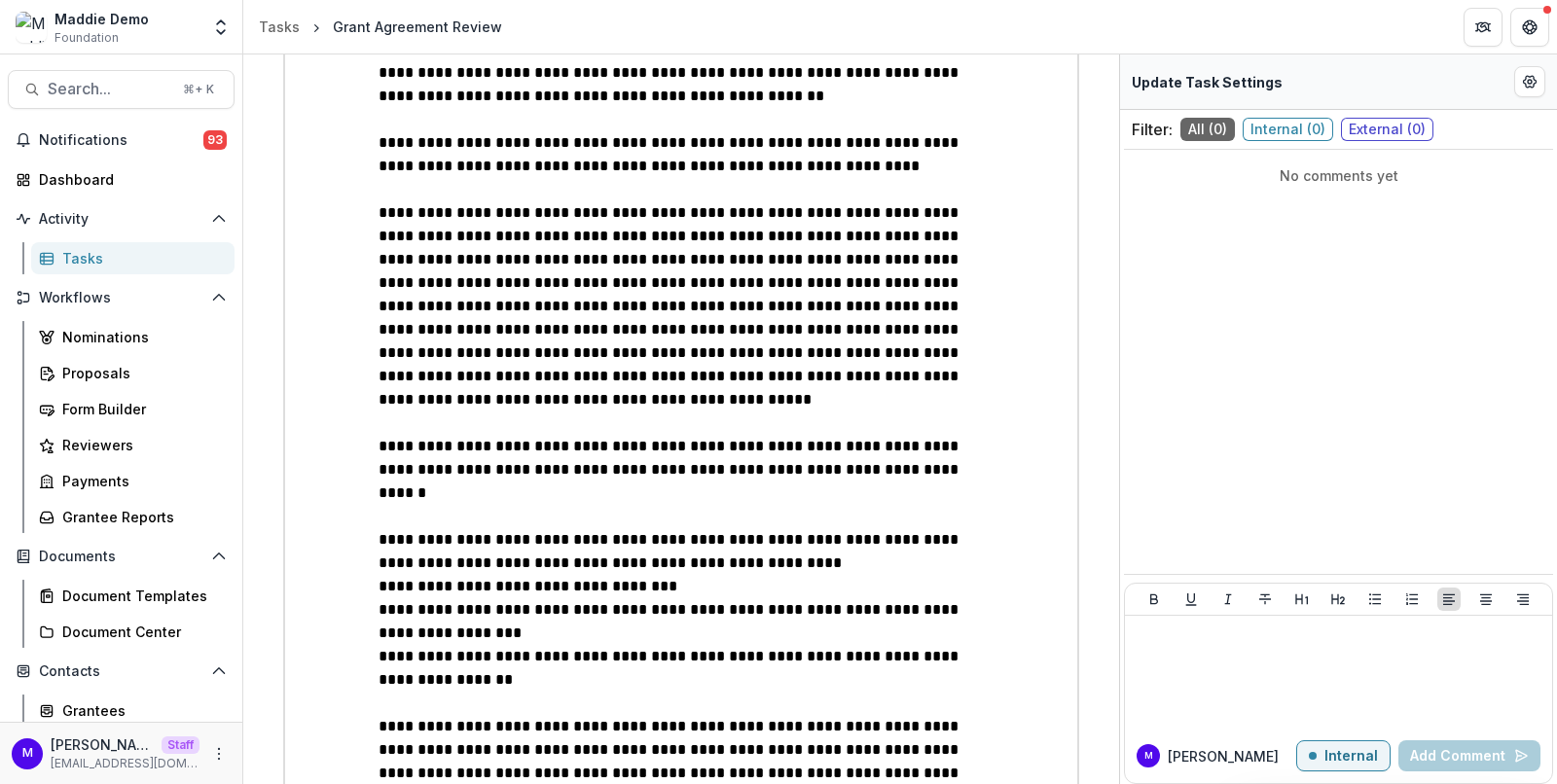
scroll to position [1517, 0]
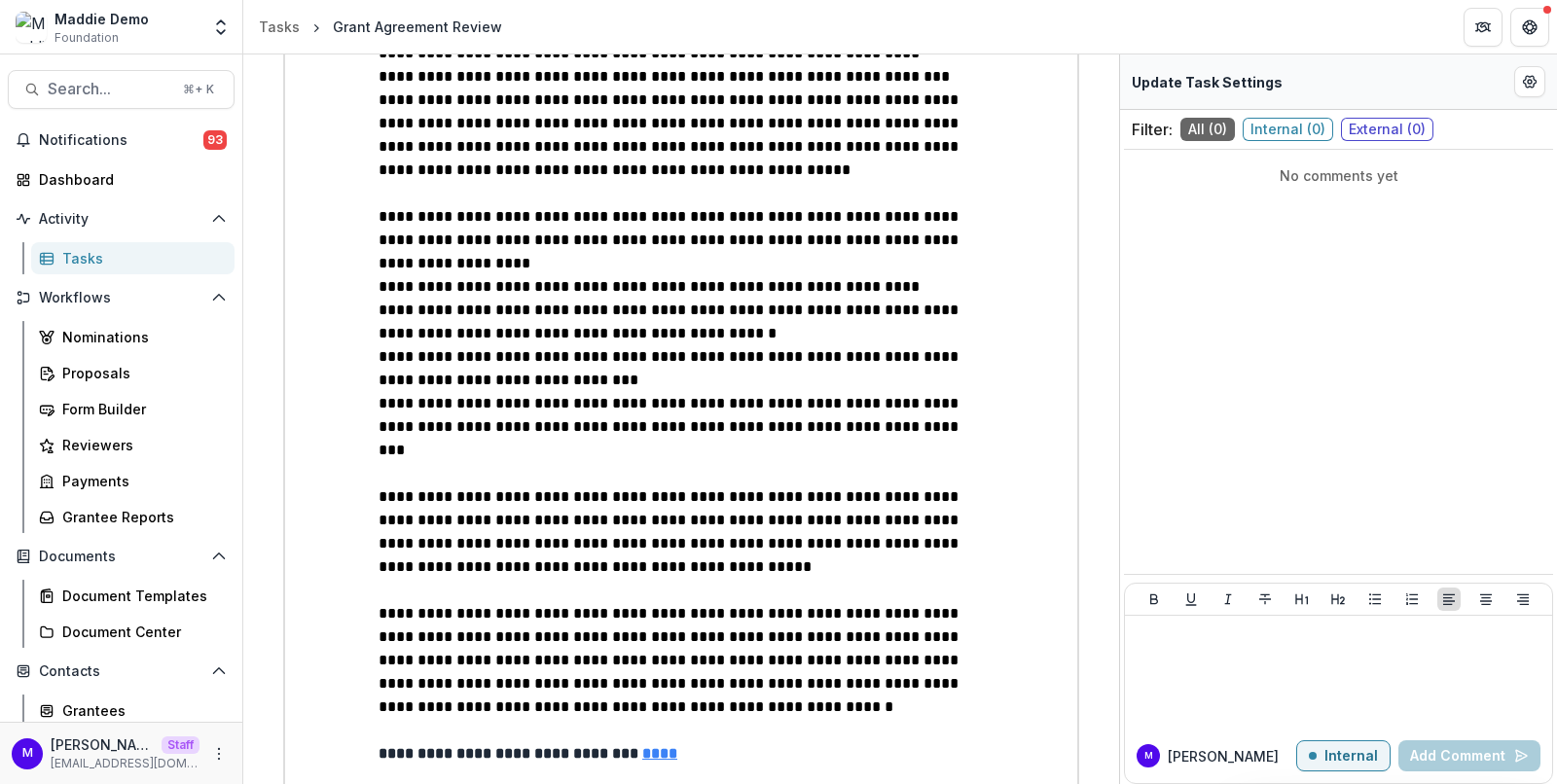
click at [650, 746] on strong "****" at bounding box center [660, 753] width 35 height 15
